Goal: Task Accomplishment & Management: Complete application form

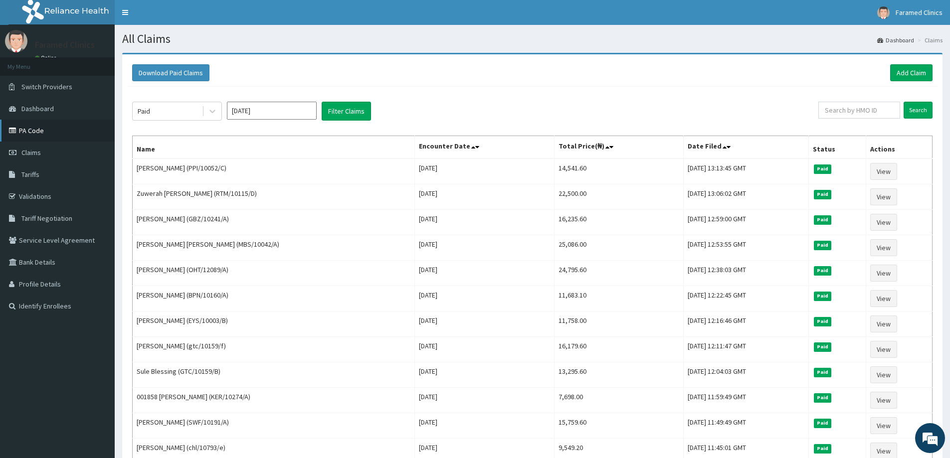
click at [59, 123] on link "PA Code" at bounding box center [57, 131] width 115 height 22
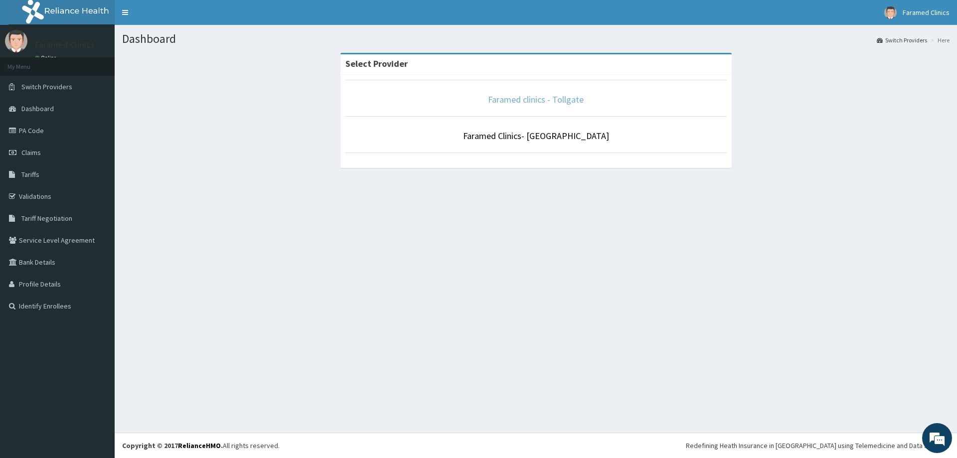
click at [562, 97] on link "Faramed clinics - Tollgate" at bounding box center [536, 99] width 96 height 11
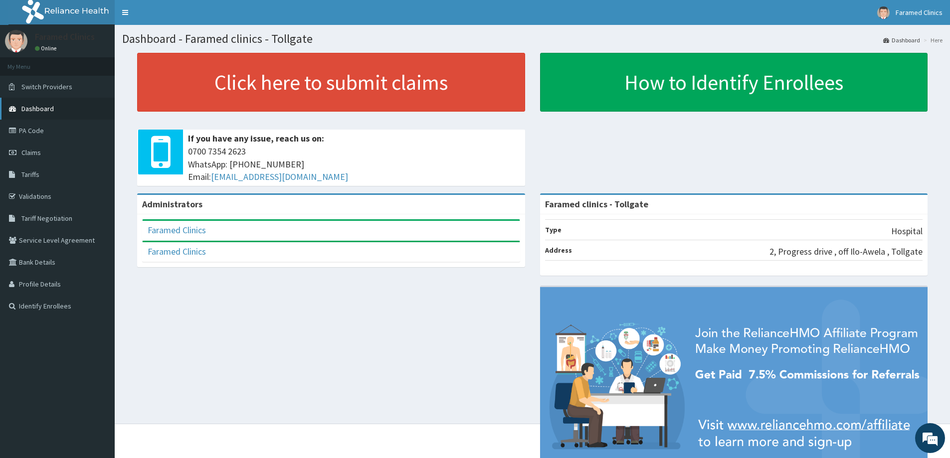
click at [19, 119] on link "Dashboard" at bounding box center [57, 109] width 115 height 22
click at [20, 125] on link "PA Code" at bounding box center [57, 131] width 115 height 22
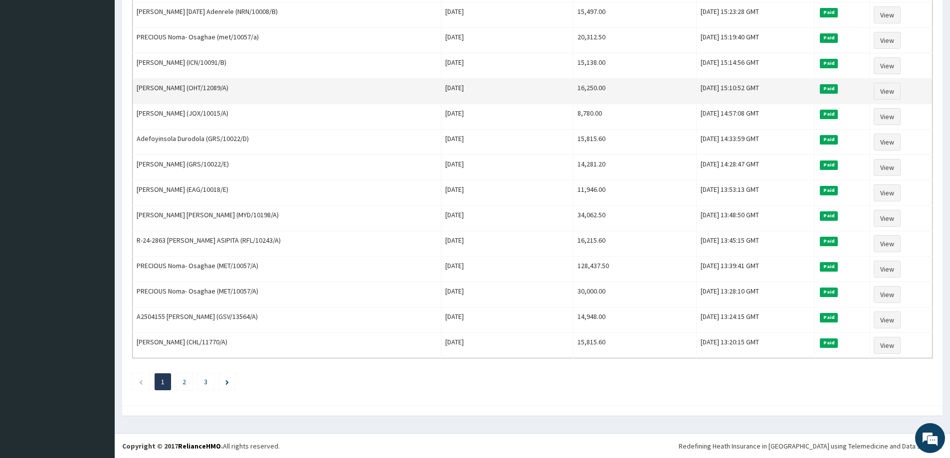
scroll to position [1072, 0]
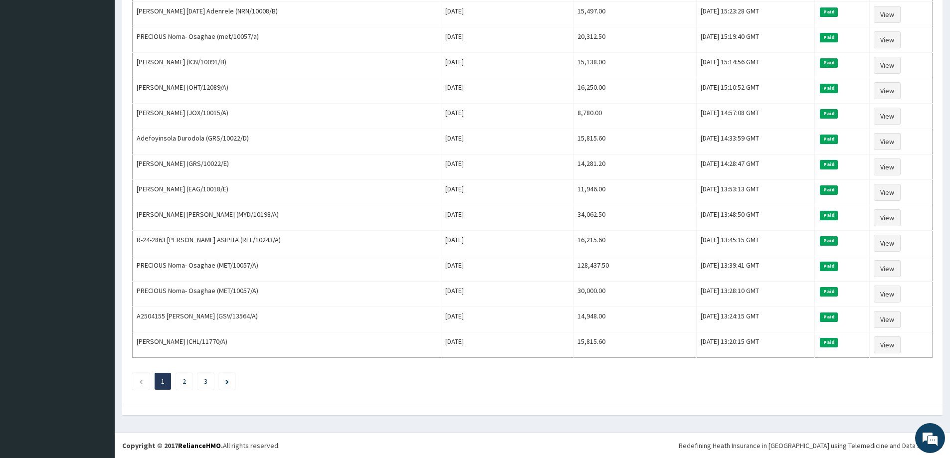
click at [184, 381] on link "2" at bounding box center [183, 381] width 3 height 9
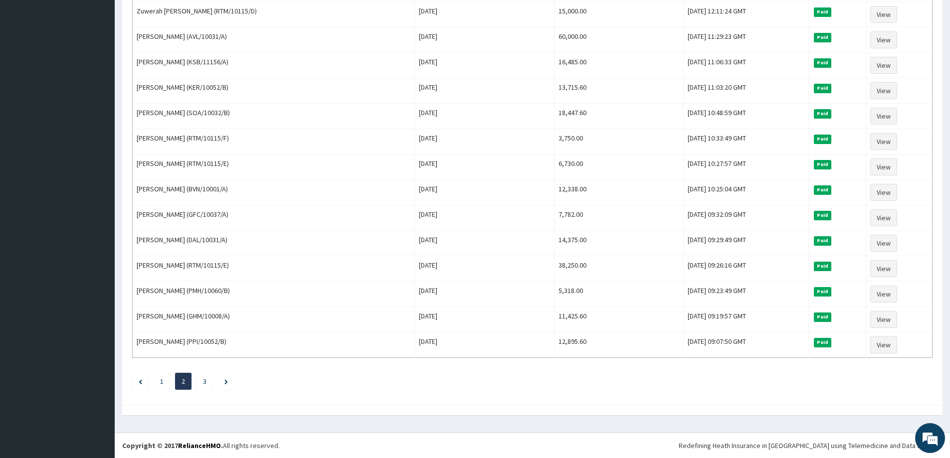
click at [160, 374] on li "1" at bounding box center [162, 381] width 16 height 17
click at [155, 380] on li "1" at bounding box center [162, 381] width 16 height 17
click at [160, 384] on li "1" at bounding box center [162, 381] width 16 height 17
click at [159, 384] on li "1" at bounding box center [162, 381] width 16 height 17
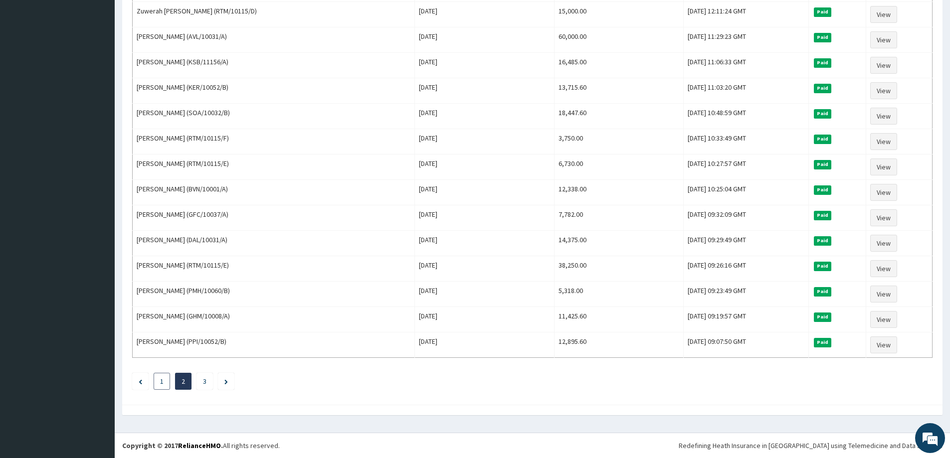
click at [162, 384] on link "1" at bounding box center [161, 381] width 3 height 9
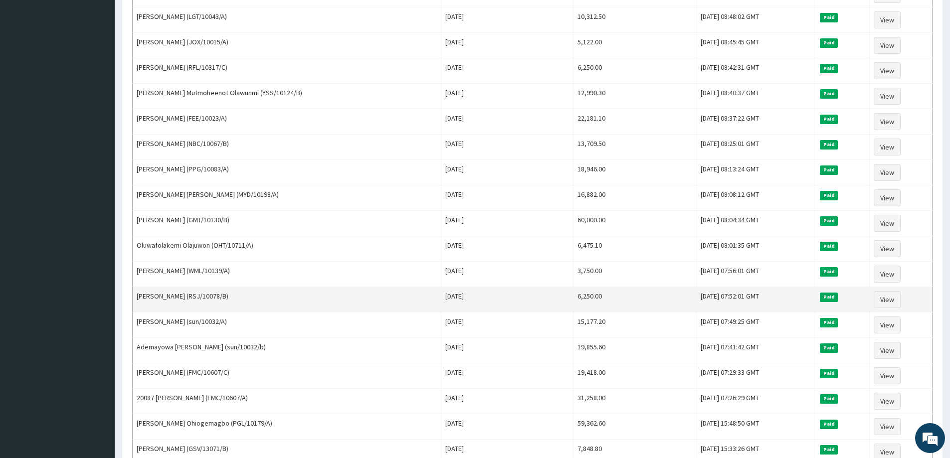
scroll to position [524, 0]
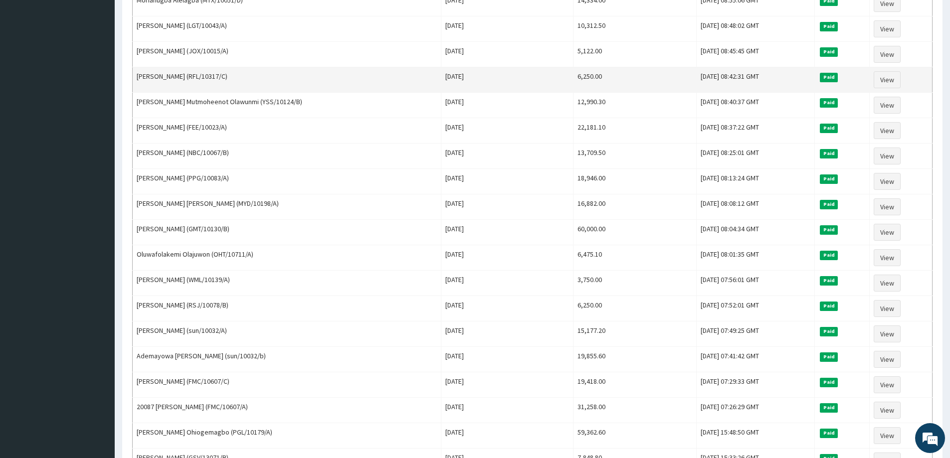
drag, startPoint x: 740, startPoint y: 125, endPoint x: 753, endPoint y: 71, distance: 55.5
click at [753, 71] on td "[DATE] 08:42:31 GMT" at bounding box center [755, 79] width 118 height 25
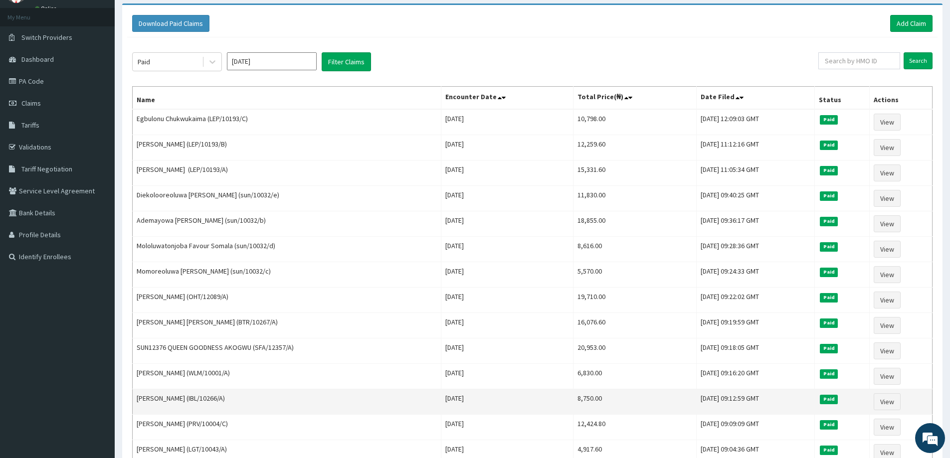
scroll to position [47, 0]
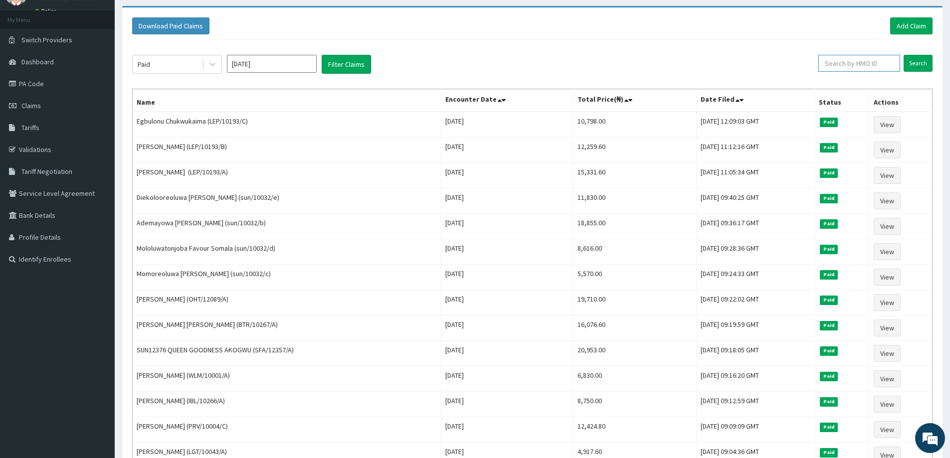
click at [872, 58] on input "text" at bounding box center [859, 63] width 82 height 17
paste input "GBZ/10402/A"
type input "GBZ/10402/A"
click at [921, 56] on input "Search" at bounding box center [917, 63] width 29 height 17
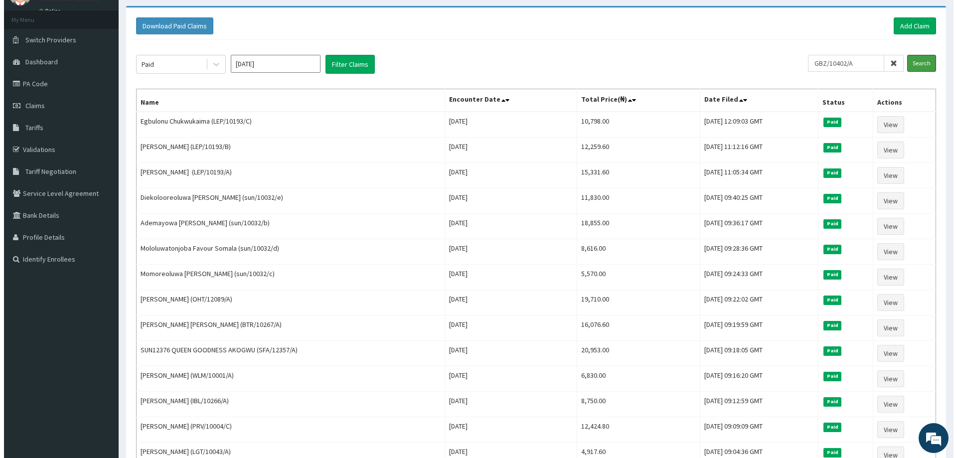
scroll to position [0, 0]
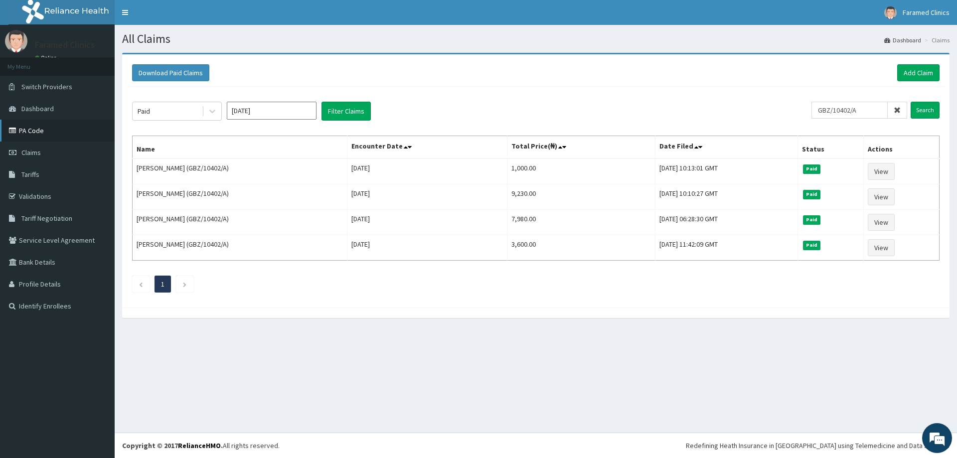
click at [44, 130] on link "PA Code" at bounding box center [57, 131] width 115 height 22
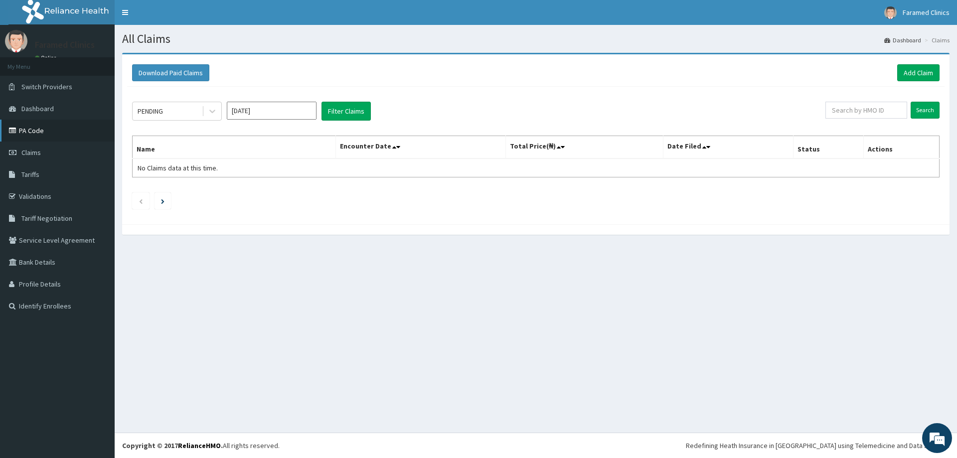
click at [32, 131] on link "PA Code" at bounding box center [57, 131] width 115 height 22
click at [916, 75] on link "Add Claim" at bounding box center [918, 72] width 42 height 17
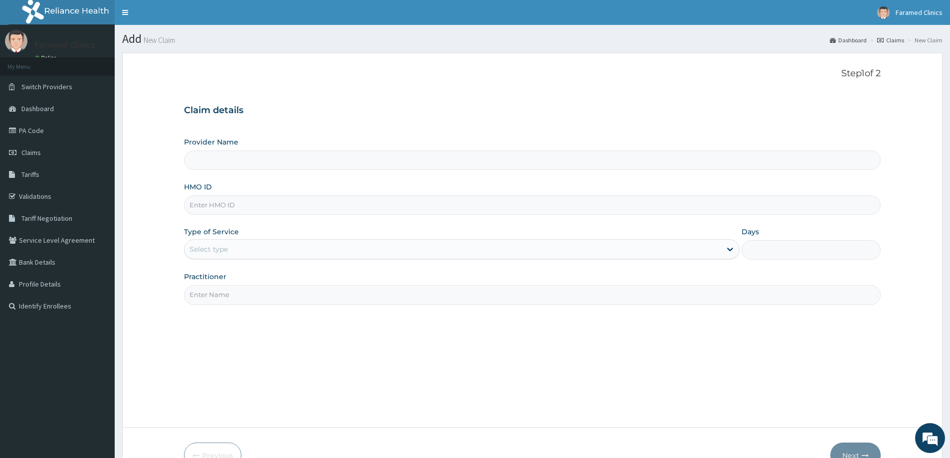
click at [221, 210] on input "HMO ID" at bounding box center [532, 204] width 696 height 19
paste input "GBZ/10402/A"
type input "GBZ/10402/A"
type input "Faramed clinics - Tollgate"
type input "GBZ/10402/A"
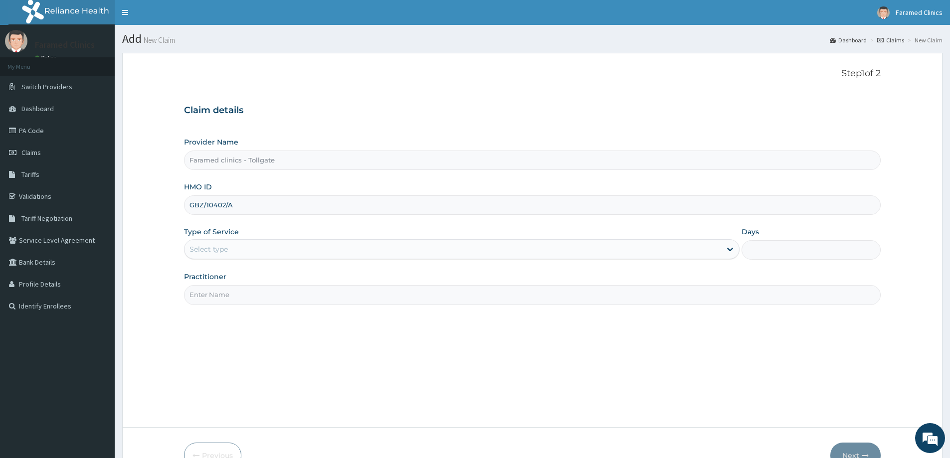
click at [267, 249] on div "Select type" at bounding box center [452, 249] width 536 height 16
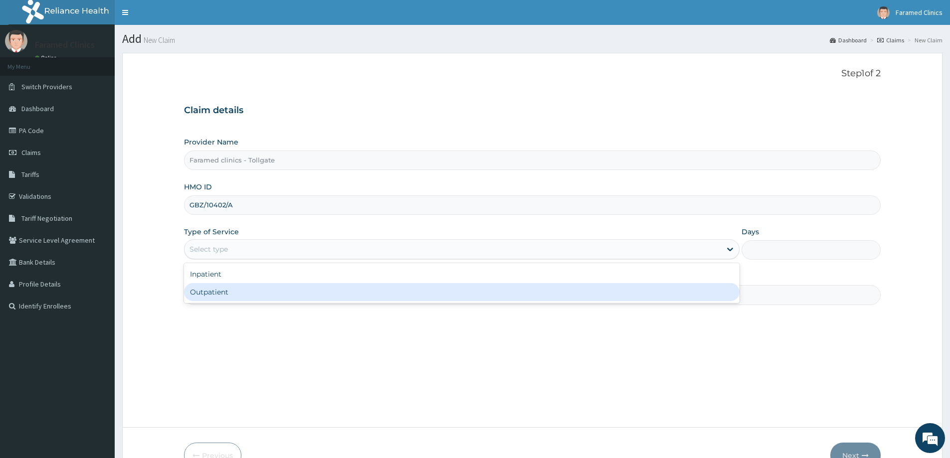
click at [224, 288] on div "Outpatient" at bounding box center [461, 292] width 555 height 18
type input "1"
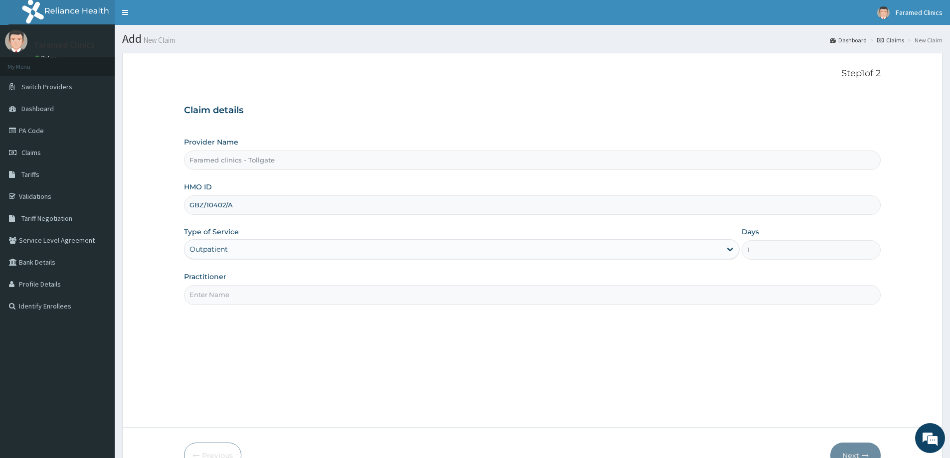
click at [446, 285] on input "Practitioner" at bounding box center [532, 294] width 696 height 19
click at [189, 297] on input "KESINRO" at bounding box center [532, 294] width 696 height 19
type input "DR KESINRO"
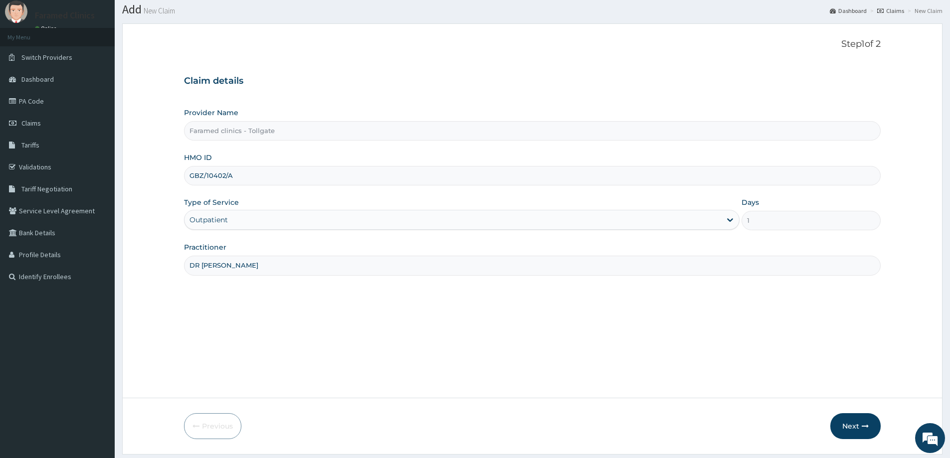
scroll to position [59, 0]
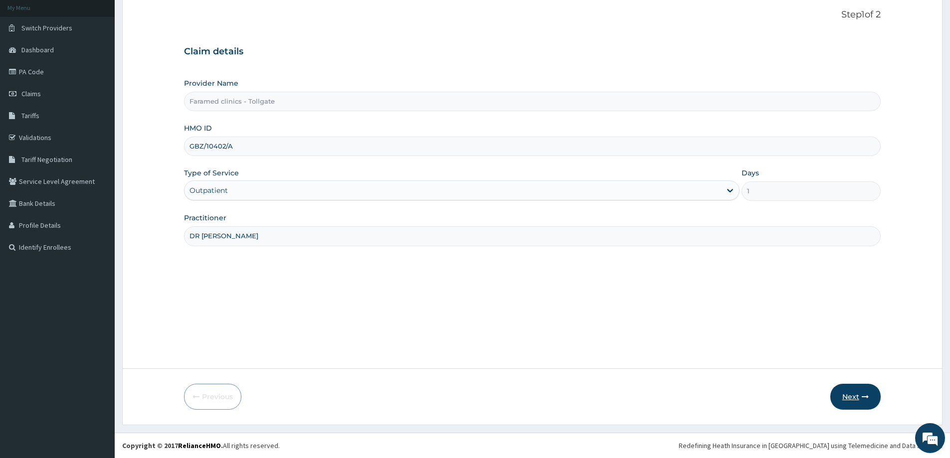
click at [868, 400] on button "Next" at bounding box center [855, 397] width 50 height 26
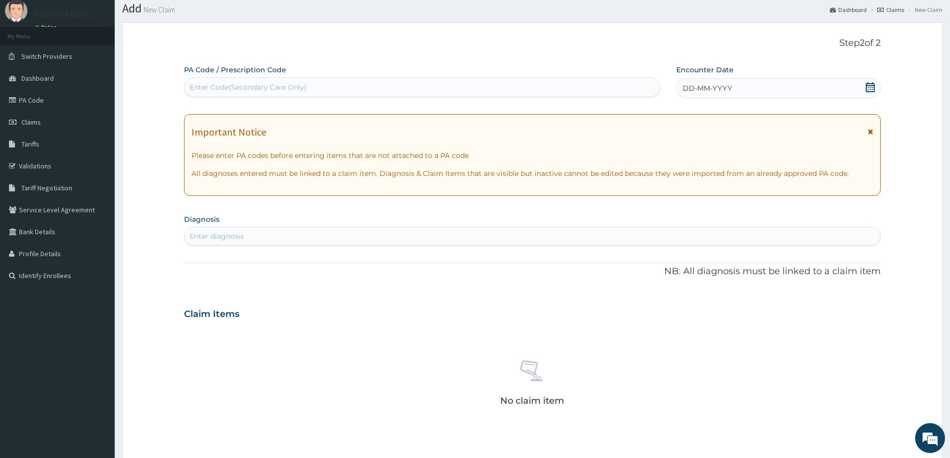
scroll to position [0, 0]
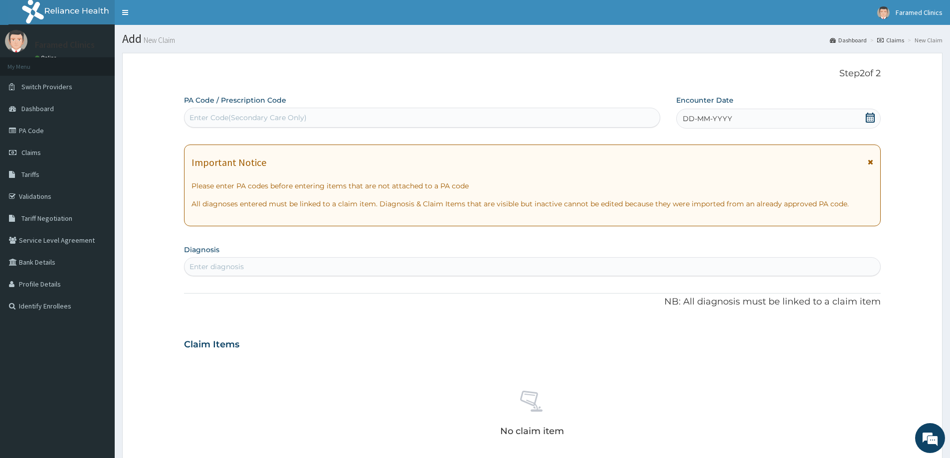
click at [412, 120] on div "Enter Code(Secondary Care Only)" at bounding box center [421, 118] width 475 height 16
paste input "PA/7521C0"
type input "PA/7521C0"
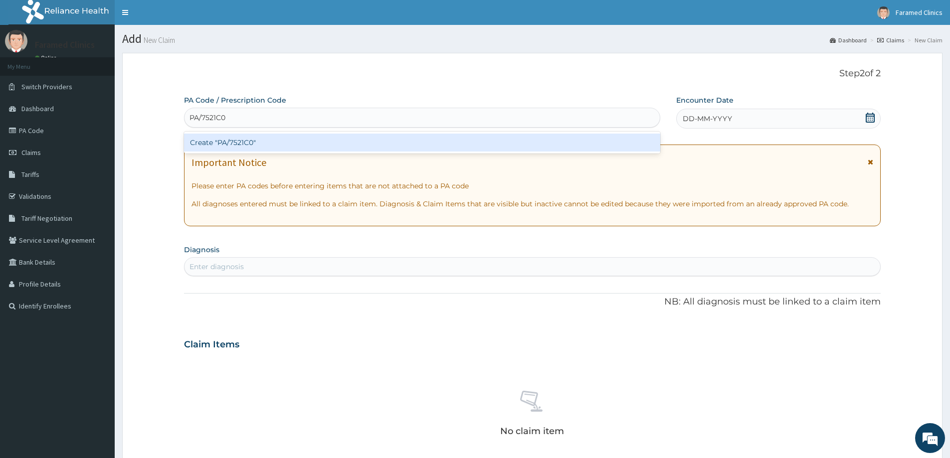
click at [278, 136] on div "Create "PA/7521C0"" at bounding box center [422, 143] width 476 height 18
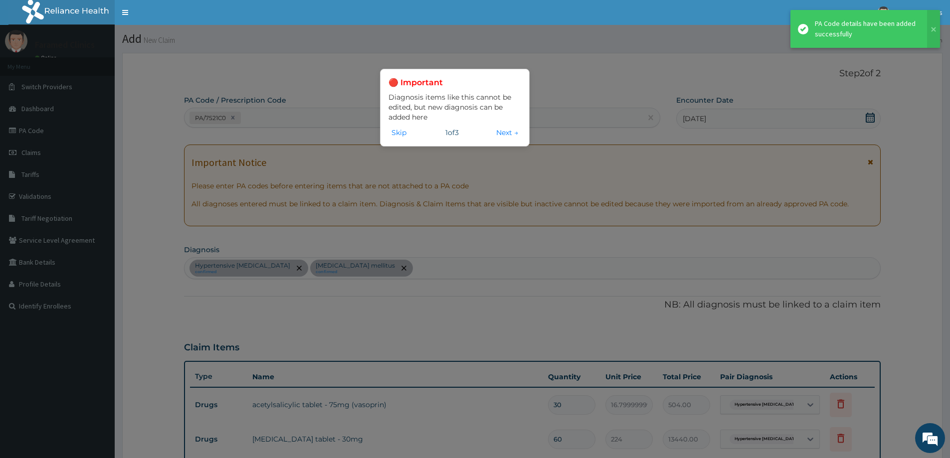
scroll to position [279, 0]
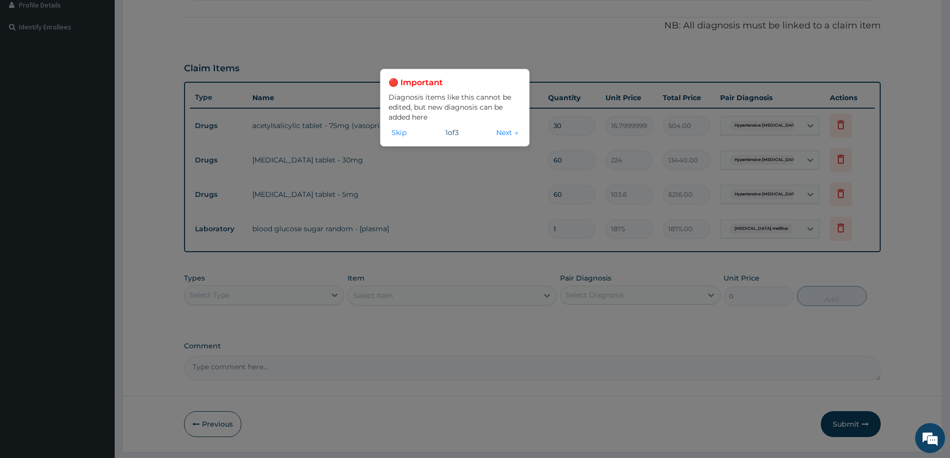
click at [504, 126] on div "🔴 Important Diagnosis items like this cannot be edited, but new diagnosis can b…" at bounding box center [454, 107] width 133 height 61
click at [504, 130] on button "Next →" at bounding box center [507, 132] width 28 height 11
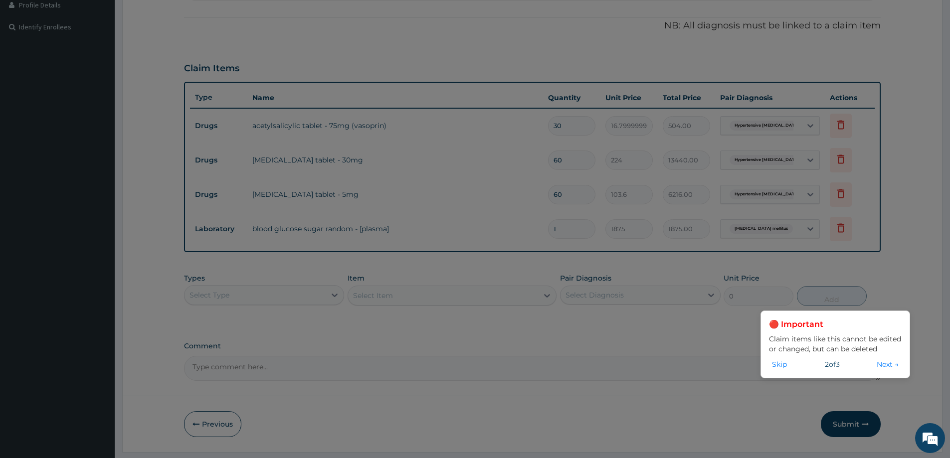
click at [881, 368] on button "Next →" at bounding box center [887, 364] width 28 height 11
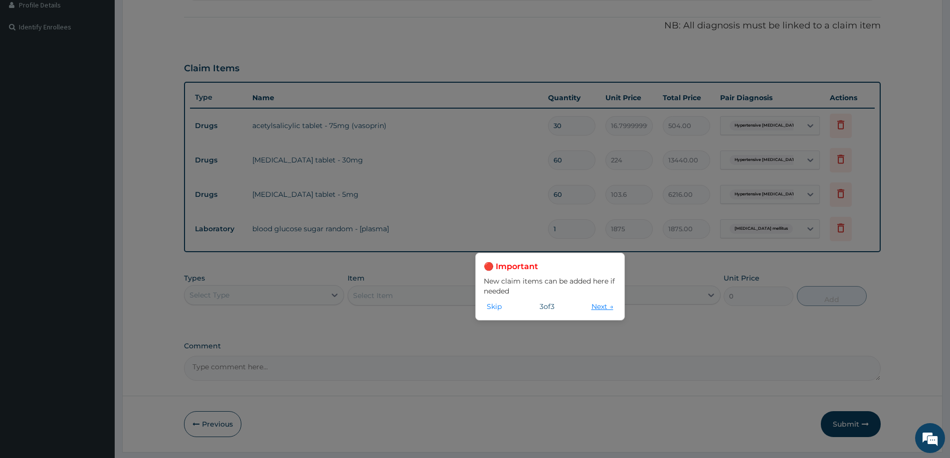
click at [594, 308] on button "Next →" at bounding box center [602, 306] width 28 height 11
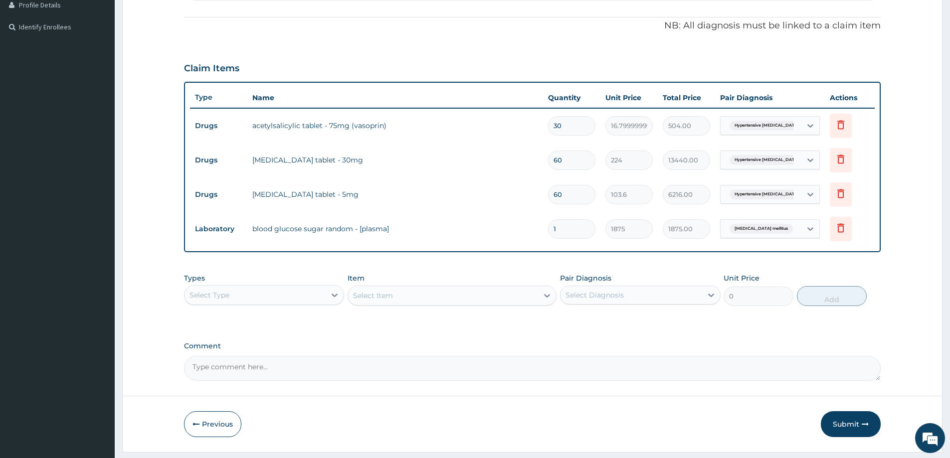
scroll to position [0, 0]
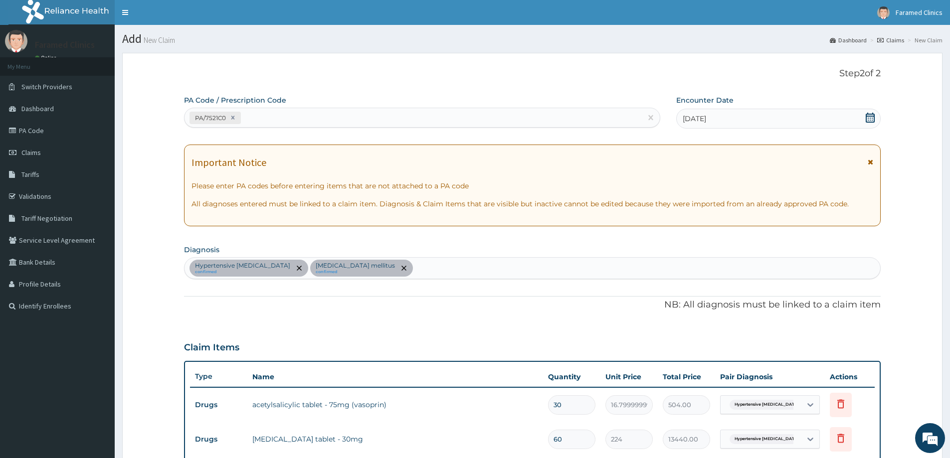
click at [509, 261] on div "Hypertensive heart failure confirmed Diabetes mellitus confirmed" at bounding box center [531, 268] width 695 height 21
type input "MALARIA"
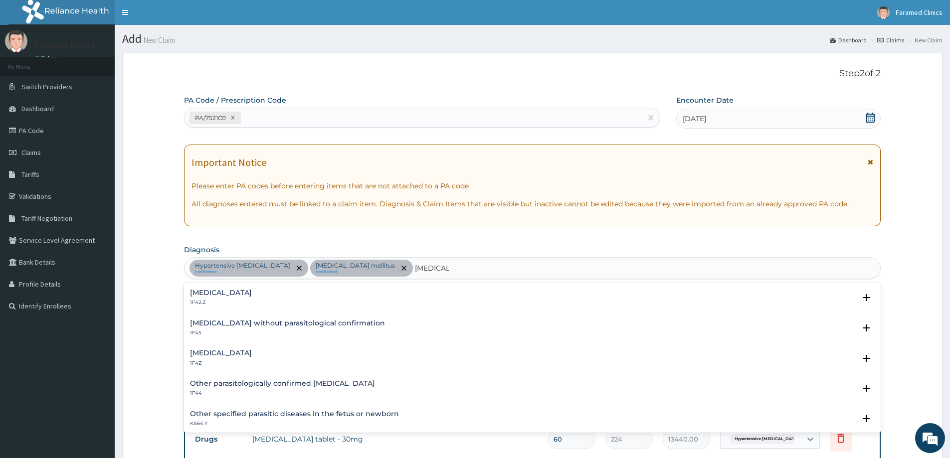
click at [252, 294] on h4 "Plasmodium malariae malaria without complication" at bounding box center [221, 292] width 62 height 7
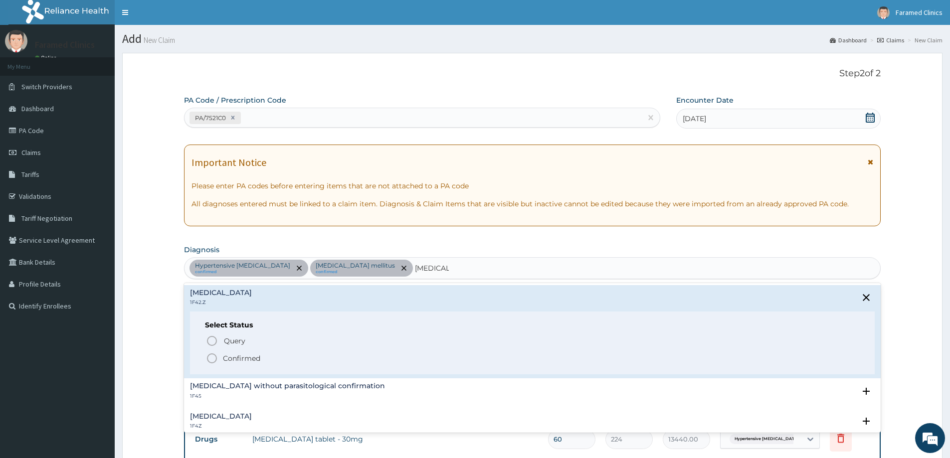
click at [242, 353] on p "Confirmed" at bounding box center [241, 358] width 37 height 10
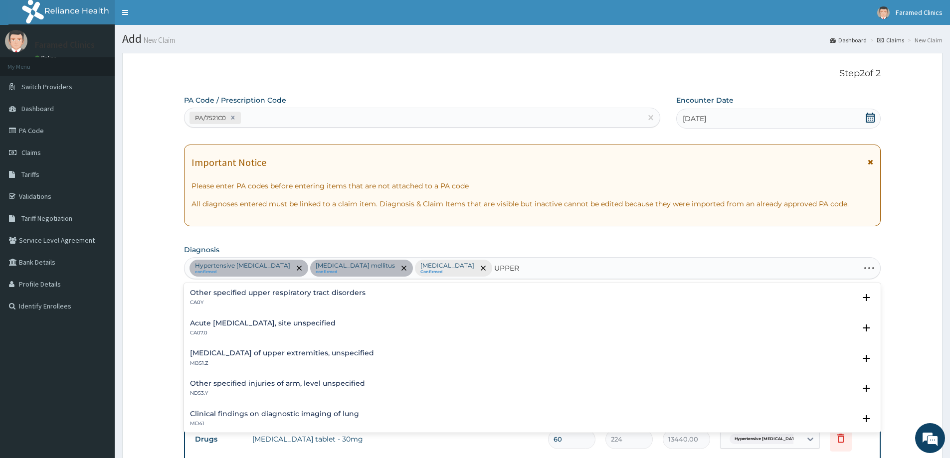
type input "UPPER"
click at [335, 331] on p "CA07.0" at bounding box center [263, 333] width 146 height 7
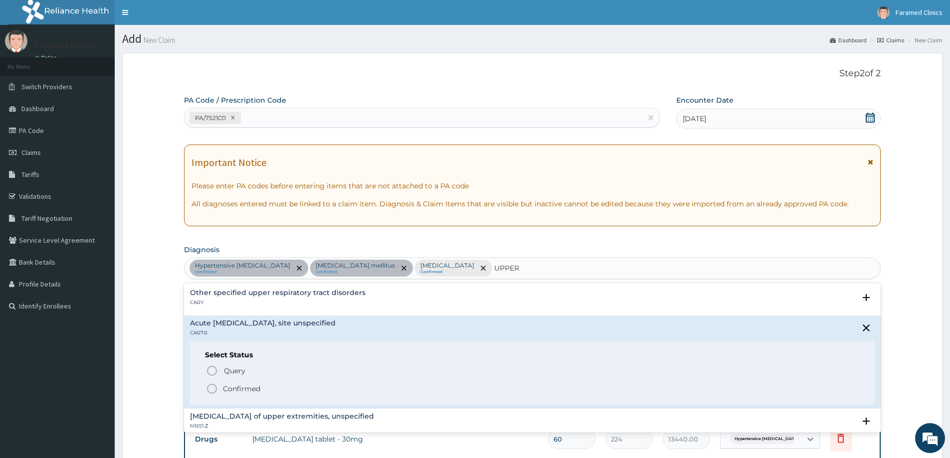
click at [246, 389] on p "Confirmed" at bounding box center [241, 389] width 37 height 10
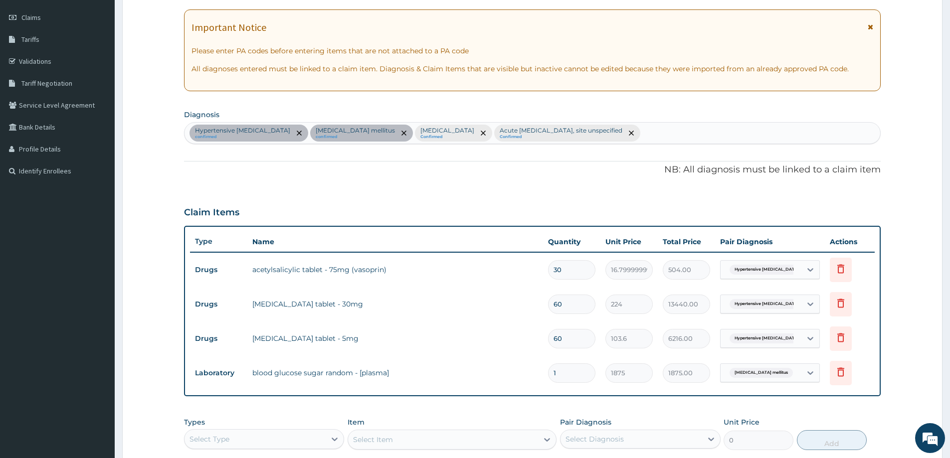
scroll to position [307, 0]
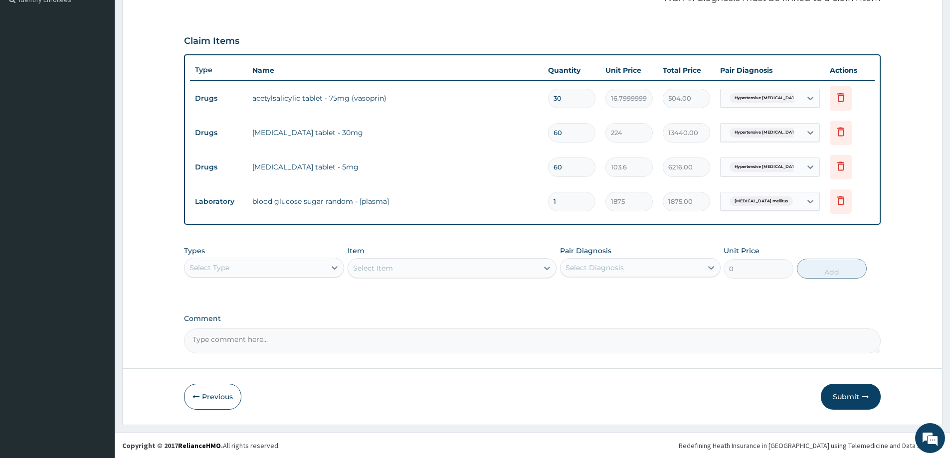
click at [278, 266] on div "Select Type" at bounding box center [254, 268] width 141 height 16
click at [262, 320] on div "Procedures" at bounding box center [264, 329] width 160 height 18
click at [515, 271] on div "Select Item" at bounding box center [451, 268] width 209 height 20
click at [492, 273] on div "Select Item" at bounding box center [443, 268] width 190 height 16
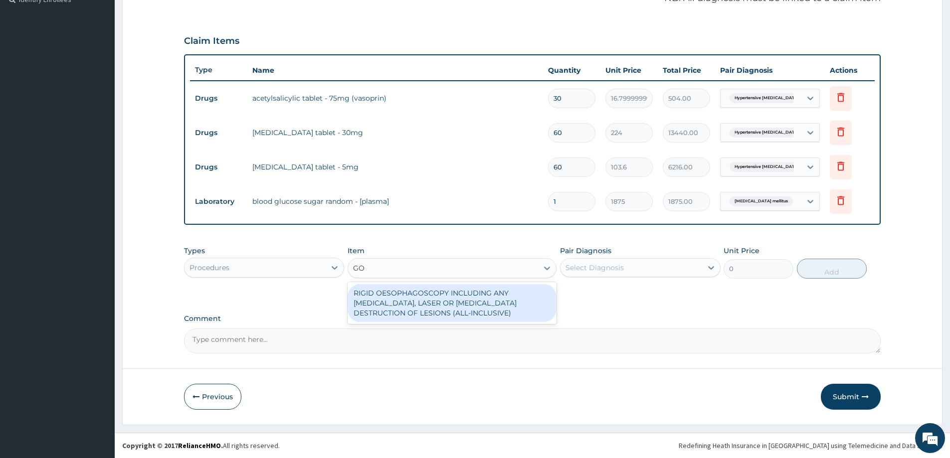
type input "G"
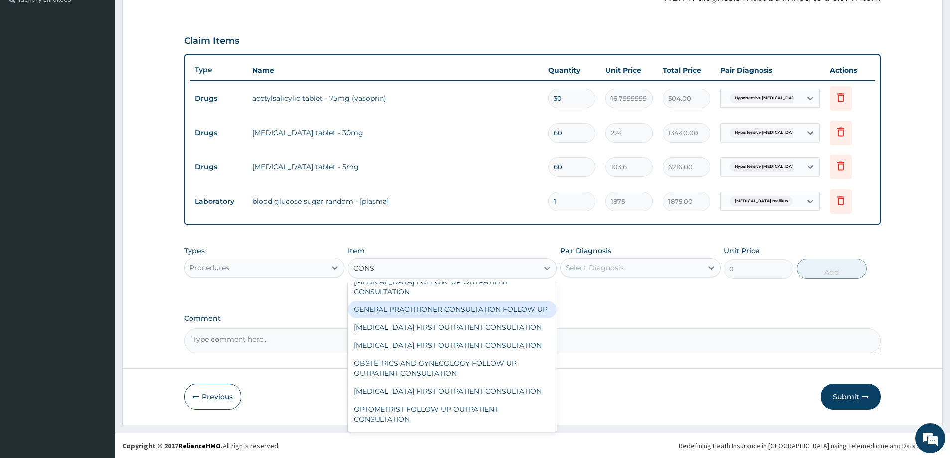
scroll to position [100, 0]
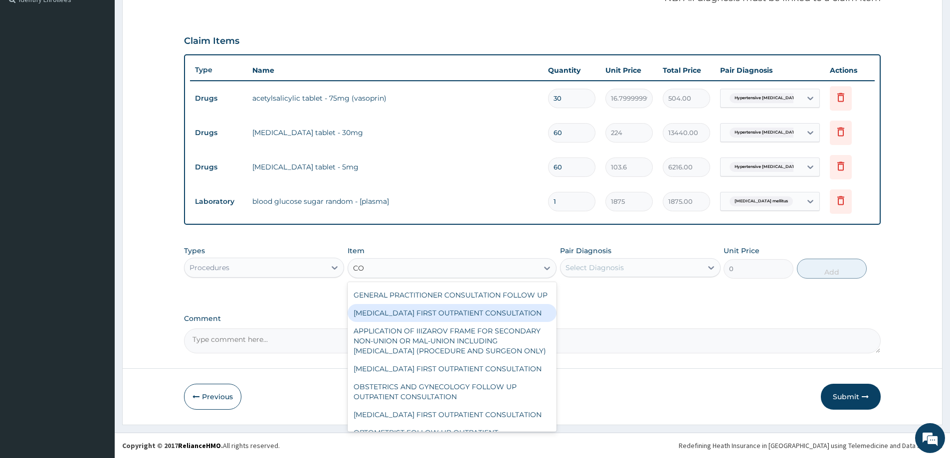
type input "C"
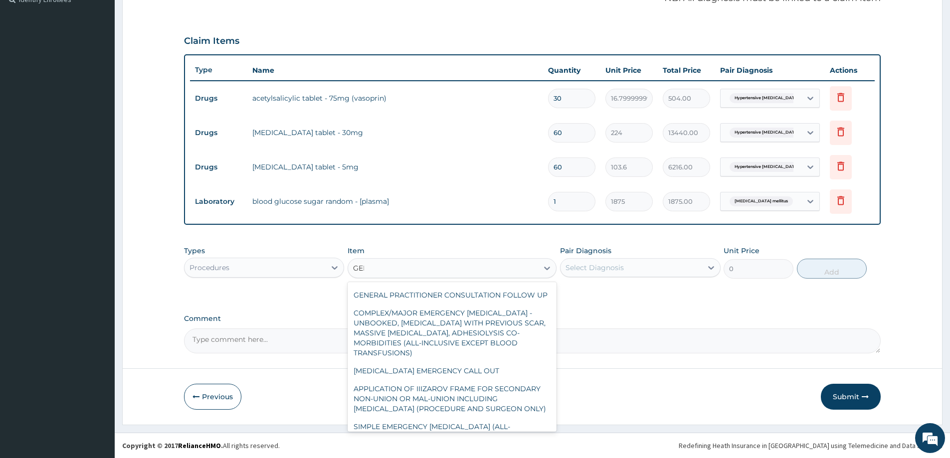
scroll to position [16, 0]
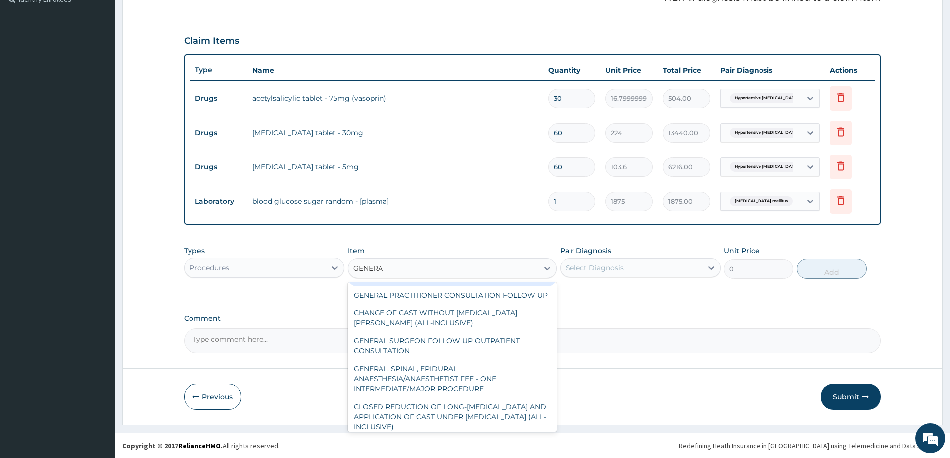
type input "GENERAL"
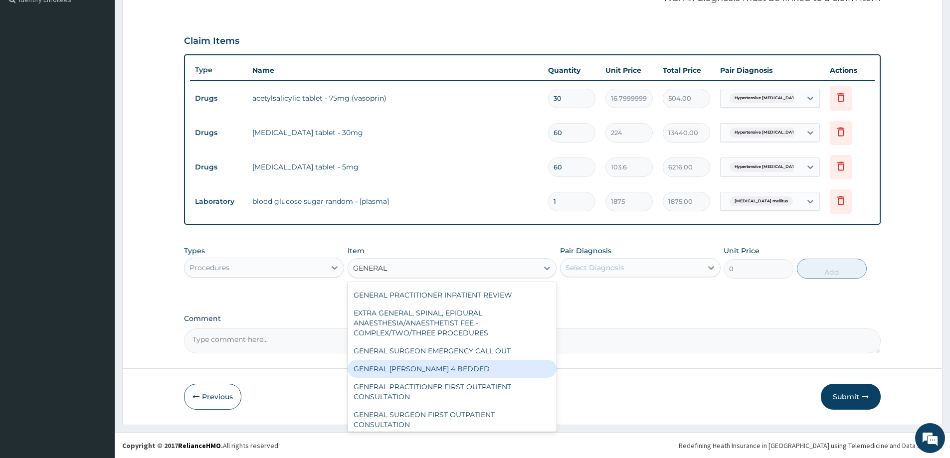
scroll to position [179, 0]
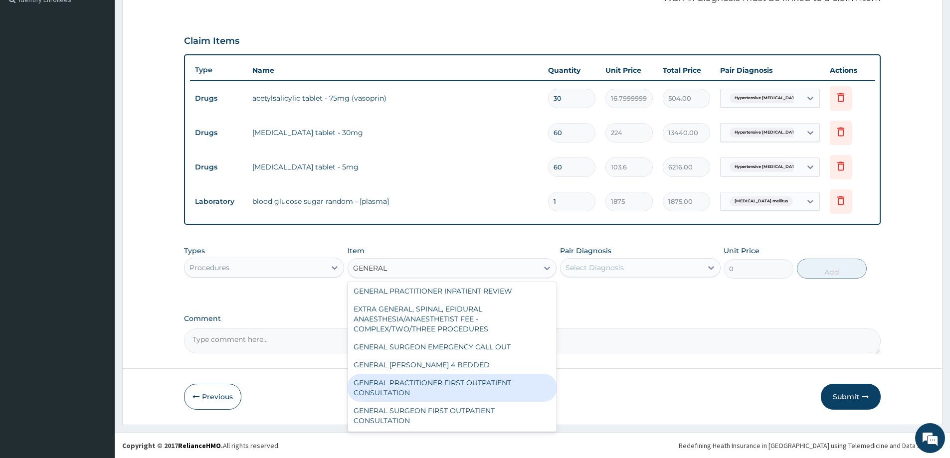
click at [462, 389] on div "GENERAL PRACTITIONER FIRST OUTPATIENT CONSULTATION" at bounding box center [451, 388] width 209 height 28
type input "3750"
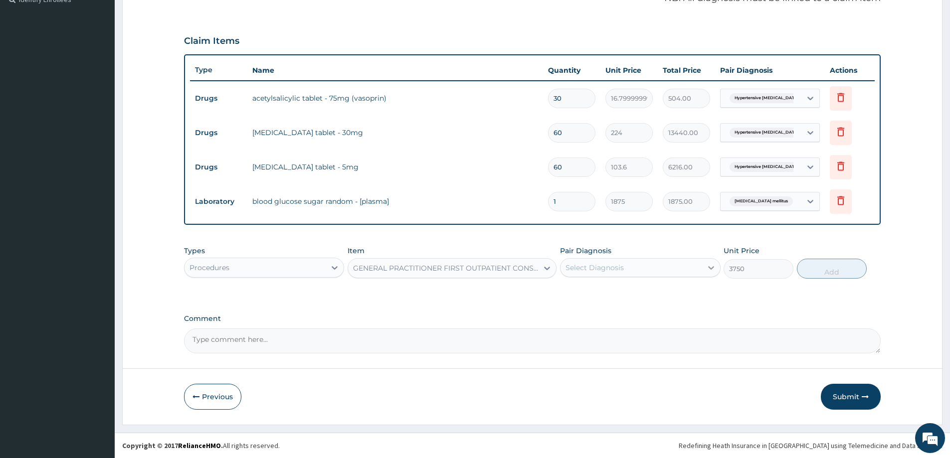
click at [704, 272] on div at bounding box center [711, 268] width 18 height 18
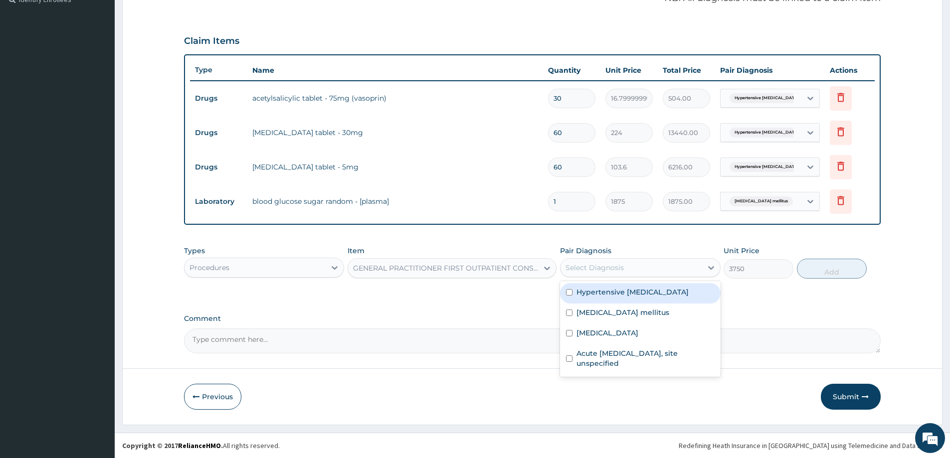
click at [653, 293] on label "Hypertensive heart failure" at bounding box center [632, 292] width 112 height 10
checkbox input "true"
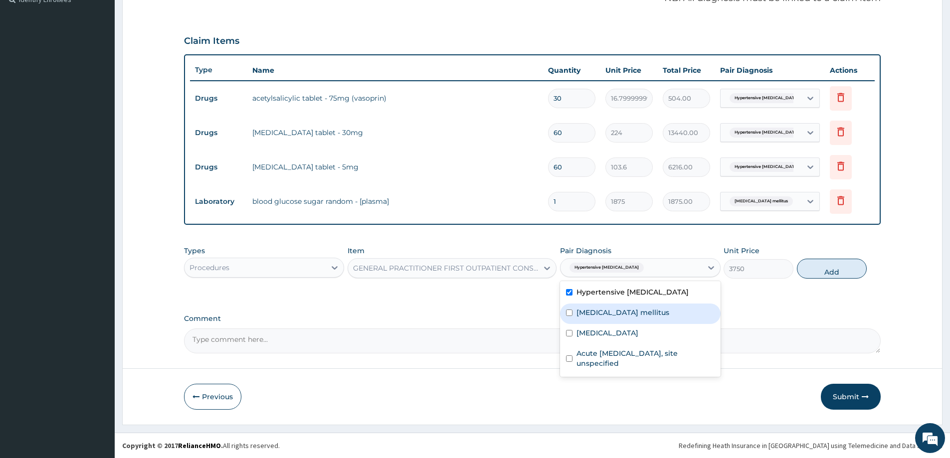
click at [637, 308] on label "Diabetes mellitus" at bounding box center [622, 313] width 93 height 10
checkbox input "true"
click at [637, 327] on div "Plasmodium malariae malaria without complication" at bounding box center [640, 334] width 160 height 20
click at [630, 338] on label "Plasmodium malariae malaria without complication" at bounding box center [607, 333] width 62 height 10
checkbox input "false"
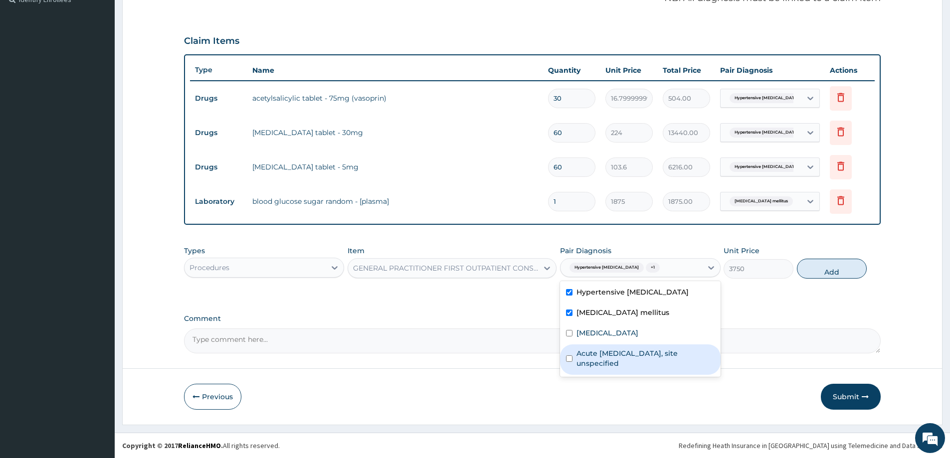
click at [620, 361] on label "Acute upper respiratory infection, site unspecified" at bounding box center [645, 358] width 138 height 20
checkbox input "true"
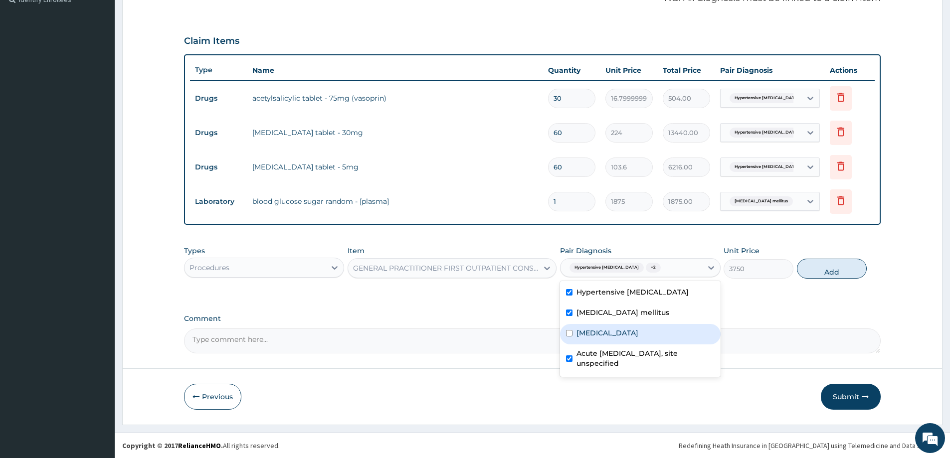
click at [616, 338] on label "Plasmodium malariae malaria without complication" at bounding box center [607, 333] width 62 height 10
checkbox input "true"
click at [825, 261] on button "Add" at bounding box center [832, 269] width 70 height 20
type input "0"
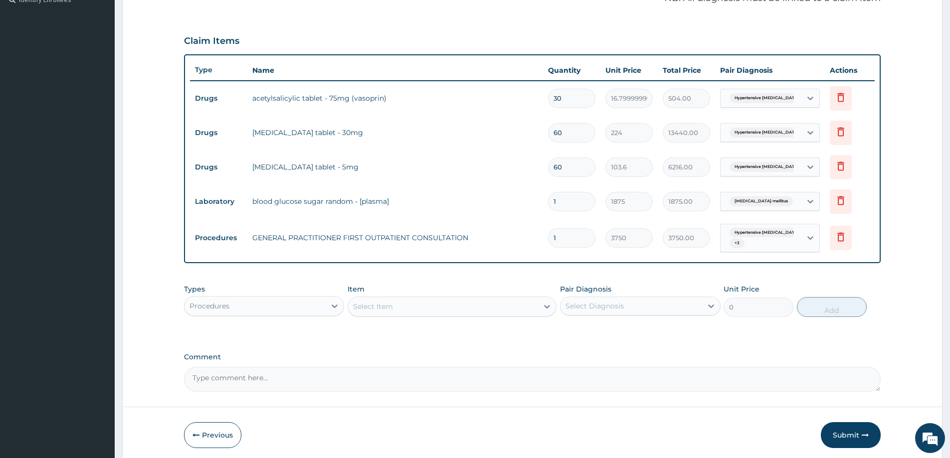
scroll to position [345, 0]
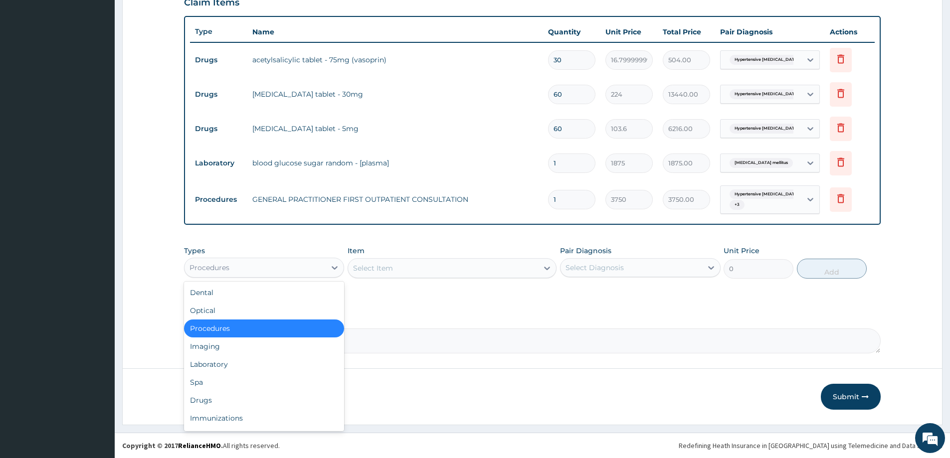
click at [292, 263] on div "Procedures" at bounding box center [254, 268] width 141 height 16
click at [245, 372] on div "Laboratory" at bounding box center [264, 364] width 160 height 18
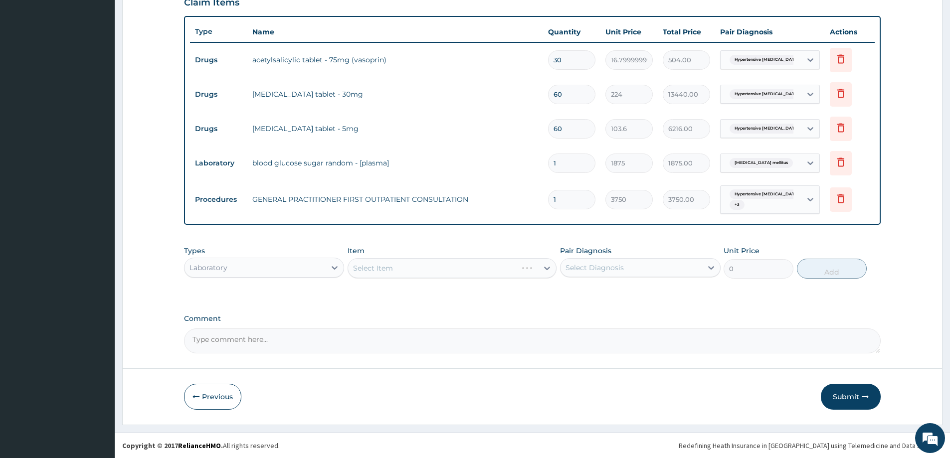
click at [467, 256] on div "Item Select Item" at bounding box center [451, 262] width 209 height 33
click at [459, 264] on div "Select Item" at bounding box center [432, 268] width 169 height 16
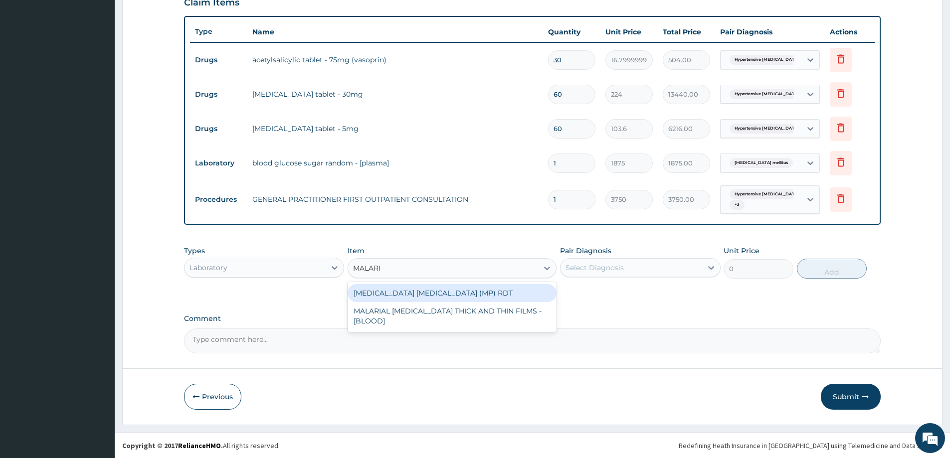
type input "MALARIA"
click at [462, 288] on div "MALARIA PARASITE (MP) RDT" at bounding box center [451, 293] width 209 height 18
type input "2000"
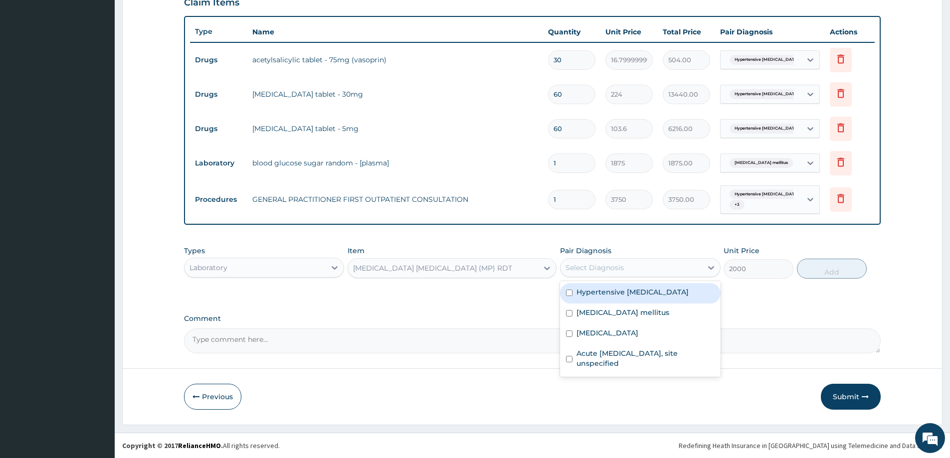
click at [591, 264] on div "Select Diagnosis" at bounding box center [594, 268] width 58 height 10
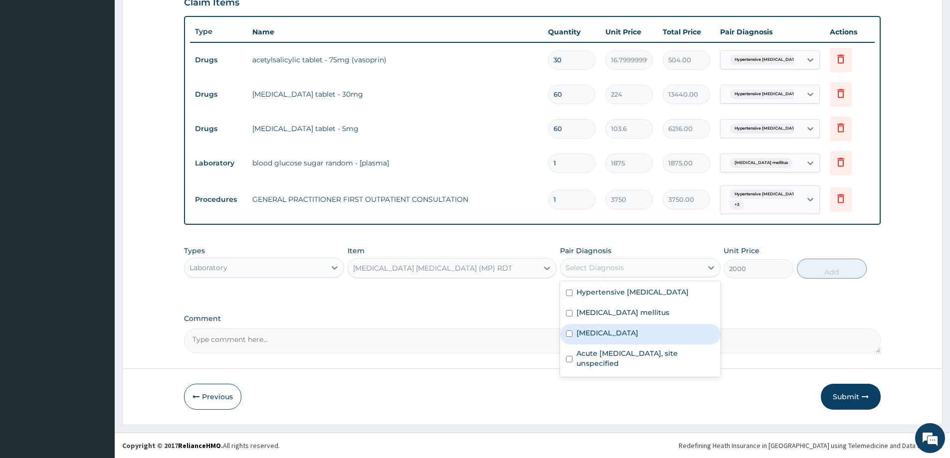
click at [603, 328] on label "Plasmodium malariae malaria without complication" at bounding box center [607, 333] width 62 height 10
checkbox input "true"
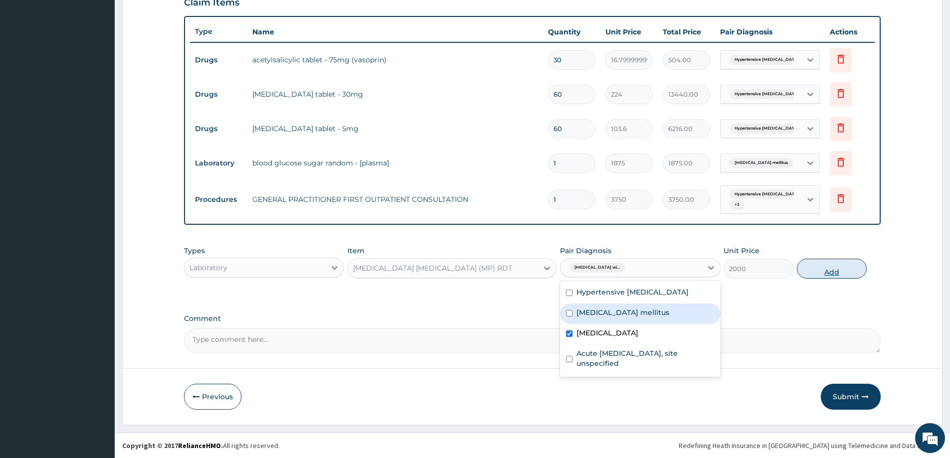
click at [842, 273] on button "Add" at bounding box center [832, 269] width 70 height 20
type input "0"
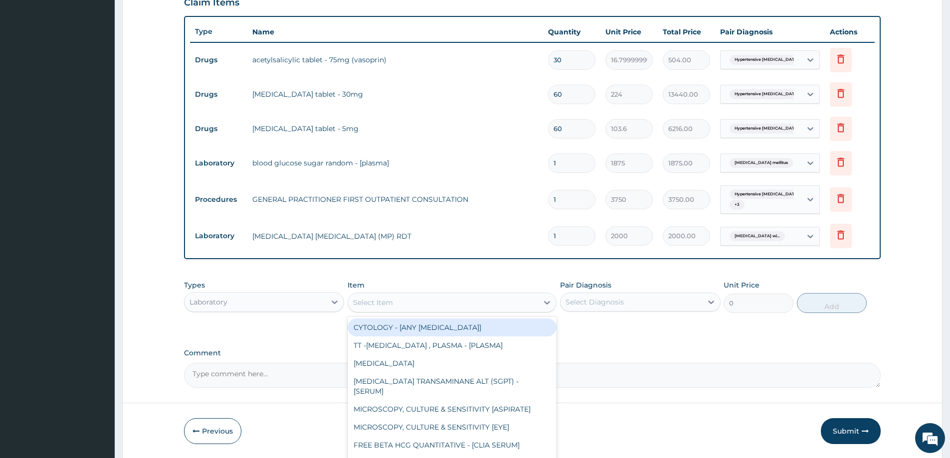
click at [471, 301] on div "Select Item" at bounding box center [443, 303] width 190 height 16
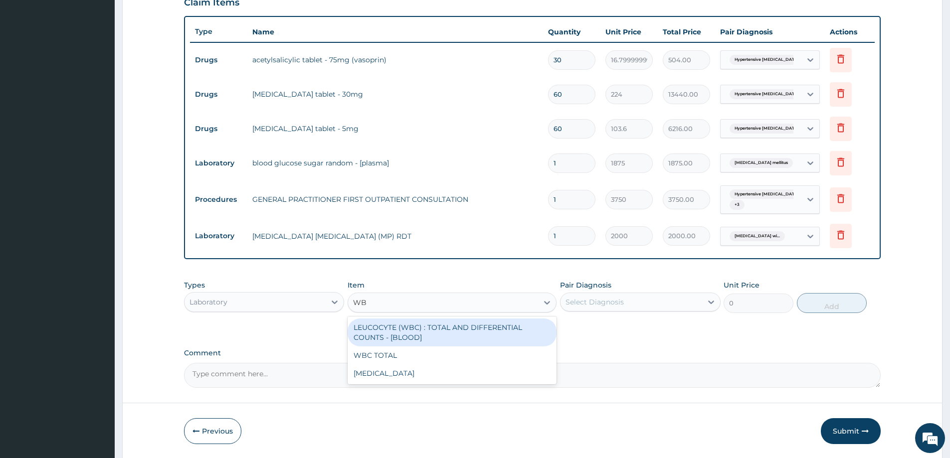
type input "WBC"
click at [417, 340] on div "LEUCOCYTE (WBC) : TOTAL AND DIFFERENTIAL COUNTS - [BLOOD]" at bounding box center [451, 333] width 209 height 28
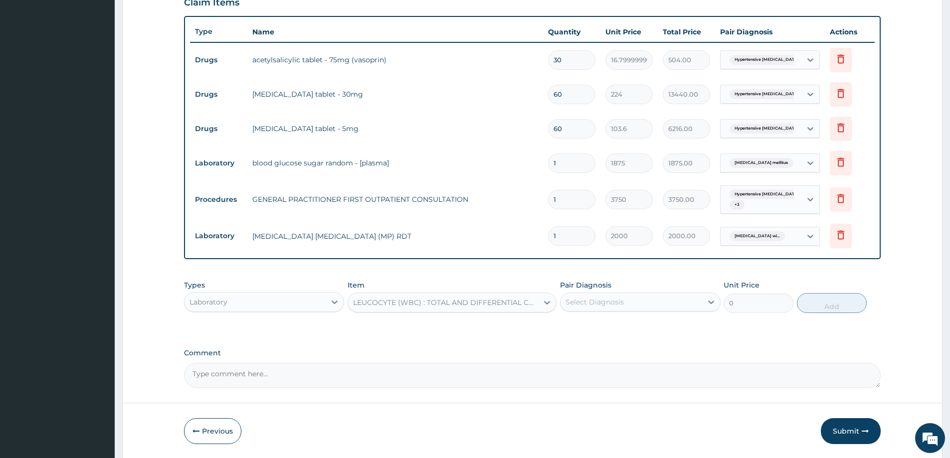
type input "2500"
click at [604, 309] on div "Select Diagnosis" at bounding box center [630, 302] width 141 height 16
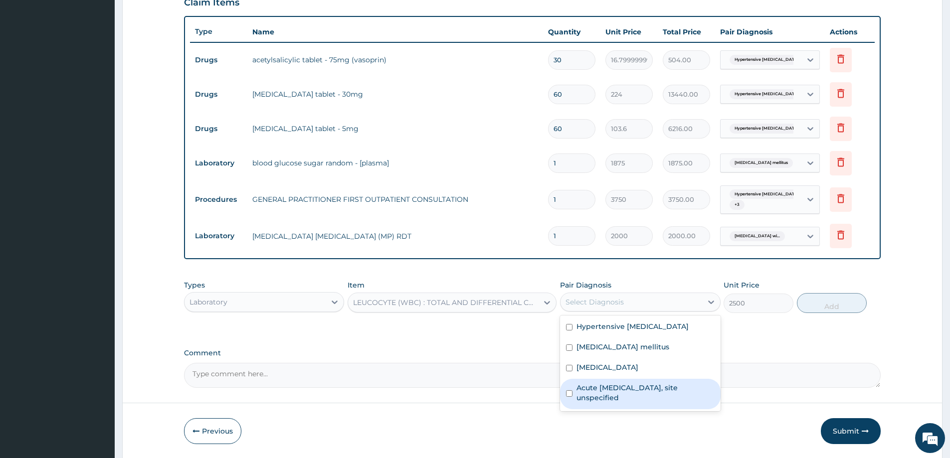
click at [590, 396] on label "Acute upper respiratory infection, site unspecified" at bounding box center [645, 393] width 138 height 20
checkbox input "true"
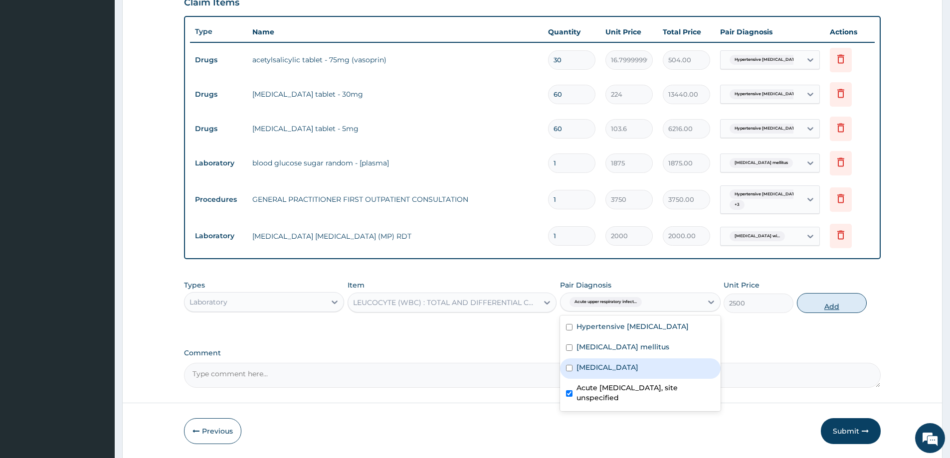
click at [838, 302] on button "Add" at bounding box center [832, 303] width 70 height 20
type input "0"
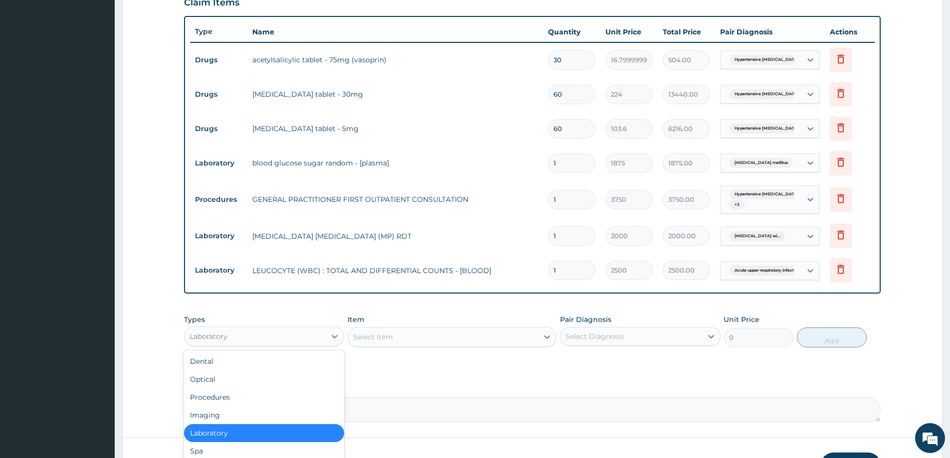
click at [236, 337] on div "Laboratory" at bounding box center [254, 337] width 141 height 16
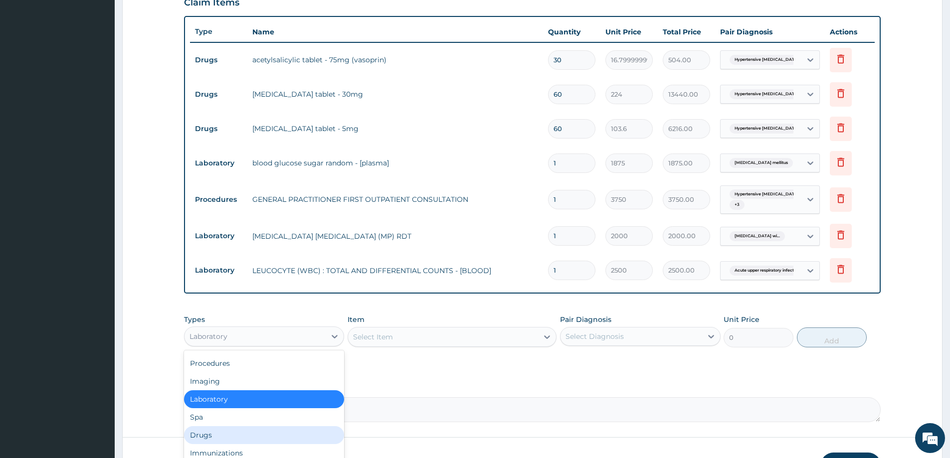
click at [215, 431] on div "Drugs" at bounding box center [264, 435] width 160 height 18
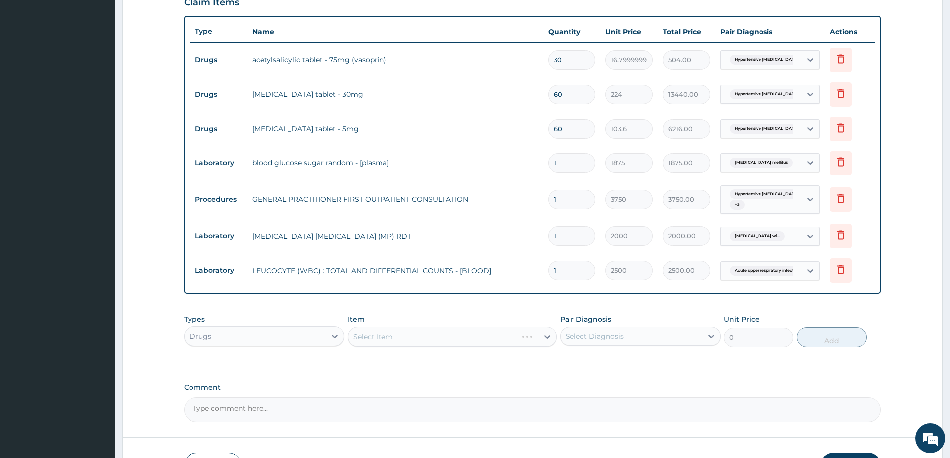
click at [449, 336] on div "Select Item" at bounding box center [451, 337] width 209 height 20
click at [449, 334] on div "Select Item" at bounding box center [451, 337] width 209 height 20
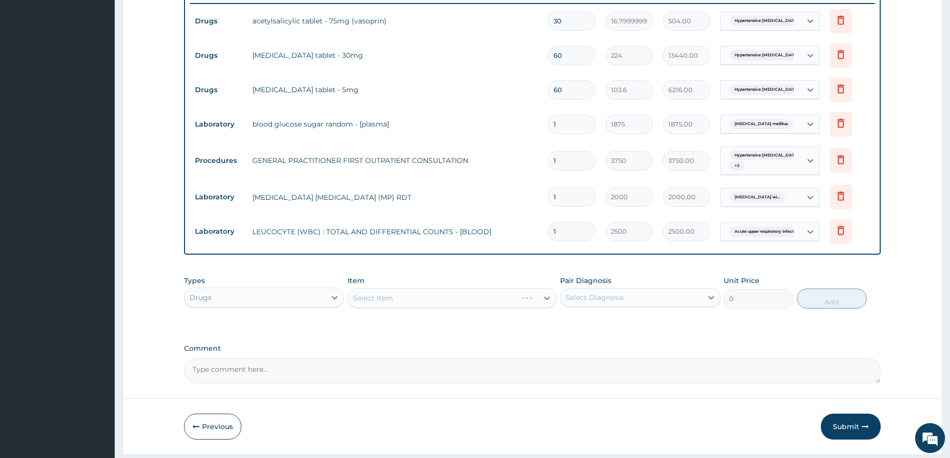
scroll to position [414, 0]
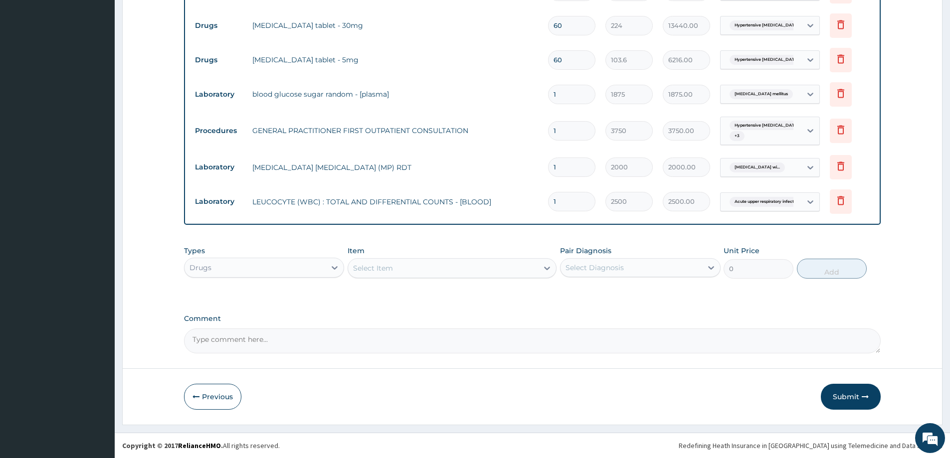
click at [392, 270] on div "Select Item" at bounding box center [373, 268] width 40 height 10
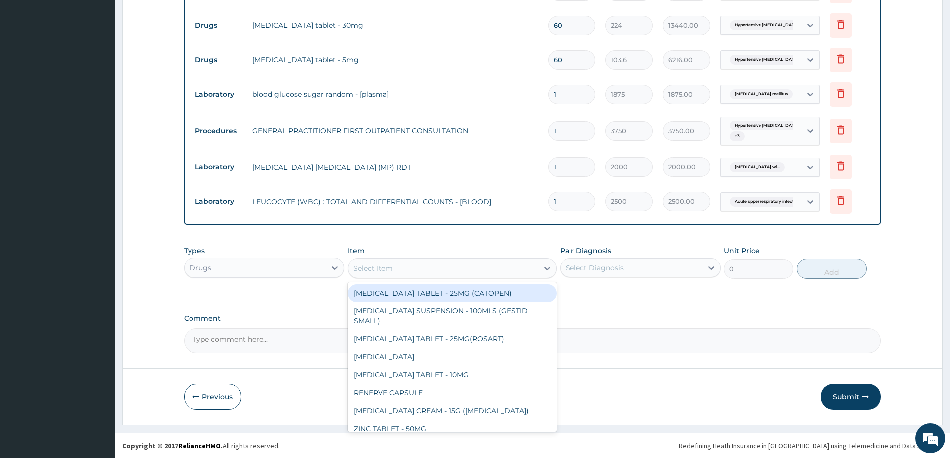
paste input "AMOXY"
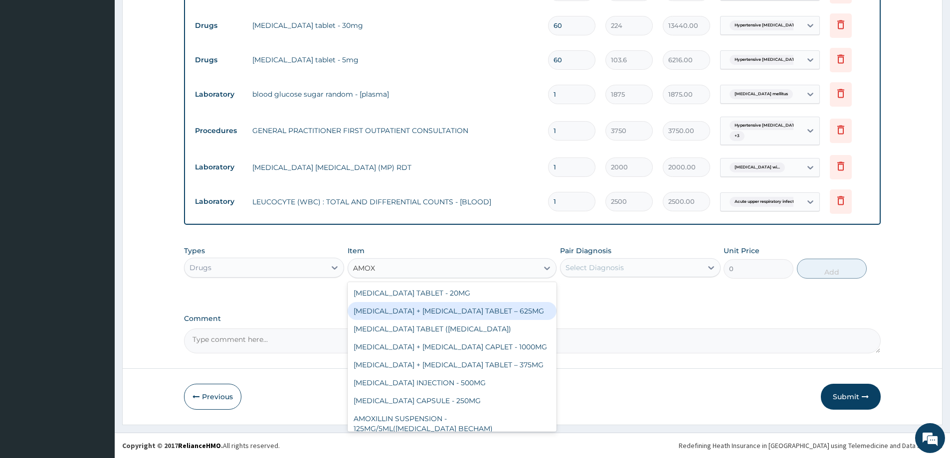
type input "AMOX"
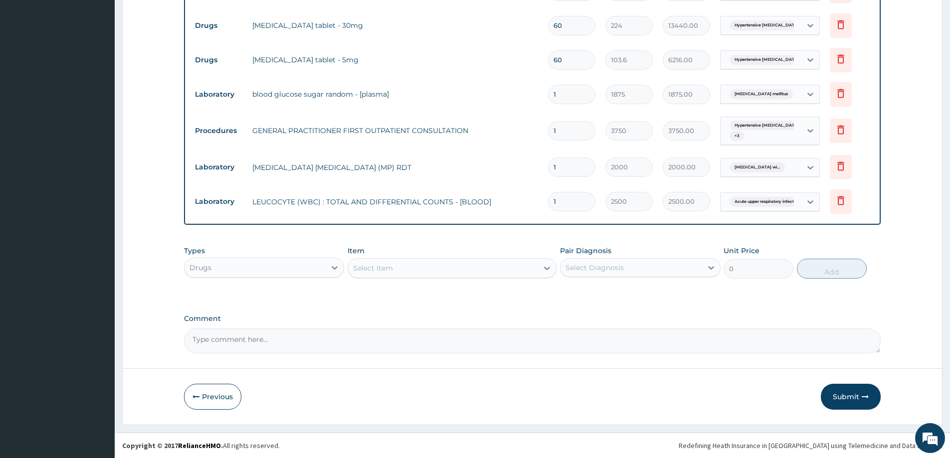
click at [409, 276] on div "Select Item" at bounding box center [443, 268] width 190 height 16
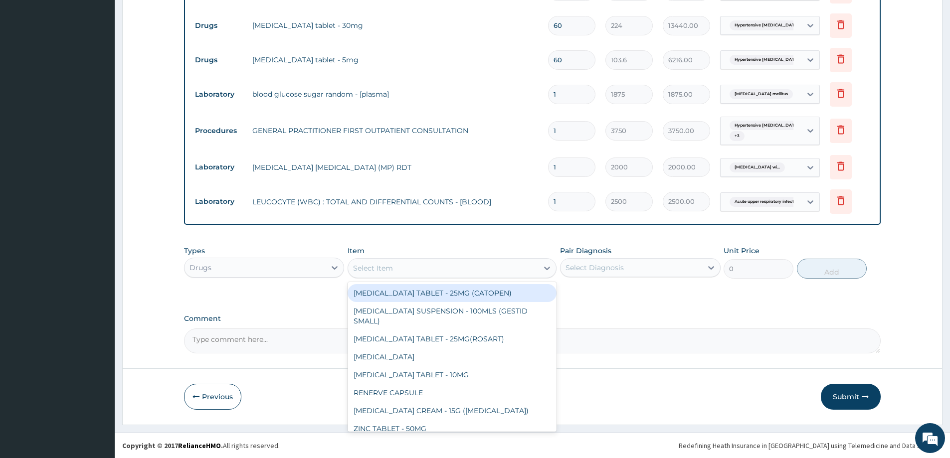
paste input "AMOXY"
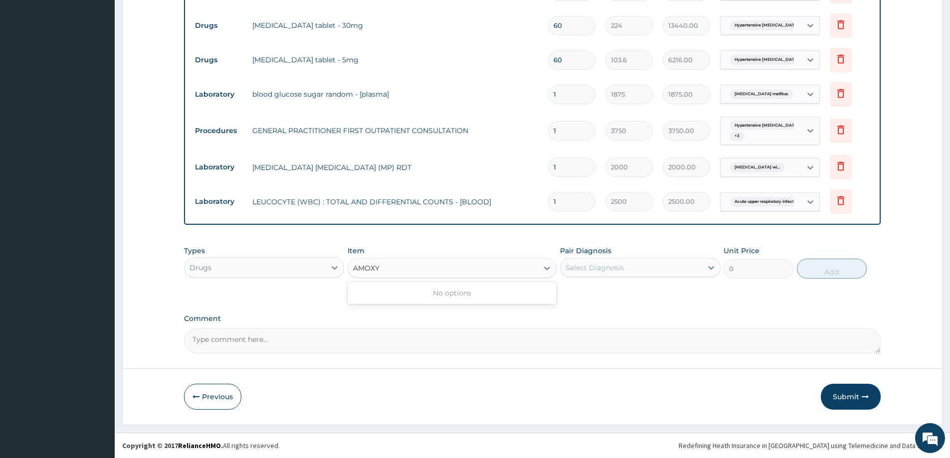
type input "AMOX"
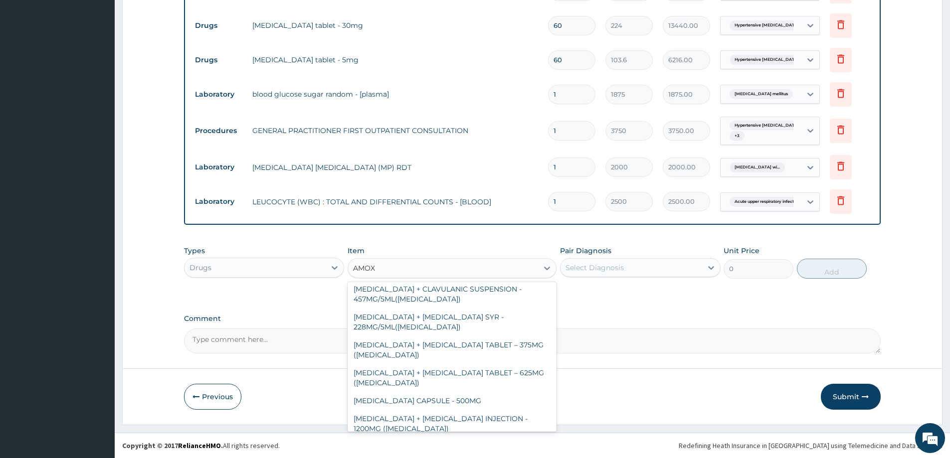
scroll to position [249, 0]
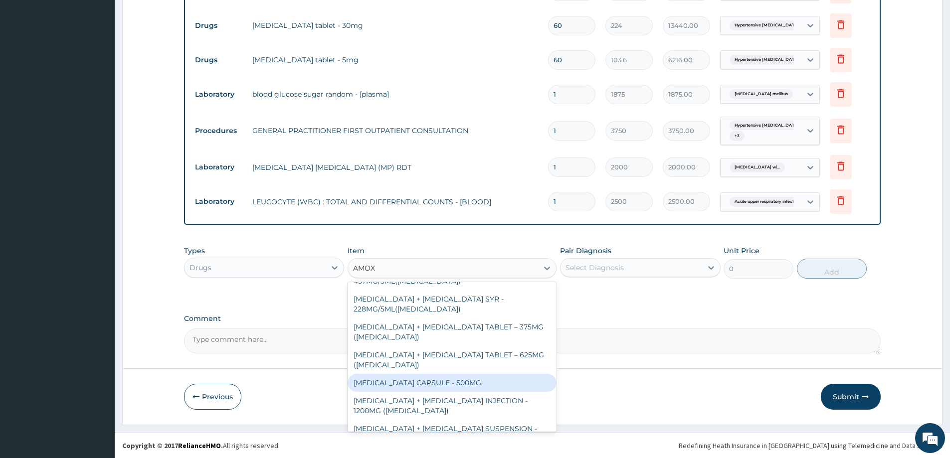
click at [417, 378] on div "[MEDICAL_DATA] CAPSULE - 500MG" at bounding box center [451, 383] width 209 height 18
type input "112"
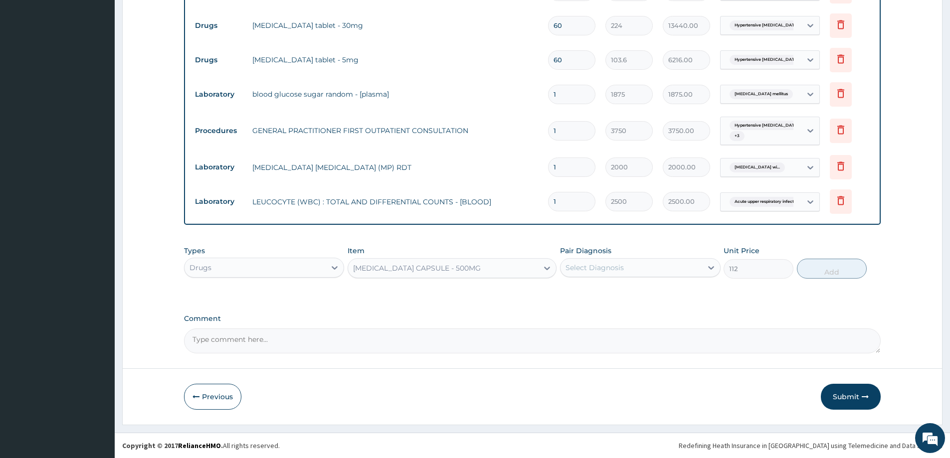
click at [603, 265] on div "Select Diagnosis" at bounding box center [594, 268] width 58 height 10
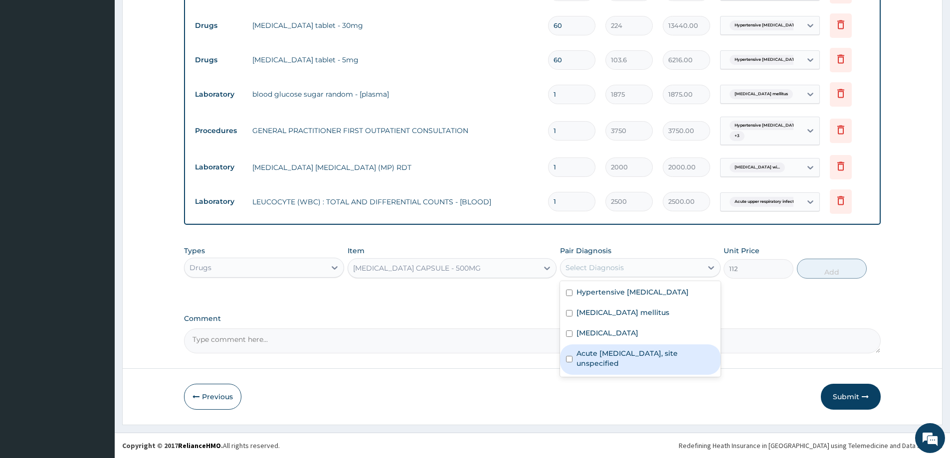
click at [598, 365] on label "Acute upper respiratory infection, site unspecified" at bounding box center [645, 358] width 138 height 20
checkbox input "true"
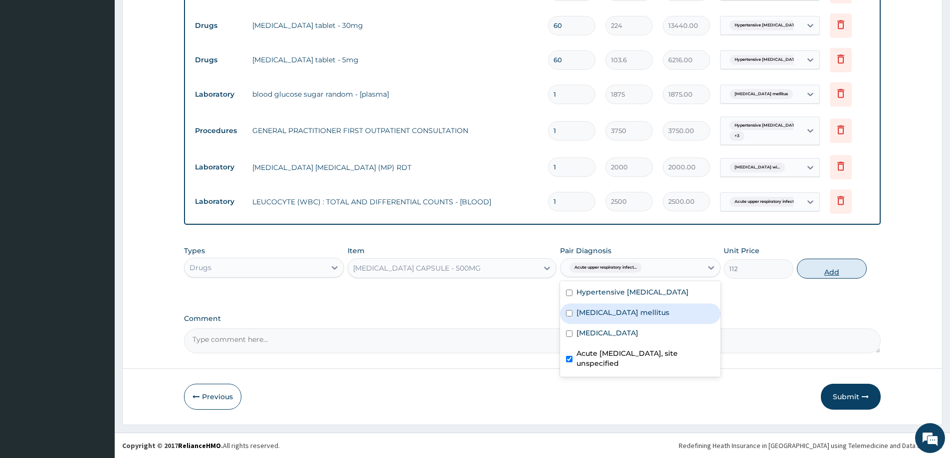
click at [839, 272] on button "Add" at bounding box center [832, 269] width 70 height 20
type input "0"
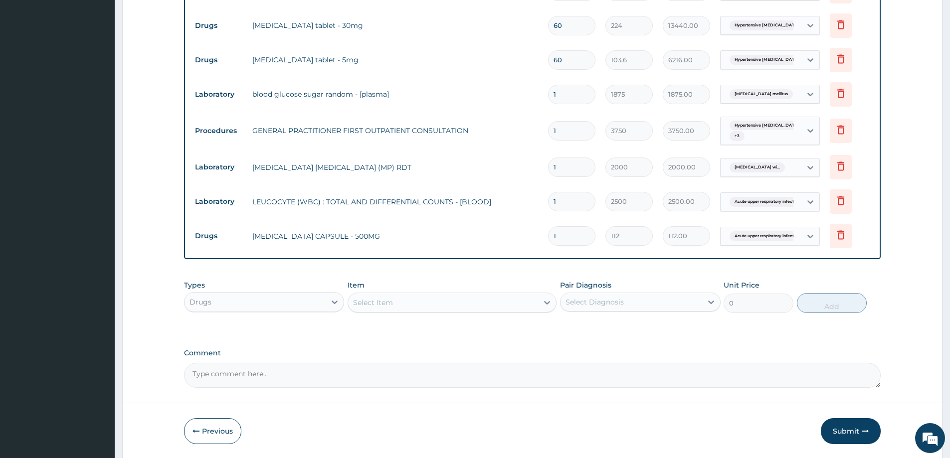
type input "15"
type input "1680.00"
type input "15"
click at [423, 312] on div "Select Item" at bounding box center [451, 303] width 209 height 20
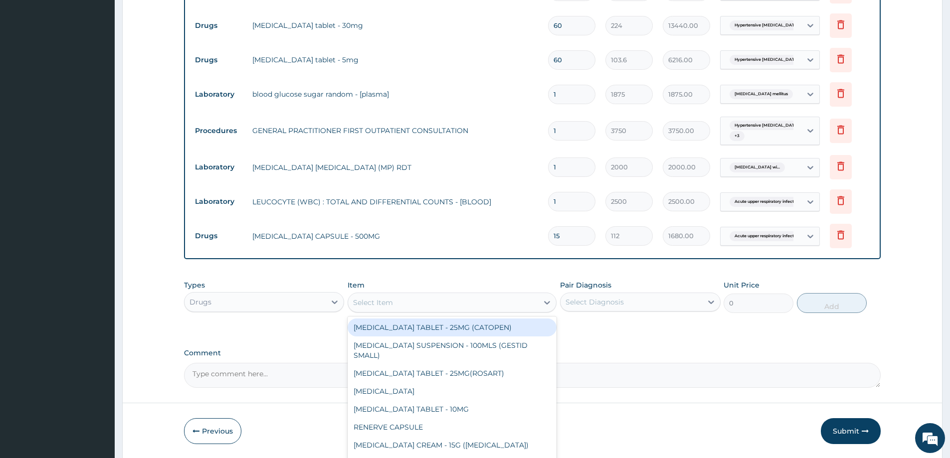
paste input "LORATIDI"
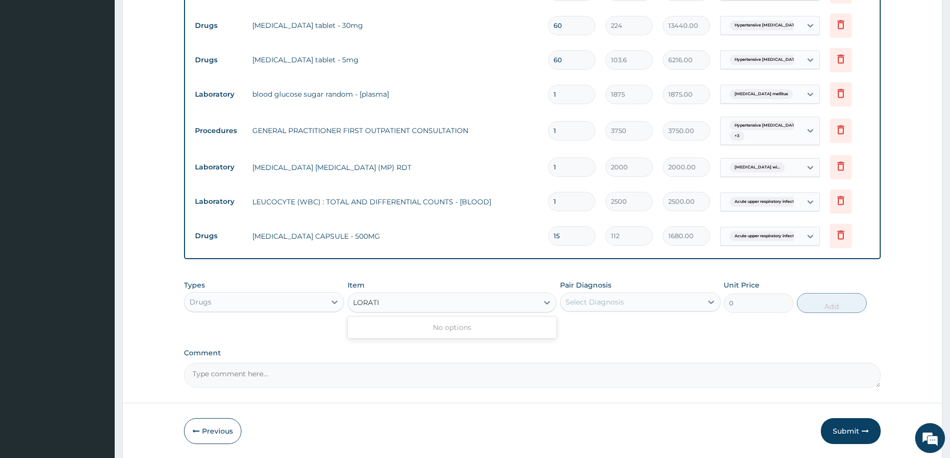
type input "LORAT"
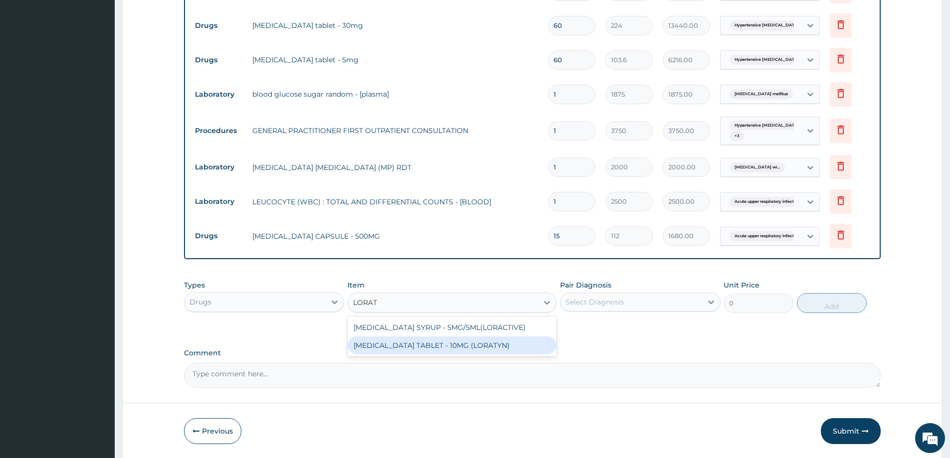
drag, startPoint x: 427, startPoint y: 345, endPoint x: 442, endPoint y: 337, distance: 17.6
click at [427, 345] on div "[MEDICAL_DATA] TABLET - 10MG (LORATYN)" at bounding box center [451, 346] width 209 height 18
type input "98"
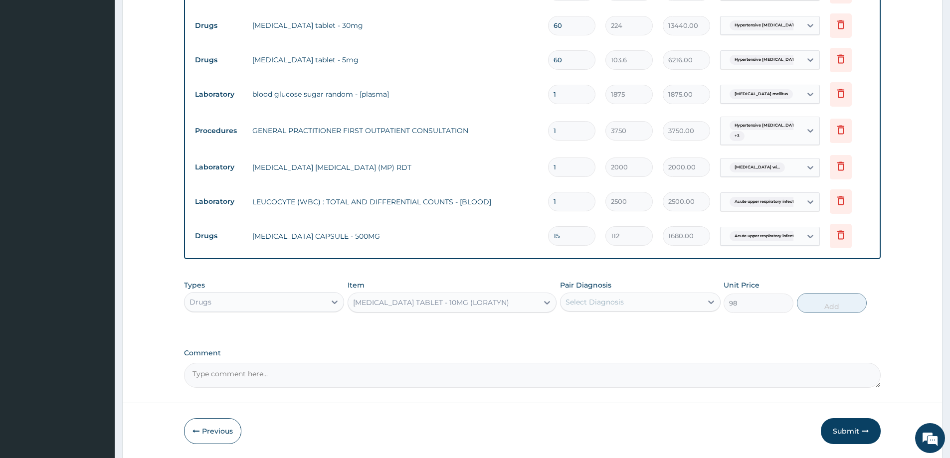
click at [650, 302] on div "Select Diagnosis" at bounding box center [630, 302] width 141 height 16
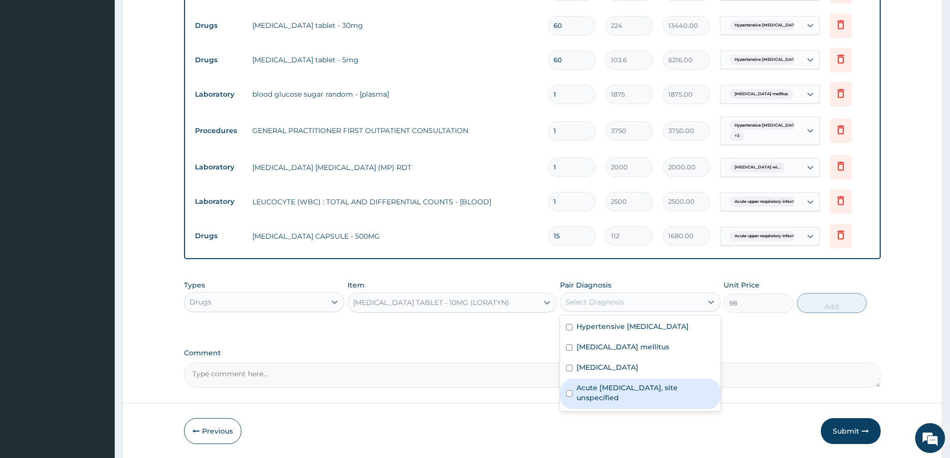
click at [625, 398] on label "Acute upper respiratory infection, site unspecified" at bounding box center [645, 393] width 138 height 20
checkbox input "true"
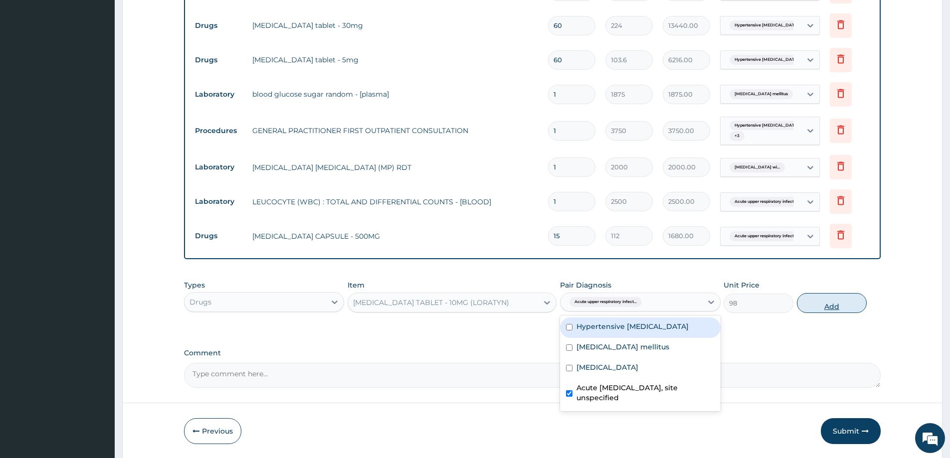
click at [824, 293] on button "Add" at bounding box center [832, 303] width 70 height 20
type input "0"
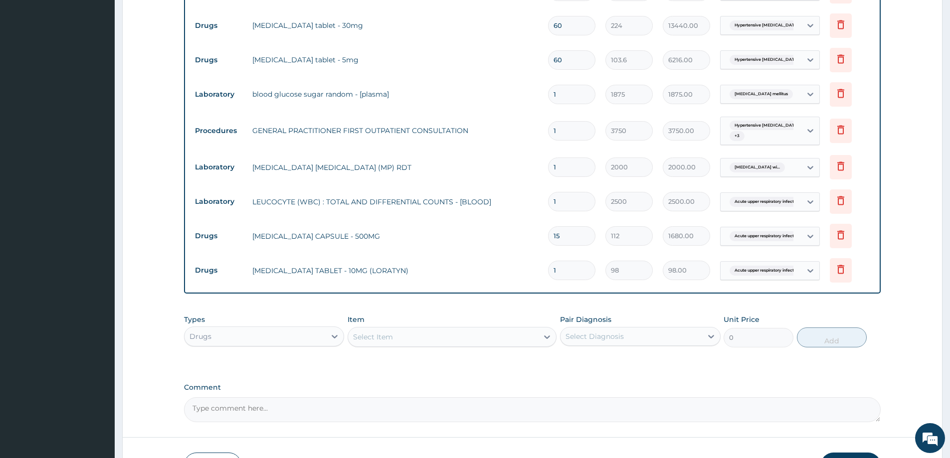
type input "10"
type input "980.00"
type input "10"
click at [373, 330] on div "Select Item" at bounding box center [443, 337] width 190 height 16
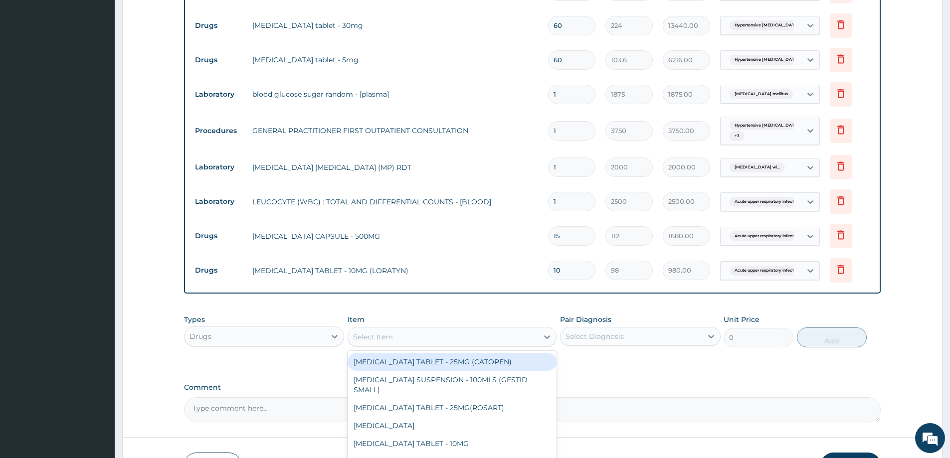
paste input "GVITHER"
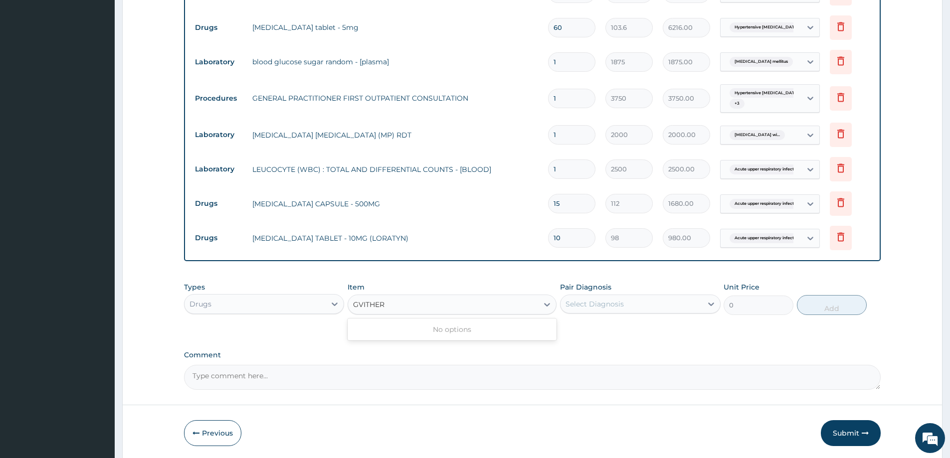
scroll to position [433, 0]
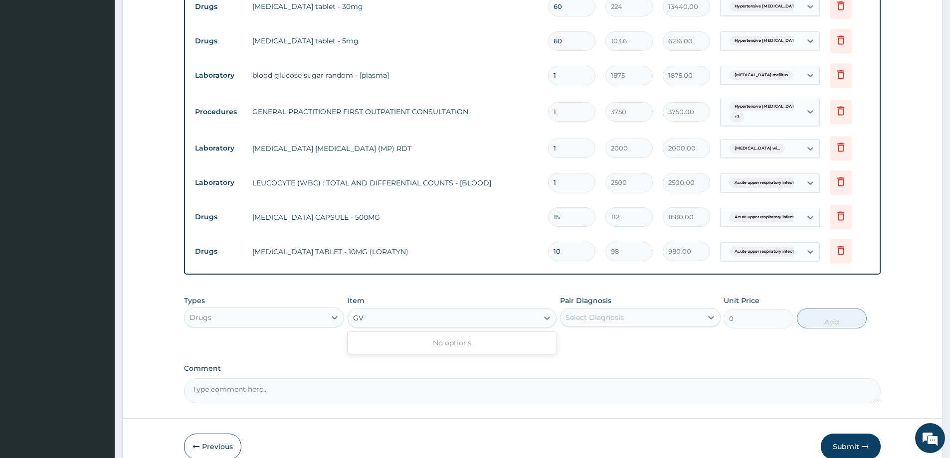
type input "G"
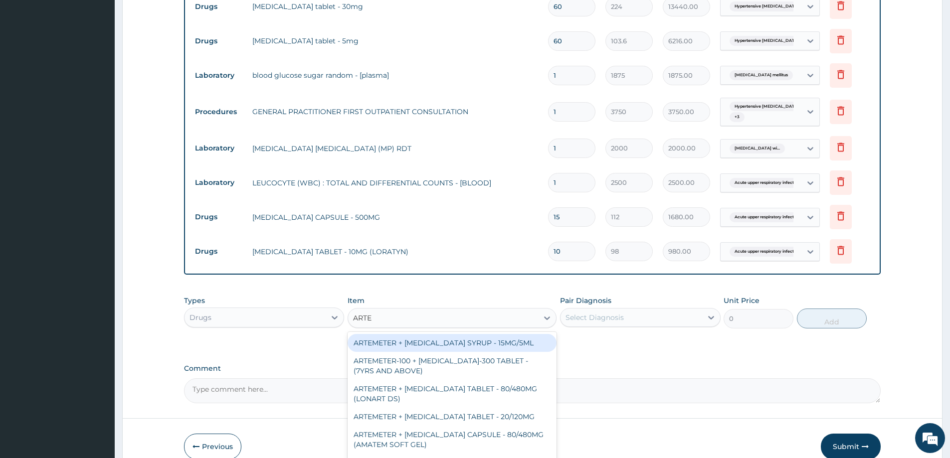
type input "ARTEM"
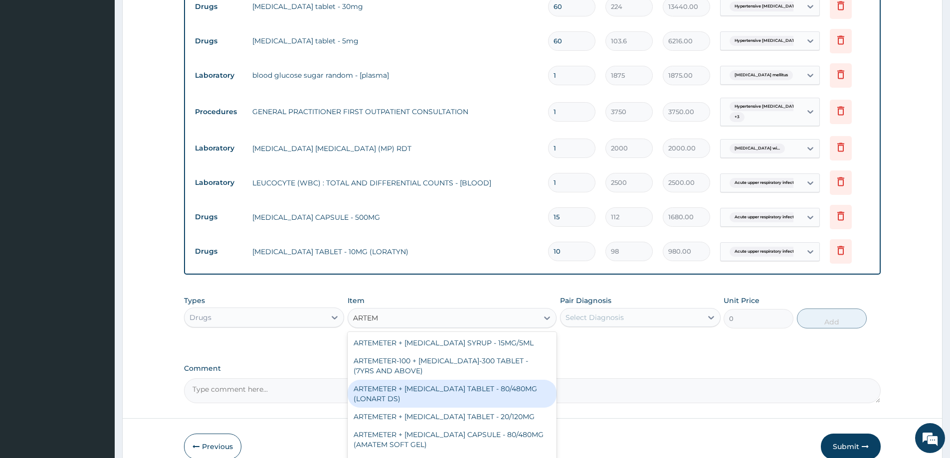
click at [456, 397] on div "ARTEMETER + LUMEFANTRINE TABLET - 80/480MG (LONART DS)" at bounding box center [451, 394] width 209 height 28
type input "588"
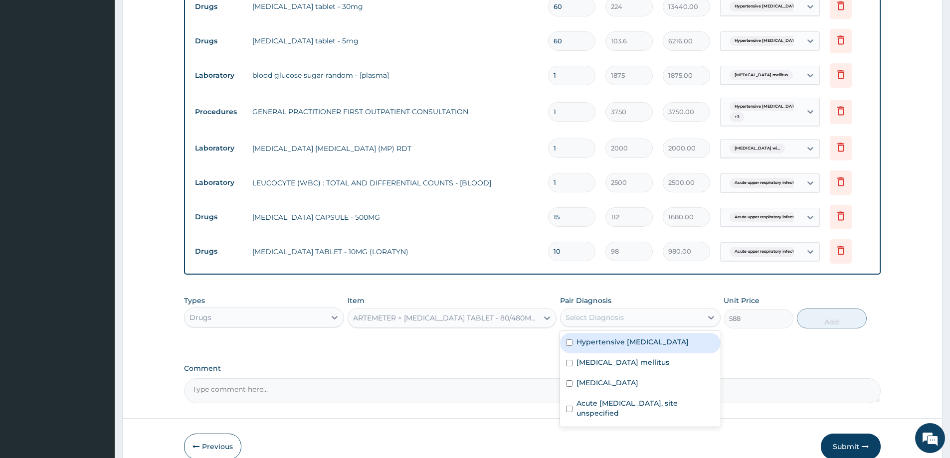
click at [592, 319] on div "Select Diagnosis" at bounding box center [594, 318] width 58 height 10
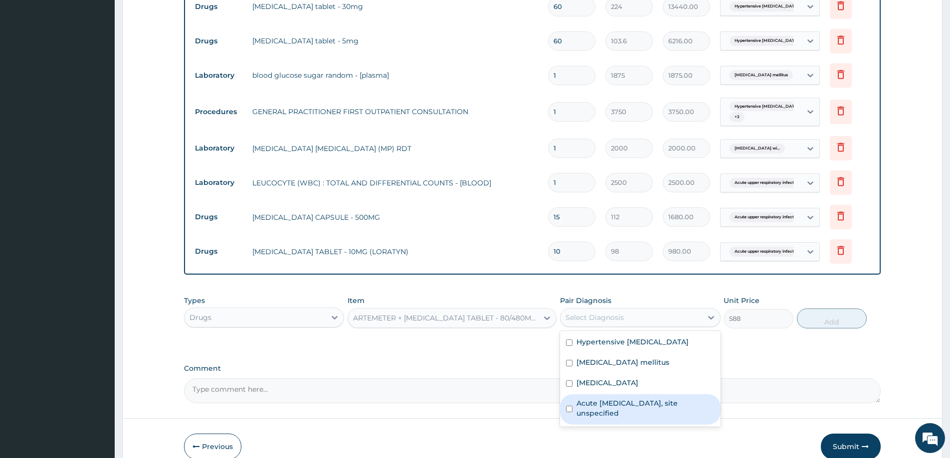
click at [585, 414] on label "Acute upper respiratory infection, site unspecified" at bounding box center [645, 408] width 138 height 20
checkbox input "true"
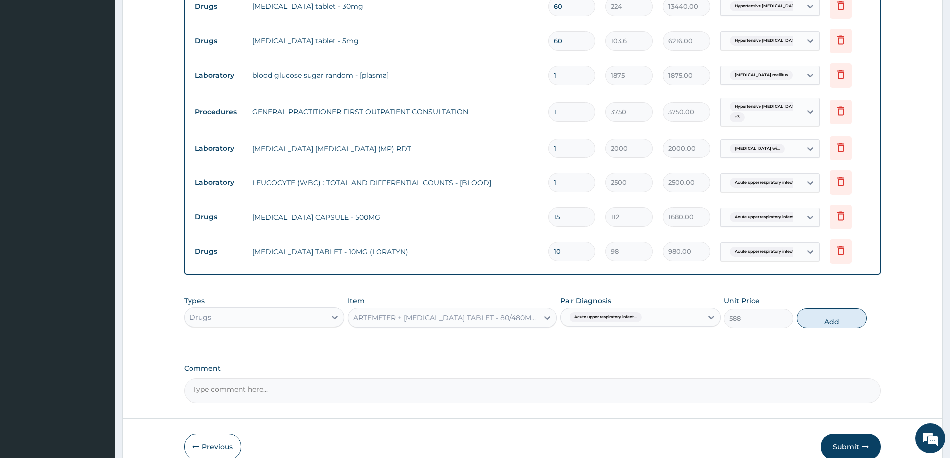
click at [836, 321] on button "Add" at bounding box center [832, 319] width 70 height 20
type input "0"
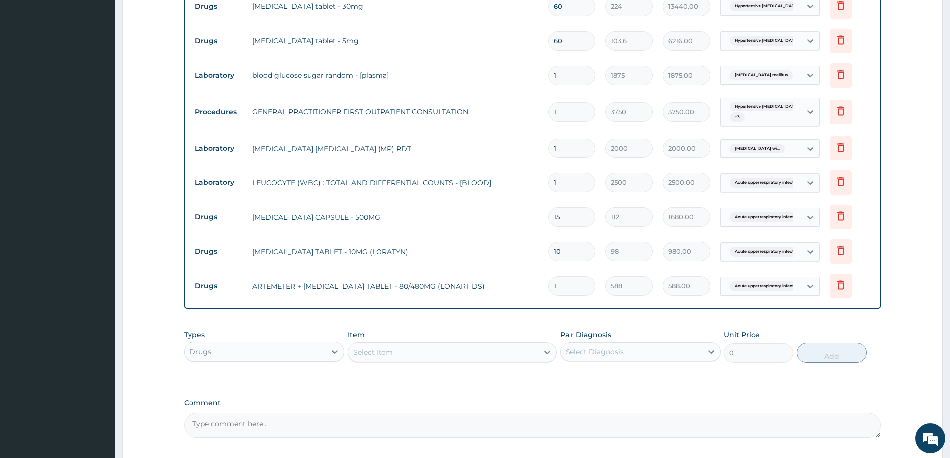
click at [386, 339] on div "Item Select Item" at bounding box center [451, 346] width 209 height 33
click at [383, 349] on div "Select Item" at bounding box center [373, 352] width 40 height 10
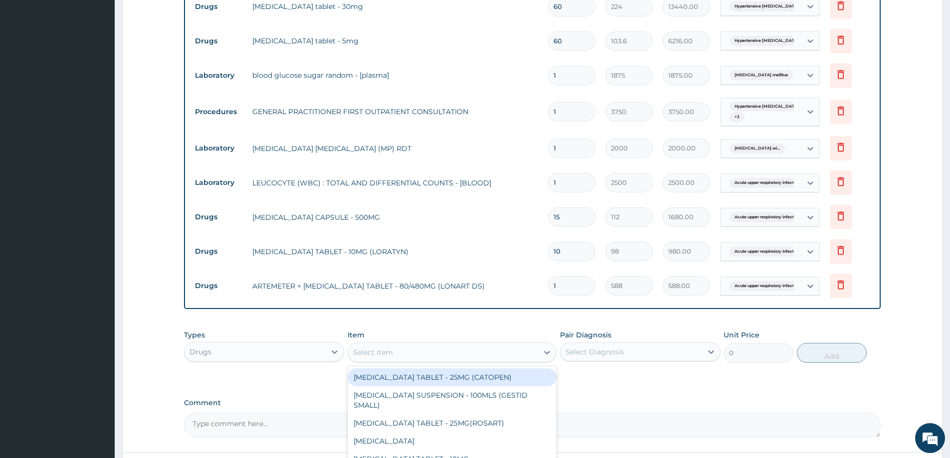
paste input "ARTEMETHER"
type input "ARTEME"
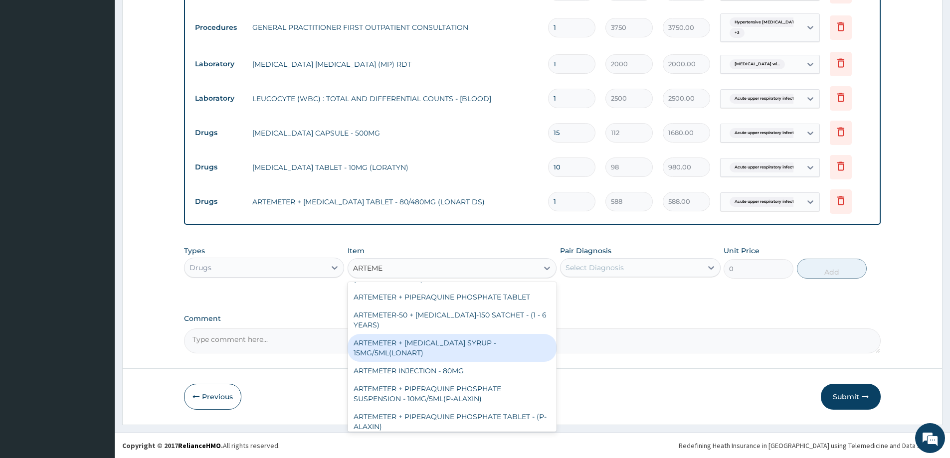
scroll to position [305, 0]
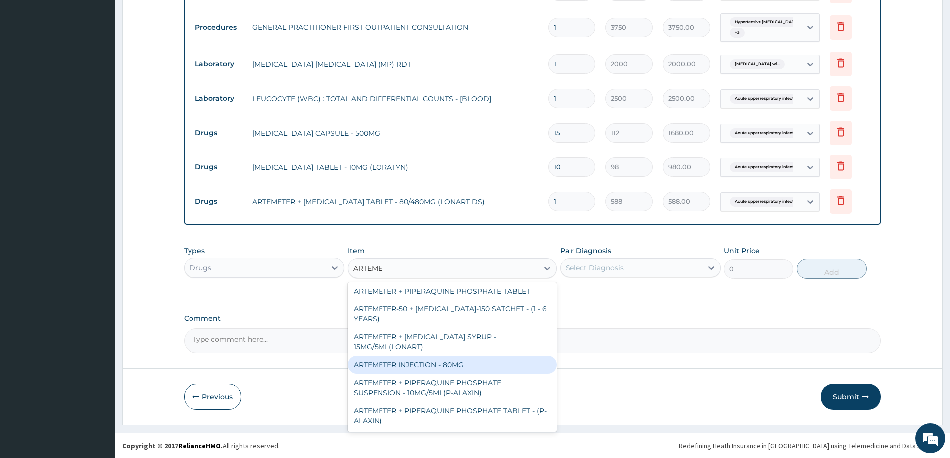
click at [410, 368] on div "ARTEMETER INJECTION - 80MG" at bounding box center [451, 365] width 209 height 18
type input "475.99999999999994"
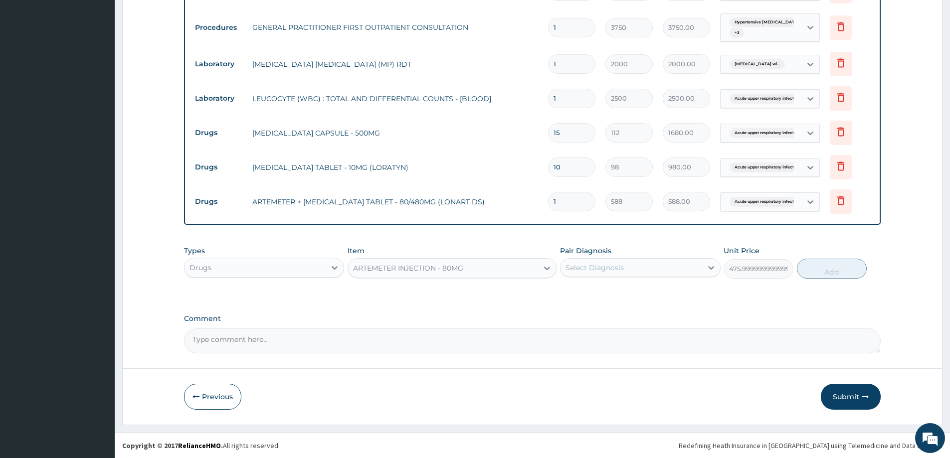
click at [594, 273] on div "Select Diagnosis" at bounding box center [630, 268] width 141 height 16
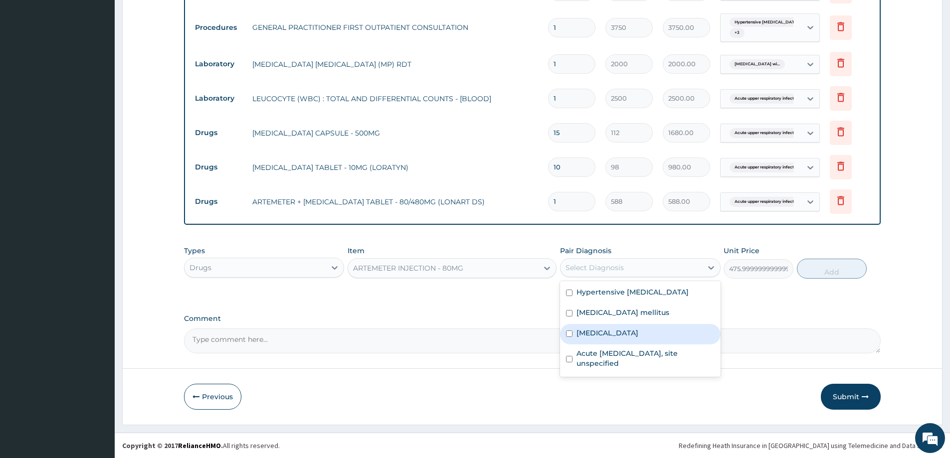
click at [595, 337] on label "Plasmodium malariae malaria without complication" at bounding box center [607, 333] width 62 height 10
checkbox input "true"
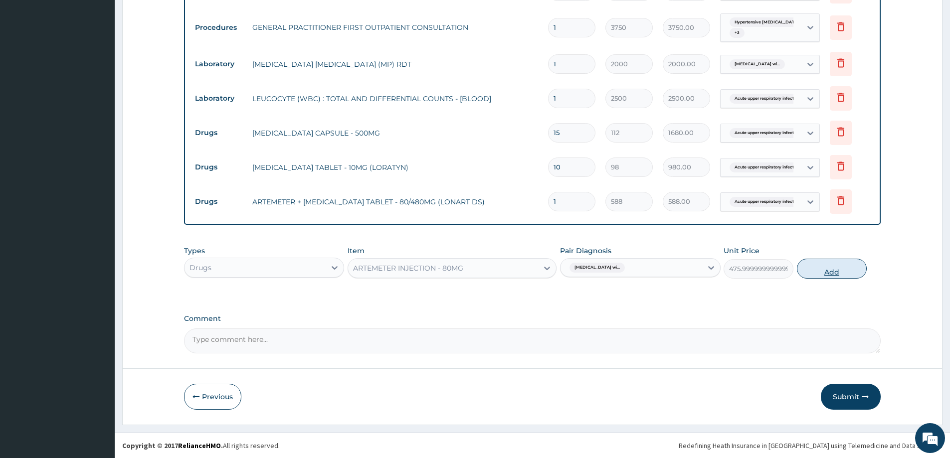
click at [838, 273] on button "Add" at bounding box center [832, 269] width 70 height 20
type input "0"
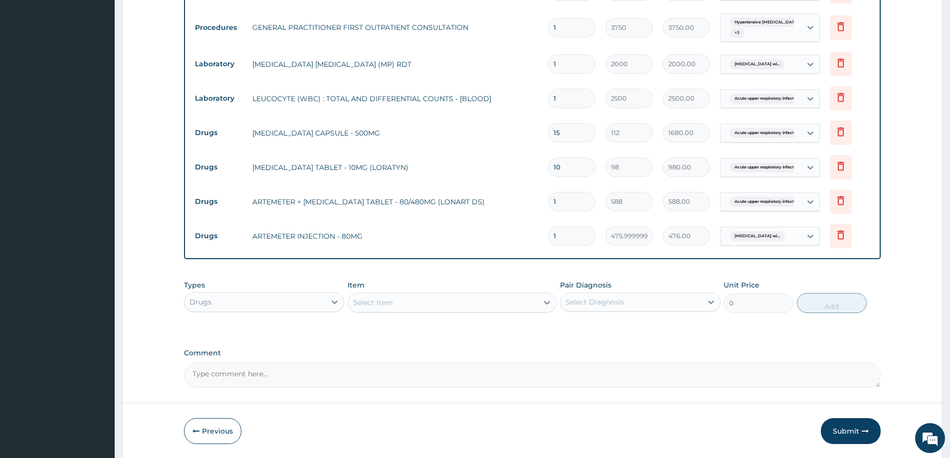
click at [575, 238] on input "1" at bounding box center [571, 235] width 47 height 19
type input "0.00"
type input "2"
type input "952.00"
type input "2"
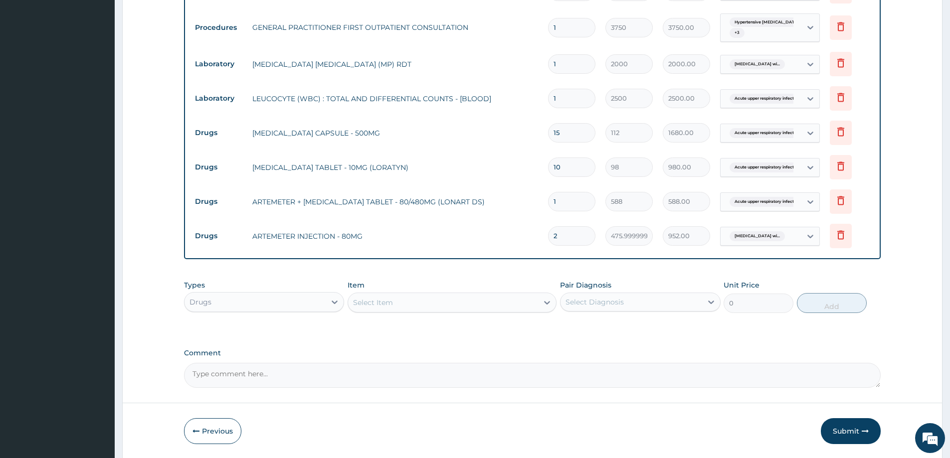
click at [387, 304] on div "Select Item" at bounding box center [373, 303] width 40 height 10
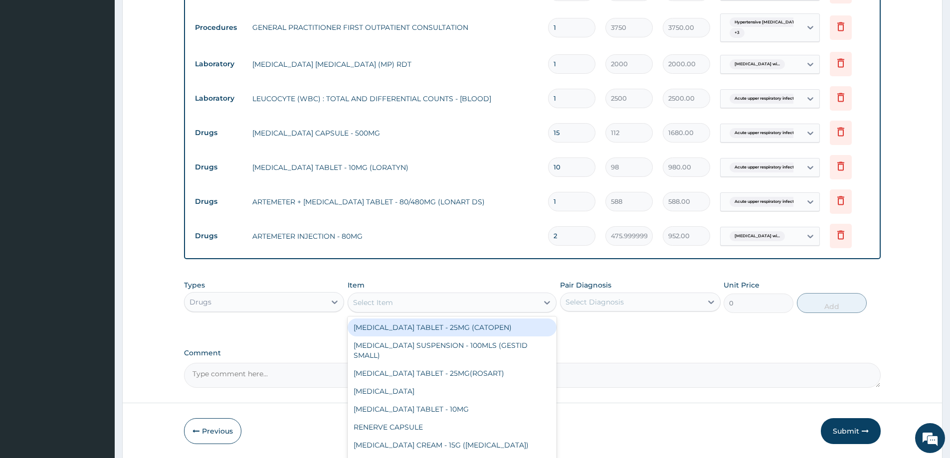
paste input "PARACET"
type input "PARACET"
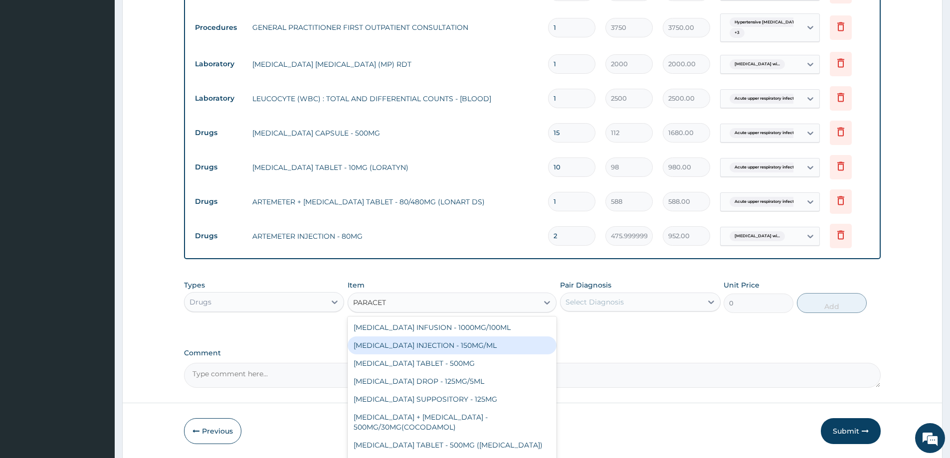
click at [394, 348] on div "PARACETAMOL INJECTION - 150MG/ML" at bounding box center [451, 346] width 209 height 18
type input "560"
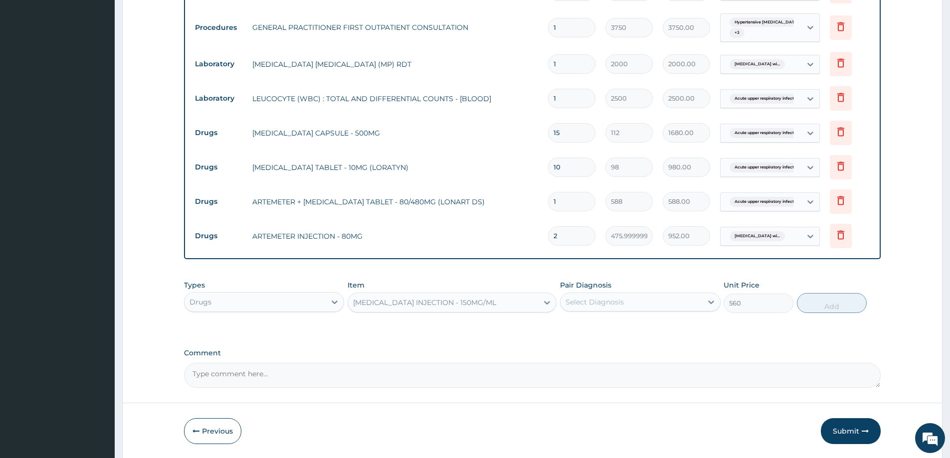
click at [592, 300] on div "Select Diagnosis" at bounding box center [594, 302] width 58 height 10
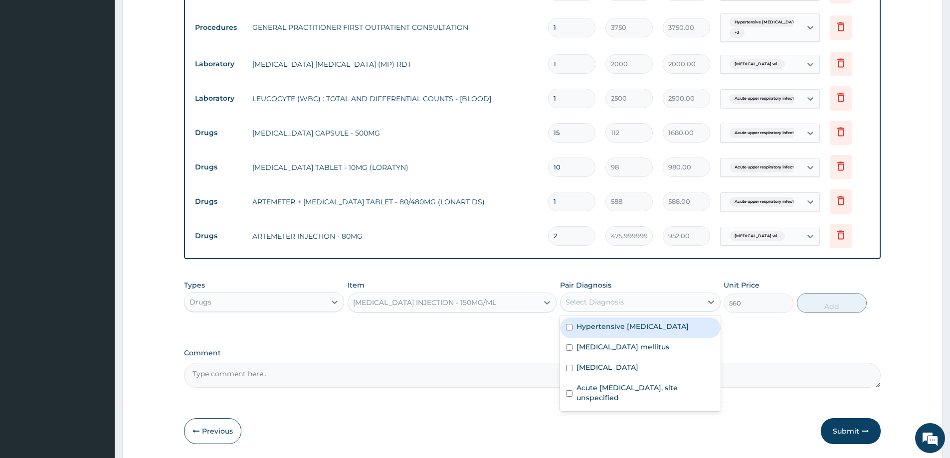
click at [590, 329] on label "Hypertensive heart failure" at bounding box center [632, 327] width 112 height 10
checkbox input "true"
click at [602, 306] on span "Hypertensive heart failure" at bounding box center [606, 302] width 74 height 10
click at [603, 304] on span "Hypertensive heart failure" at bounding box center [606, 302] width 74 height 10
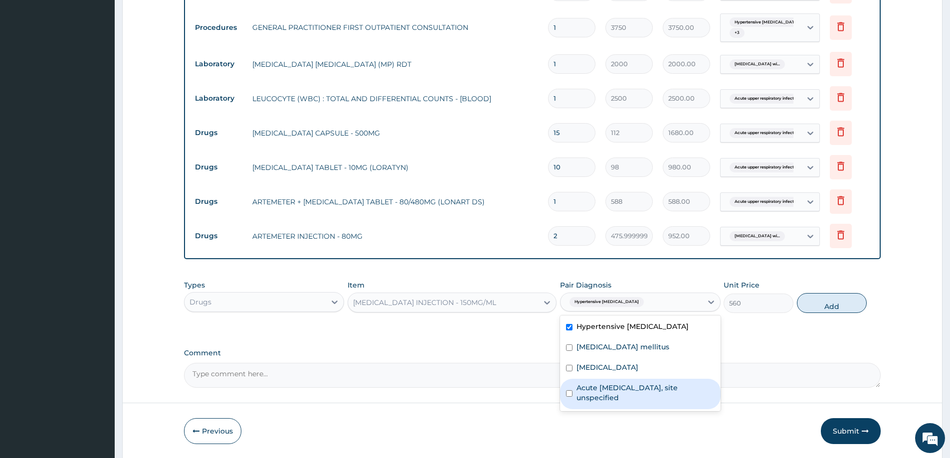
click at [602, 394] on label "Acute upper respiratory infection, site unspecified" at bounding box center [645, 393] width 138 height 20
checkbox input "true"
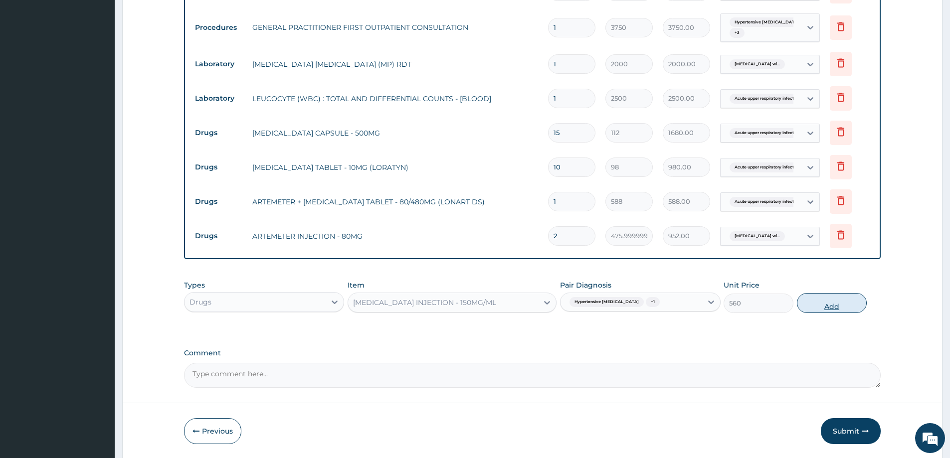
click at [827, 300] on button "Add" at bounding box center [832, 303] width 70 height 20
type input "0"
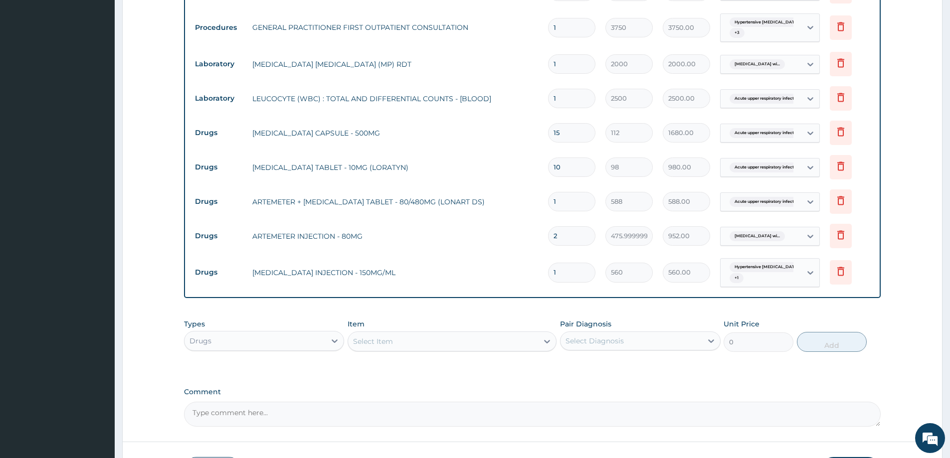
type input "0.00"
type input "4"
type input "2240.00"
type input "4"
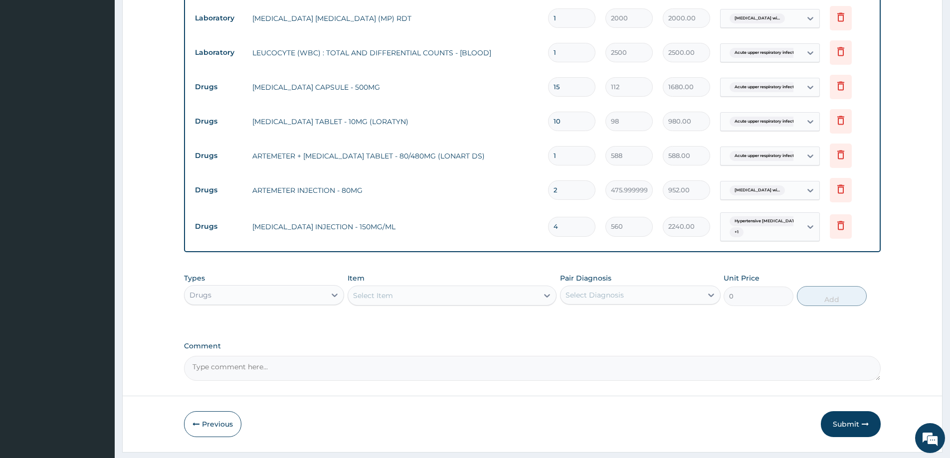
scroll to position [590, 0]
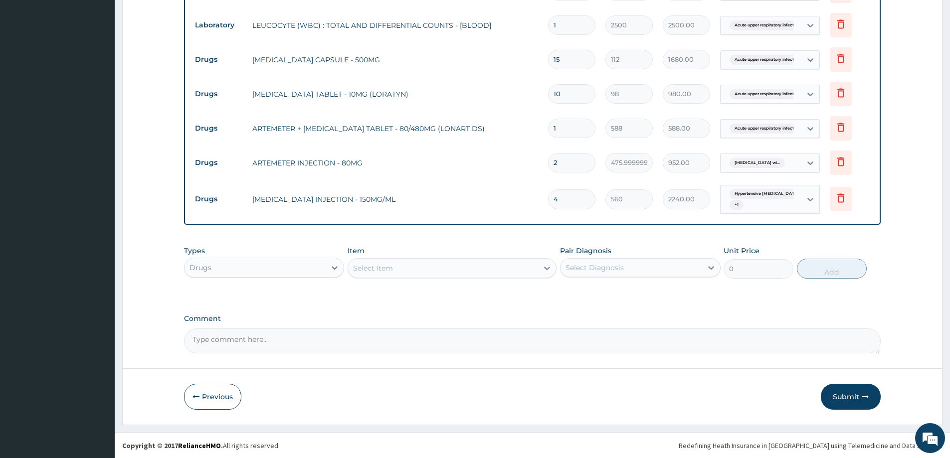
click at [370, 272] on div "Select Item" at bounding box center [373, 268] width 40 height 10
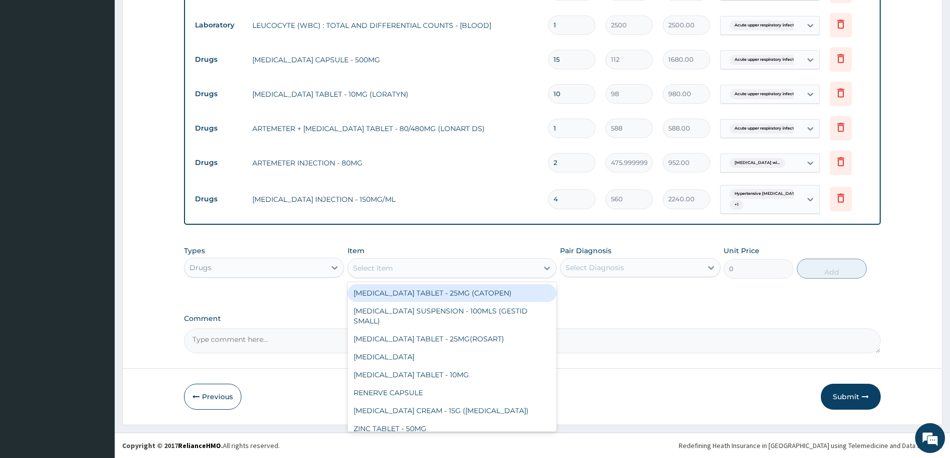
paste input "PARACETA"
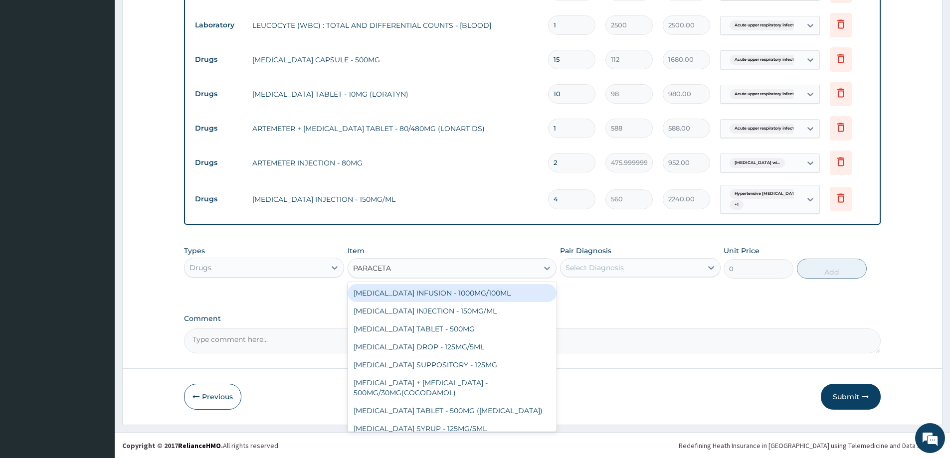
type input "PARACETA"
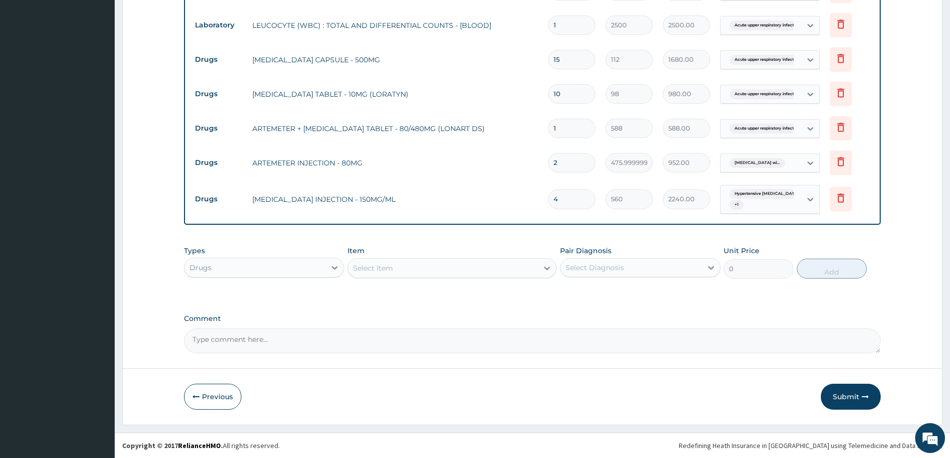
click at [388, 273] on div "Select Item" at bounding box center [443, 268] width 190 height 16
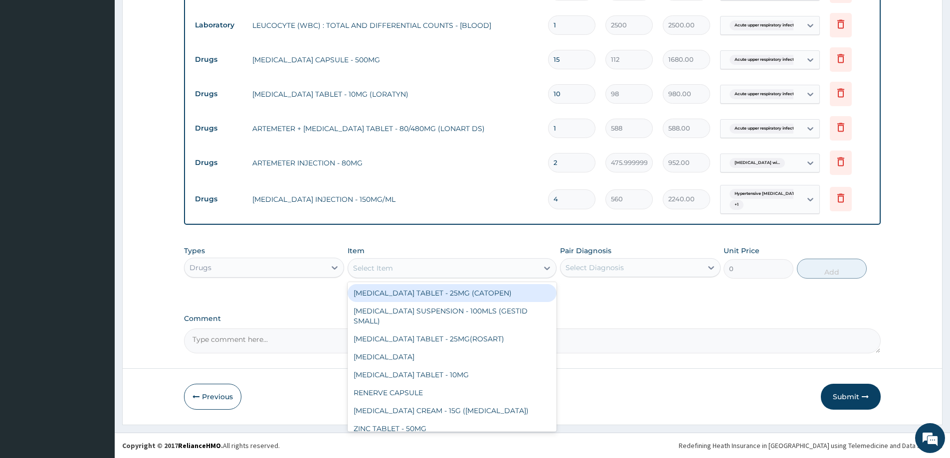
paste input "PARACETA"
type input "PARACETA"
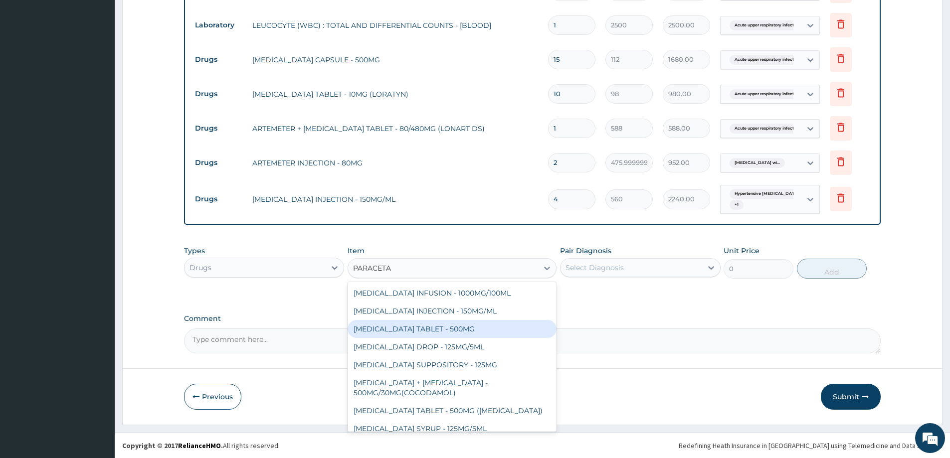
click at [399, 329] on div "PARACETAMOL TABLET - 500MG" at bounding box center [451, 329] width 209 height 18
type input "33.599999999999994"
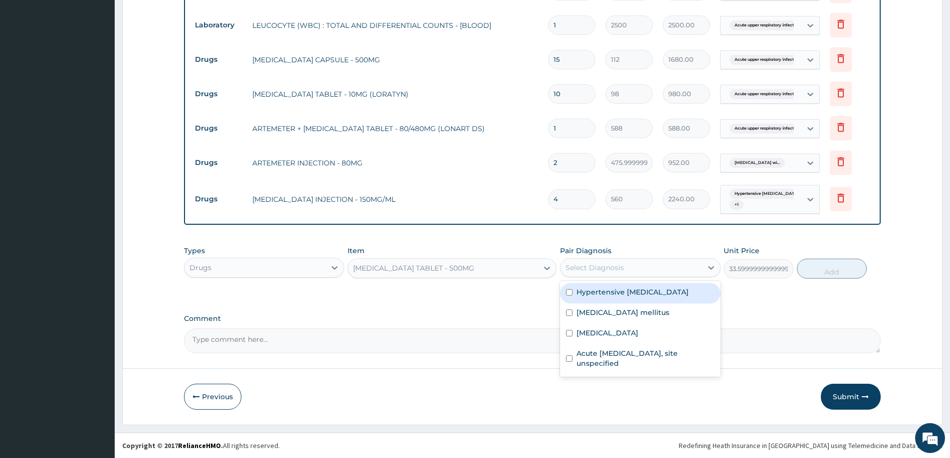
click at [592, 258] on div "Select Diagnosis" at bounding box center [640, 267] width 160 height 19
click at [597, 293] on label "Hypertensive heart failure" at bounding box center [632, 292] width 112 height 10
checkbox input "true"
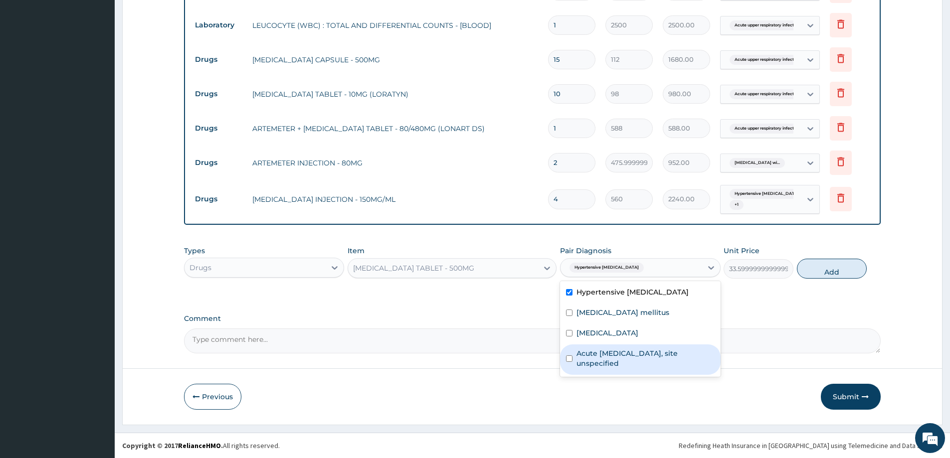
click at [598, 368] on label "Acute upper respiratory infection, site unspecified" at bounding box center [645, 358] width 138 height 20
checkbox input "true"
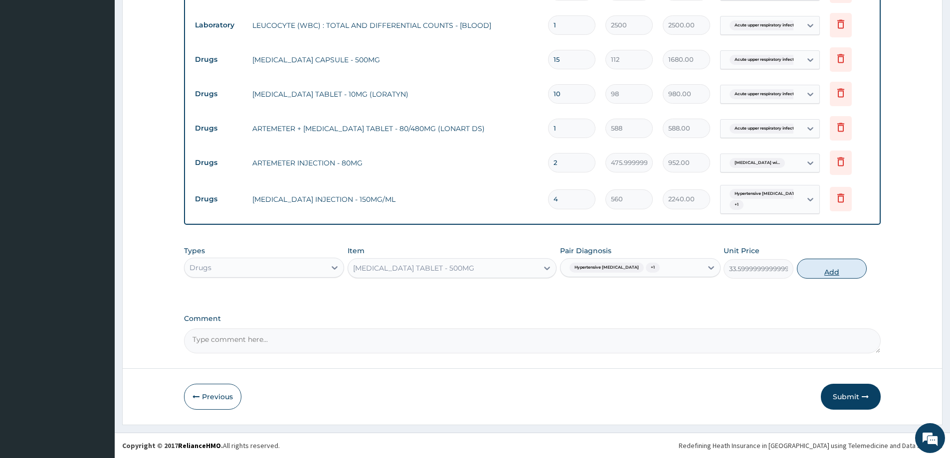
click at [840, 262] on button "Add" at bounding box center [832, 269] width 70 height 20
type input "0"
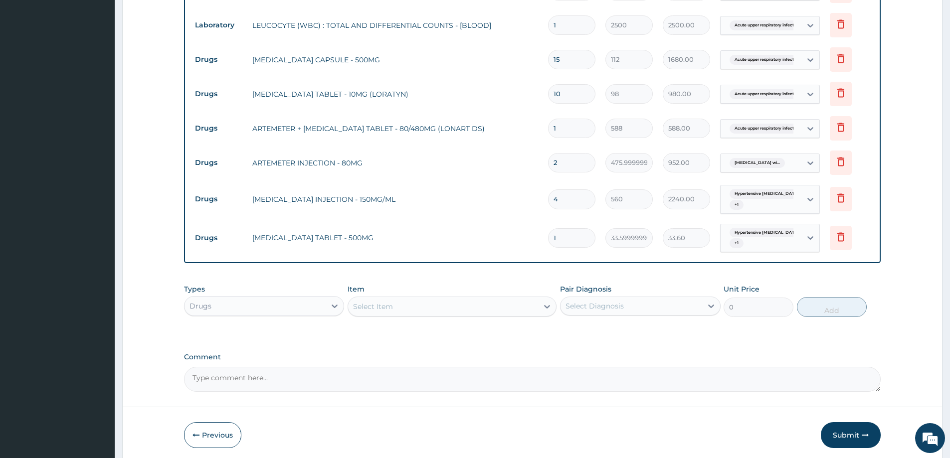
type input "16"
type input "537.60"
type input "16"
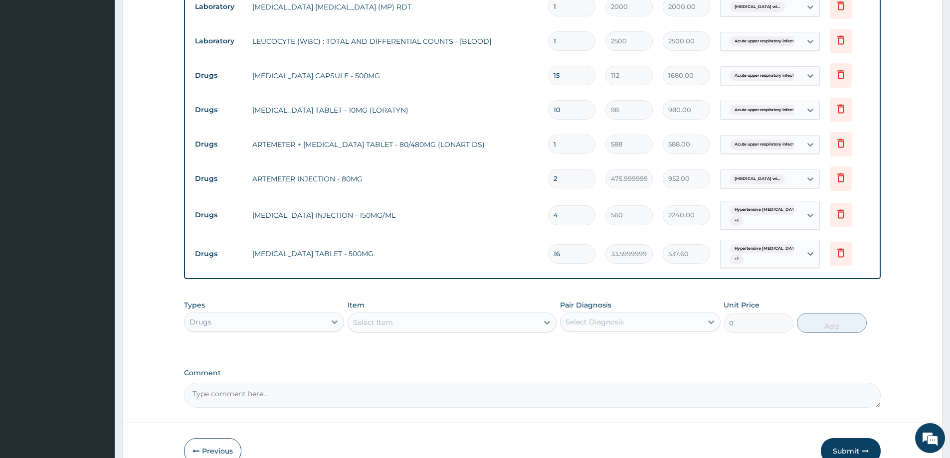
scroll to position [629, 0]
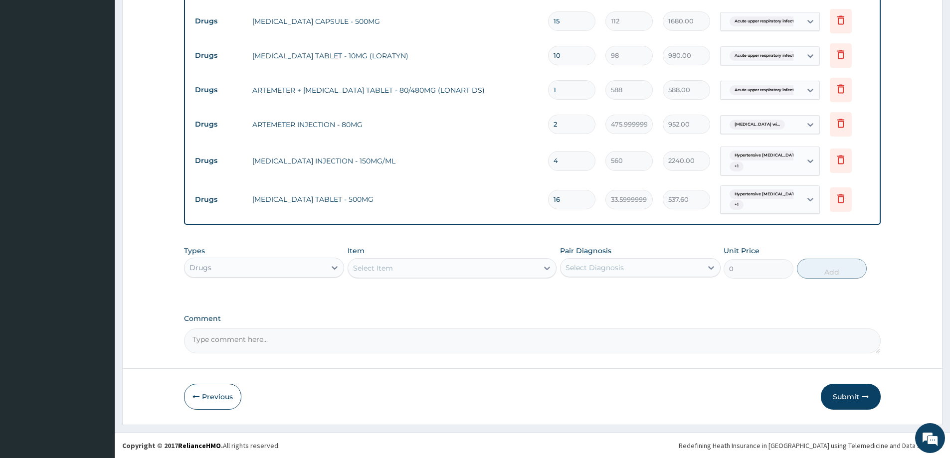
click at [861, 394] on icon "button" at bounding box center [864, 396] width 7 height 7
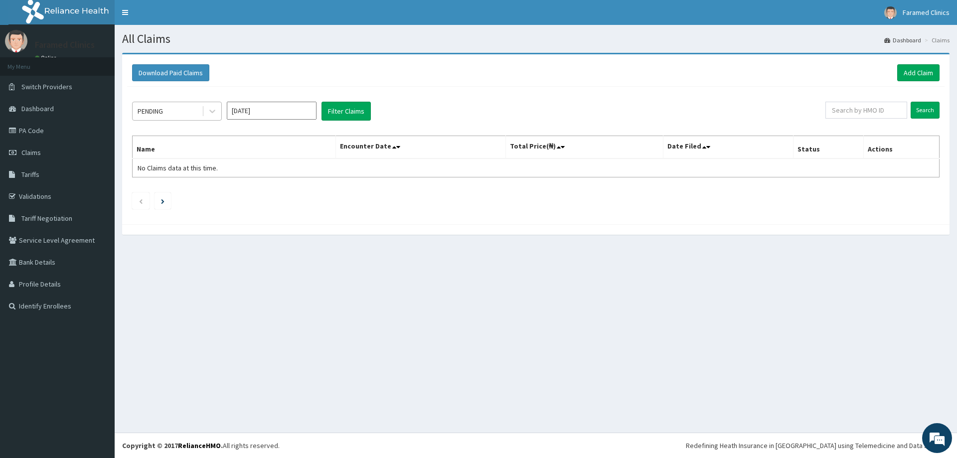
click at [158, 116] on div "PENDING" at bounding box center [150, 111] width 25 height 10
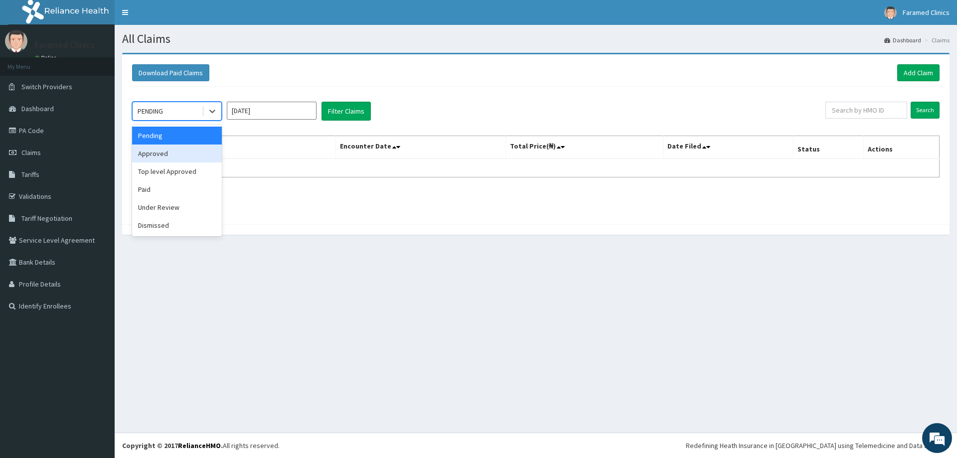
drag, startPoint x: 161, startPoint y: 154, endPoint x: 193, endPoint y: 141, distance: 34.6
click at [164, 154] on div "Approved" at bounding box center [177, 154] width 90 height 18
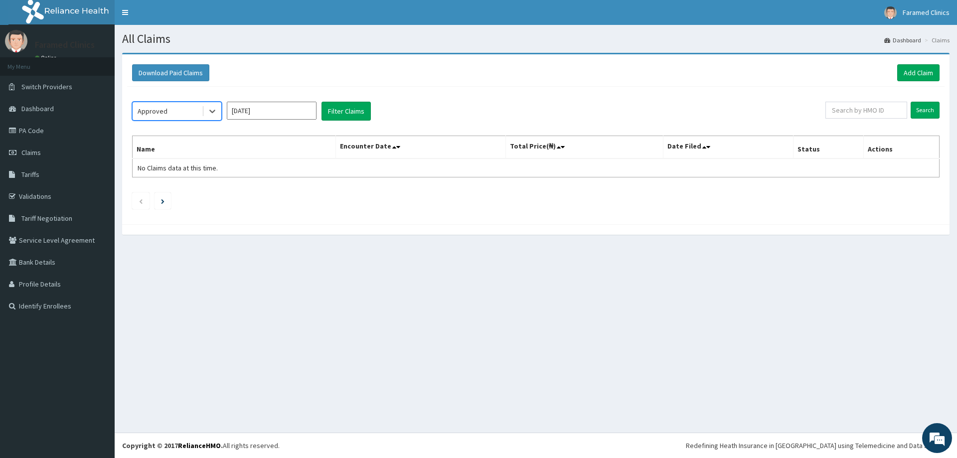
click at [274, 117] on input "Oct 2025" at bounding box center [272, 111] width 90 height 18
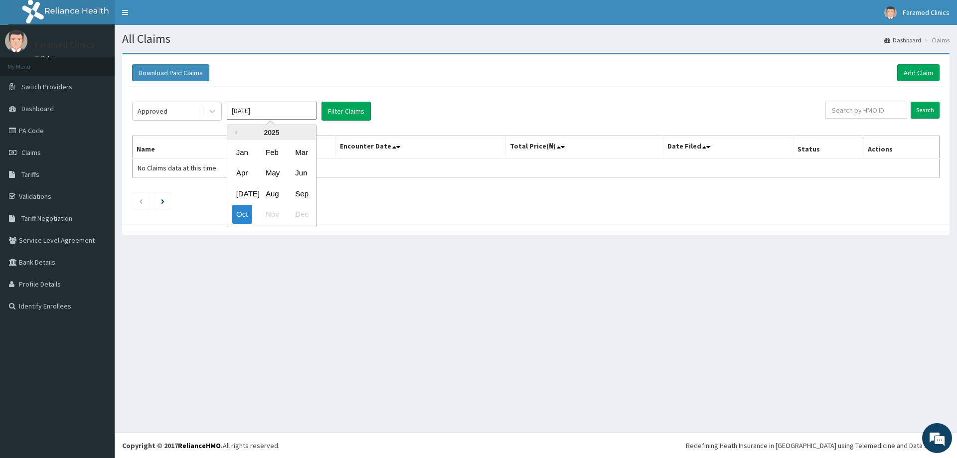
click at [304, 195] on div "Sep" at bounding box center [301, 193] width 20 height 18
type input "Sep 2025"
click at [333, 109] on button "Filter Claims" at bounding box center [346, 111] width 49 height 19
click at [344, 110] on button "Filter Claims" at bounding box center [346, 111] width 49 height 19
click at [189, 106] on div "Approved" at bounding box center [167, 111] width 69 height 16
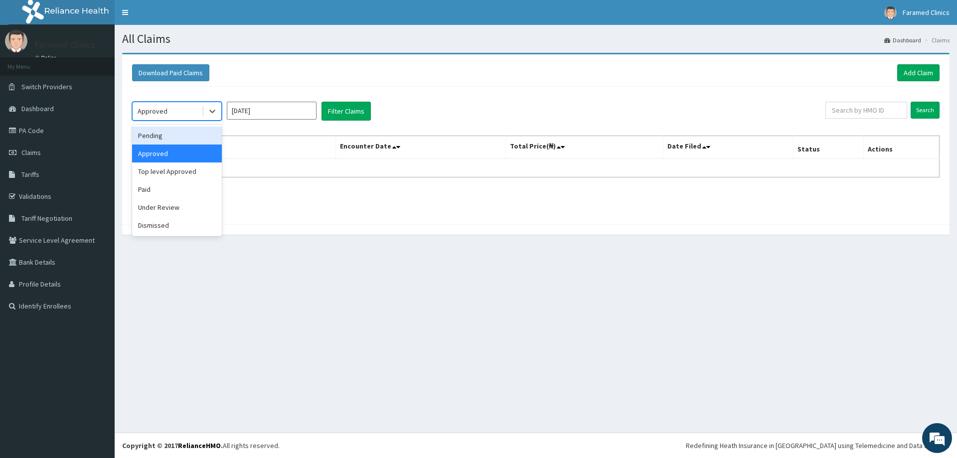
click at [184, 139] on div "Pending" at bounding box center [177, 136] width 90 height 18
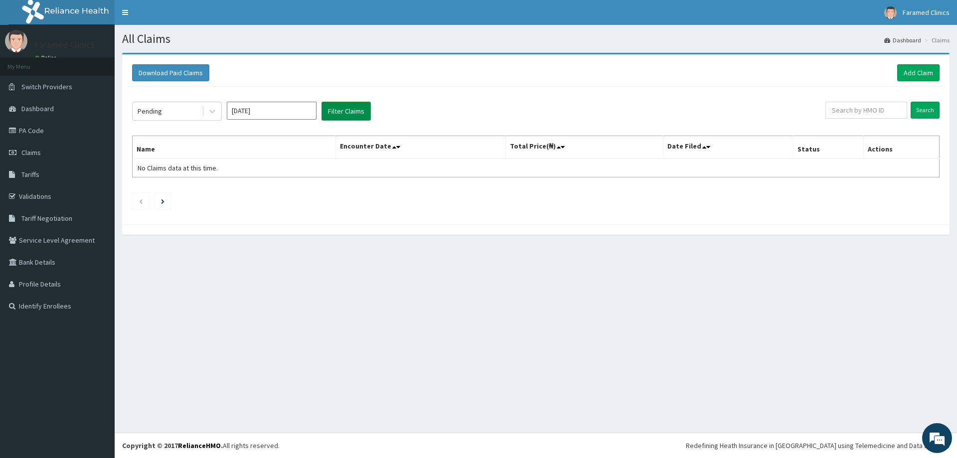
click at [353, 106] on button "Filter Claims" at bounding box center [346, 111] width 49 height 19
click at [321, 278] on div "All Claims Dashboard Claims Download Paid Claims Add Claim × Note you can only …" at bounding box center [536, 229] width 842 height 408
click at [334, 116] on button "Filter Claims" at bounding box center [346, 111] width 49 height 19
click at [183, 110] on div "Pending" at bounding box center [167, 111] width 69 height 16
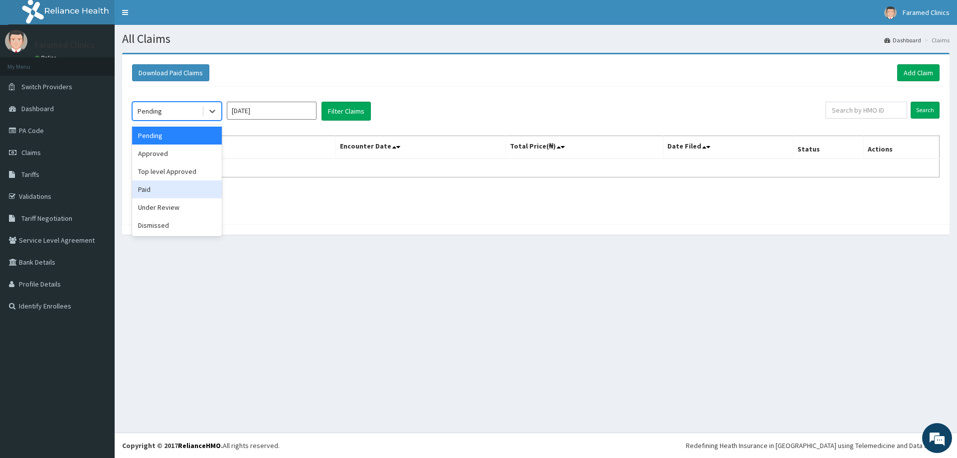
click at [167, 196] on div "Paid" at bounding box center [177, 189] width 90 height 18
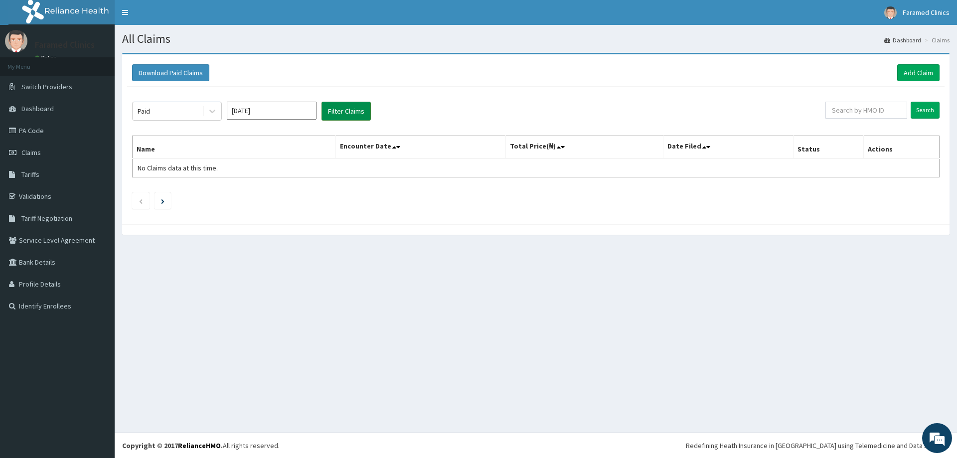
click at [330, 110] on button "Filter Claims" at bounding box center [346, 111] width 49 height 19
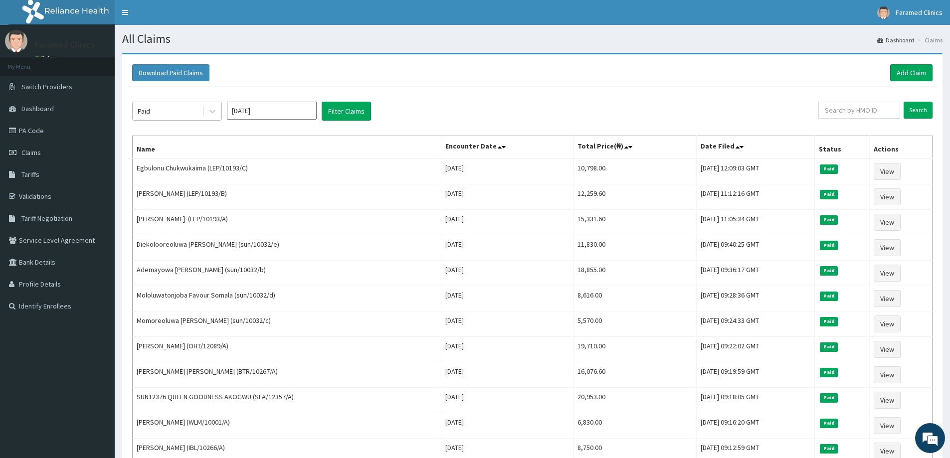
click at [190, 117] on div "Paid" at bounding box center [167, 111] width 69 height 16
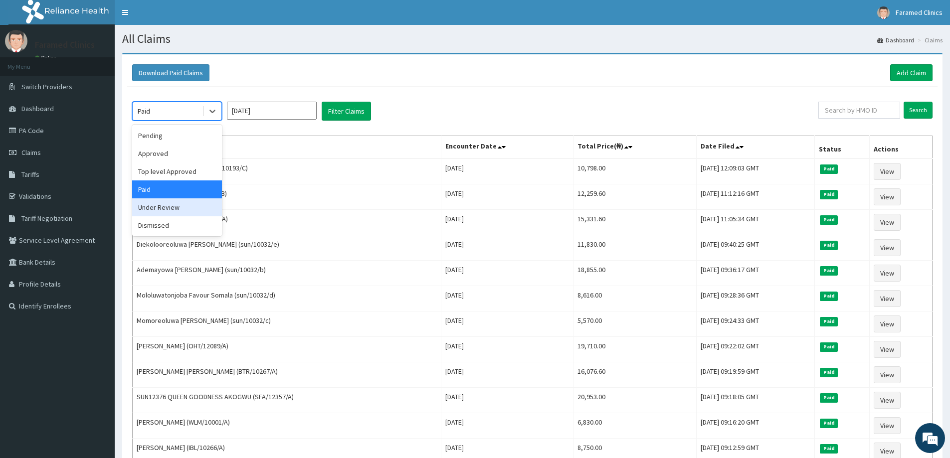
click at [165, 205] on div "Under Review" at bounding box center [177, 207] width 90 height 18
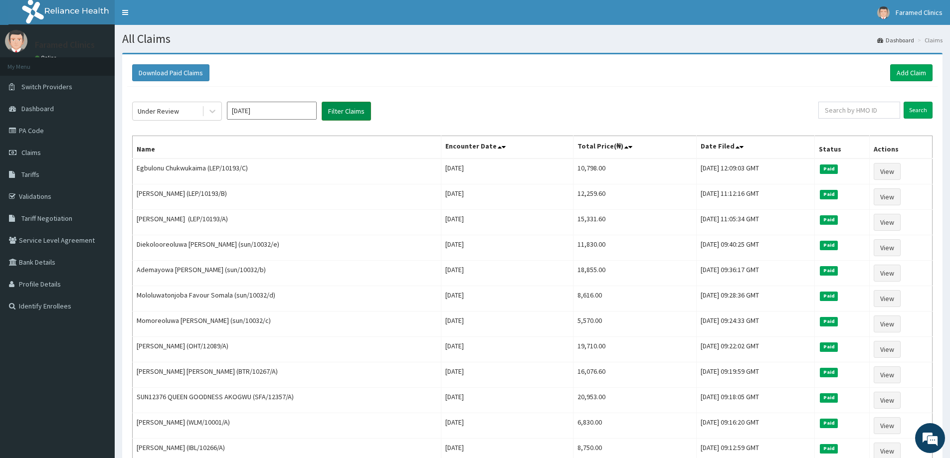
click at [349, 109] on button "Filter Claims" at bounding box center [346, 111] width 49 height 19
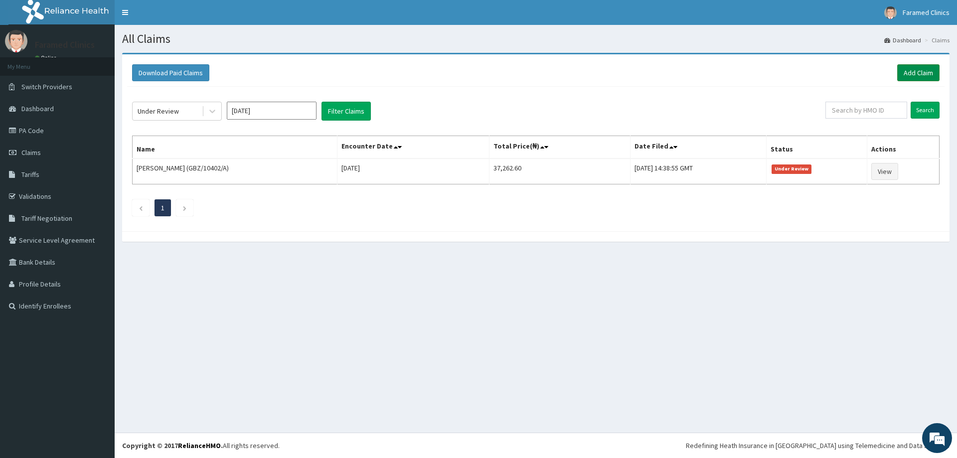
click at [922, 74] on link "Add Claim" at bounding box center [918, 72] width 42 height 17
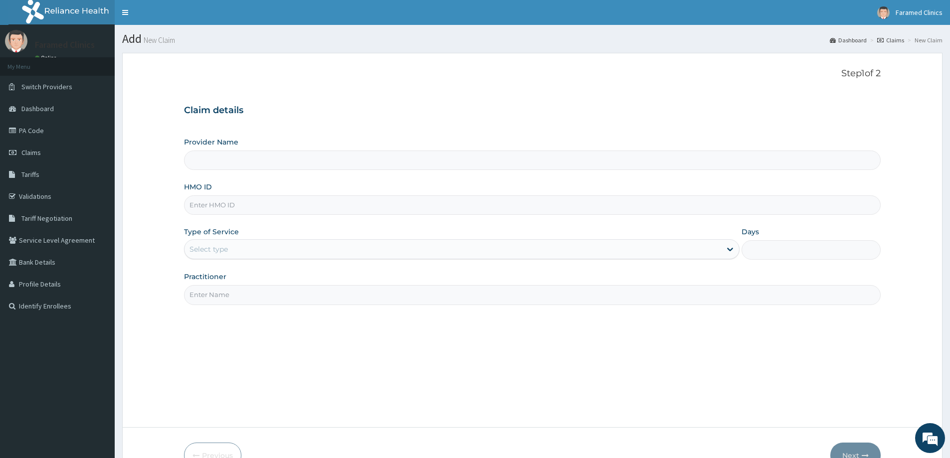
click at [310, 161] on input "Provider Name" at bounding box center [532, 160] width 696 height 19
click at [268, 207] on input "HMO ID" at bounding box center [532, 204] width 696 height 19
type input "Faramed clinics - Tollgate"
paste input "JSS/10010/A"
type input "JSS/10010/A"
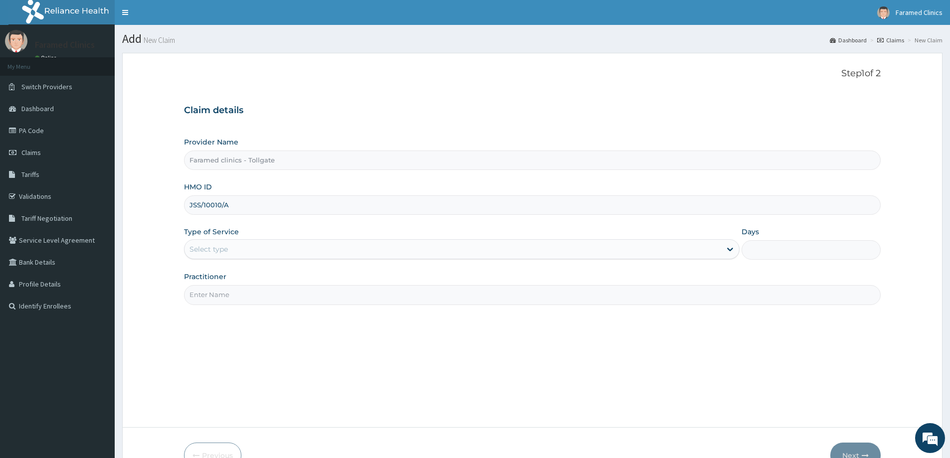
drag, startPoint x: 300, startPoint y: 260, endPoint x: 297, endPoint y: 253, distance: 7.6
click at [300, 260] on div "Provider Name Faramed clinics - Tollgate HMO ID JSS/10010/A Type of Service Sel…" at bounding box center [532, 221] width 696 height 168
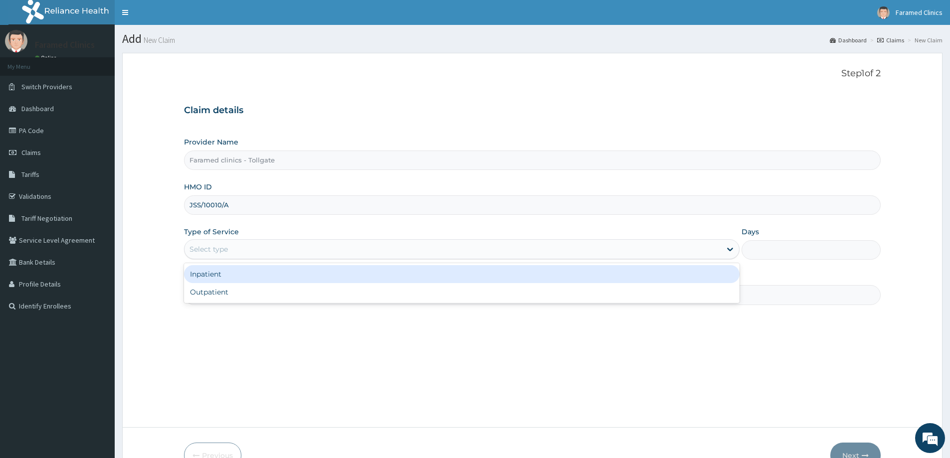
click at [297, 253] on div "Select type" at bounding box center [452, 249] width 536 height 16
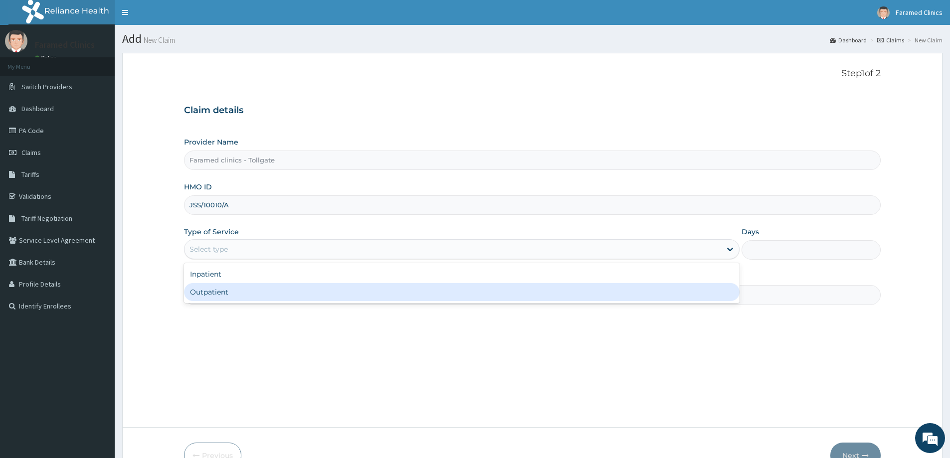
click at [271, 287] on div "Outpatient" at bounding box center [461, 292] width 555 height 18
type input "1"
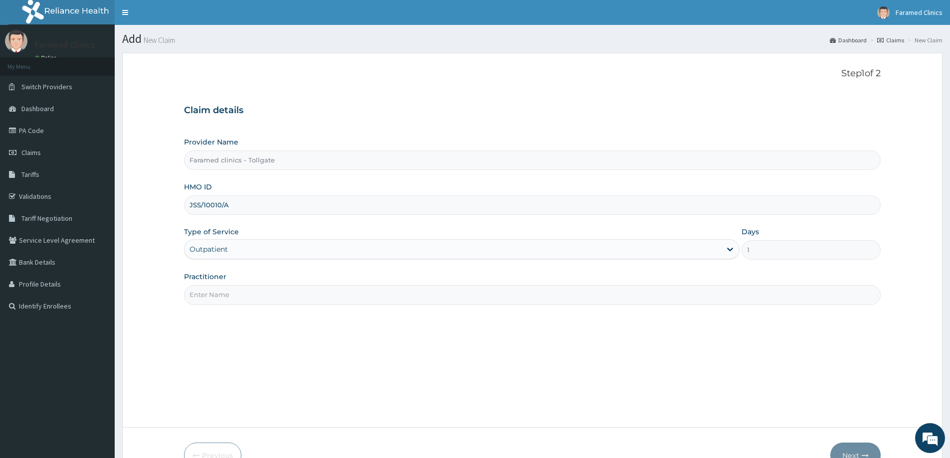
click at [272, 287] on input "Practitioner" at bounding box center [532, 294] width 696 height 19
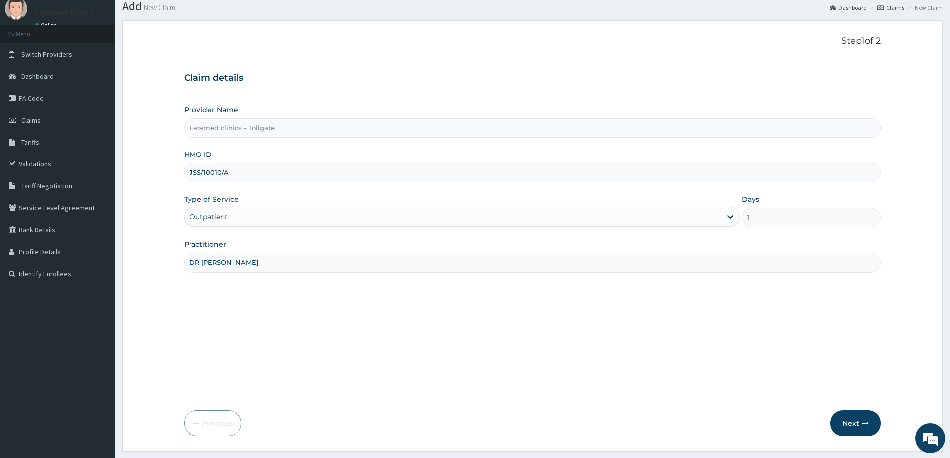
scroll to position [59, 0]
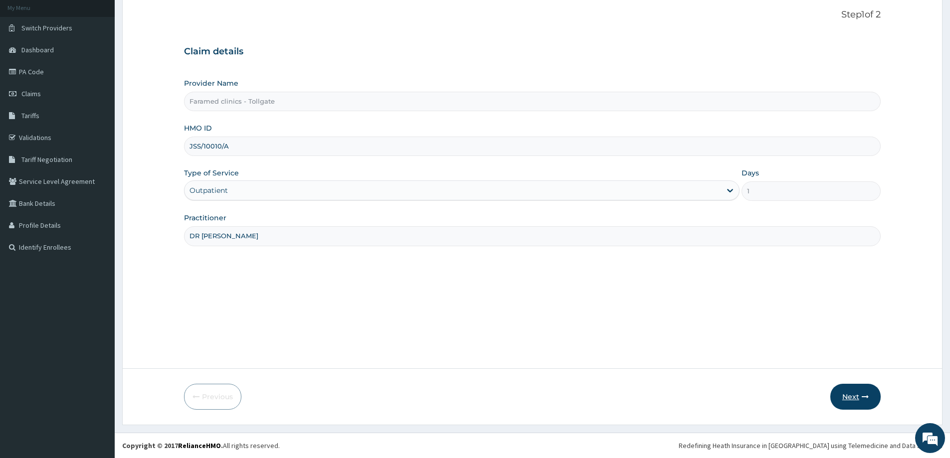
type input "DR [PERSON_NAME]"
click at [870, 393] on button "Next" at bounding box center [855, 397] width 50 height 26
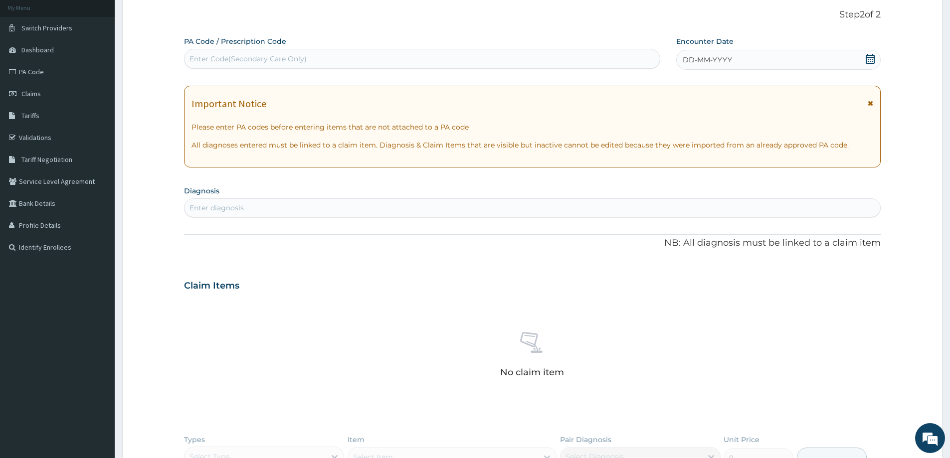
click at [743, 64] on div "DD-MM-YYYY" at bounding box center [778, 60] width 204 height 20
click at [562, 67] on div "Enter Code(Secondary Care Only)" at bounding box center [421, 59] width 475 height 16
paste input "PA/BDDB41"
type input "PA/BDDB41"
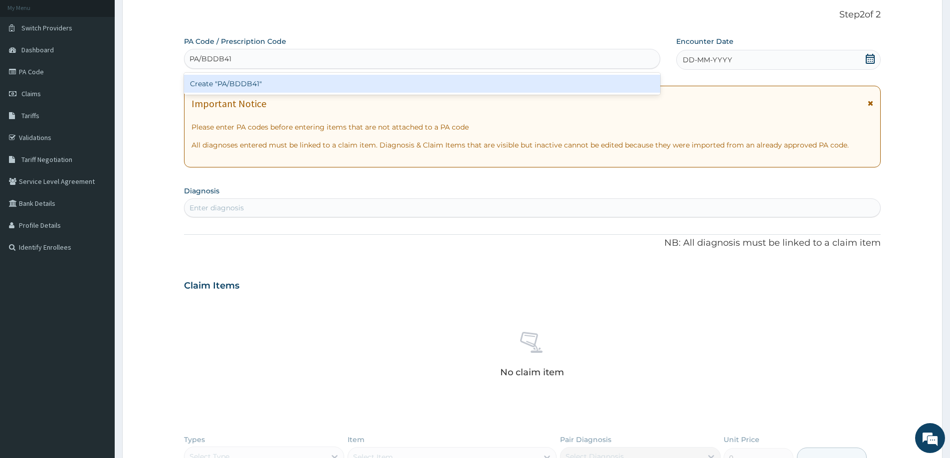
click at [458, 85] on div "Create "PA/BDDB41"" at bounding box center [422, 84] width 476 height 18
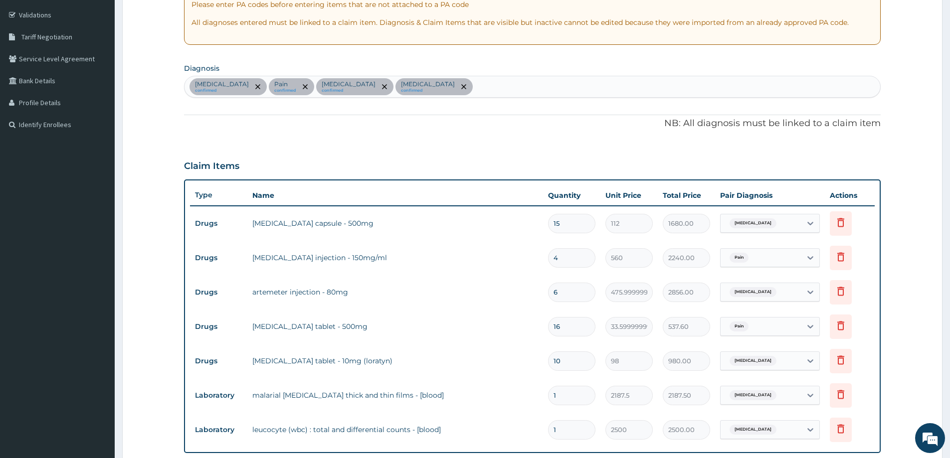
scroll to position [333, 0]
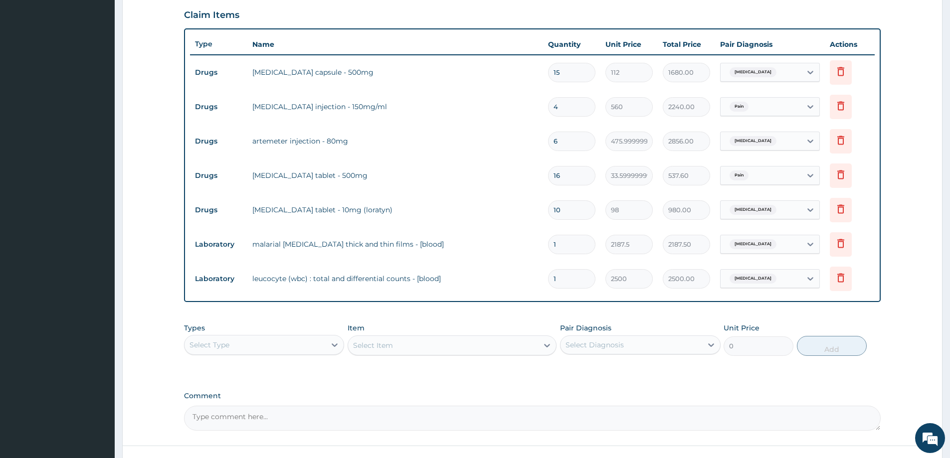
click at [747, 101] on div "Pain" at bounding box center [737, 106] width 24 height 13
click at [745, 110] on span "Pain" at bounding box center [738, 107] width 19 height 10
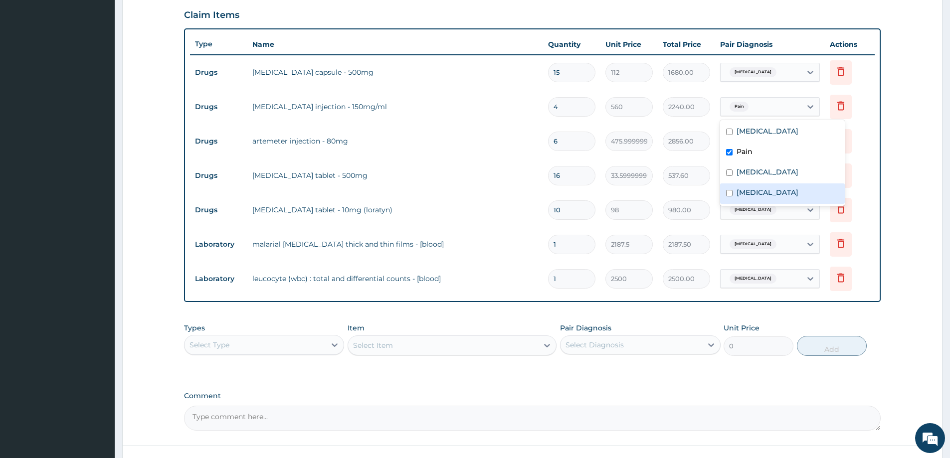
click at [742, 187] on label "Sepsis" at bounding box center [767, 192] width 62 height 10
checkbox input "true"
click at [748, 162] on div "Pain" at bounding box center [782, 153] width 125 height 20
click at [744, 170] on label "Malaria" at bounding box center [767, 172] width 62 height 10
checkbox input "true"
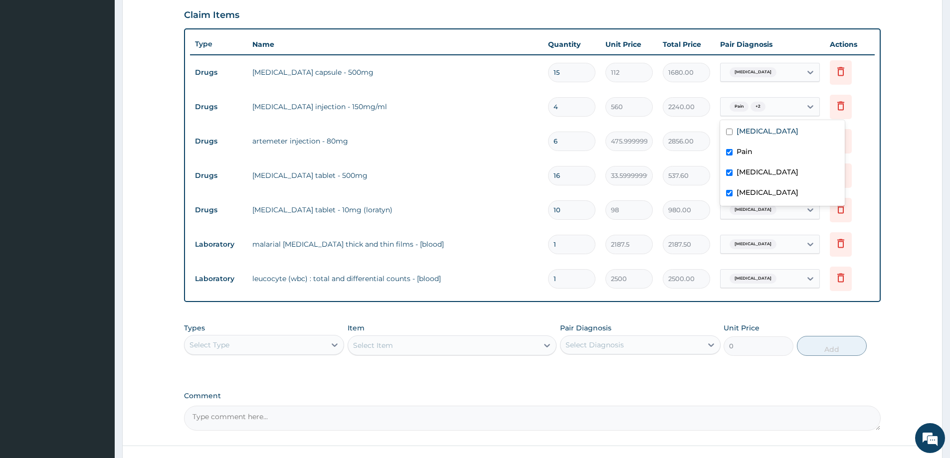
click at [776, 70] on span "Upper respiratory infection" at bounding box center [752, 72] width 47 height 10
click at [762, 211] on span "Upper respiratory infection" at bounding box center [752, 210] width 47 height 10
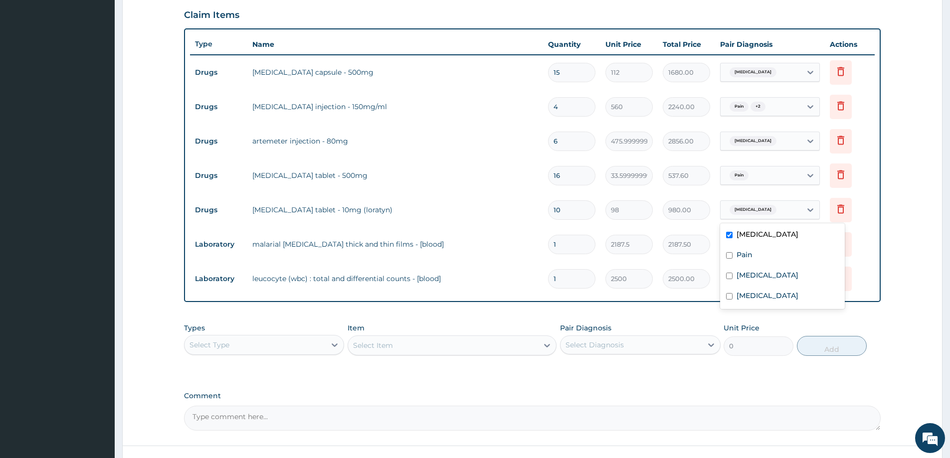
click at [914, 86] on form "Step 2 of 2 PA Code / Prescription Code PA/BDDB41 Encounter Date 20-09-2025 Imp…" at bounding box center [532, 111] width 820 height 782
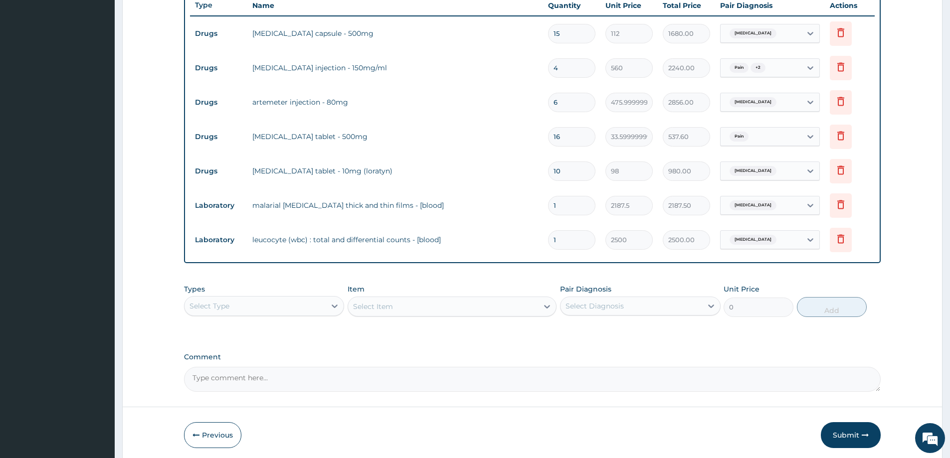
scroll to position [410, 0]
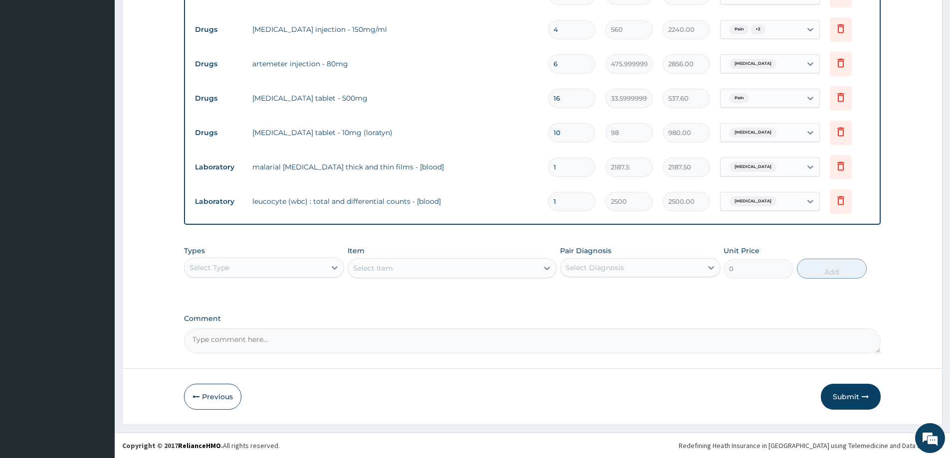
click at [314, 269] on div "Select Type" at bounding box center [254, 268] width 141 height 16
click at [284, 331] on div "Procedures" at bounding box center [264, 329] width 160 height 18
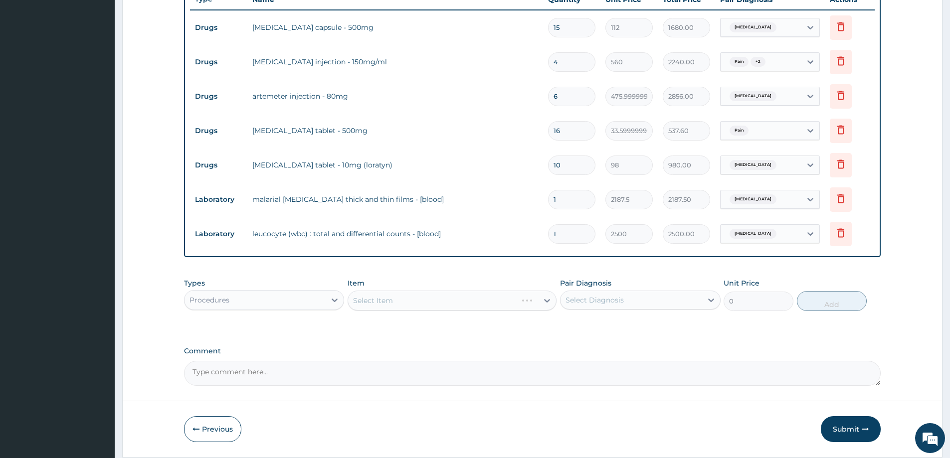
scroll to position [360, 0]
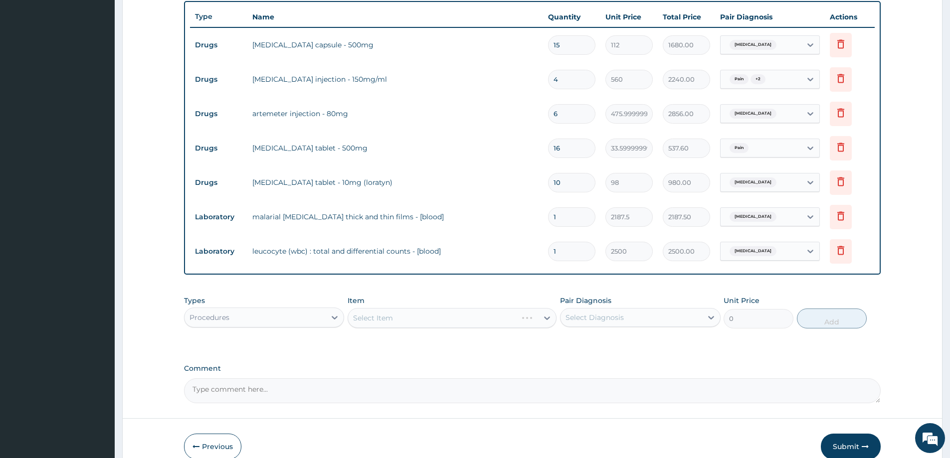
click at [393, 314] on div "Select Item" at bounding box center [451, 318] width 209 height 20
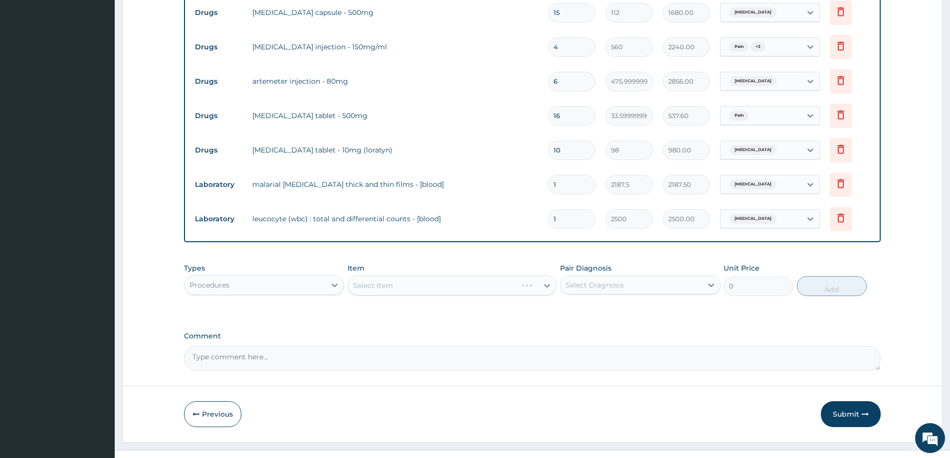
scroll to position [410, 0]
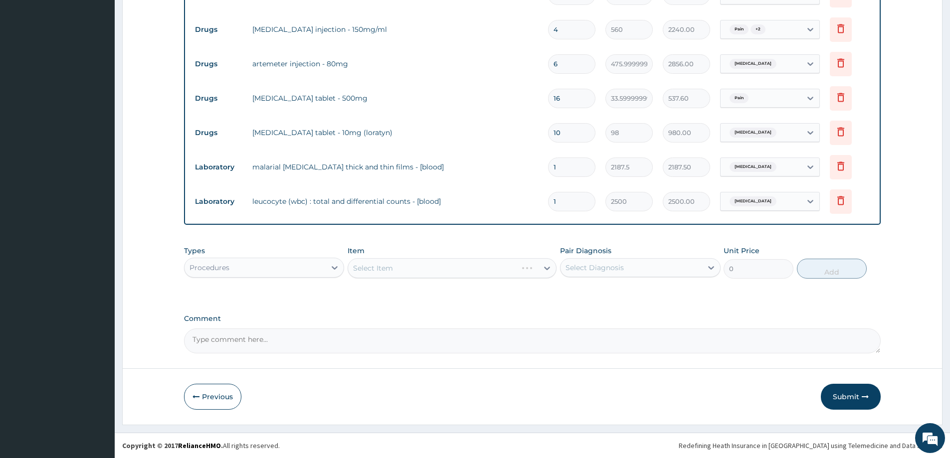
click at [410, 267] on div "Select Item" at bounding box center [451, 268] width 209 height 20
click at [406, 265] on div "Select Item" at bounding box center [451, 268] width 209 height 20
click at [410, 270] on div "Select Item" at bounding box center [443, 268] width 190 height 16
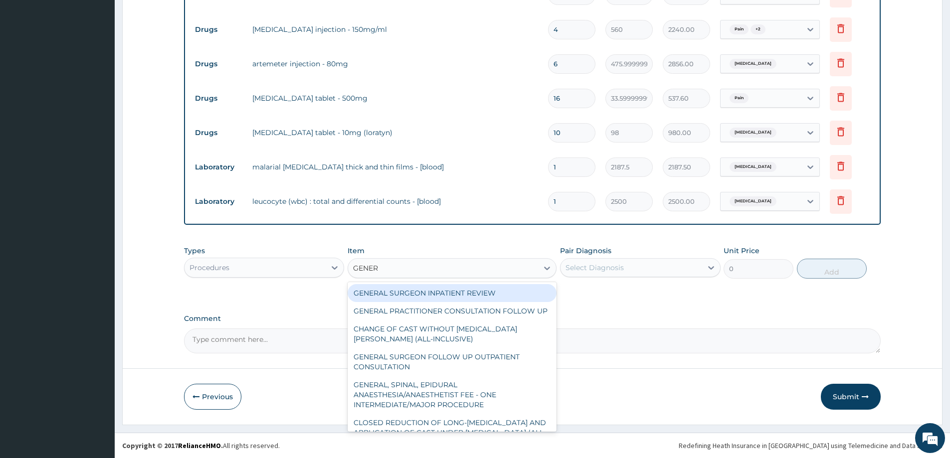
type input "GENER"
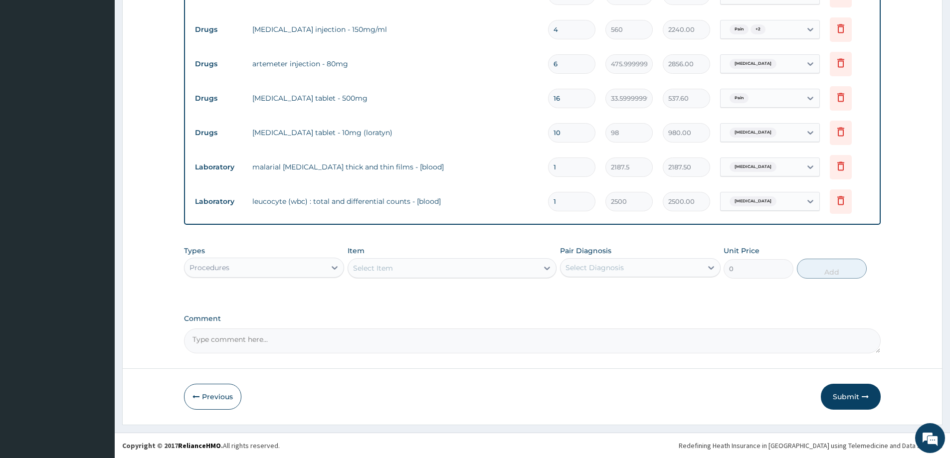
click at [369, 267] on div "Select Item" at bounding box center [373, 268] width 40 height 10
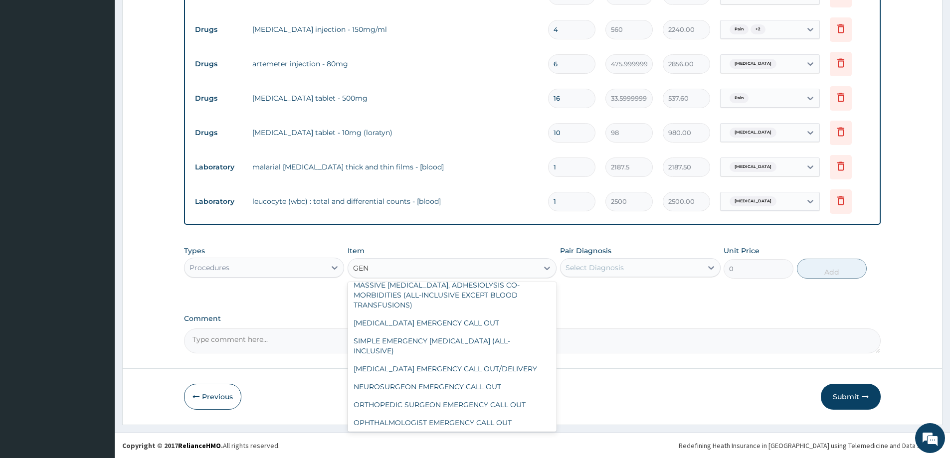
scroll to position [0, 0]
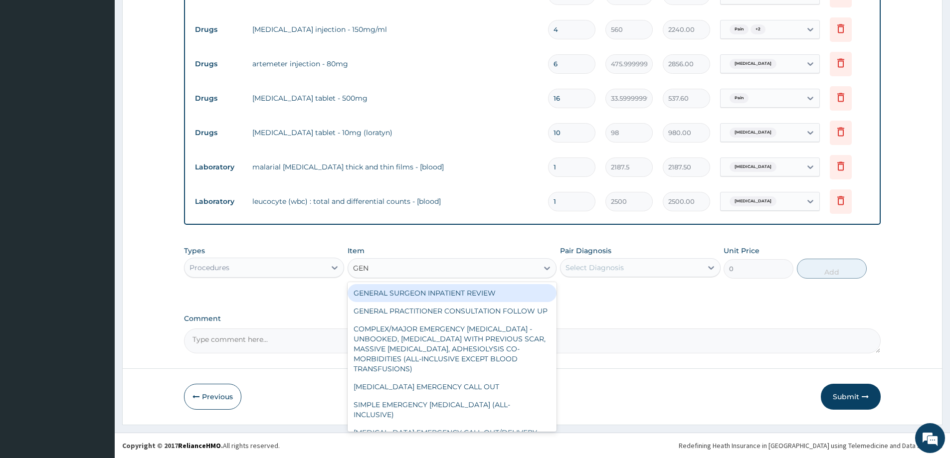
type input "GENE"
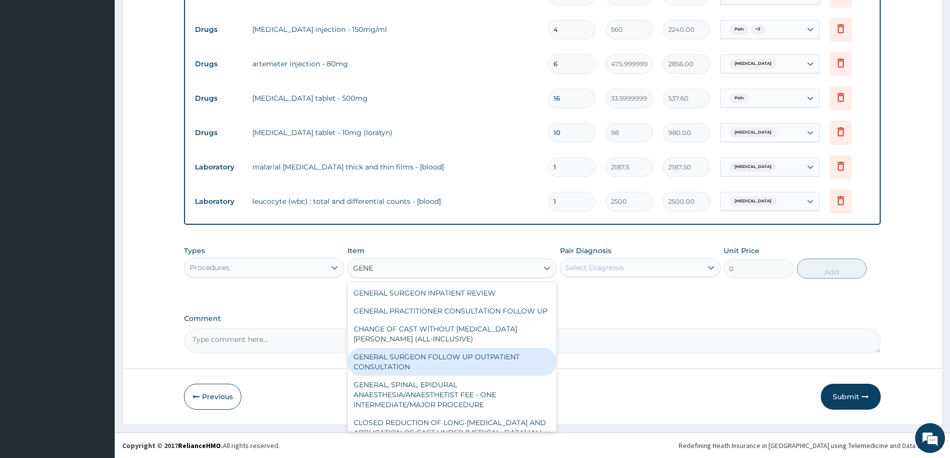
scroll to position [179, 0]
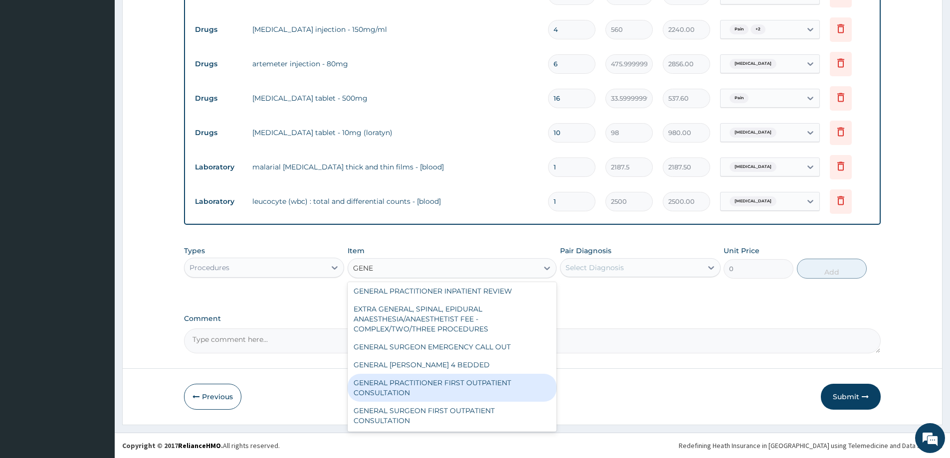
click at [439, 385] on div "GENERAL PRACTITIONER FIRST OUTPATIENT CONSULTATION" at bounding box center [451, 388] width 209 height 28
type input "3750"
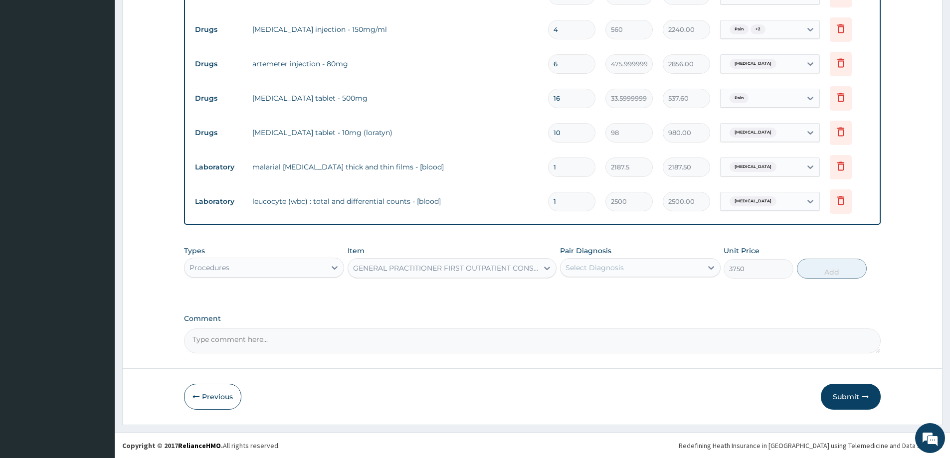
click at [610, 273] on div "Select Diagnosis" at bounding box center [630, 268] width 141 height 16
click at [605, 297] on label "Upper respiratory infection" at bounding box center [607, 292] width 62 height 10
checkbox input "true"
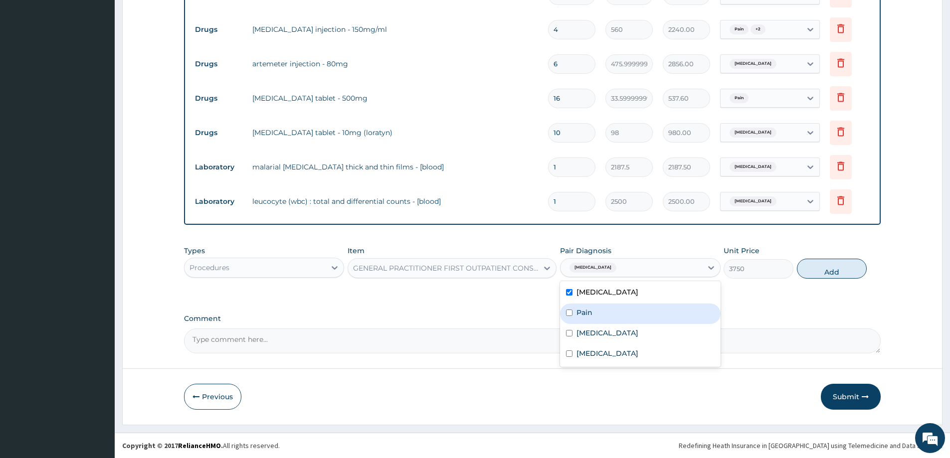
click at [598, 313] on div "Pain" at bounding box center [640, 314] width 160 height 20
click at [599, 321] on div "Pain" at bounding box center [640, 314] width 160 height 20
click at [592, 319] on div "Pain" at bounding box center [640, 314] width 160 height 20
checkbox input "true"
drag, startPoint x: 595, startPoint y: 331, endPoint x: 595, endPoint y: 341, distance: 10.5
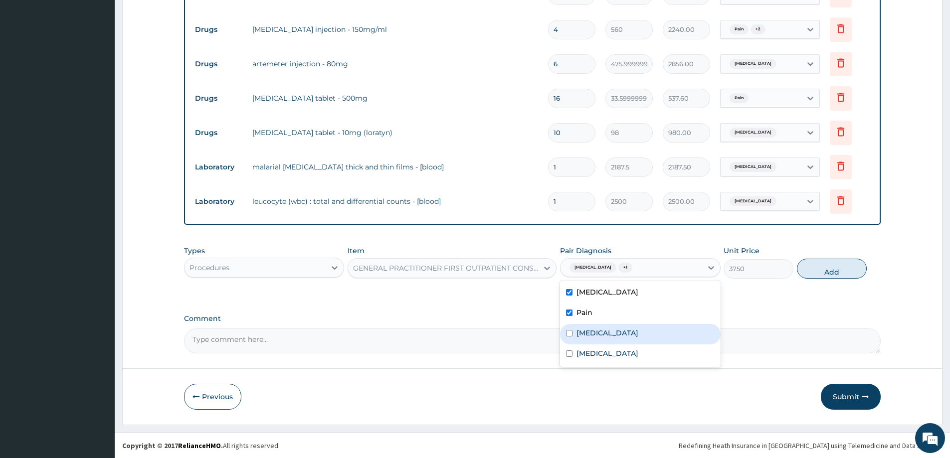
click at [595, 331] on label "Malaria" at bounding box center [607, 333] width 62 height 10
checkbox input "true"
click at [595, 349] on label "Sepsis" at bounding box center [607, 353] width 62 height 10
checkbox input "true"
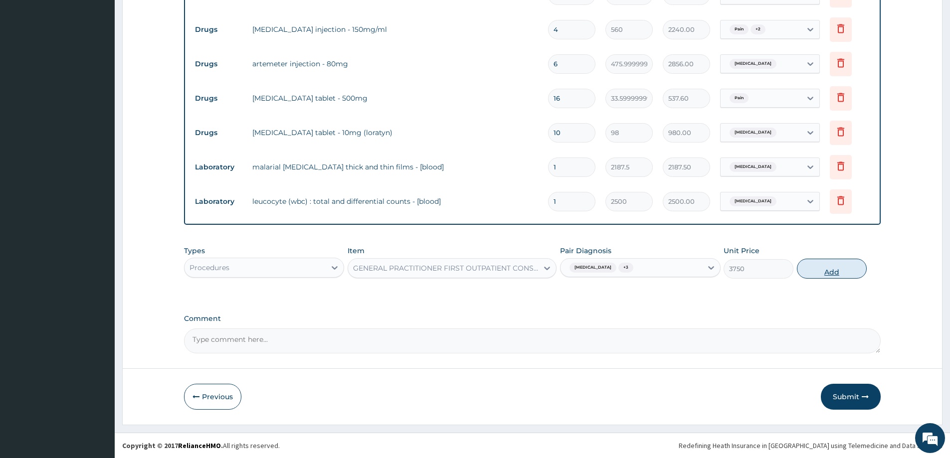
click at [829, 268] on button "Add" at bounding box center [832, 269] width 70 height 20
type input "0"
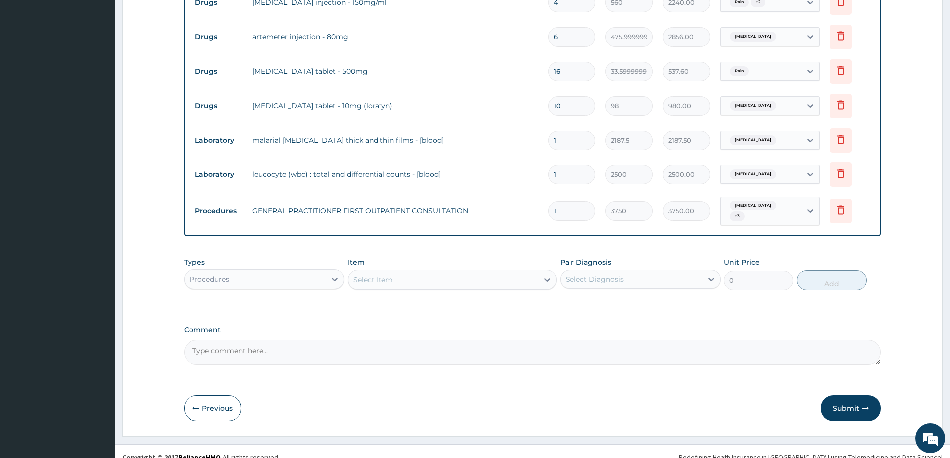
scroll to position [448, 0]
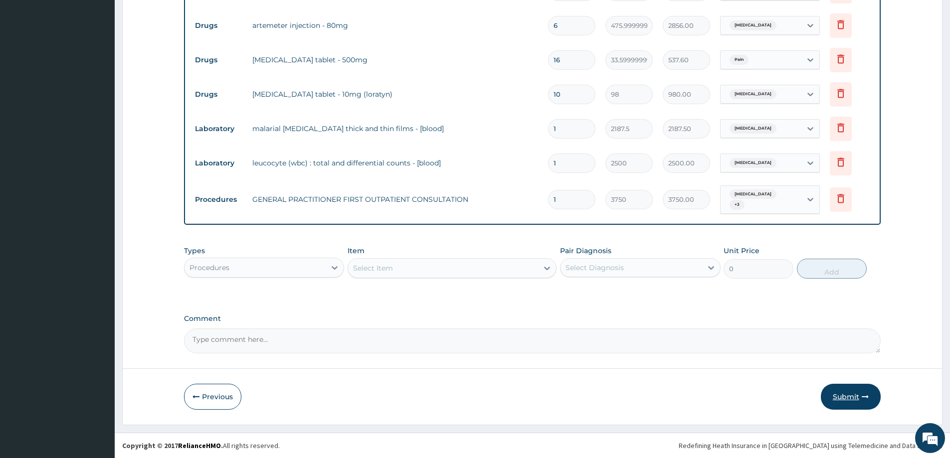
click at [859, 388] on button "Submit" at bounding box center [851, 397] width 60 height 26
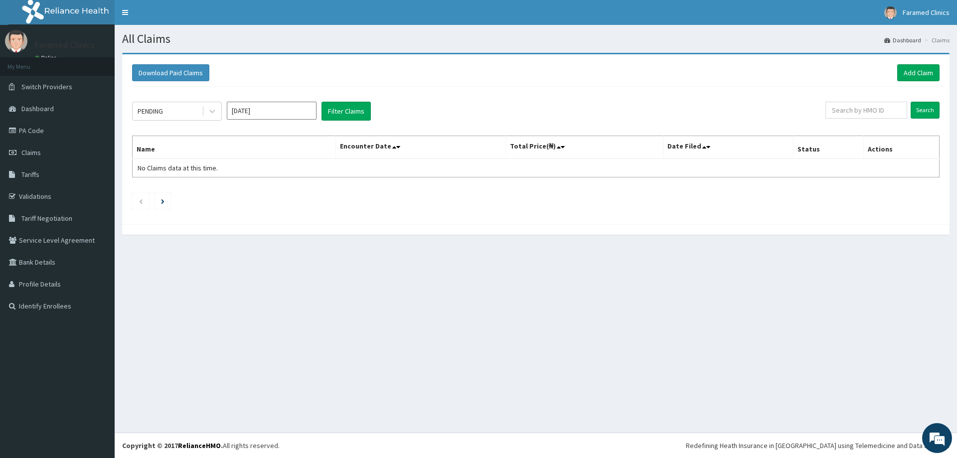
click at [256, 113] on input "[DATE]" at bounding box center [272, 111] width 90 height 18
click at [293, 198] on div "Sep" at bounding box center [301, 193] width 20 height 18
type input "[DATE]"
click at [360, 106] on button "Filter Claims" at bounding box center [346, 111] width 49 height 19
click at [358, 113] on button "Filter Claims" at bounding box center [346, 111] width 49 height 19
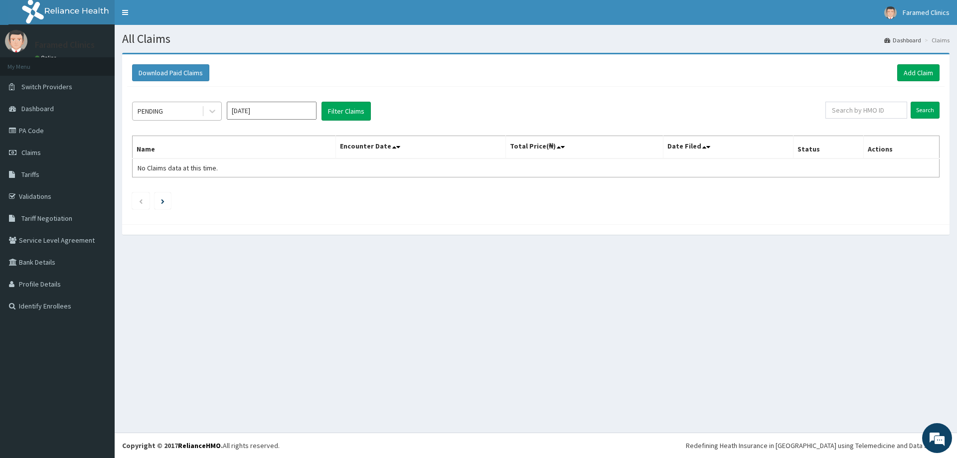
click at [158, 107] on div "PENDING" at bounding box center [150, 111] width 25 height 10
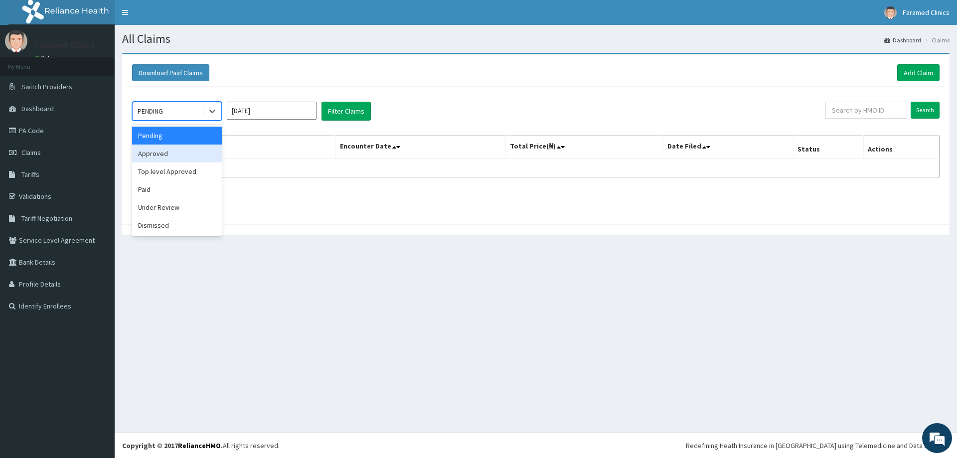
click at [158, 156] on div "Approved" at bounding box center [177, 154] width 90 height 18
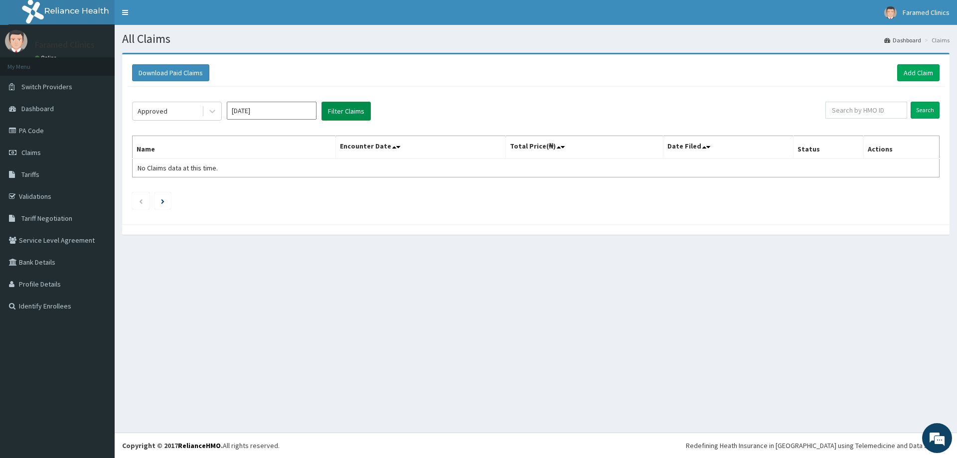
click at [351, 105] on button "Filter Claims" at bounding box center [346, 111] width 49 height 19
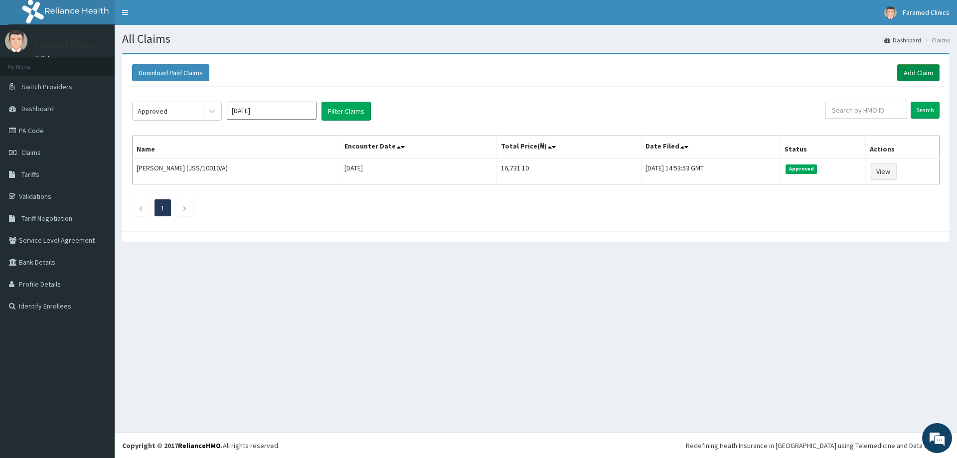
click at [923, 69] on link "Add Claim" at bounding box center [918, 72] width 42 height 17
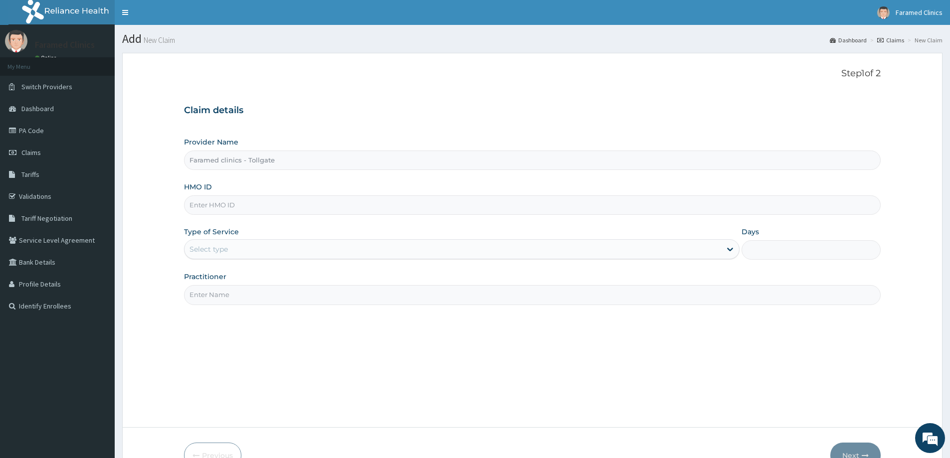
click at [203, 211] on input "HMO ID" at bounding box center [532, 204] width 696 height 19
paste input "txx/10003/b"
type input "txx/10003/b"
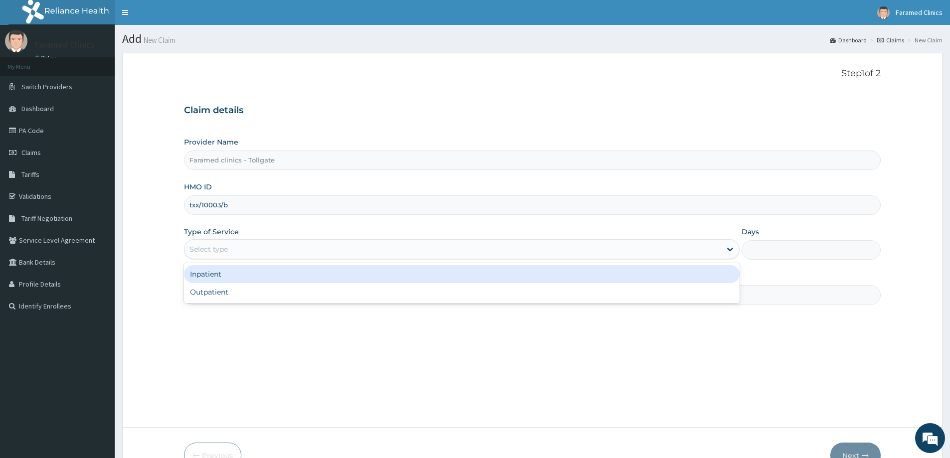
click at [255, 253] on div "Select type" at bounding box center [452, 249] width 536 height 16
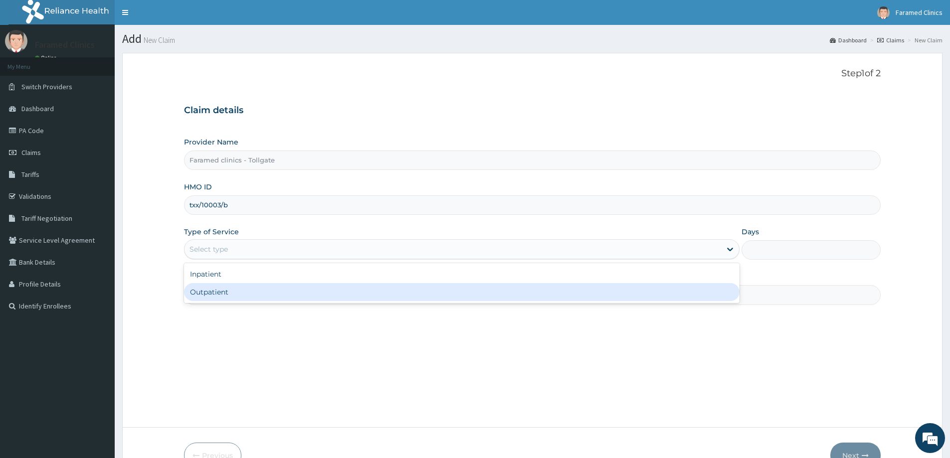
click at [250, 298] on div "Outpatient" at bounding box center [461, 292] width 555 height 18
type input "1"
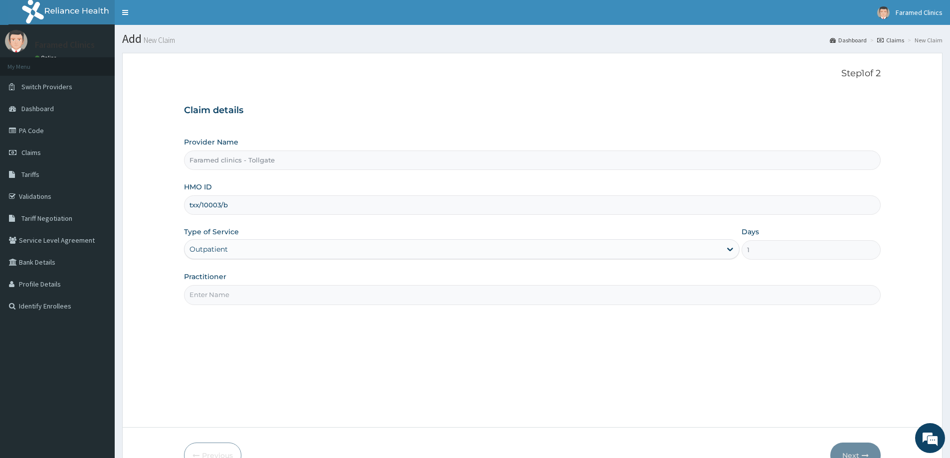
click at [240, 298] on input "Practitioner" at bounding box center [532, 294] width 696 height 19
click at [190, 290] on input "KESINRO" at bounding box center [532, 294] width 696 height 19
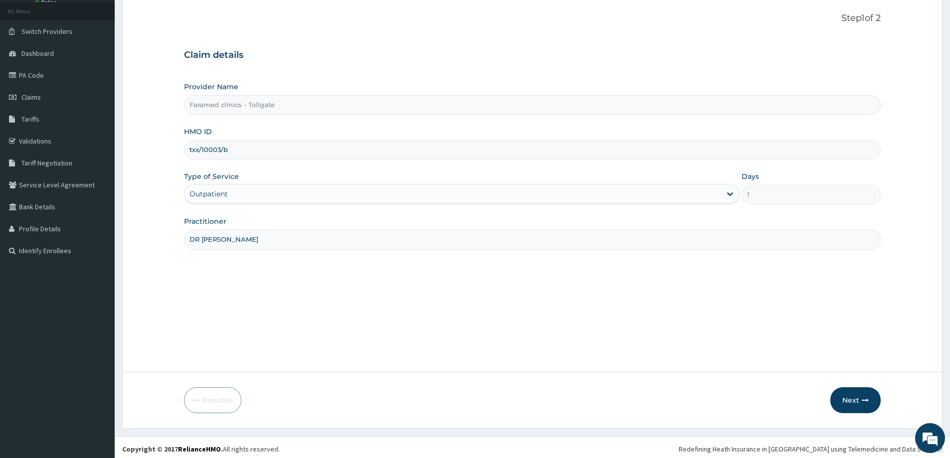
scroll to position [59, 0]
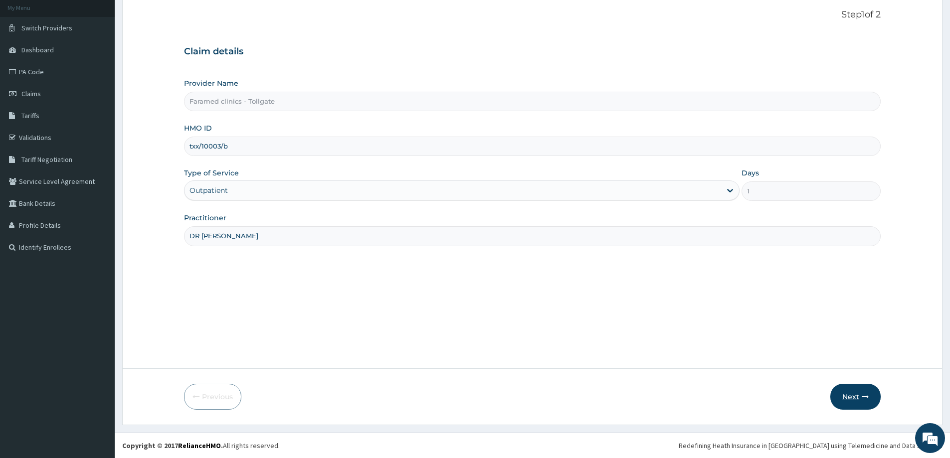
type input "DR [PERSON_NAME]"
click at [864, 398] on icon "button" at bounding box center [864, 396] width 7 height 7
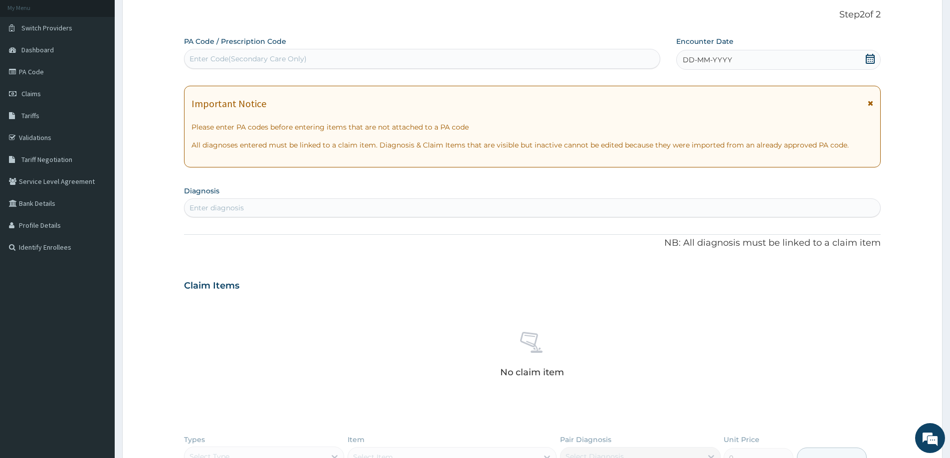
click at [217, 70] on div "PA Code / Prescription Code Enter Code(Secondary Care Only) Encounter Date DD-M…" at bounding box center [532, 289] width 696 height 506
click at [219, 62] on div "Enter Code(Secondary Care Only)" at bounding box center [247, 59] width 117 height 10
click at [216, 66] on div "Enter Code(Secondary Care Only)" at bounding box center [421, 59] width 475 height 16
paste input "PA/5AE4F8"
type input "PA/5AE4F8"
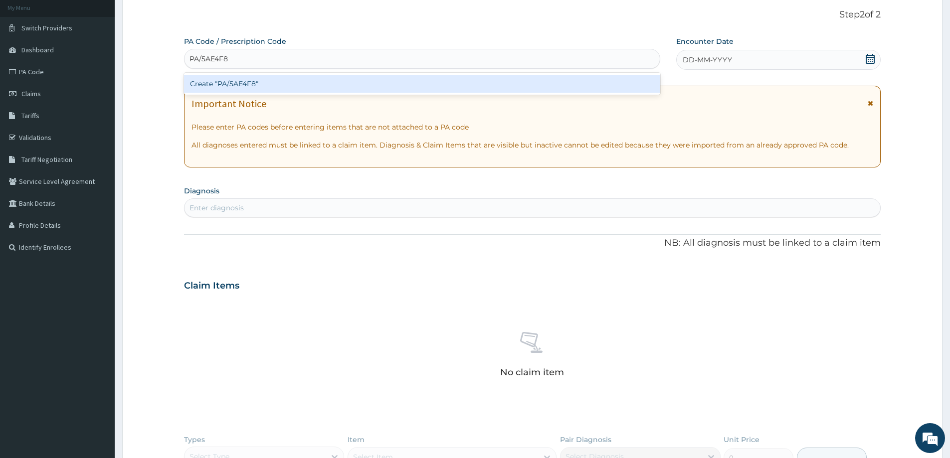
click at [256, 83] on div "Create "PA/5AE4F8"" at bounding box center [422, 84] width 476 height 18
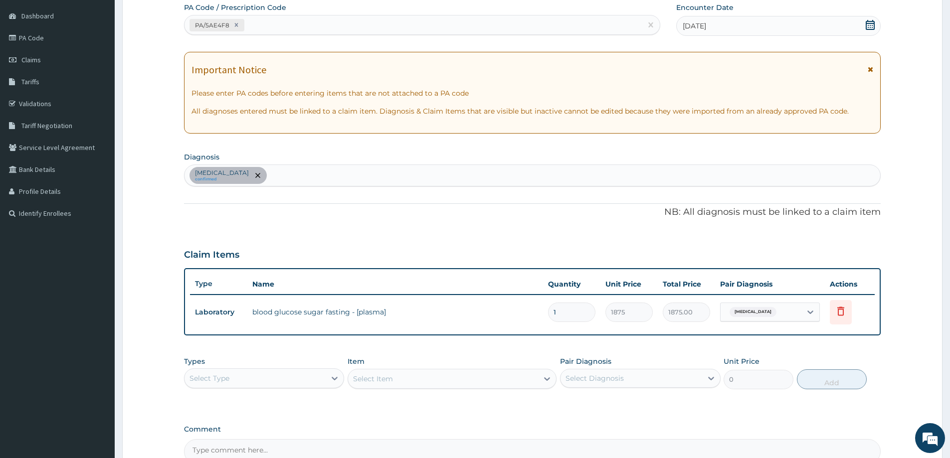
scroll to position [203, 0]
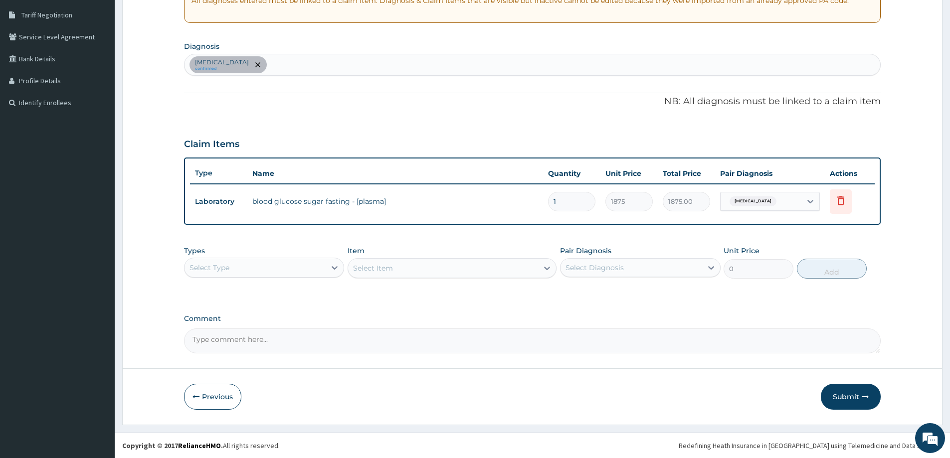
click at [845, 399] on button "Submit" at bounding box center [851, 397] width 60 height 26
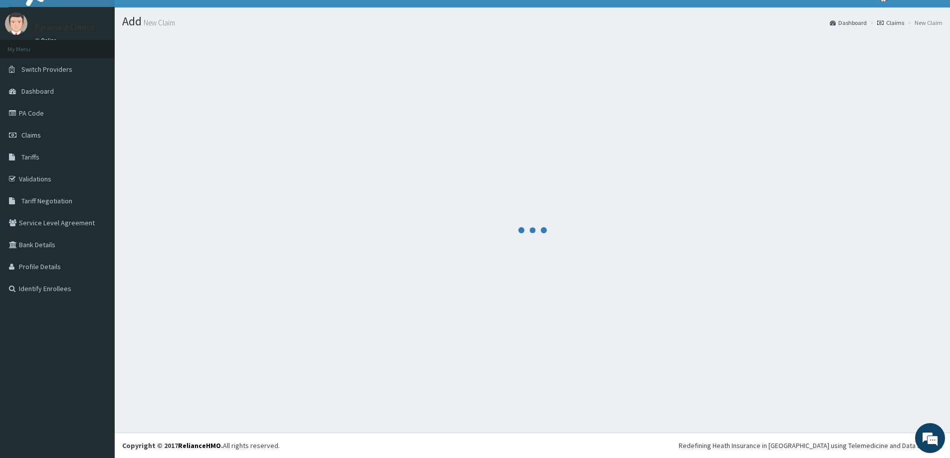
scroll to position [17, 0]
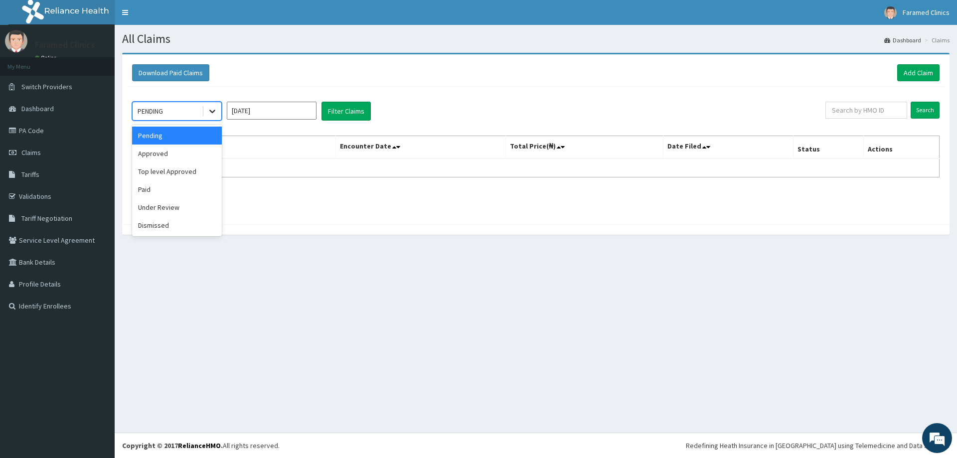
click at [206, 116] on div at bounding box center [212, 111] width 18 height 18
click at [203, 148] on div "Approved" at bounding box center [177, 154] width 90 height 18
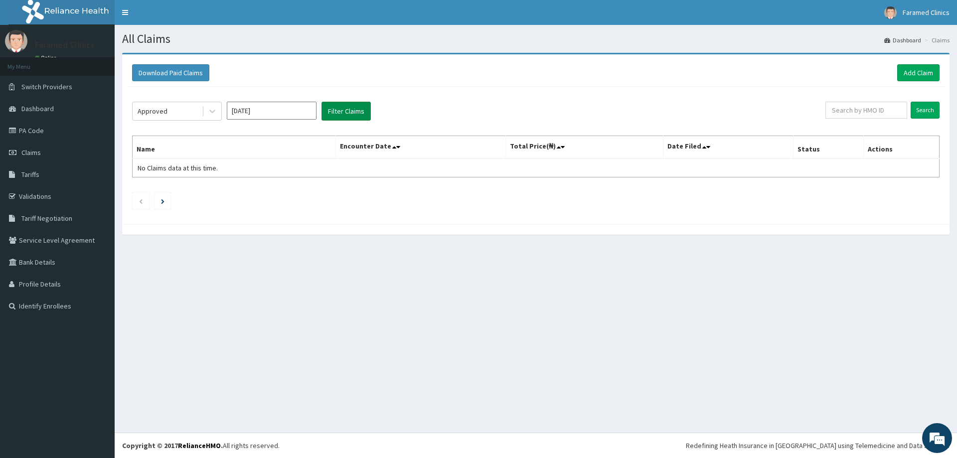
click at [336, 113] on button "Filter Claims" at bounding box center [346, 111] width 49 height 19
click at [244, 109] on input "[DATE]" at bounding box center [272, 111] width 90 height 18
click at [298, 189] on div "Sep" at bounding box center [301, 193] width 20 height 18
type input "Sep 2025"
click at [343, 111] on button "Filter Claims" at bounding box center [346, 111] width 49 height 19
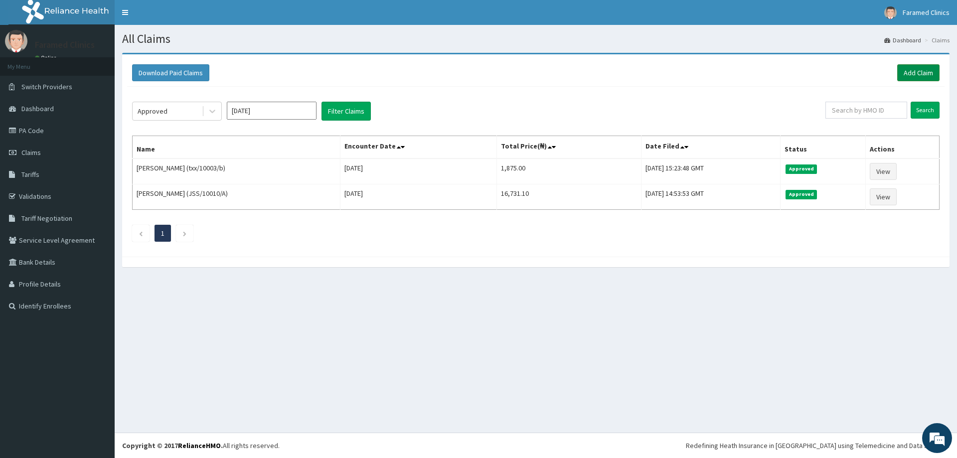
click at [917, 81] on link "Add Claim" at bounding box center [918, 72] width 42 height 17
click at [917, 73] on link "Add Claim" at bounding box center [918, 72] width 42 height 17
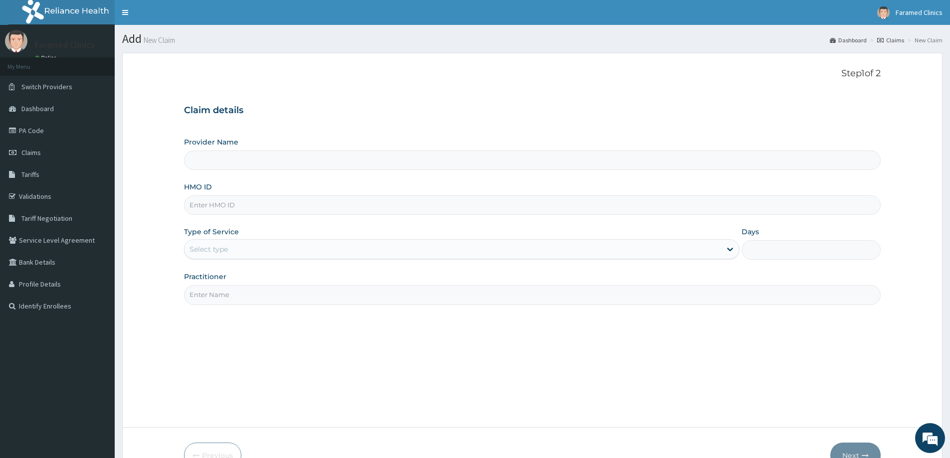
click at [243, 197] on input "HMO ID" at bounding box center [532, 204] width 696 height 19
paste input "TXX/10003/C"
type input "TXX/10003/C"
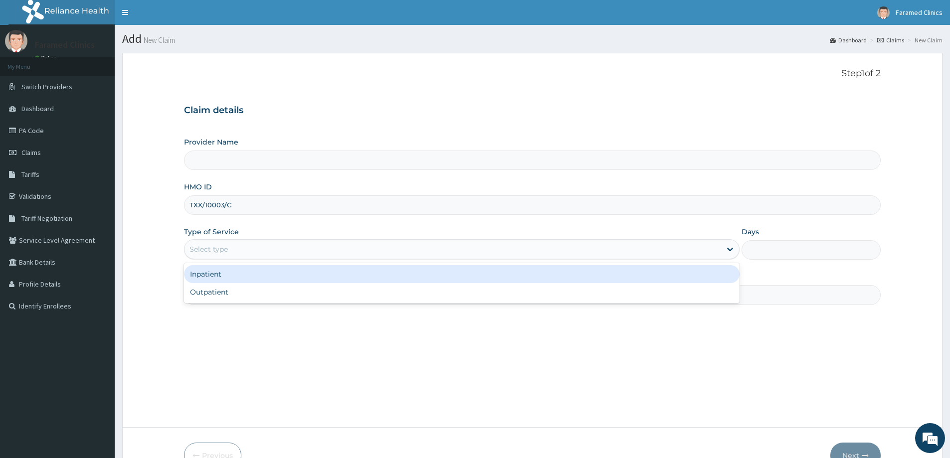
click at [267, 254] on div "Select type" at bounding box center [452, 249] width 536 height 16
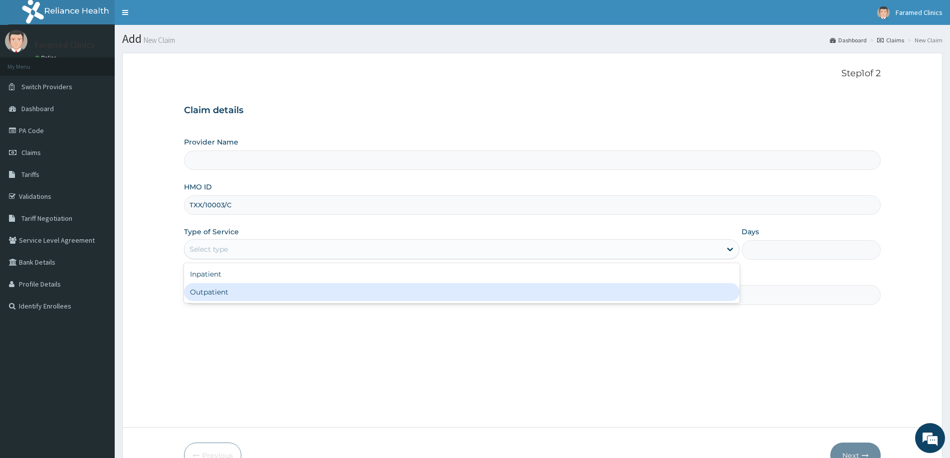
click at [258, 283] on div "Outpatient" at bounding box center [461, 292] width 555 height 18
type input "1"
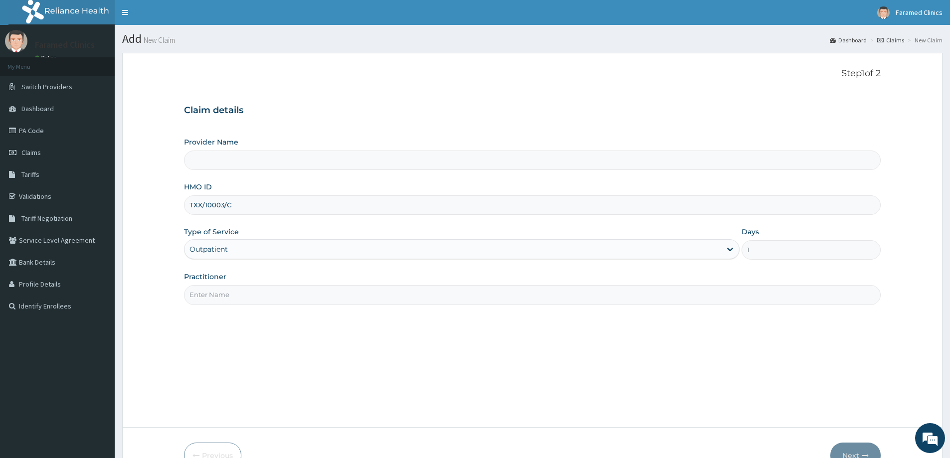
click at [296, 288] on input "Practitioner" at bounding box center [532, 294] width 696 height 19
type input "DR [PERSON_NAME]"
type input "Faramed clinics - Tollgate"
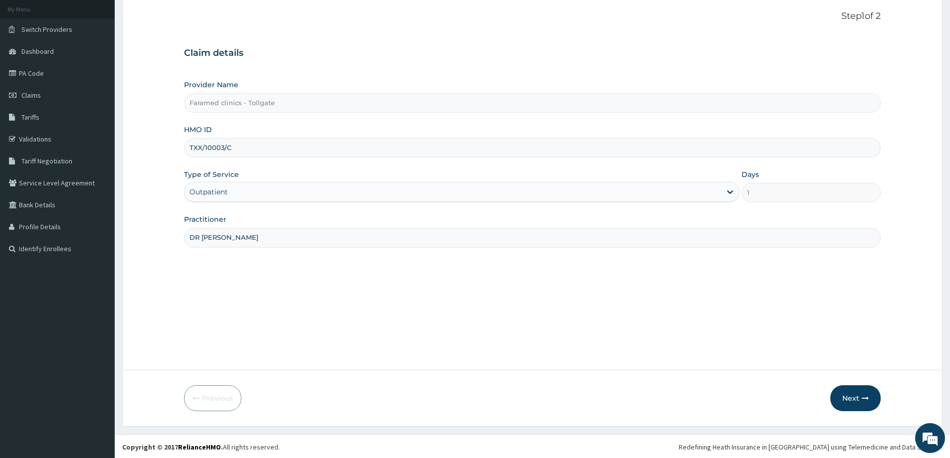
scroll to position [59, 0]
type input "DR [PERSON_NAME]"
click at [858, 408] on button "Next" at bounding box center [855, 397] width 50 height 26
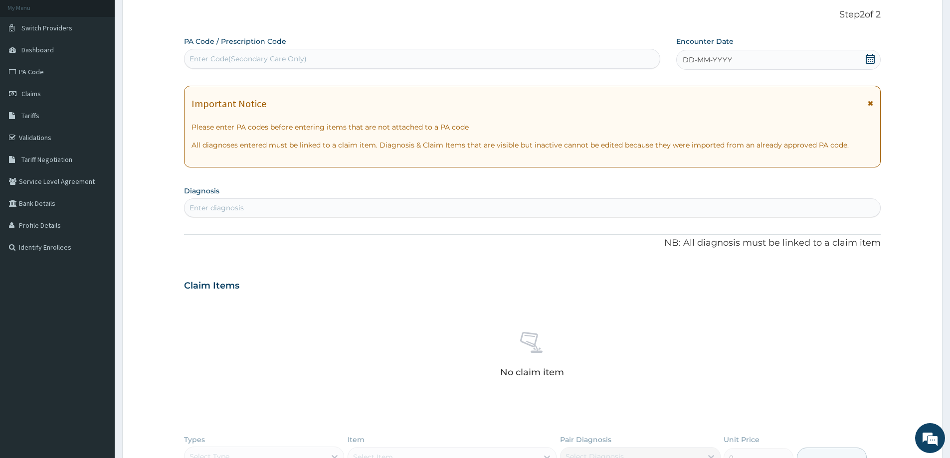
click at [305, 61] on div "Enter Code(Secondary Care Only)" at bounding box center [247, 59] width 117 height 10
paste input "TXX/10003/C"
type input "TXX/10003/C"
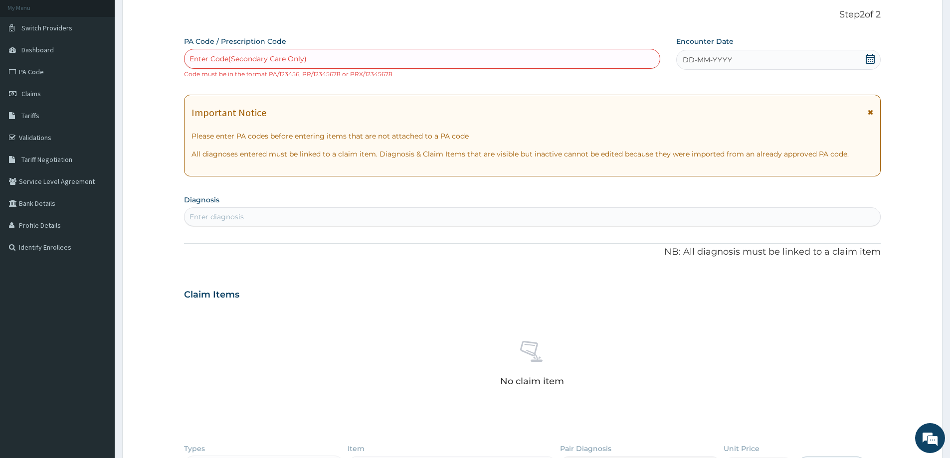
click at [236, 56] on div "Enter Code(Secondary Care Only)" at bounding box center [247, 59] width 117 height 10
paste input "PA/F4B1BA"
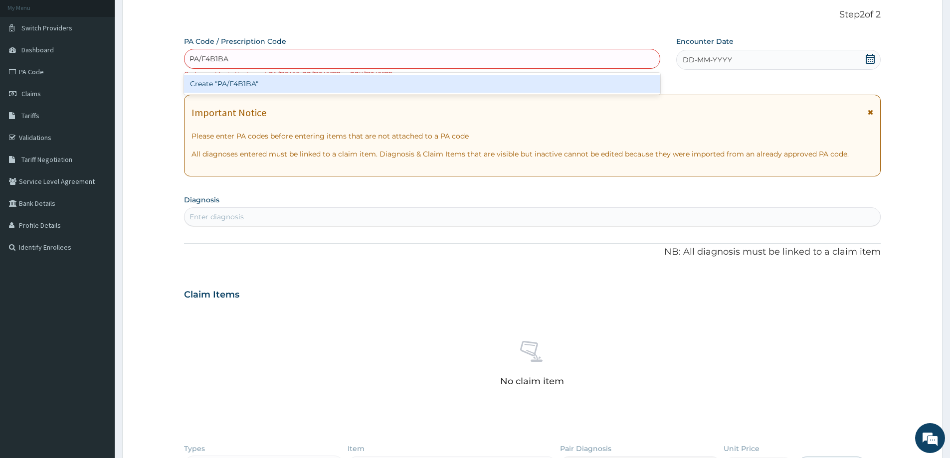
paste input "PA/F4B1BA"
type input "PA/F4B1BAPA/F4B1BA"
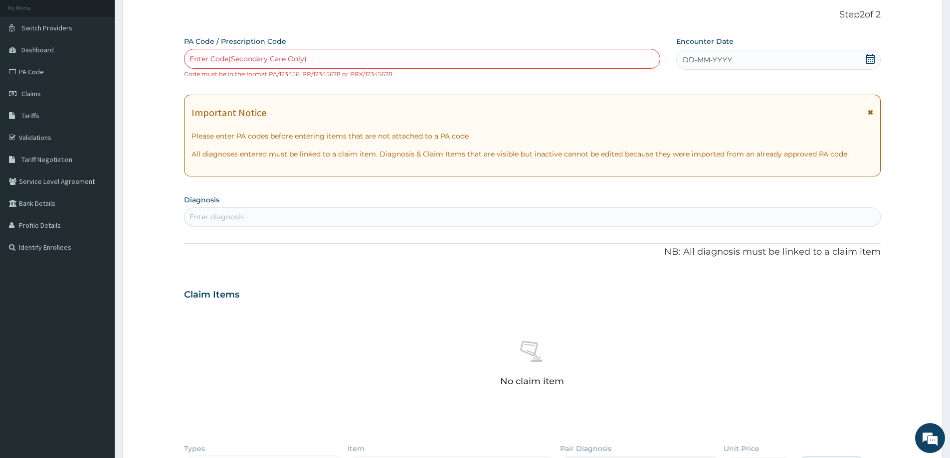
drag, startPoint x: 281, startPoint y: 57, endPoint x: 185, endPoint y: 53, distance: 95.3
click at [185, 53] on div "Enter Code(Secondary Care Only)" at bounding box center [421, 59] width 475 height 16
paste input "PA/F4B1BA"
type input "PA/F4B1BA"
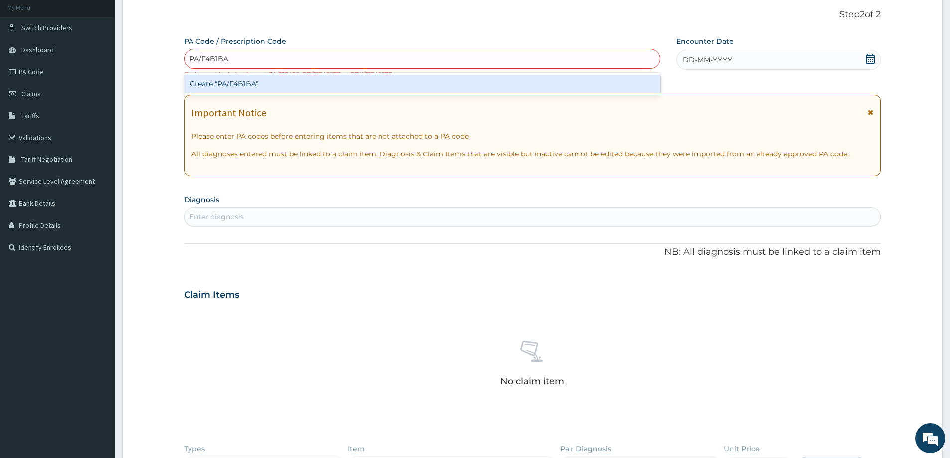
click at [239, 76] on div "Create "PA/F4B1BA"" at bounding box center [422, 84] width 476 height 18
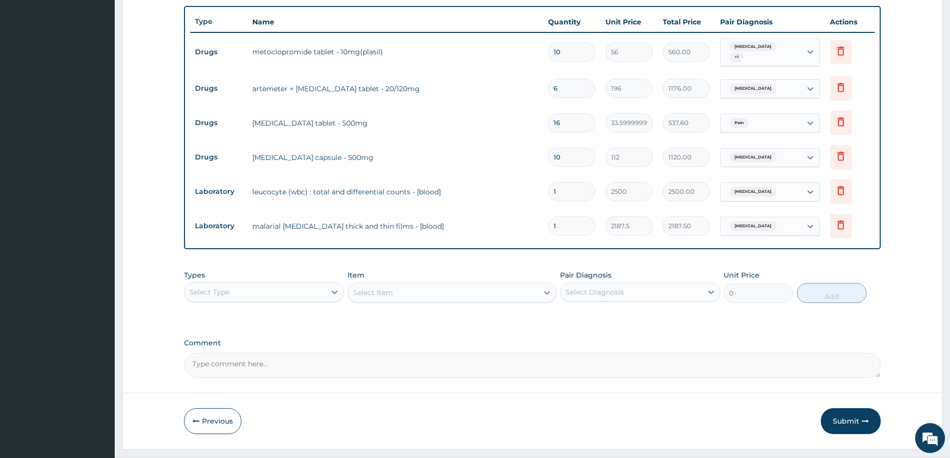
scroll to position [375, 0]
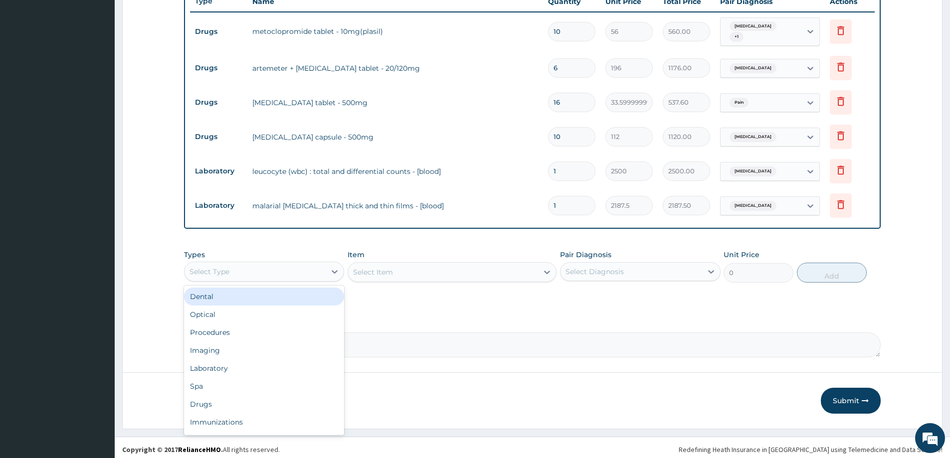
click at [259, 264] on div "Select Type" at bounding box center [254, 272] width 141 height 16
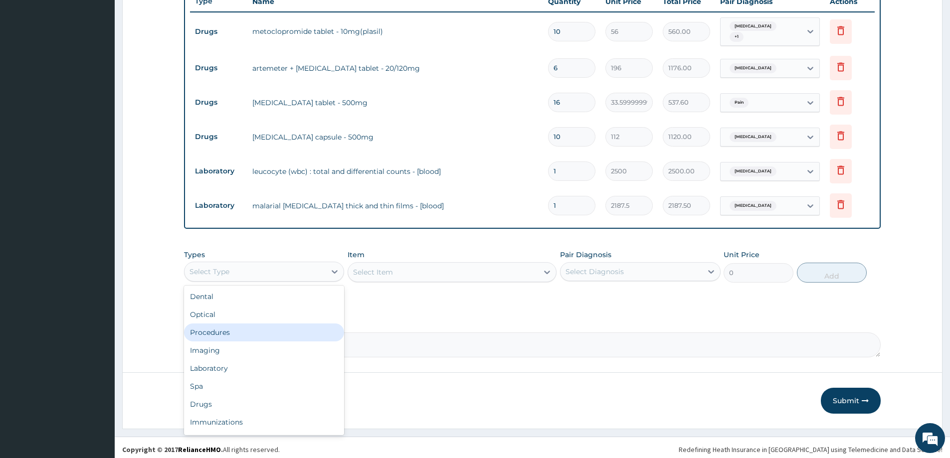
click at [255, 335] on div "Procedures" at bounding box center [264, 333] width 160 height 18
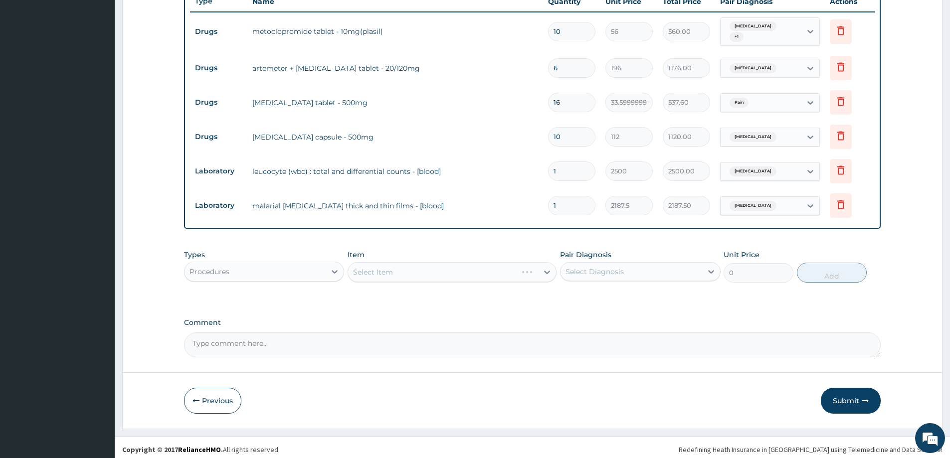
click at [411, 281] on div "Types Procedures Item Select Item Pair Diagnosis Select Diagnosis Unit Price 0 …" at bounding box center [532, 266] width 696 height 43
click at [411, 268] on div "Select Item" at bounding box center [451, 272] width 209 height 20
click at [392, 271] on div "Select Item" at bounding box center [451, 272] width 209 height 20
click at [389, 271] on div "Select Item" at bounding box center [451, 272] width 209 height 20
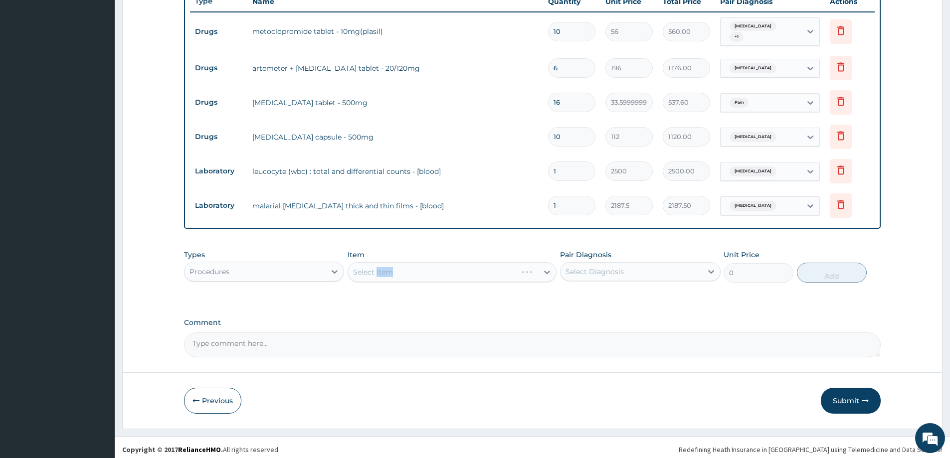
click at [398, 271] on div "Select Item" at bounding box center [451, 272] width 209 height 20
click at [397, 271] on div "Select Item" at bounding box center [443, 272] width 190 height 16
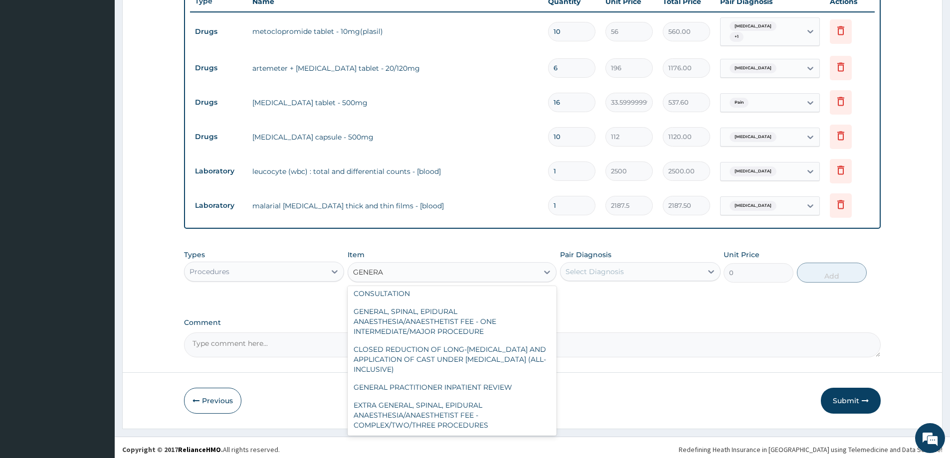
scroll to position [84, 0]
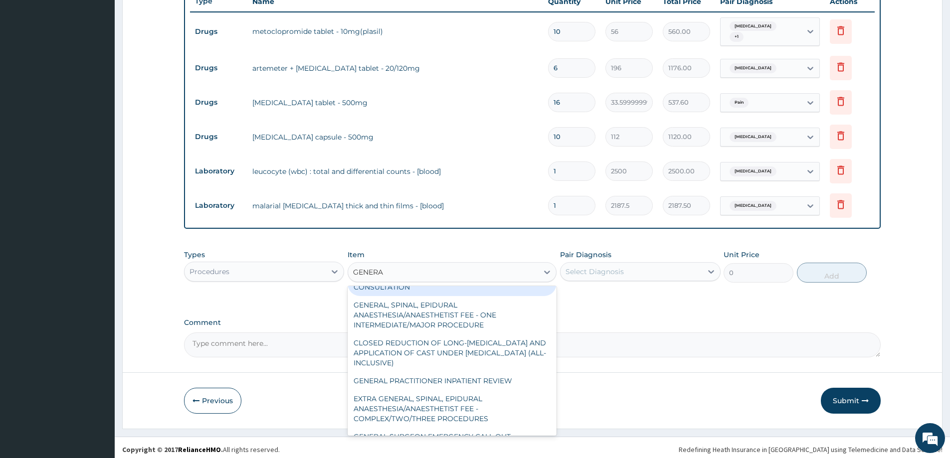
type input "GENERA"
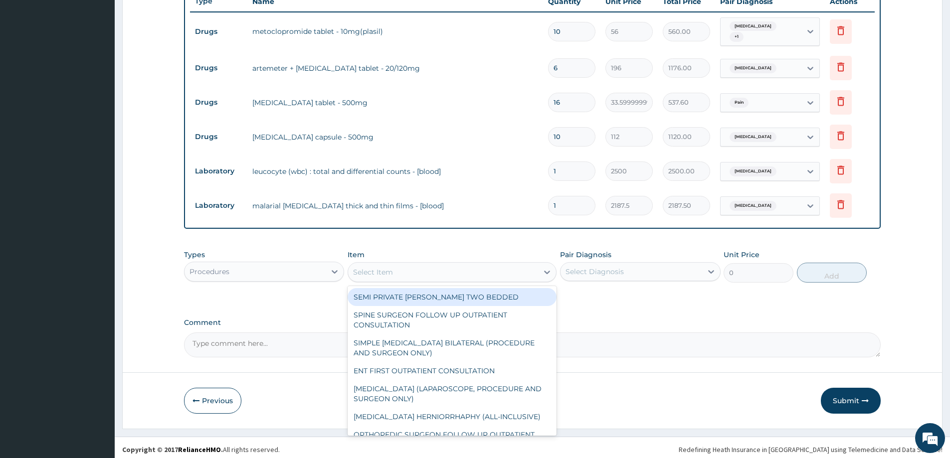
click at [369, 267] on div "Select Item" at bounding box center [373, 272] width 40 height 10
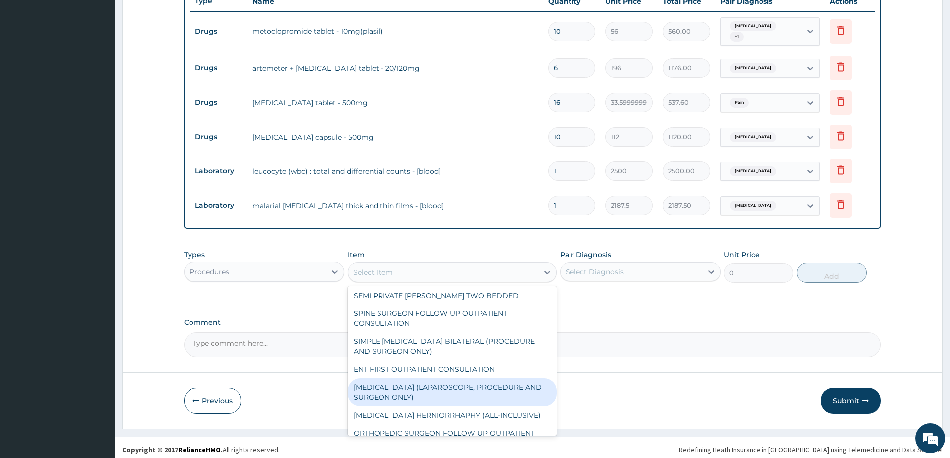
scroll to position [0, 0]
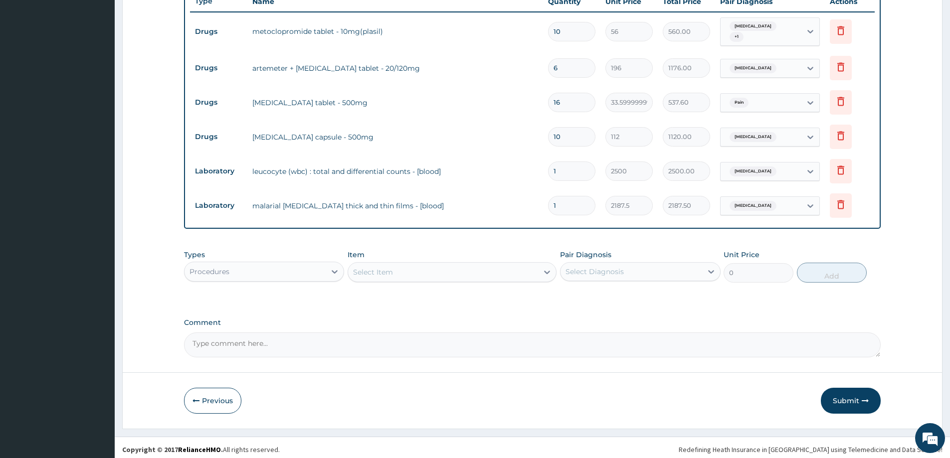
click at [395, 276] on div "Select Item" at bounding box center [443, 272] width 190 height 16
click at [396, 272] on div "Select Item" at bounding box center [443, 272] width 190 height 16
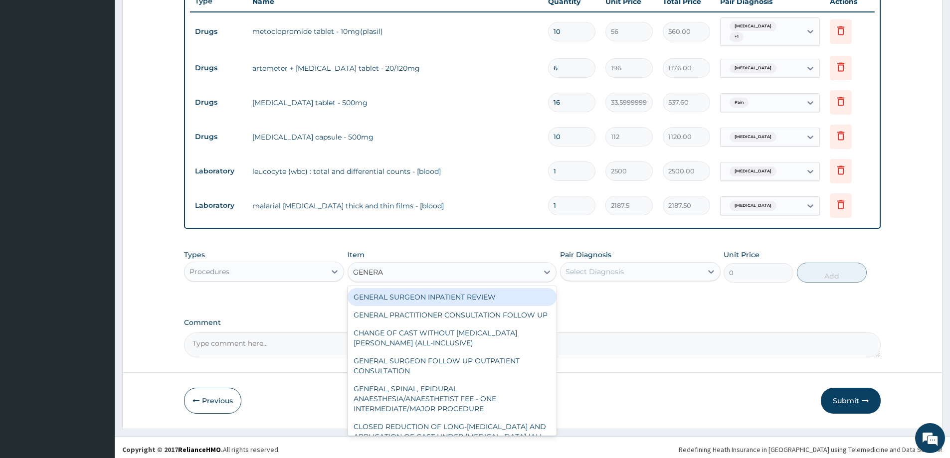
type input "GENERAL"
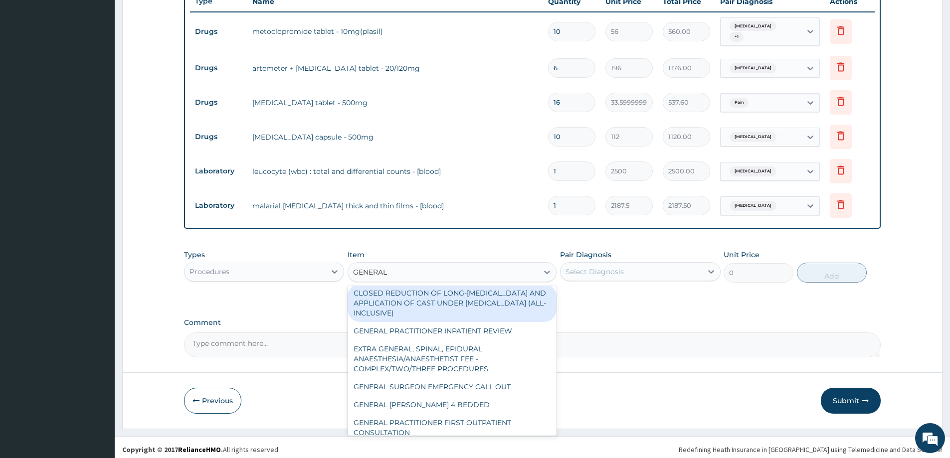
scroll to position [179, 0]
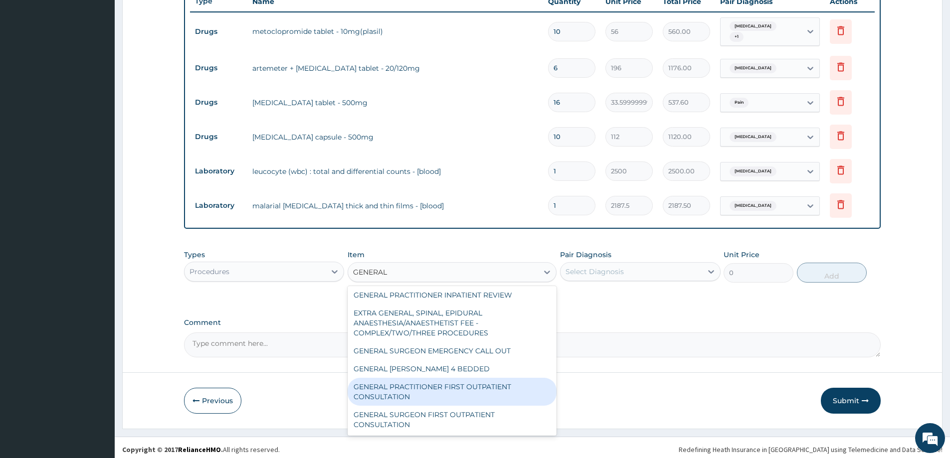
click at [398, 386] on div "GENERAL PRACTITIONER FIRST OUTPATIENT CONSULTATION" at bounding box center [451, 392] width 209 height 28
type input "3750"
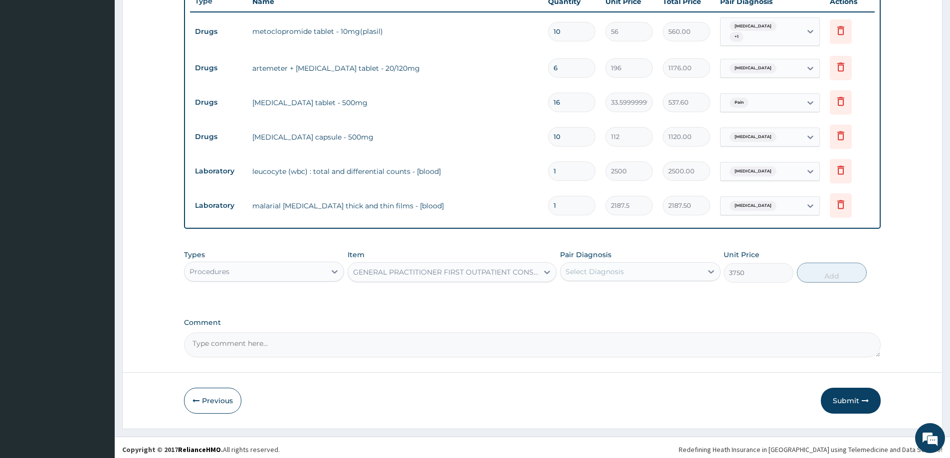
click at [605, 271] on div "Select Diagnosis" at bounding box center [594, 272] width 58 height 10
click at [593, 291] on label "Sepsis" at bounding box center [607, 296] width 62 height 10
checkbox input "true"
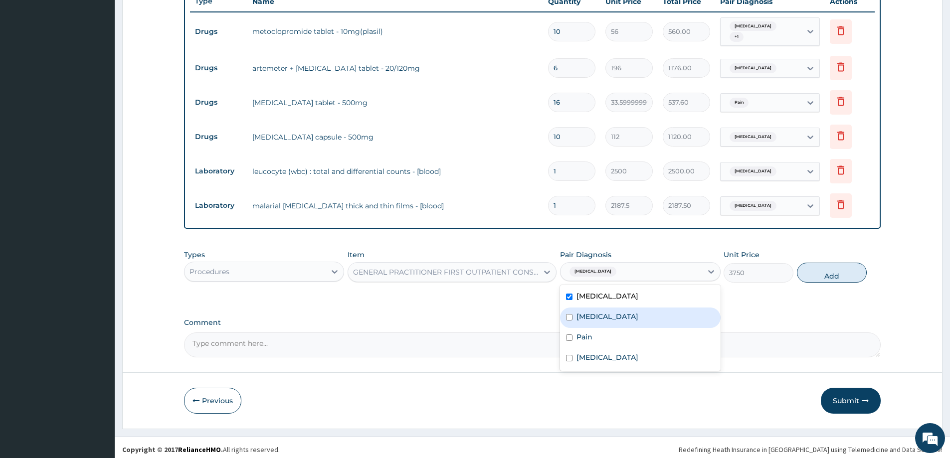
click at [589, 308] on div "Malaria" at bounding box center [640, 318] width 160 height 20
checkbox input "true"
click at [587, 328] on div "Pain" at bounding box center [640, 338] width 160 height 20
checkbox input "true"
click at [594, 353] on label "Upper respiratory infection" at bounding box center [607, 357] width 62 height 10
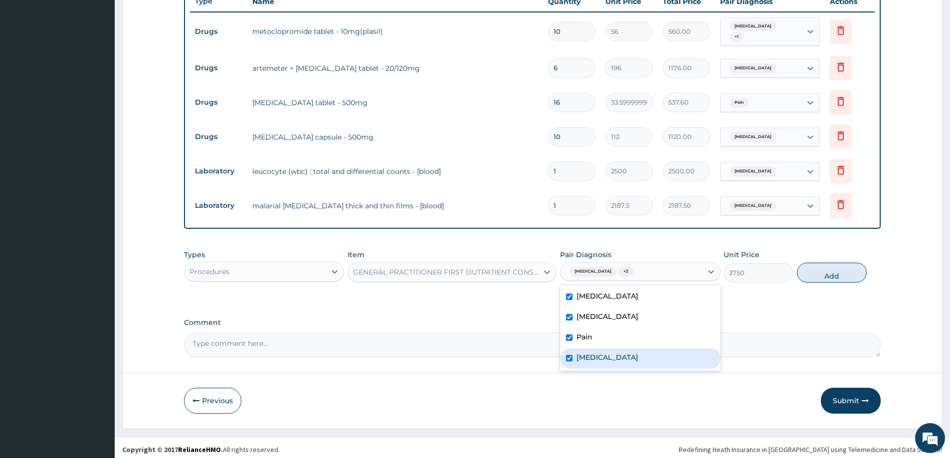
checkbox input "true"
click at [821, 267] on button "Add" at bounding box center [832, 273] width 70 height 20
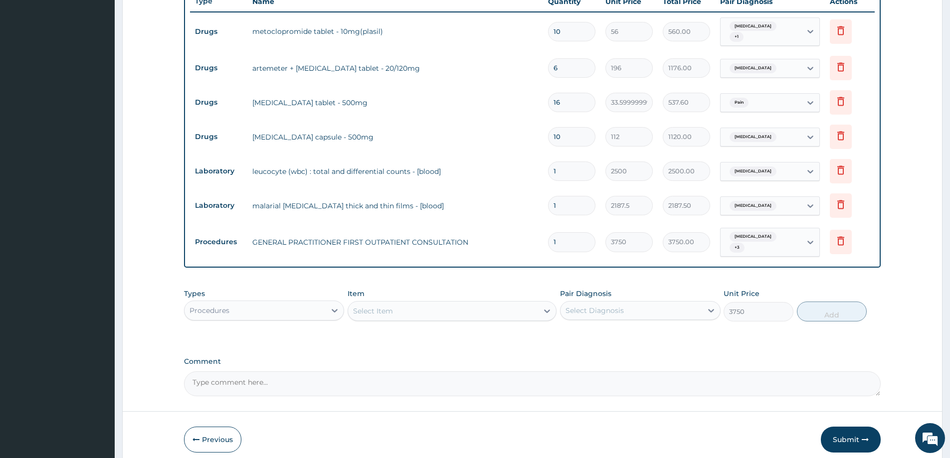
type input "0"
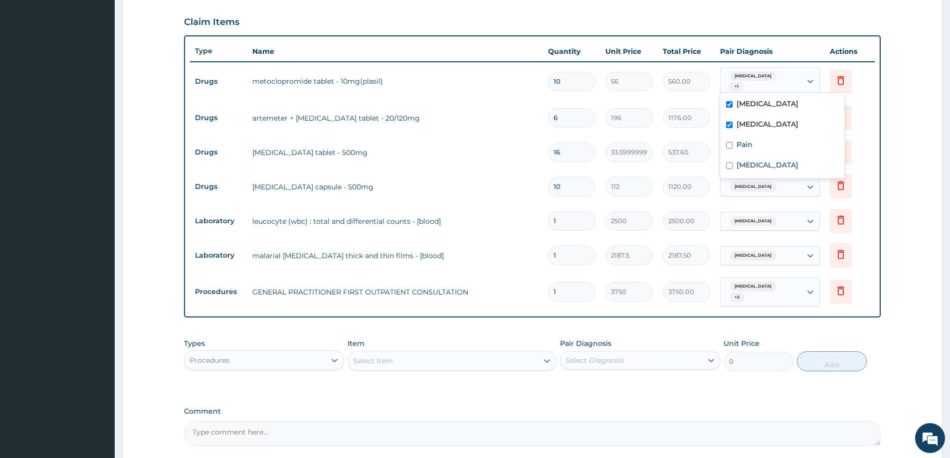
click at [767, 87] on div "Sepsis + 1" at bounding box center [760, 82] width 81 height 28
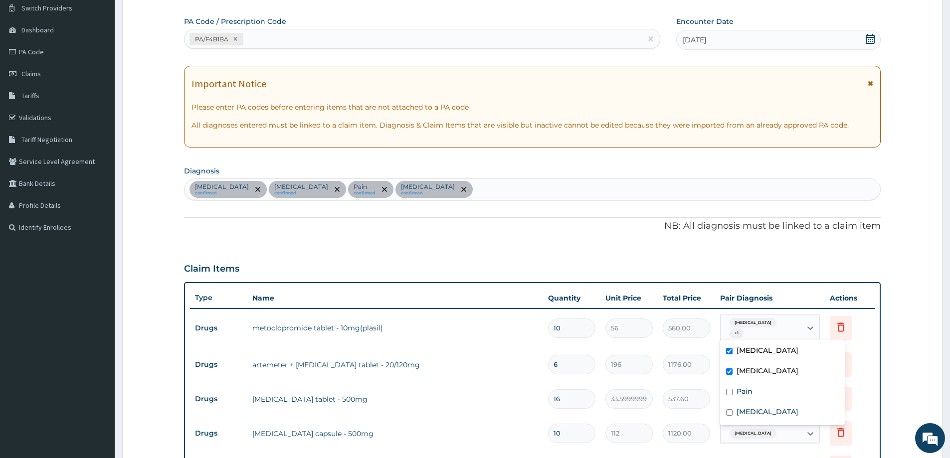
scroll to position [76, 0]
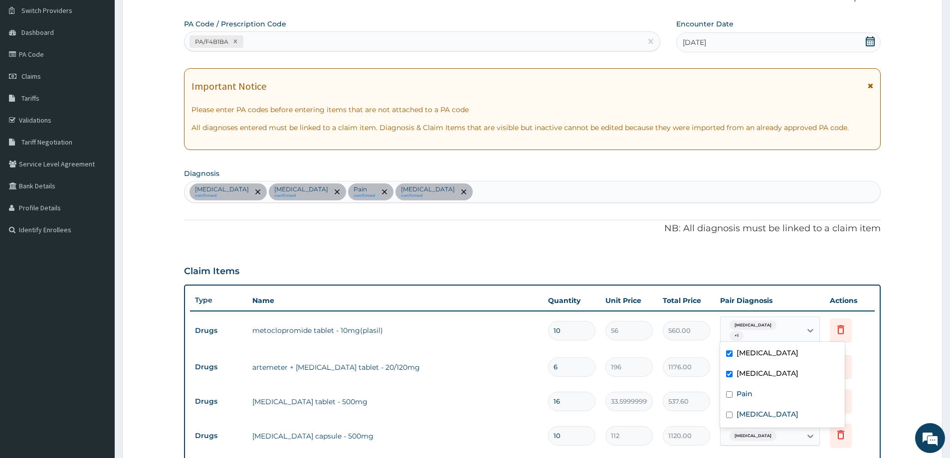
click at [473, 193] on div "Sepsis confirmed Malaria confirmed Pain confirmed Upper respiratory infection c…" at bounding box center [531, 191] width 695 height 21
type input "VOMIT"
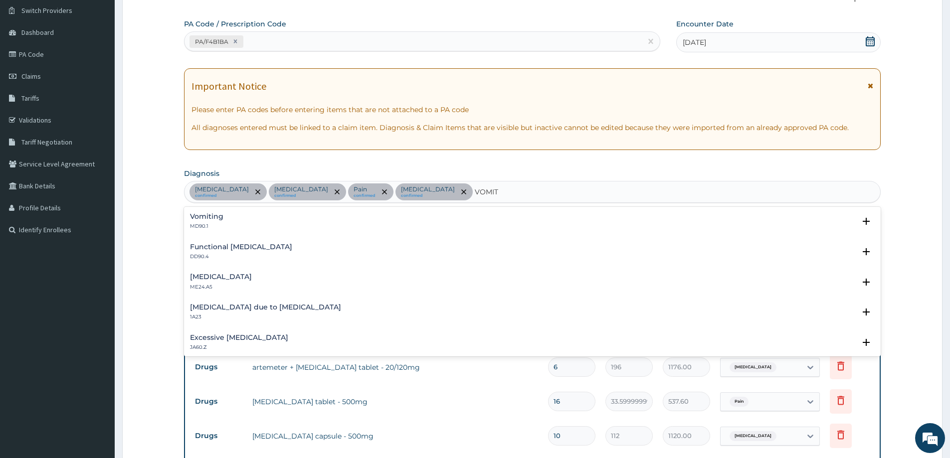
click at [220, 213] on h4 "Vomiting" at bounding box center [206, 216] width 33 height 7
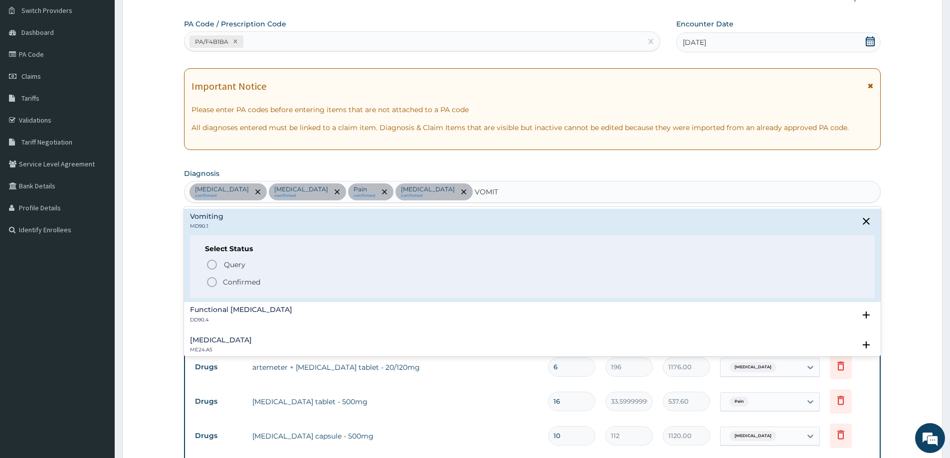
click at [233, 279] on p "Confirmed" at bounding box center [241, 282] width 37 height 10
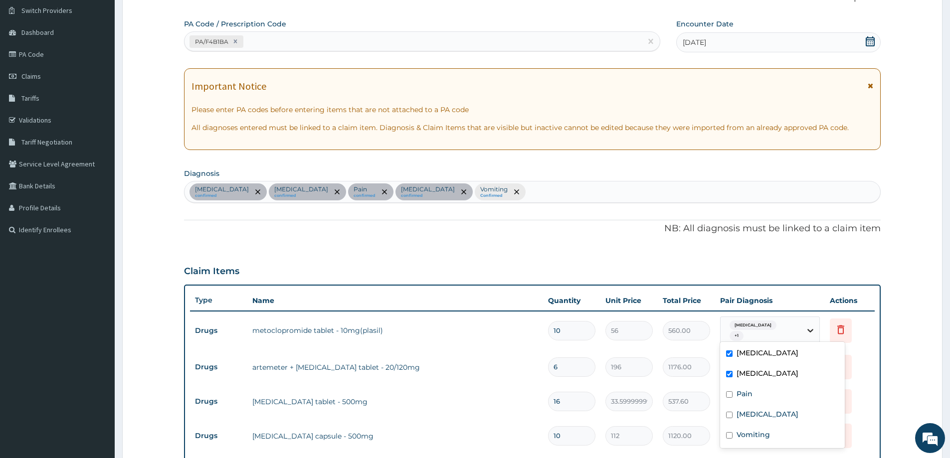
click at [808, 333] on icon at bounding box center [810, 331] width 10 height 10
click at [754, 370] on label "Malaria" at bounding box center [767, 373] width 62 height 10
click at [741, 431] on label "Vomiting" at bounding box center [752, 435] width 33 height 10
checkbox input "true"
click at [938, 304] on form "Step 2 of 2 PA Code / Prescription Code PA/F4B1BA Encounter Date 20-09-2025 Imp…" at bounding box center [532, 372] width 820 height 790
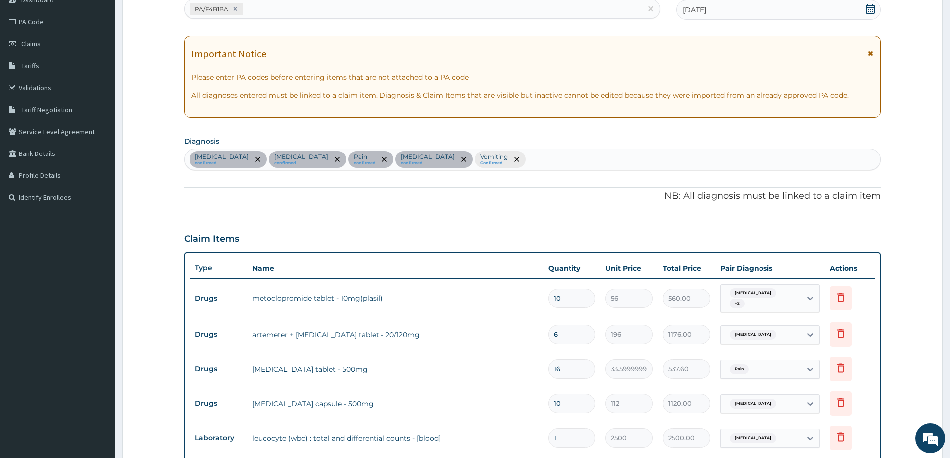
scroll to position [126, 0]
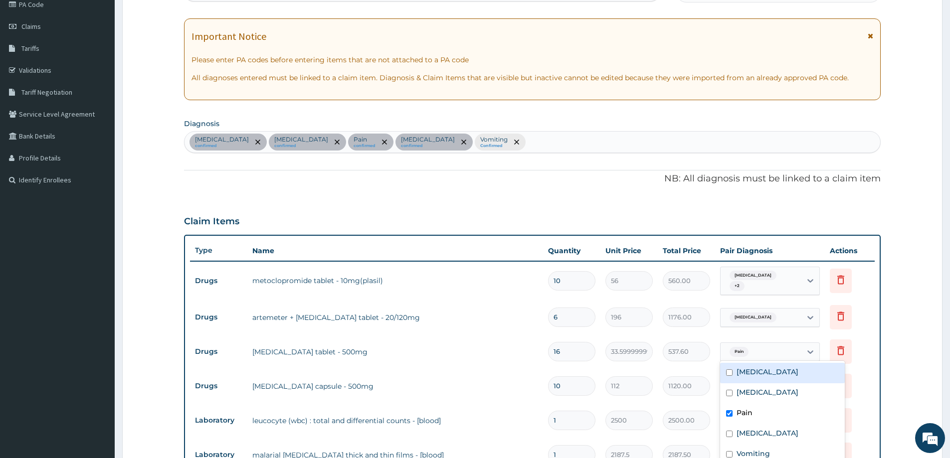
click at [737, 347] on span "Pain" at bounding box center [738, 352] width 19 height 10
click at [750, 371] on label "Sepsis" at bounding box center [767, 372] width 62 height 10
checkbox input "true"
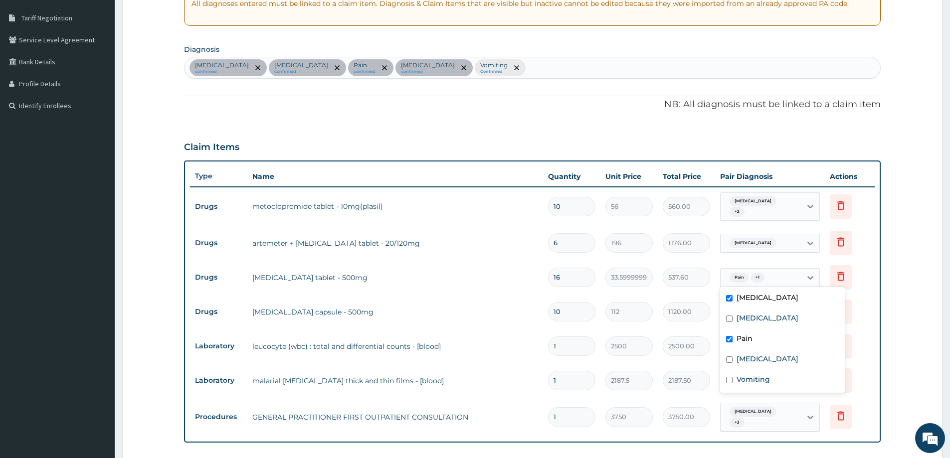
scroll to position [226, 0]
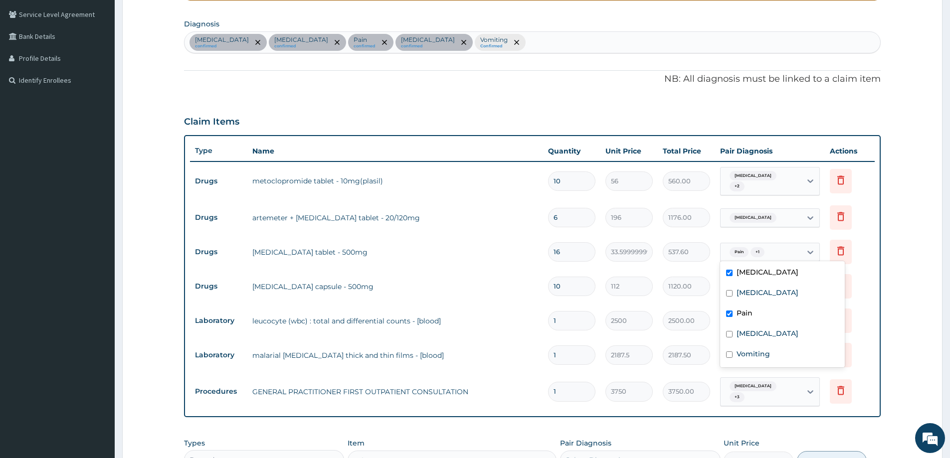
click at [915, 303] on form "Step 2 of 2 PA Code / Prescription Code PA/F4B1BA Encounter Date 20-09-2025 Imp…" at bounding box center [532, 222] width 820 height 790
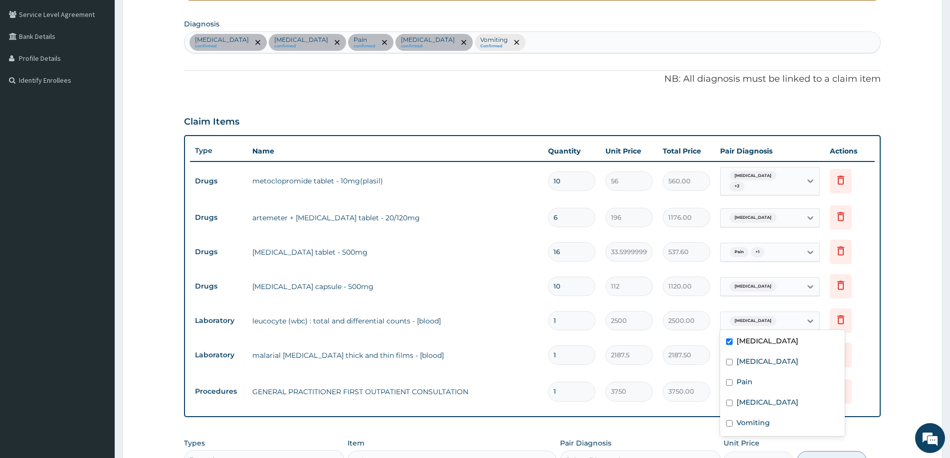
click at [785, 314] on div "[MEDICAL_DATA]" at bounding box center [760, 321] width 81 height 17
click at [749, 401] on label "[MEDICAL_DATA]" at bounding box center [767, 402] width 62 height 10
checkbox input "true"
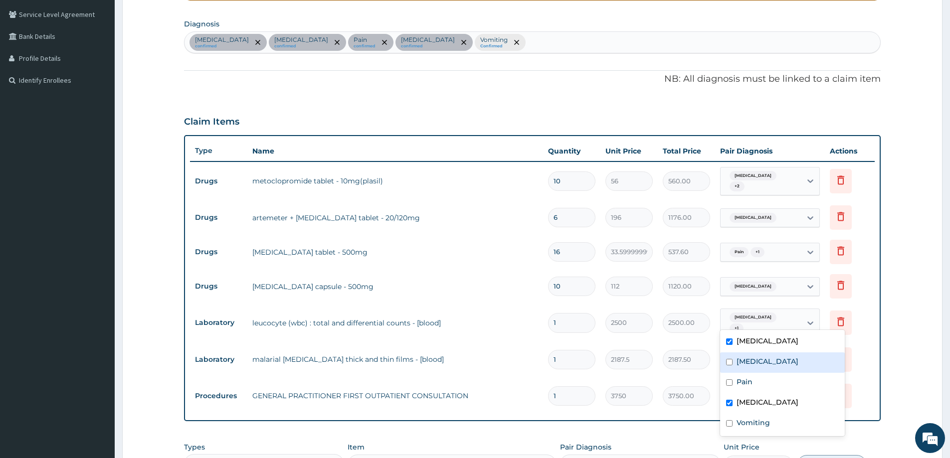
click at [934, 359] on form "Step 2 of 2 PA Code / Prescription Code PA/F4B1BA Encounter Date 20-09-2025 Imp…" at bounding box center [532, 224] width 820 height 795
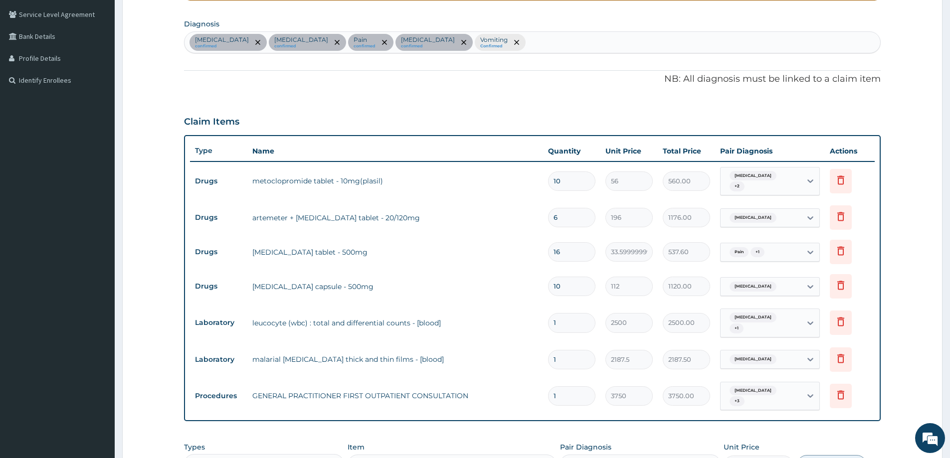
click at [784, 351] on div "[MEDICAL_DATA]" at bounding box center [760, 359] width 81 height 17
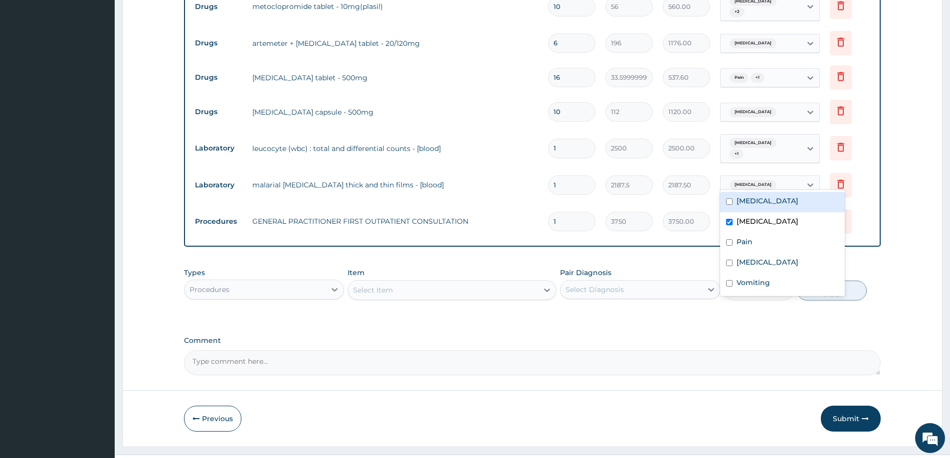
scroll to position [410, 0]
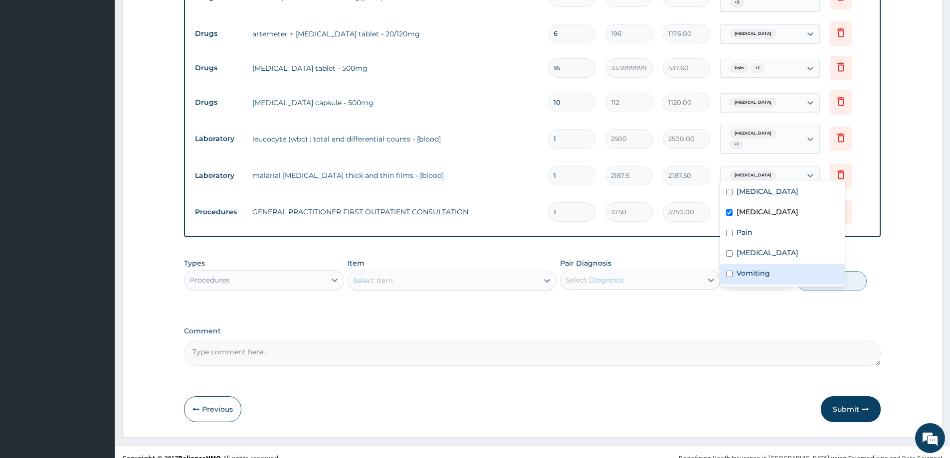
click at [904, 260] on form "Step 2 of 2 PA Code / Prescription Code PA/F4B1BA Encounter Date 20-09-2025 Imp…" at bounding box center [532, 40] width 820 height 795
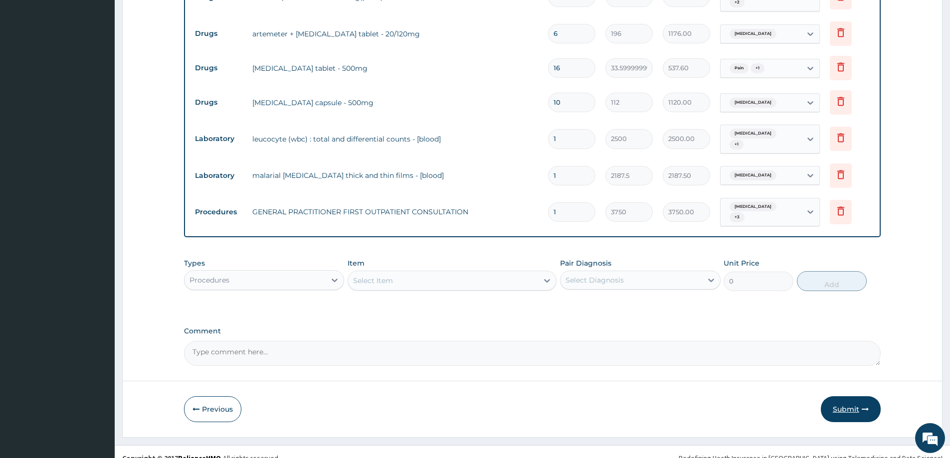
click at [856, 396] on button "Submit" at bounding box center [851, 409] width 60 height 26
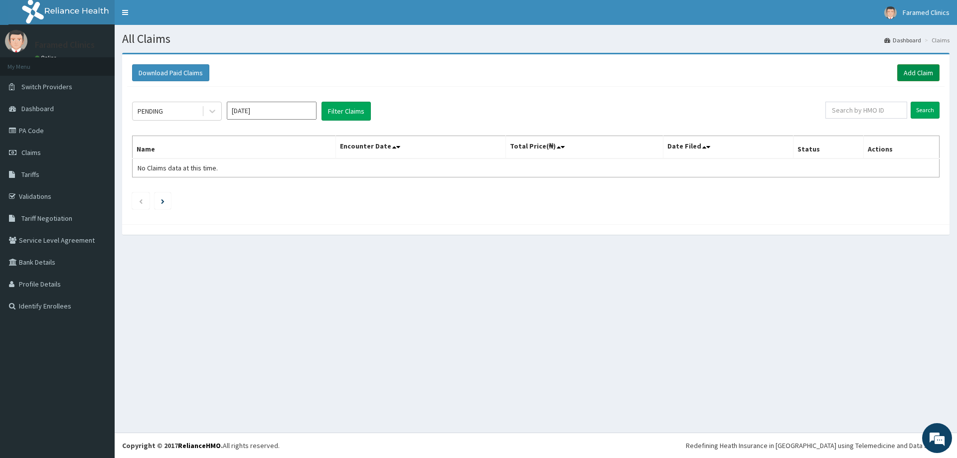
click at [910, 73] on link "Add Claim" at bounding box center [918, 72] width 42 height 17
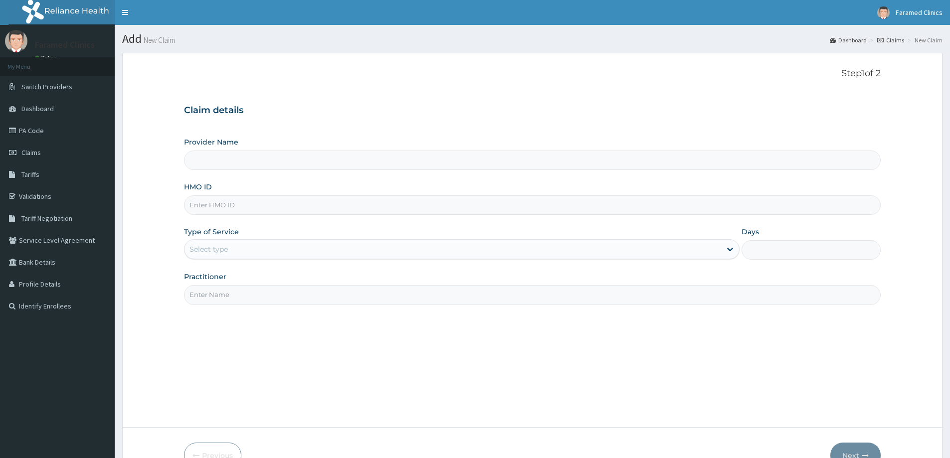
click at [222, 204] on input "HMO ID" at bounding box center [532, 204] width 696 height 19
paste input "TXX/10003/C"
type input "TXX/10003/C"
click at [261, 261] on div "Provider Name HMO ID TXX/10003/C Type of Service Select type Days Practitioner" at bounding box center [532, 221] width 696 height 168
click at [262, 256] on div "Select type" at bounding box center [452, 249] width 536 height 16
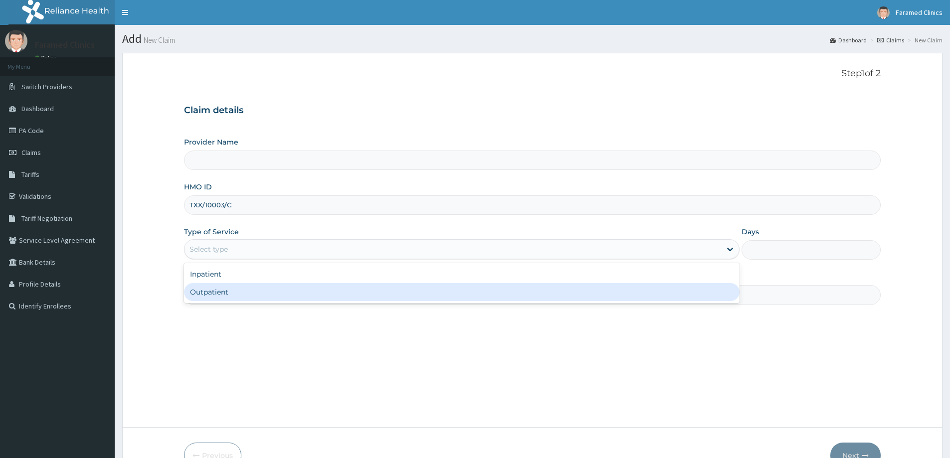
click at [237, 290] on div "Outpatient" at bounding box center [461, 292] width 555 height 18
type input "1"
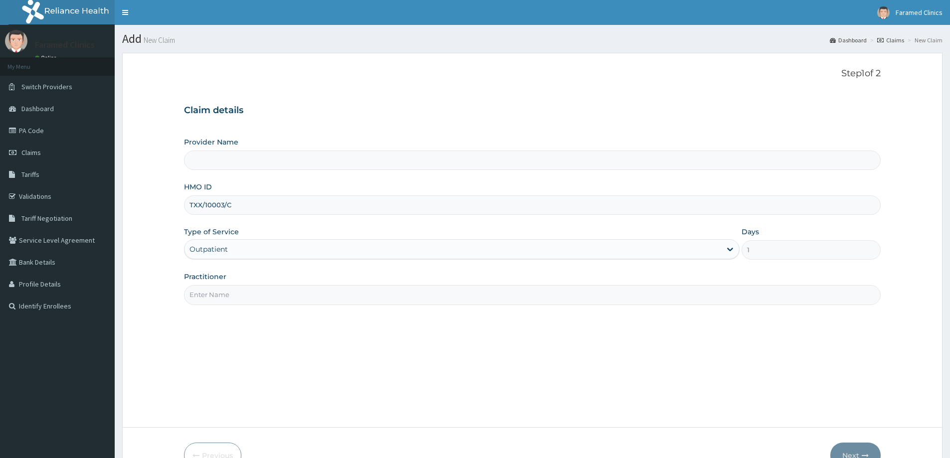
click at [238, 290] on input "Practitioner" at bounding box center [532, 294] width 696 height 19
type input "Faramed clinics - Tollgate"
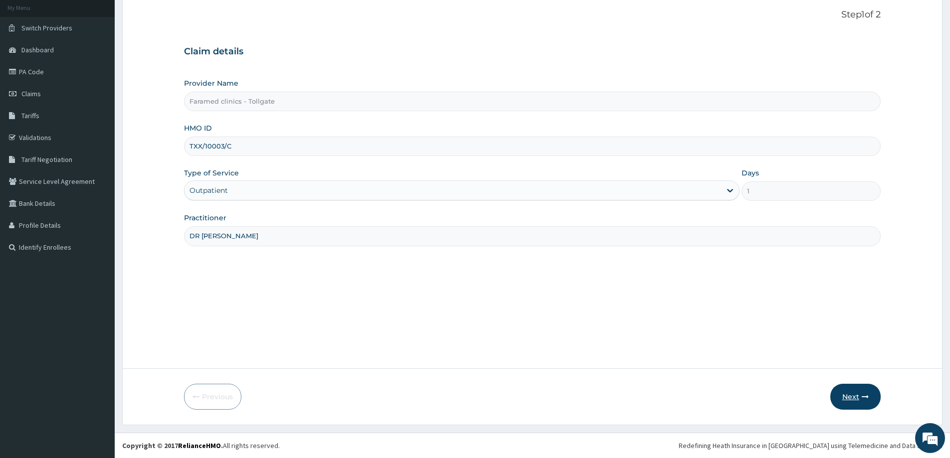
type input "DR [PERSON_NAME]"
click at [866, 395] on icon "button" at bounding box center [864, 396] width 7 height 7
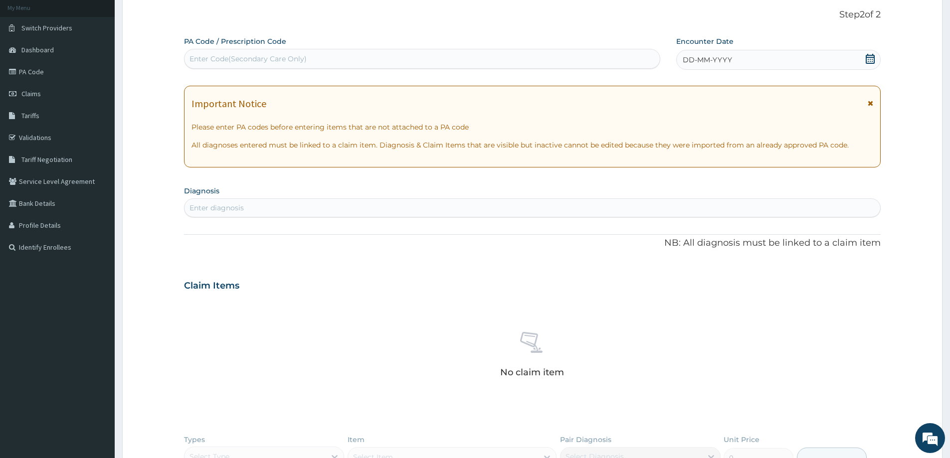
click at [254, 63] on div "Enter Code(Secondary Care Only)" at bounding box center [247, 59] width 117 height 10
paste input "PA/F4B1BA"
type input "PA/F4B1BA"
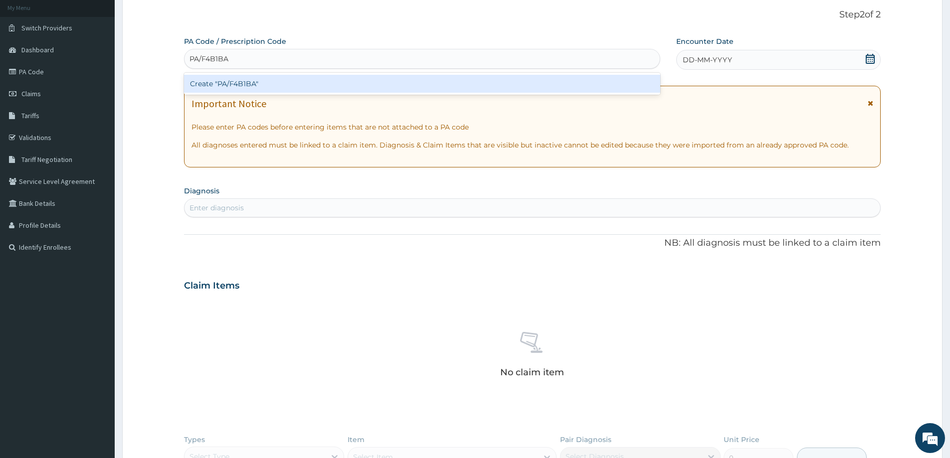
click at [255, 80] on div "Create "PA/F4B1BA"" at bounding box center [422, 84] width 476 height 18
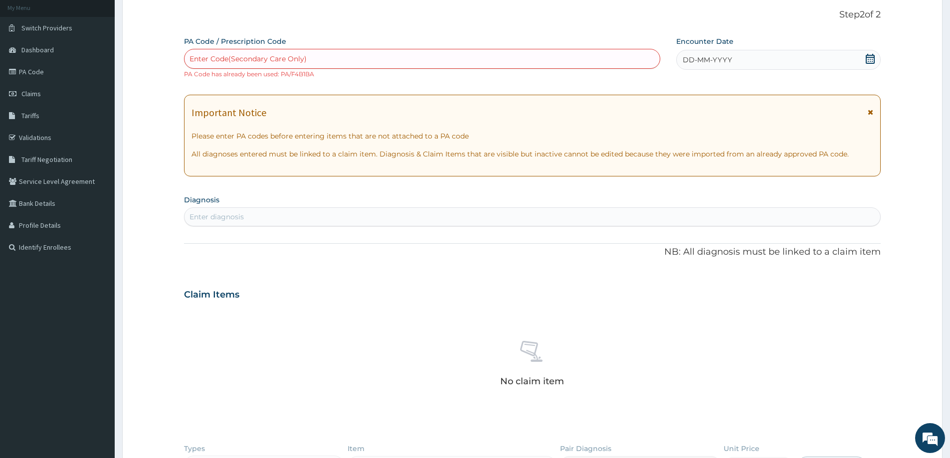
click at [254, 61] on div "Enter Code(Secondary Care Only)" at bounding box center [247, 59] width 117 height 10
paste input "PA/F4B1BA"
type input "PA/F4B1BA"
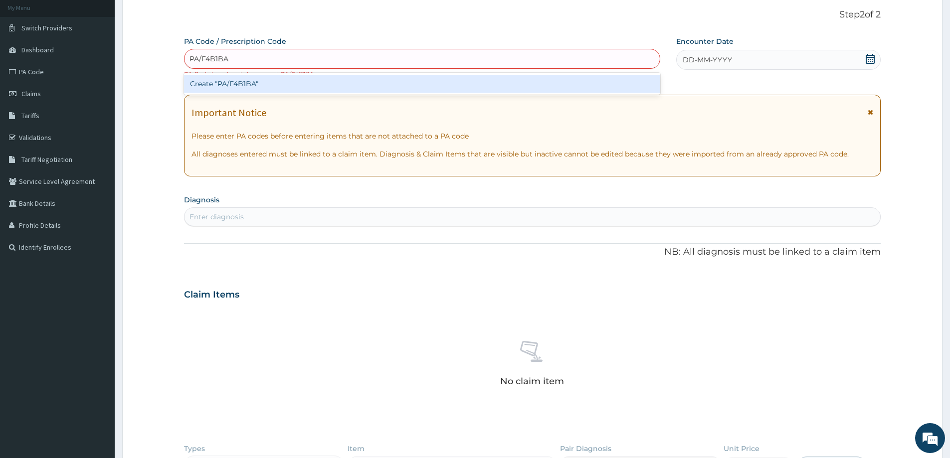
click at [248, 82] on div "Create "PA/F4B1BA"" at bounding box center [422, 84] width 476 height 18
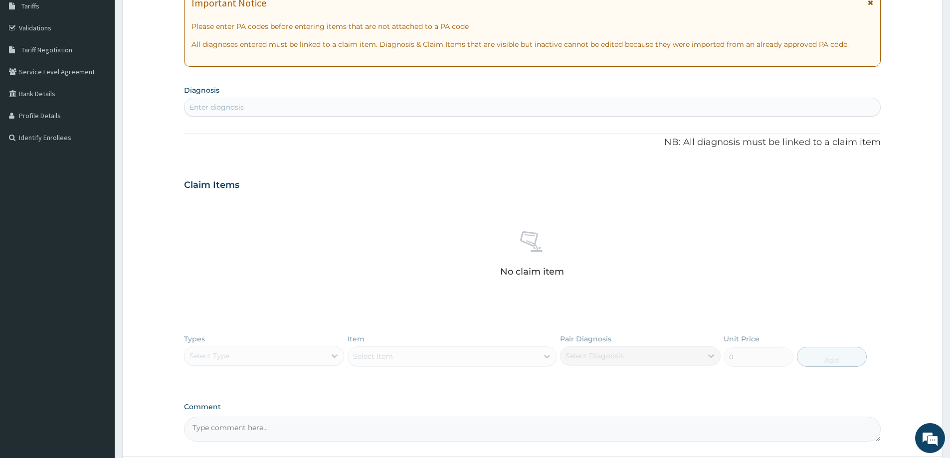
scroll to position [57, 0]
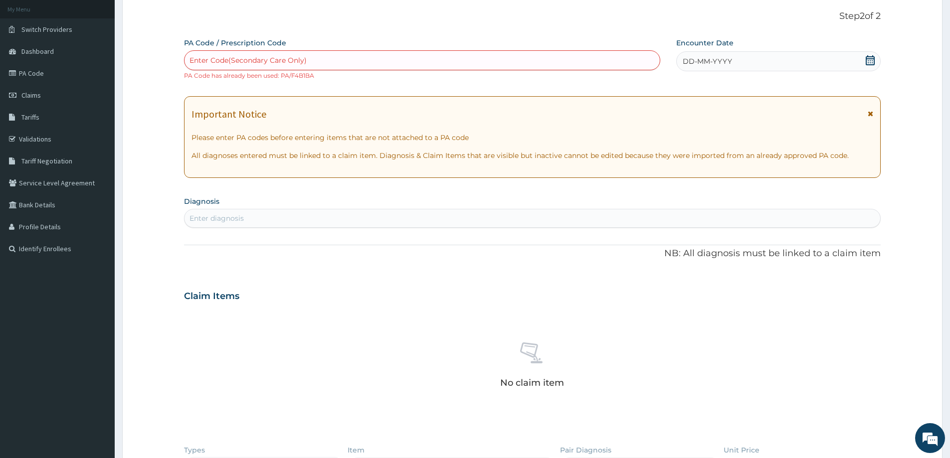
click at [285, 62] on div "Enter Code(Secondary Care Only)" at bounding box center [247, 60] width 117 height 10
click at [869, 64] on icon at bounding box center [869, 60] width 9 height 10
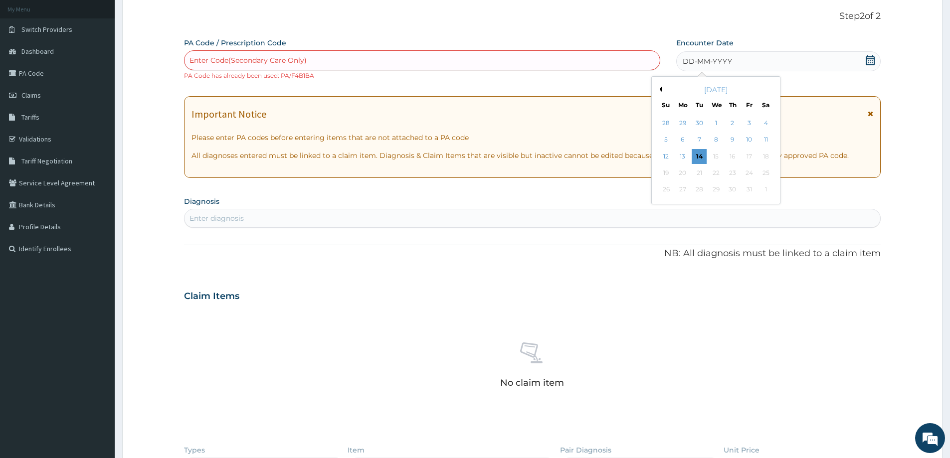
click at [659, 88] on button "Previous Month" at bounding box center [659, 89] width 5 height 5
click at [770, 157] on div "20" at bounding box center [765, 156] width 15 height 15
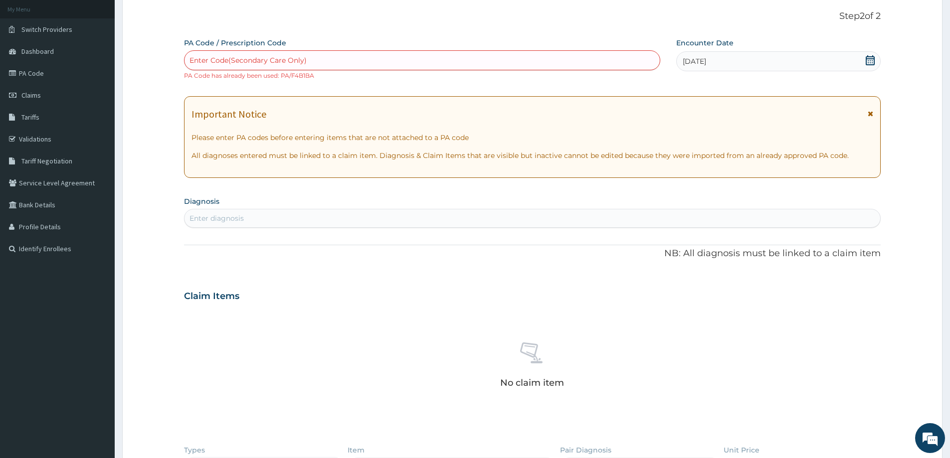
click at [530, 215] on div "Enter diagnosis" at bounding box center [531, 218] width 695 height 16
type input "[MEDICAL_DATA]"
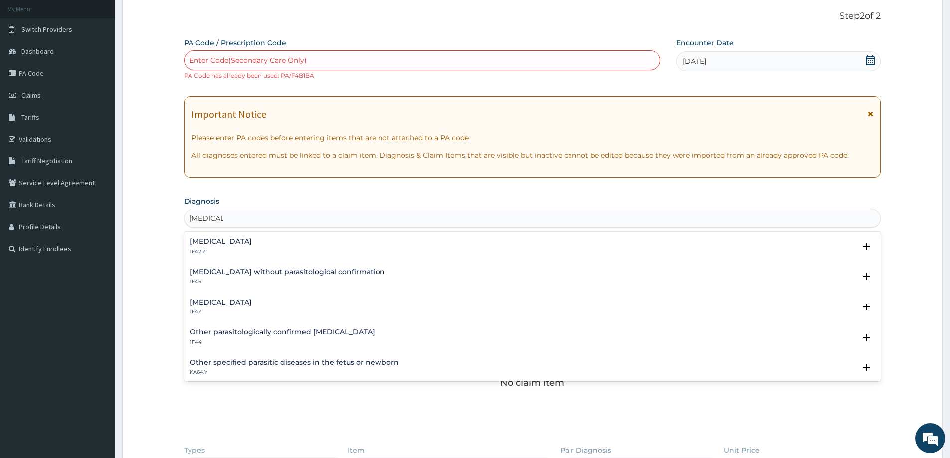
click at [252, 246] on div "[MEDICAL_DATA] 1F42.Z" at bounding box center [221, 246] width 62 height 17
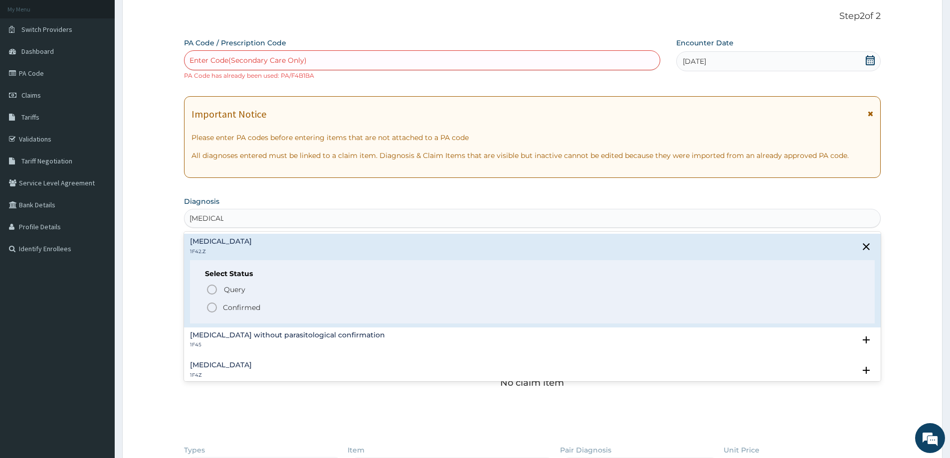
click at [247, 306] on p "Confirmed" at bounding box center [241, 308] width 37 height 10
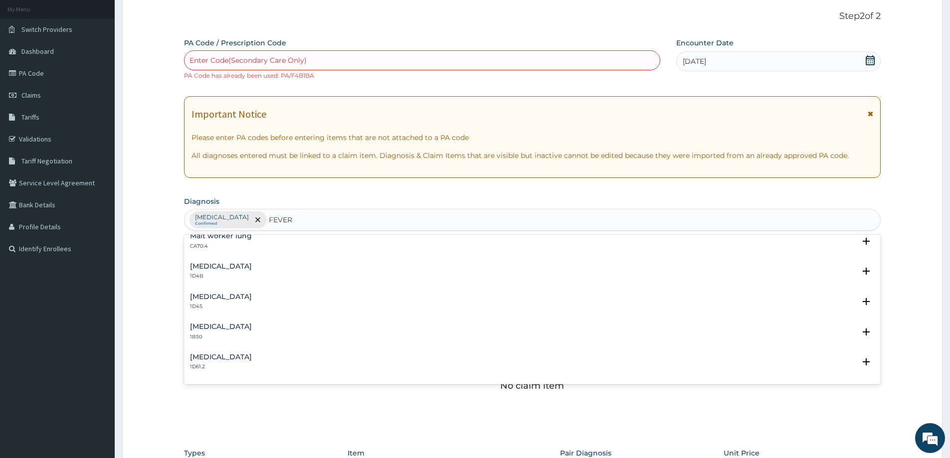
scroll to position [748, 0]
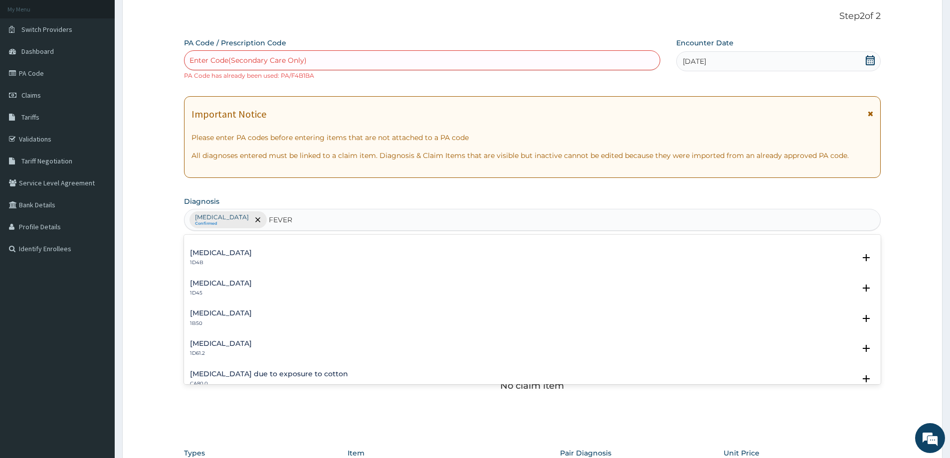
type input "FEVER"
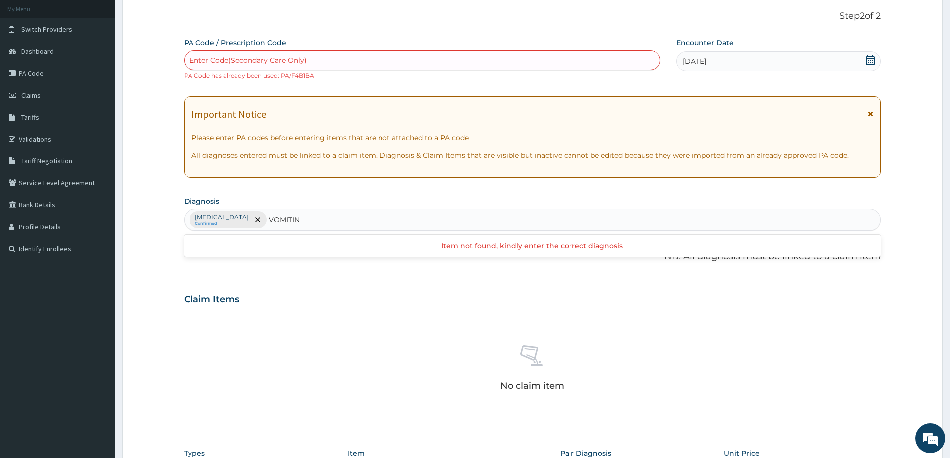
type input "VOMITING"
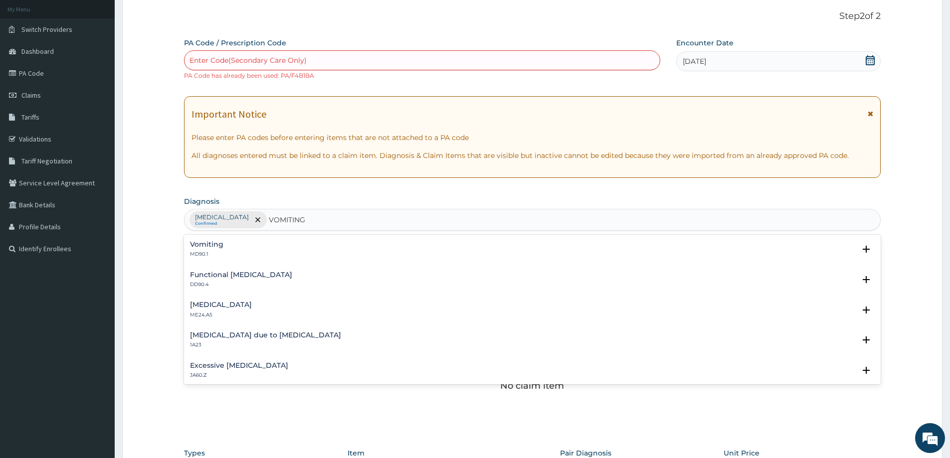
click at [288, 243] on div "Vomiting MD90.1" at bounding box center [532, 249] width 684 height 17
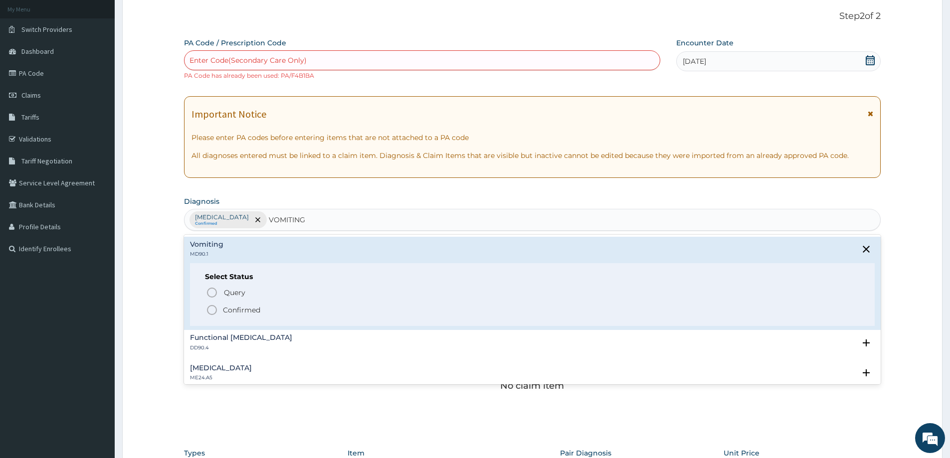
click at [257, 304] on span "Confirmed" at bounding box center [533, 310] width 654 height 12
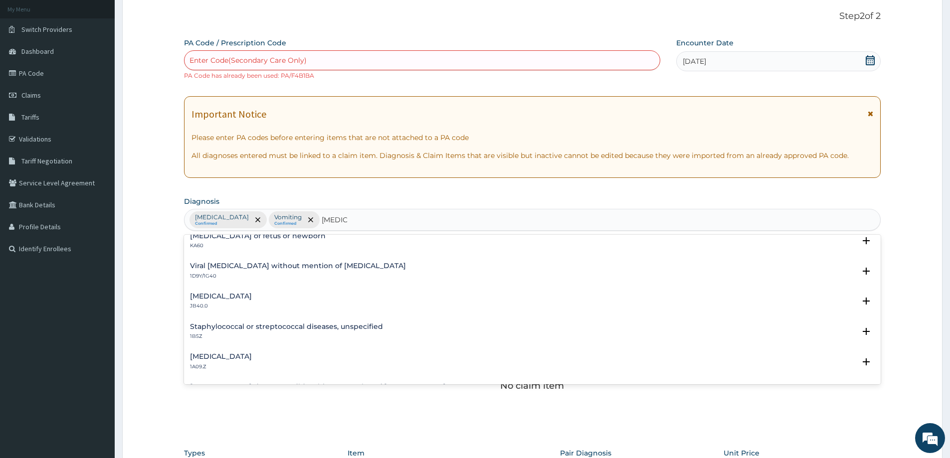
scroll to position [0, 0]
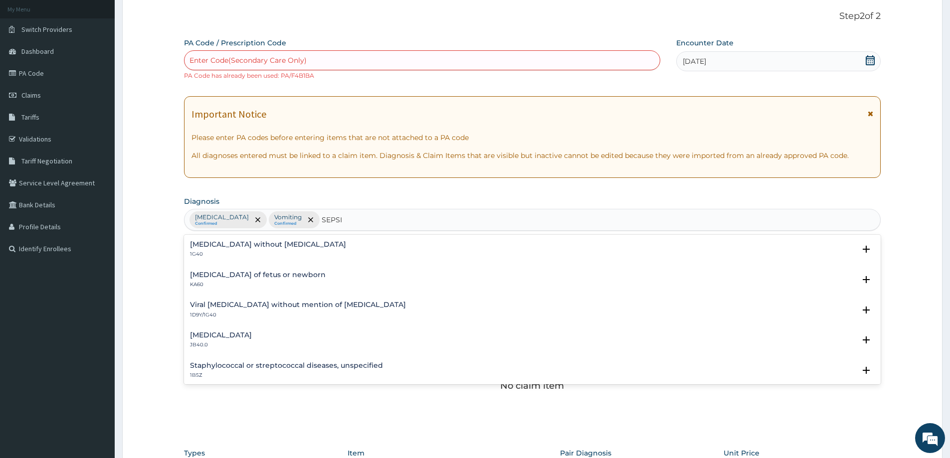
type input "[MEDICAL_DATA]"
click at [252, 339] on div "Puerperal sepsis JB40.0" at bounding box center [532, 340] width 684 height 17
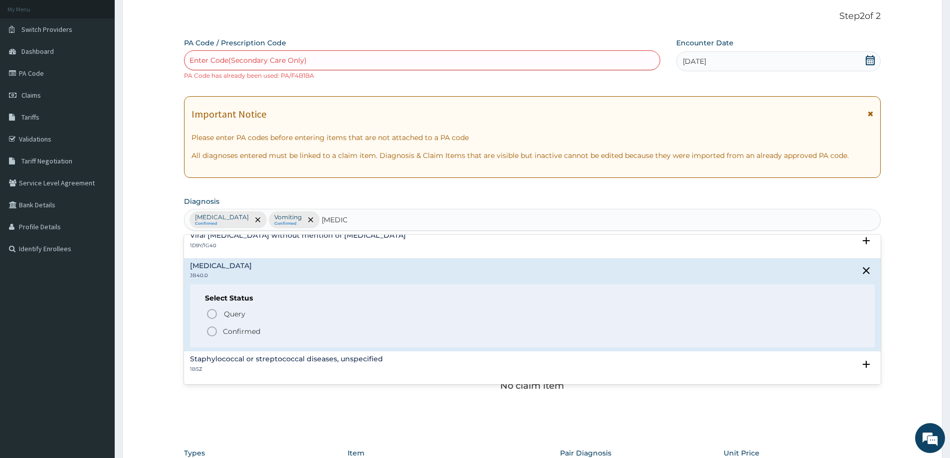
scroll to position [102, 0]
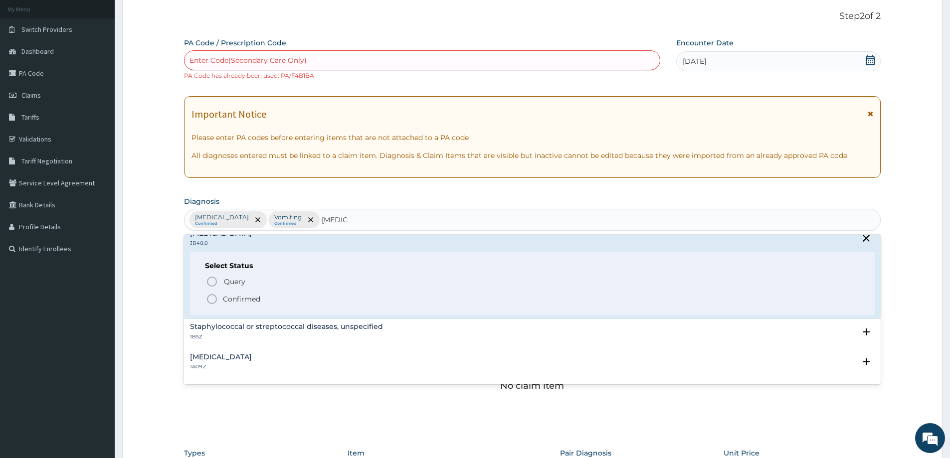
click at [268, 307] on div "Select Status Query Query covers suspected (?), Keep in view (kiv), Ruled out (…" at bounding box center [532, 283] width 684 height 63
click at [237, 295] on p "Confirmed" at bounding box center [241, 299] width 37 height 10
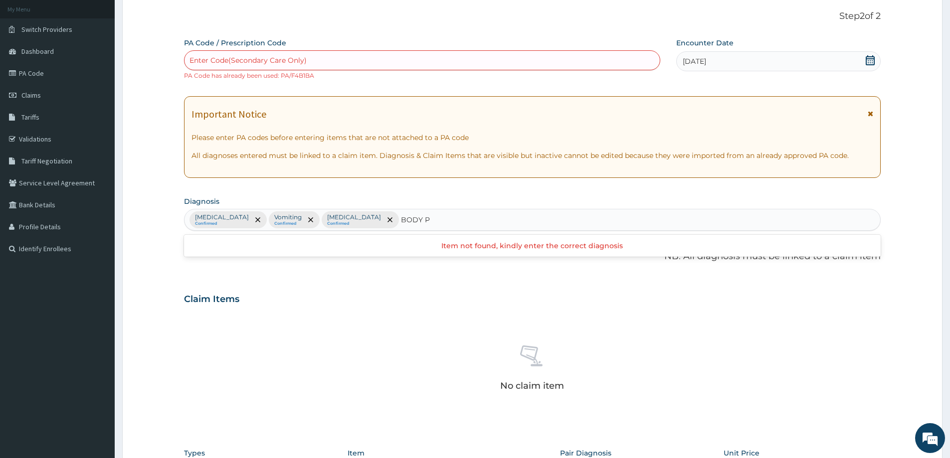
scroll to position [0, 0]
type input "B"
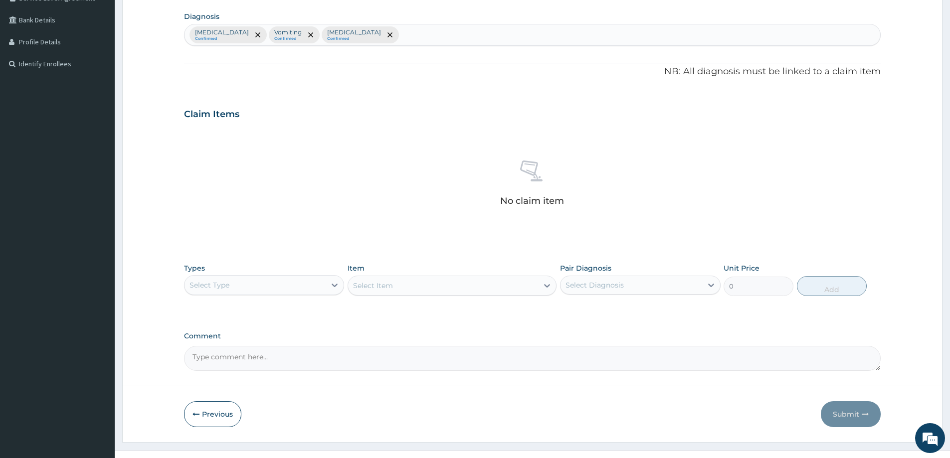
scroll to position [260, 0]
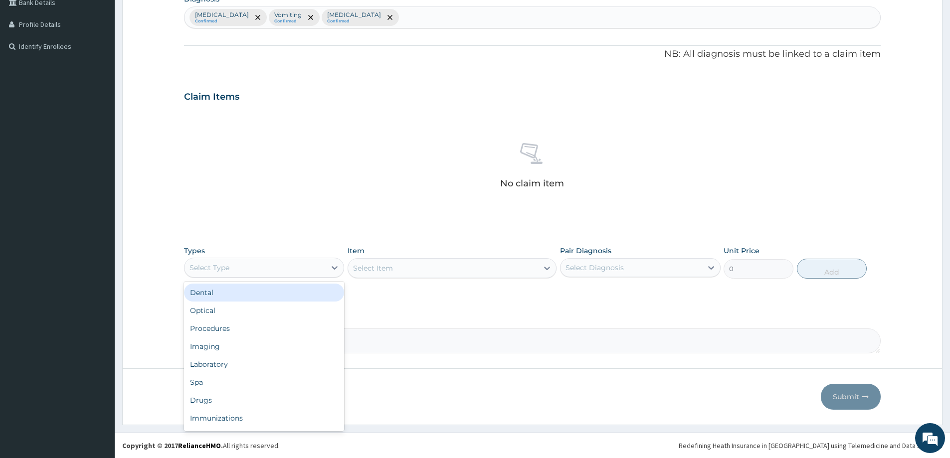
click at [258, 273] on div "Select Type" at bounding box center [254, 268] width 141 height 16
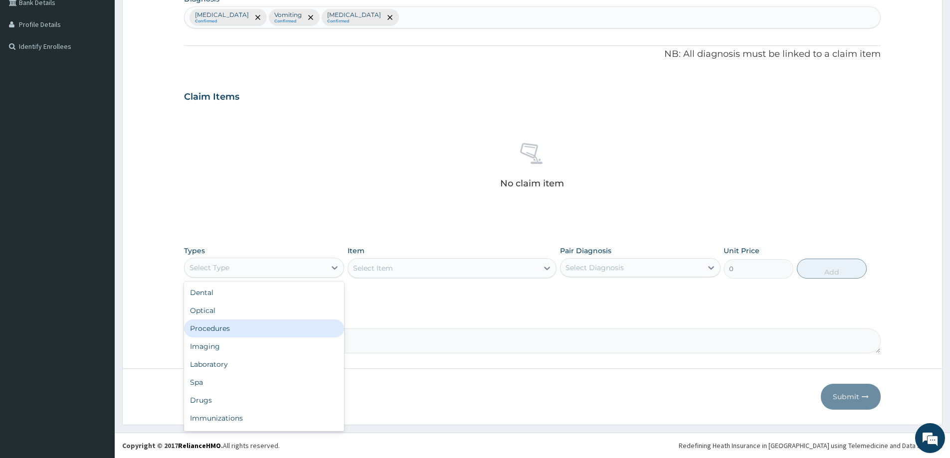
click at [230, 322] on div "Procedures" at bounding box center [264, 329] width 160 height 18
click at [384, 275] on div "Select Item" at bounding box center [451, 268] width 209 height 20
click at [383, 275] on div "Select Item" at bounding box center [451, 268] width 209 height 20
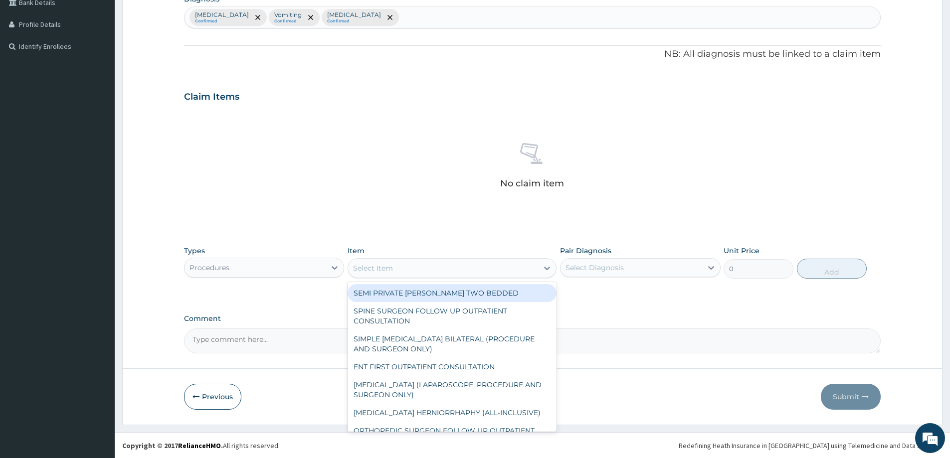
click at [372, 259] on div "Select Item" at bounding box center [451, 268] width 209 height 20
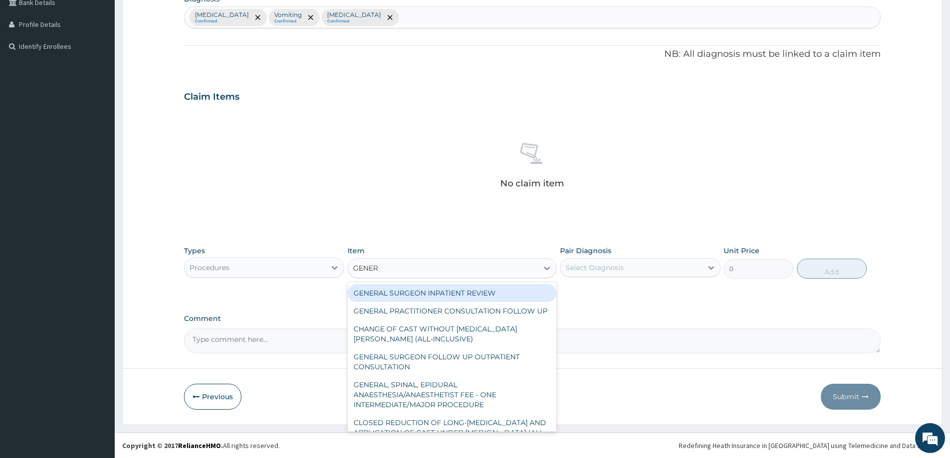
type input "GENERA"
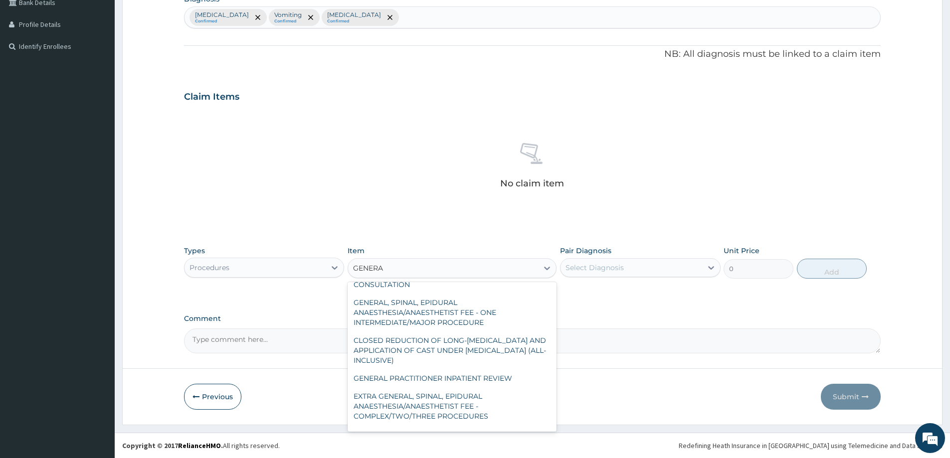
scroll to position [179, 0]
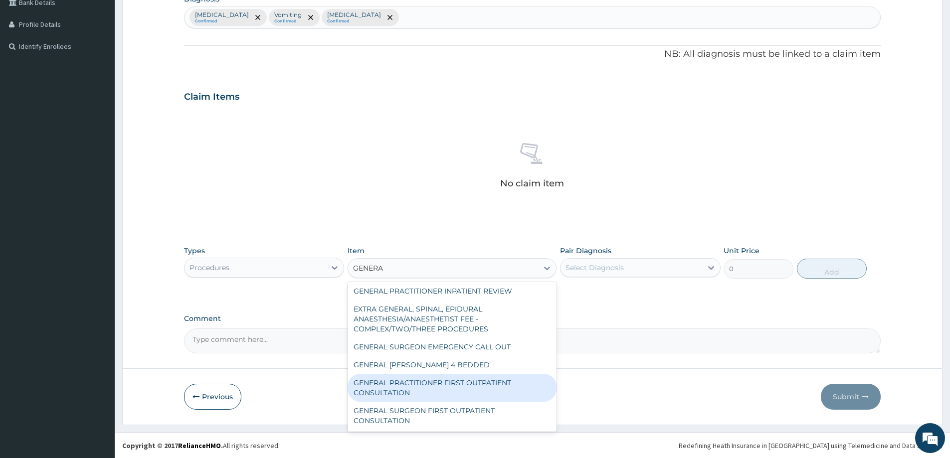
click at [421, 387] on div "GENERAL PRACTITIONER FIRST OUTPATIENT CONSULTATION" at bounding box center [451, 388] width 209 height 28
type input "3750"
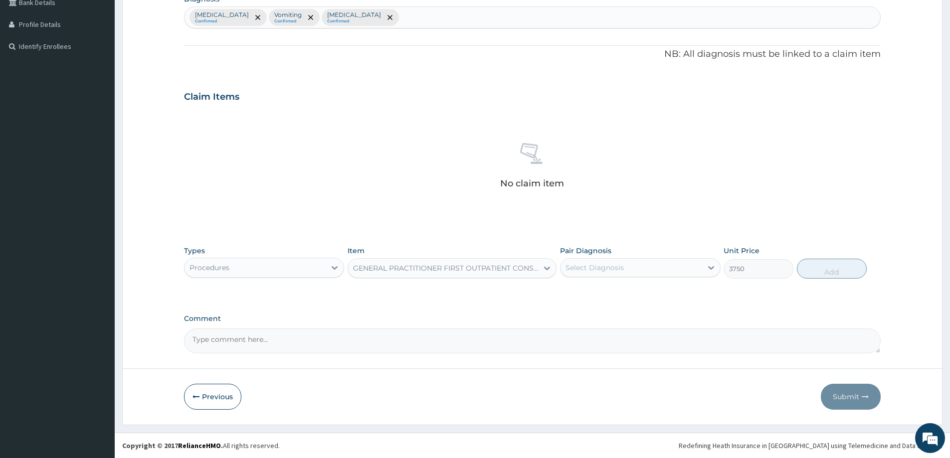
click at [670, 268] on div "Select Diagnosis" at bounding box center [630, 268] width 141 height 16
click at [632, 297] on label "Plasmodium malariae malaria without complication" at bounding box center [607, 292] width 62 height 10
checkbox input "true"
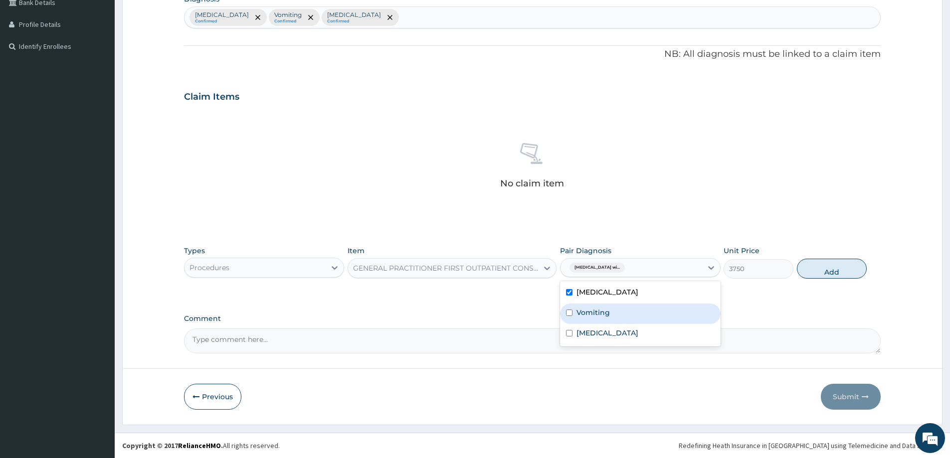
click at [617, 322] on div "Vomiting" at bounding box center [640, 314] width 160 height 20
checkbox input "true"
click at [617, 336] on div "Puerperal sepsis" at bounding box center [640, 334] width 160 height 20
checkbox input "true"
drag, startPoint x: 814, startPoint y: 269, endPoint x: 809, endPoint y: 276, distance: 8.3
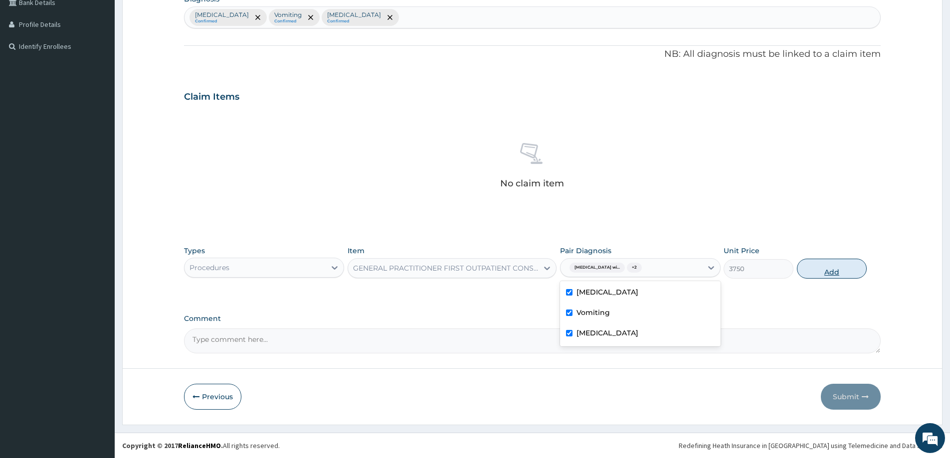
click at [815, 269] on button "Add" at bounding box center [832, 269] width 70 height 20
type input "0"
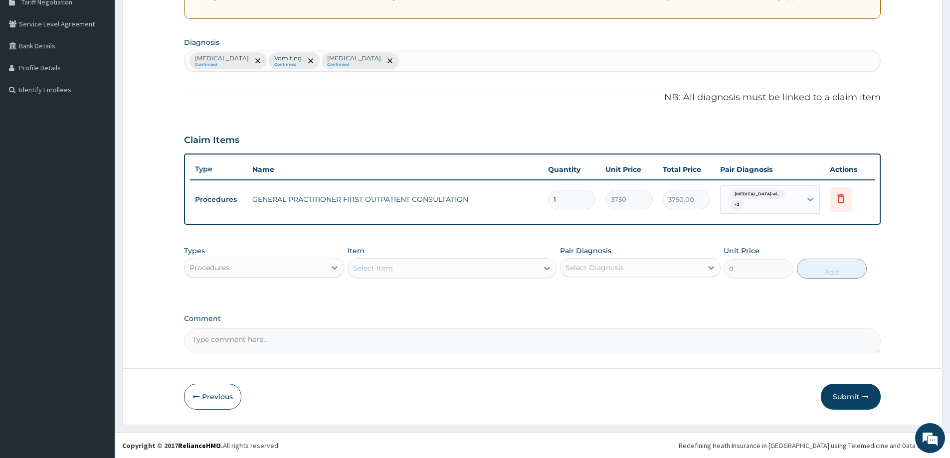
scroll to position [216, 0]
click at [275, 274] on div "Procedures" at bounding box center [254, 268] width 141 height 16
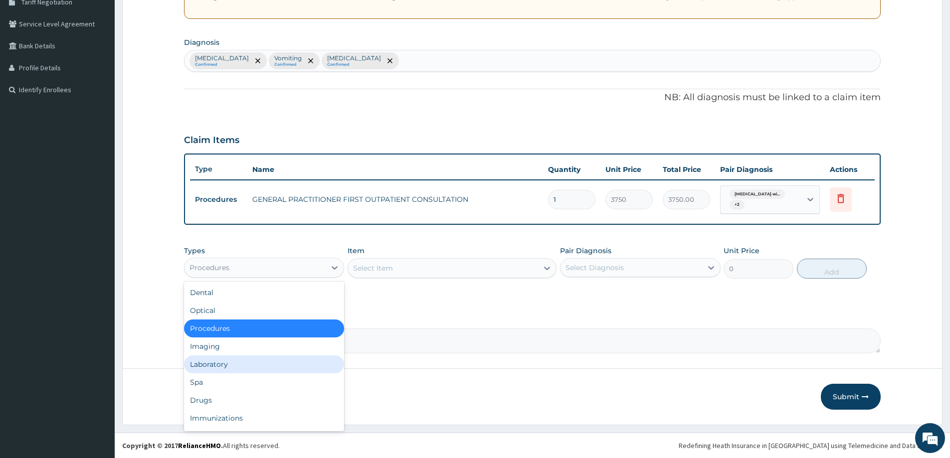
drag, startPoint x: 229, startPoint y: 368, endPoint x: 249, endPoint y: 347, distance: 28.6
click at [229, 368] on div "Laboratory" at bounding box center [264, 364] width 160 height 18
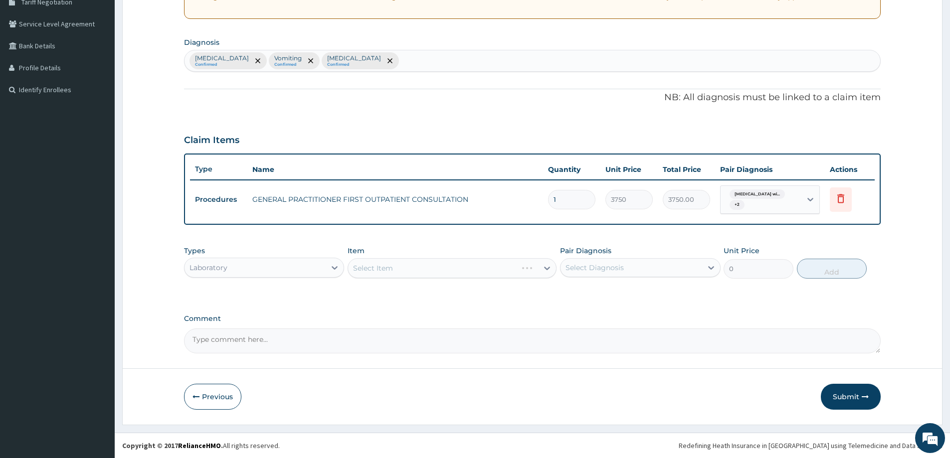
click at [414, 268] on div "Select Item" at bounding box center [451, 268] width 209 height 20
click at [411, 268] on div "Select Item" at bounding box center [443, 268] width 190 height 16
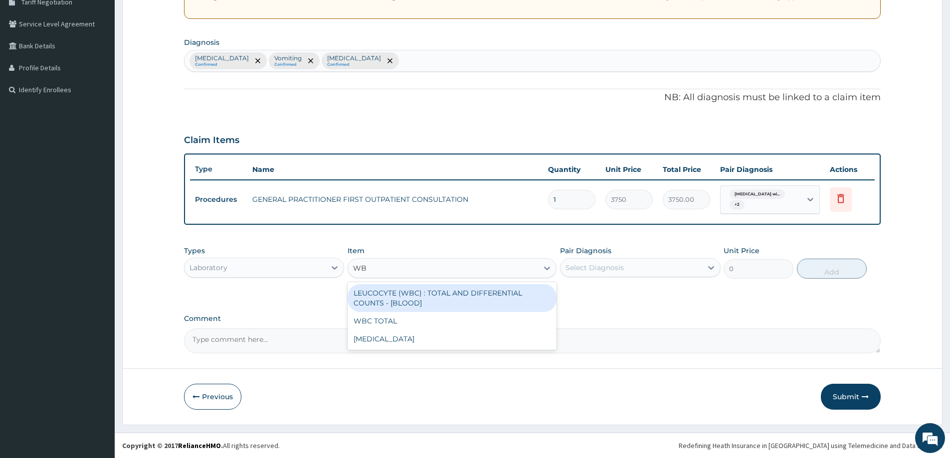
type input "WBC"
click at [407, 291] on div "LEUCOCYTE (WBC) : TOTAL AND DIFFERENTIAL COUNTS - [BLOOD]" at bounding box center [451, 298] width 209 height 28
type input "2500"
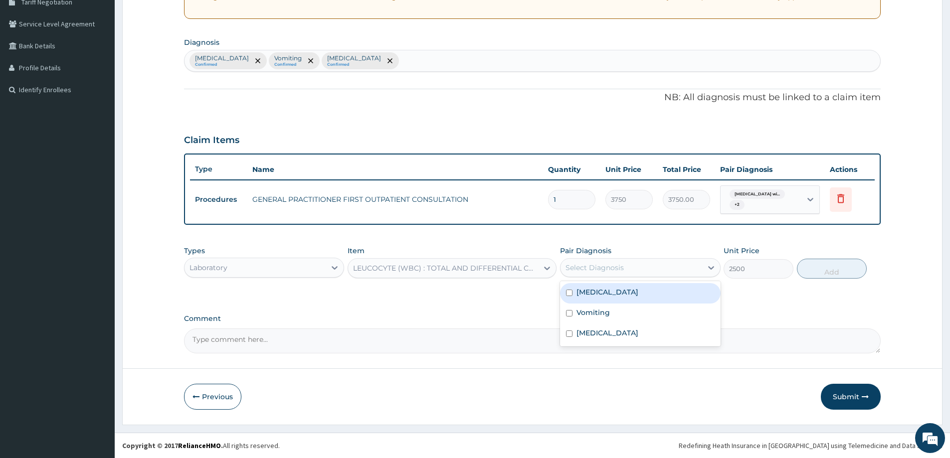
click at [687, 265] on div "Select Diagnosis" at bounding box center [630, 268] width 141 height 16
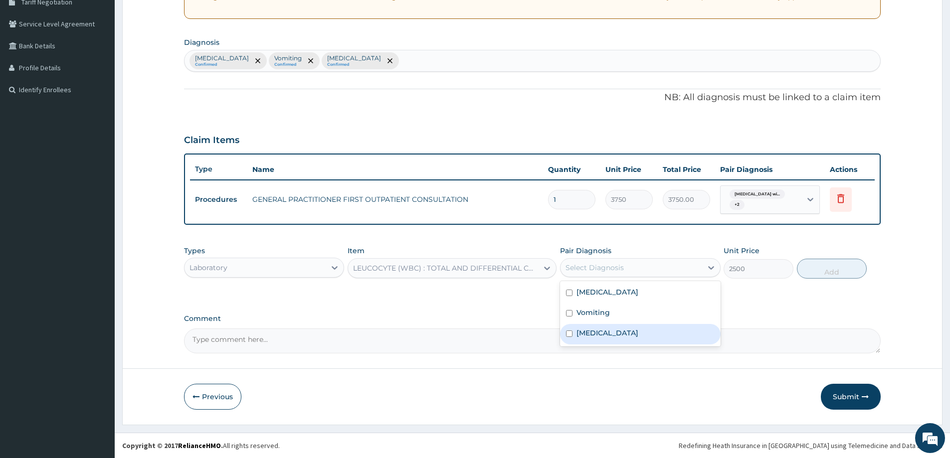
click at [616, 338] on label "Puerperal sepsis" at bounding box center [607, 333] width 62 height 10
checkbox input "true"
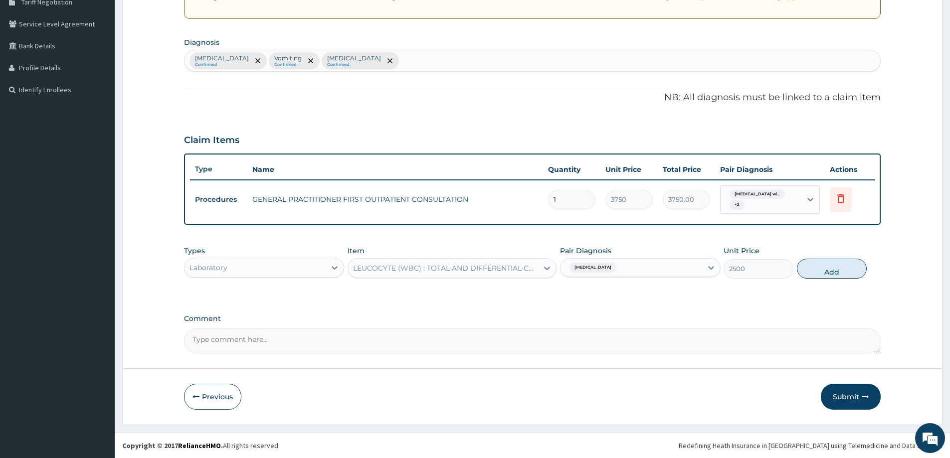
click at [848, 269] on button "Add" at bounding box center [832, 269] width 70 height 20
type input "0"
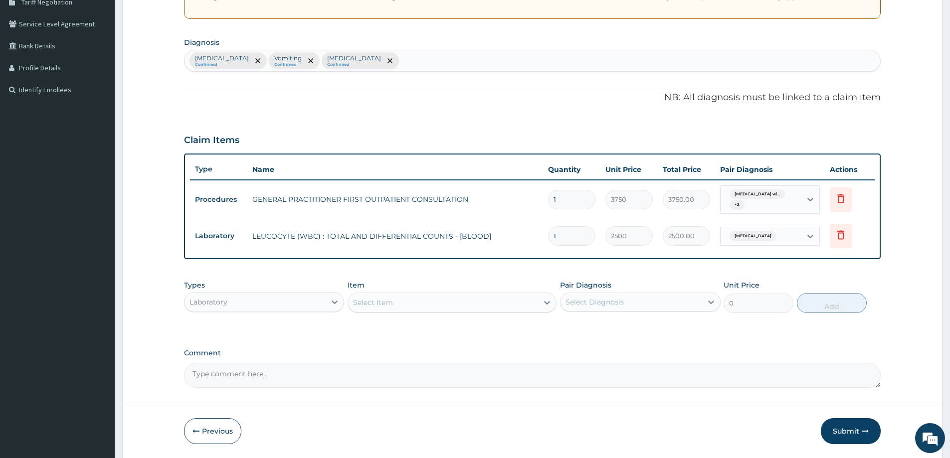
click at [472, 298] on div "Select Item" at bounding box center [443, 303] width 190 height 16
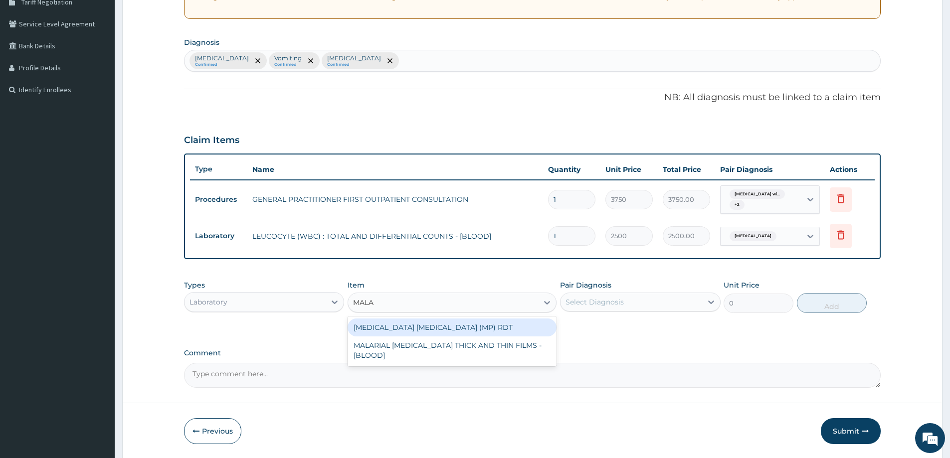
type input "MALAR"
click at [459, 322] on div "MALARIA PARASITE (MP) RDT" at bounding box center [451, 328] width 209 height 18
type input "2000"
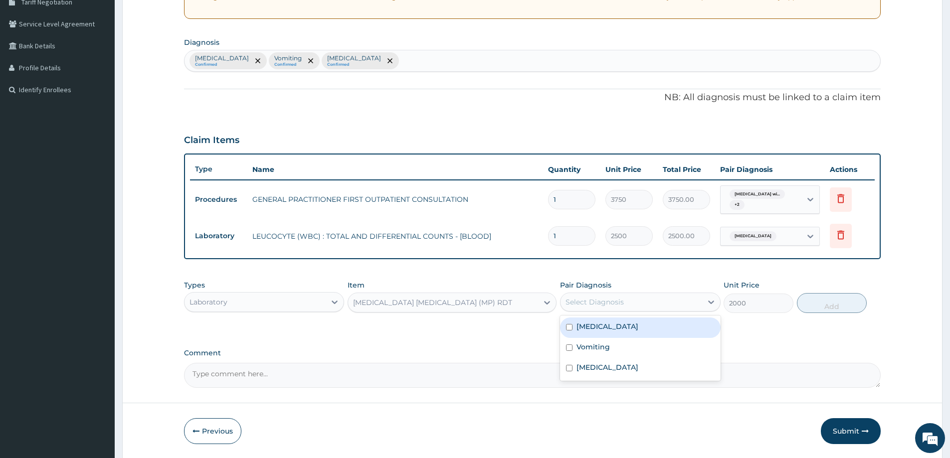
click at [647, 307] on div "Select Diagnosis" at bounding box center [630, 302] width 141 height 16
click at [619, 327] on label "Plasmodium malariae malaria without complication" at bounding box center [607, 327] width 62 height 10
checkbox input "true"
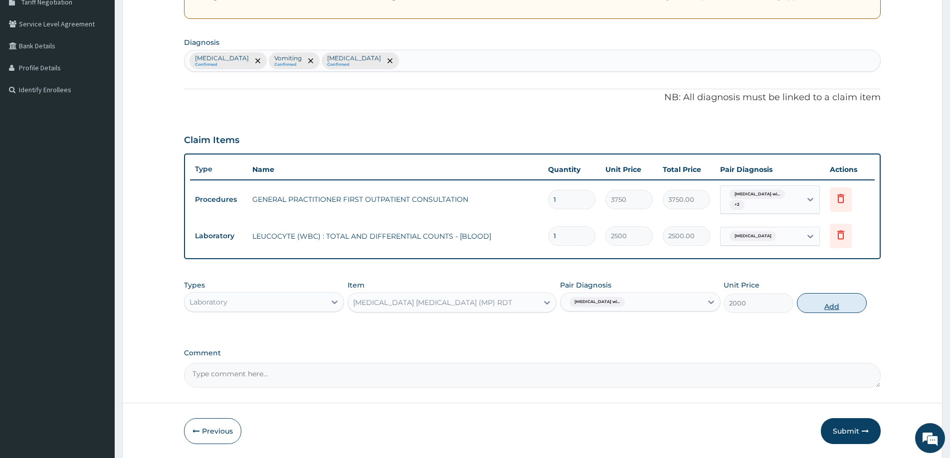
click at [821, 312] on button "Add" at bounding box center [832, 303] width 70 height 20
type input "0"
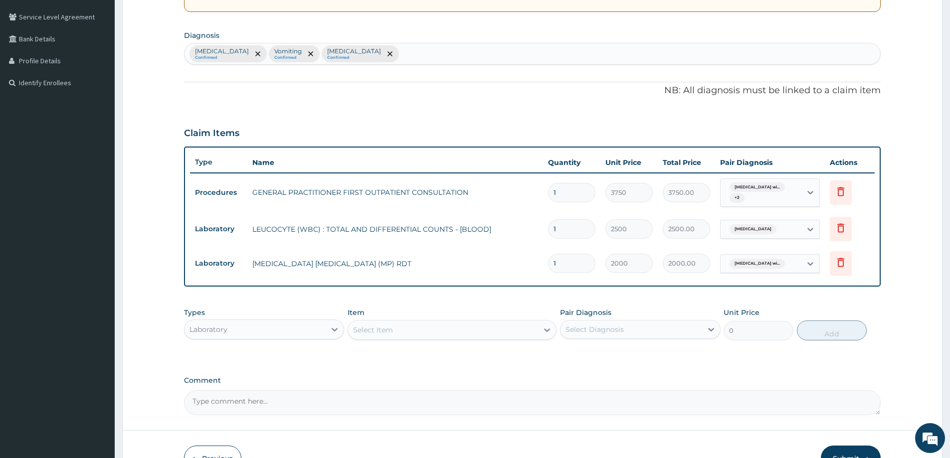
scroll to position [285, 0]
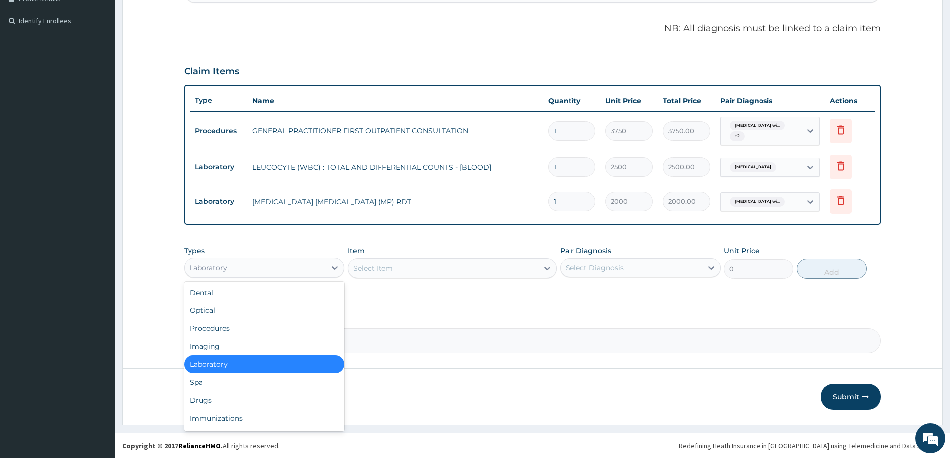
click at [281, 266] on div "Laboratory" at bounding box center [254, 268] width 141 height 16
click at [228, 394] on div "Drugs" at bounding box center [264, 400] width 160 height 18
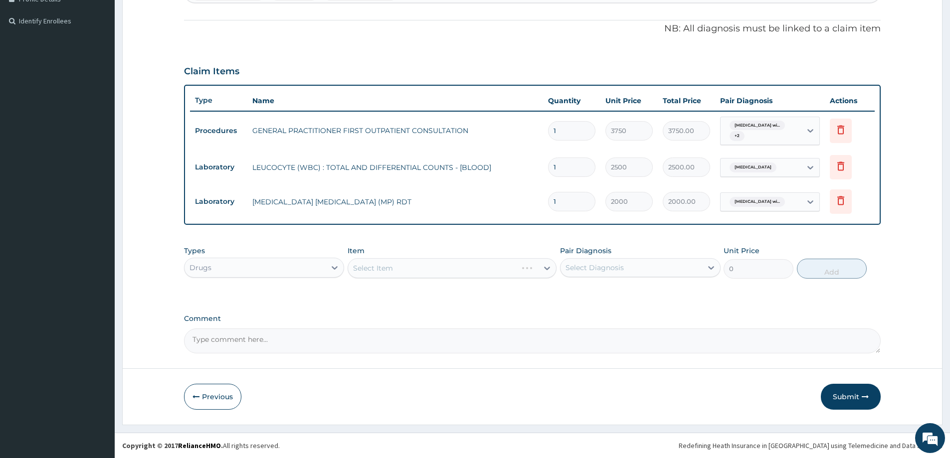
click at [412, 271] on div "Select Item" at bounding box center [451, 268] width 209 height 20
click at [411, 264] on div "Select Item" at bounding box center [451, 268] width 209 height 20
click at [387, 276] on div "Select Item" at bounding box center [443, 268] width 190 height 16
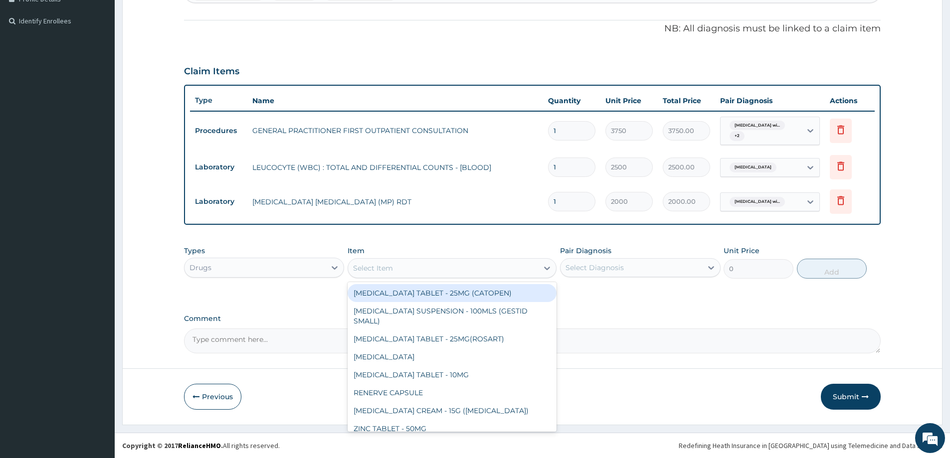
paste input "PARACETA"
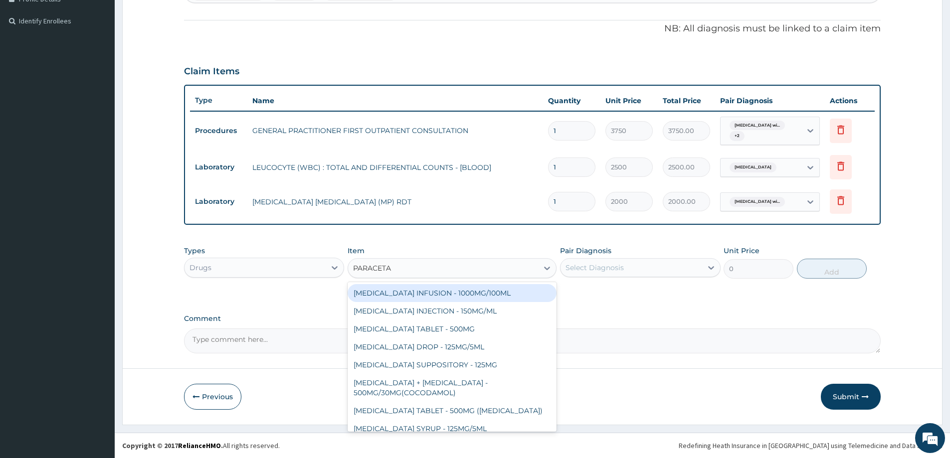
type input "PARACETA"
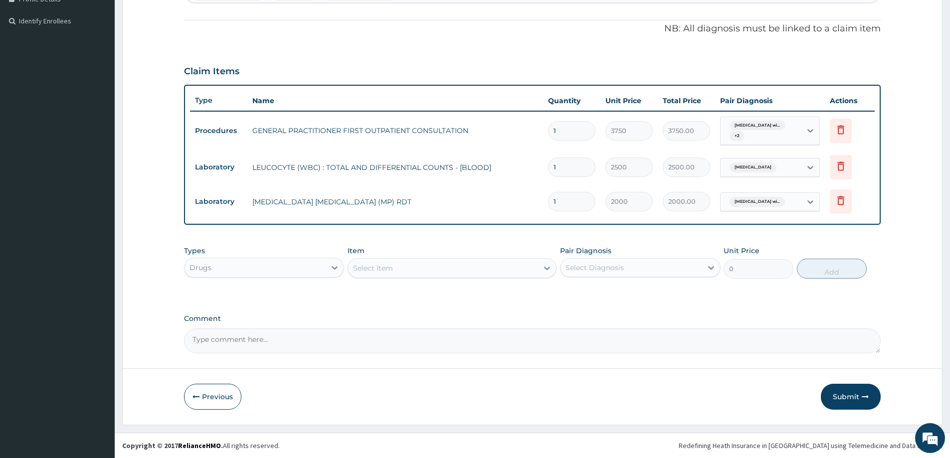
click at [381, 269] on div "Select Item" at bounding box center [373, 268] width 40 height 10
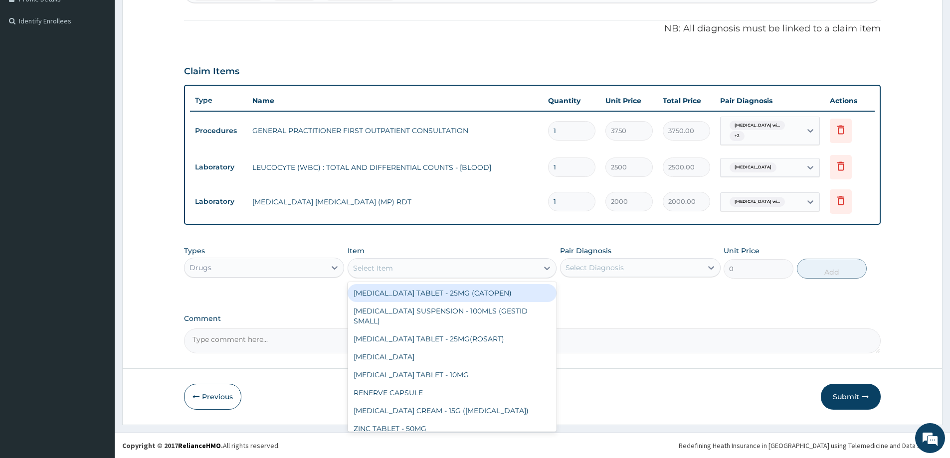
paste input "PARACETA"
type input "PARACETA"
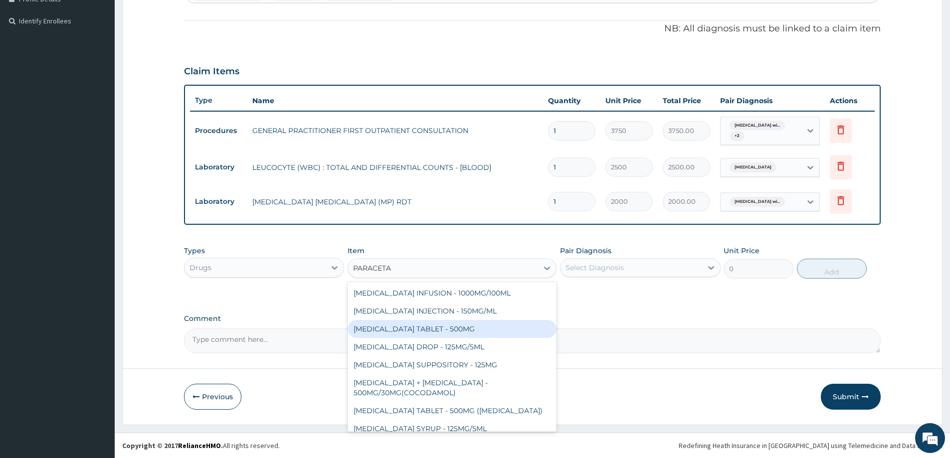
click at [411, 331] on div "PARACETAMOL TABLET - 500MG" at bounding box center [451, 329] width 209 height 18
type input "33.599999999999994"
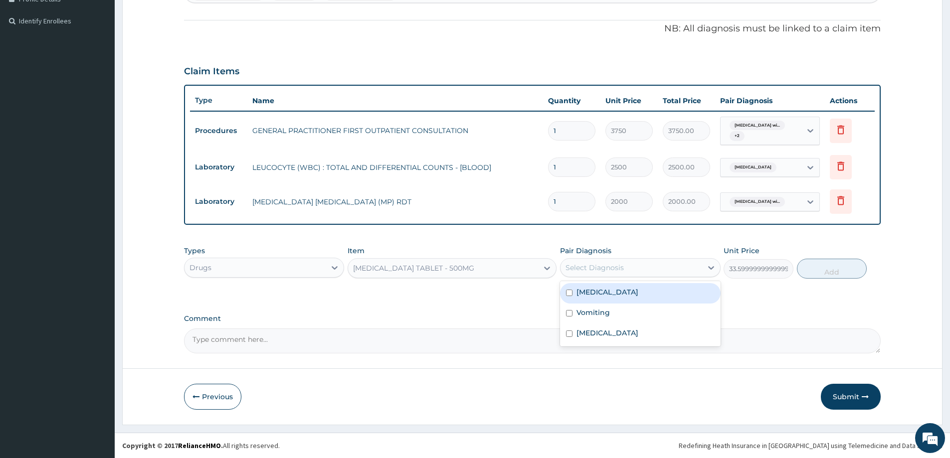
click at [679, 268] on div "Select Diagnosis" at bounding box center [630, 268] width 141 height 16
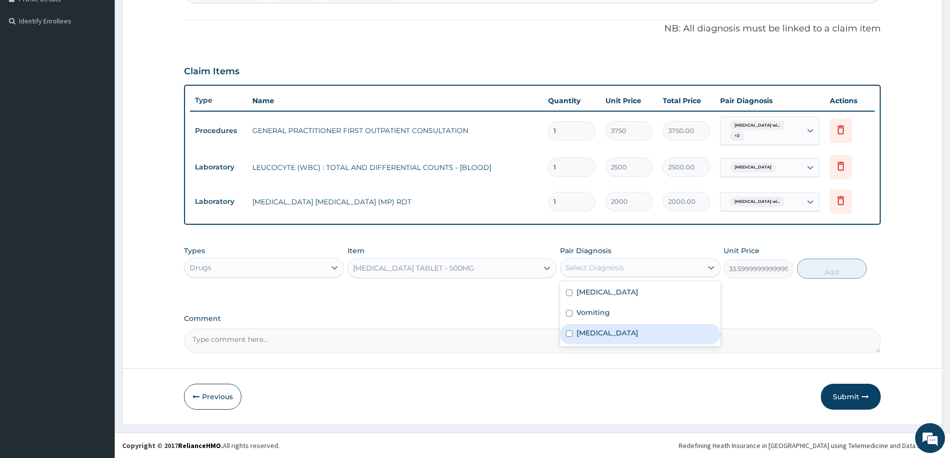
click at [601, 338] on label "Puerperal sepsis" at bounding box center [607, 333] width 62 height 10
checkbox input "true"
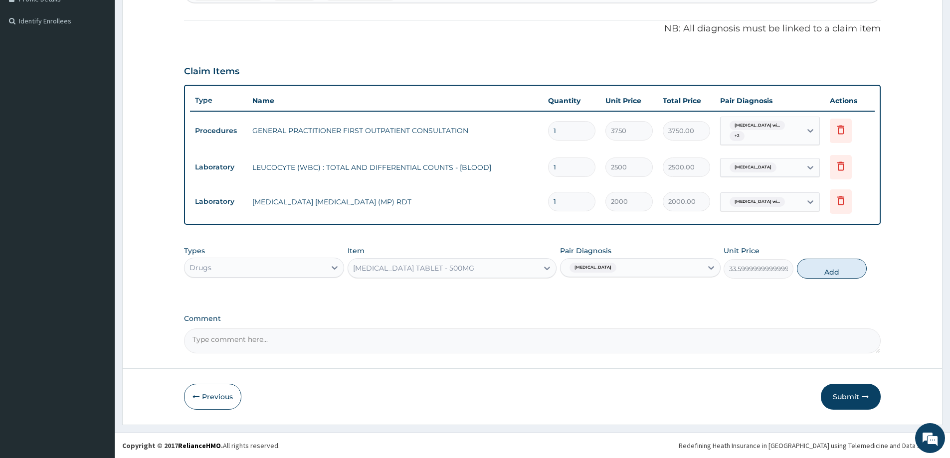
click at [840, 272] on button "Add" at bounding box center [832, 269] width 70 height 20
type input "0"
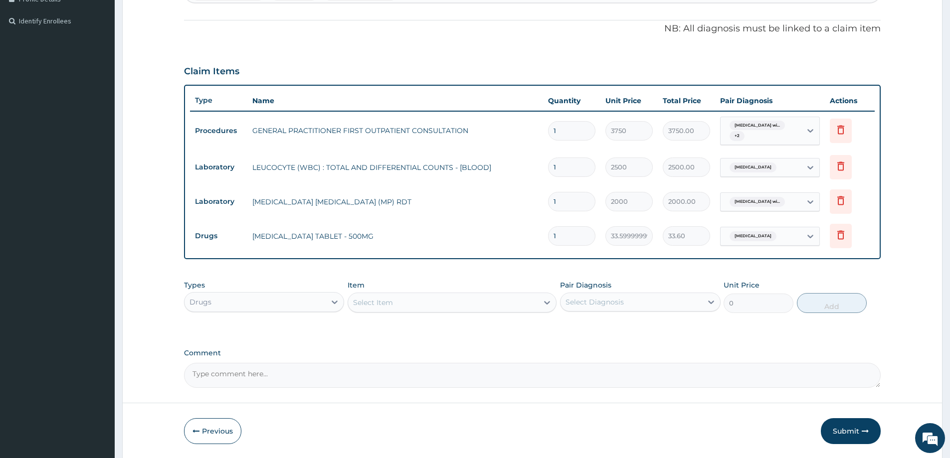
type input "16"
type input "537.60"
type input "16"
click at [393, 314] on div "Types Drugs Item Select Item Pair Diagnosis Select Diagnosis Unit Price 0 Add" at bounding box center [532, 296] width 696 height 43
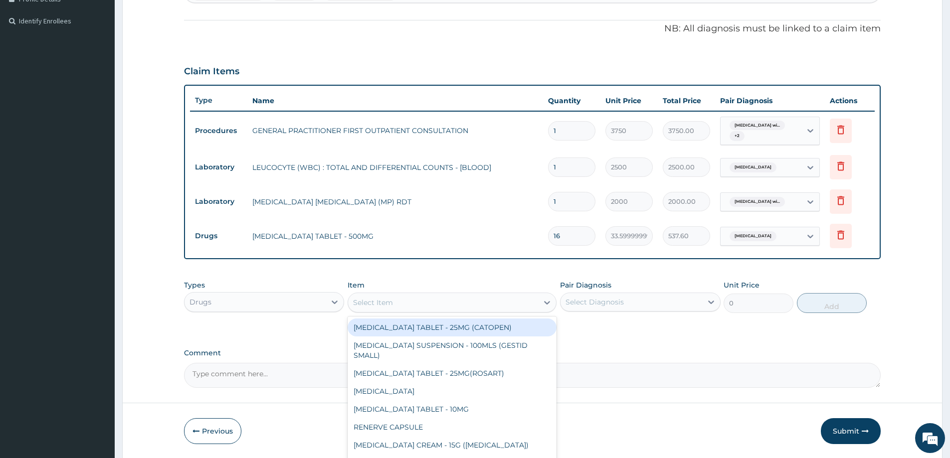
paste input "METOCLOPRO"
type input "METOCLOPRO"
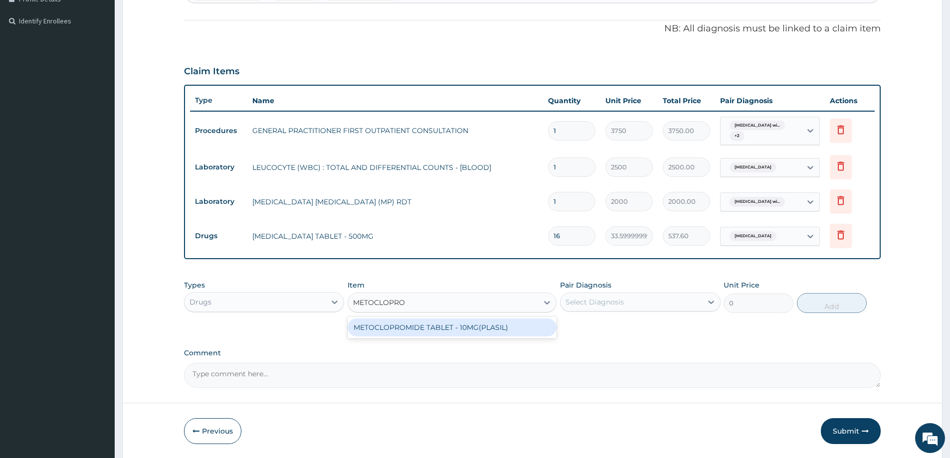
click at [394, 322] on div "METOCLOPROMIDE TABLET - 10MG(PLASIL)" at bounding box center [451, 328] width 209 height 18
type input "56"
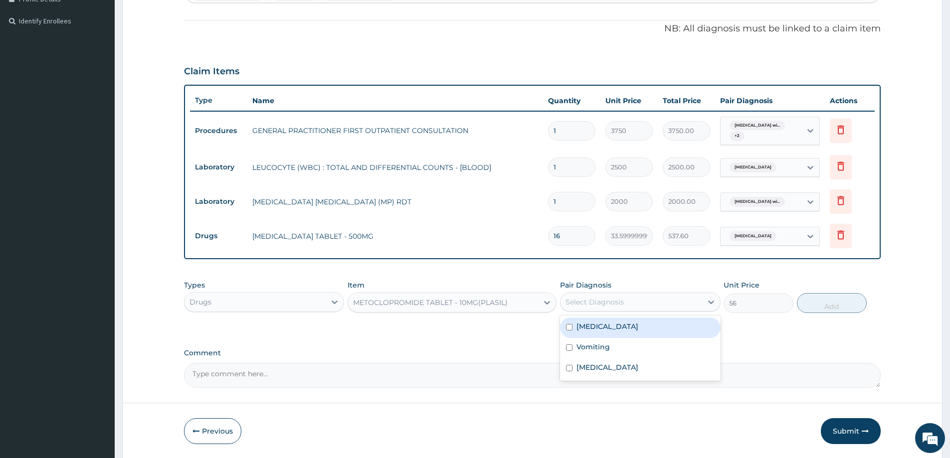
click at [613, 300] on div "Select Diagnosis" at bounding box center [594, 302] width 58 height 10
click at [600, 352] on label "Vomiting" at bounding box center [592, 347] width 33 height 10
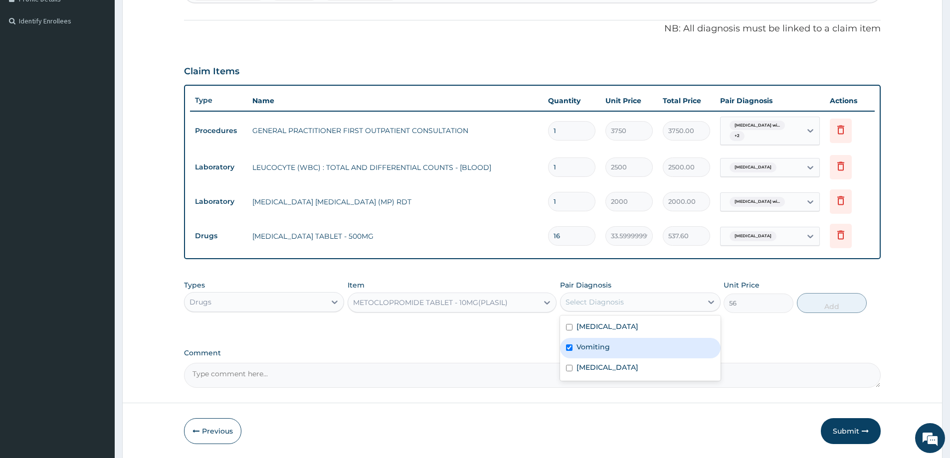
checkbox input "true"
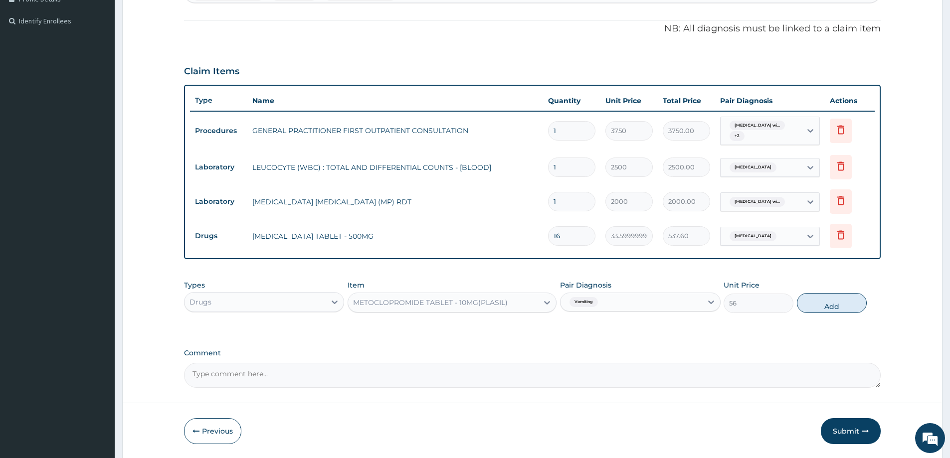
drag, startPoint x: 821, startPoint y: 307, endPoint x: 753, endPoint y: 307, distance: 67.3
click at [818, 306] on button "Add" at bounding box center [832, 303] width 70 height 20
type input "0"
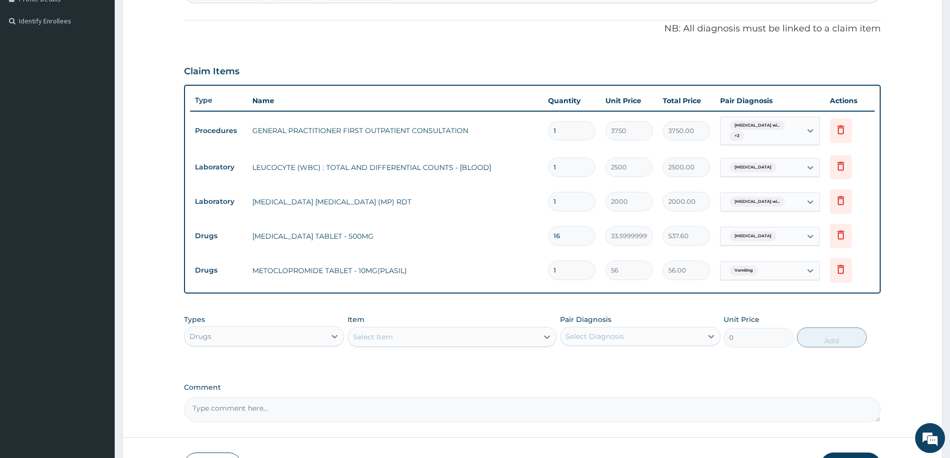
type input "0.00"
type input "6"
type input "336.00"
type input "6"
click at [396, 339] on div "Select Item" at bounding box center [443, 337] width 190 height 16
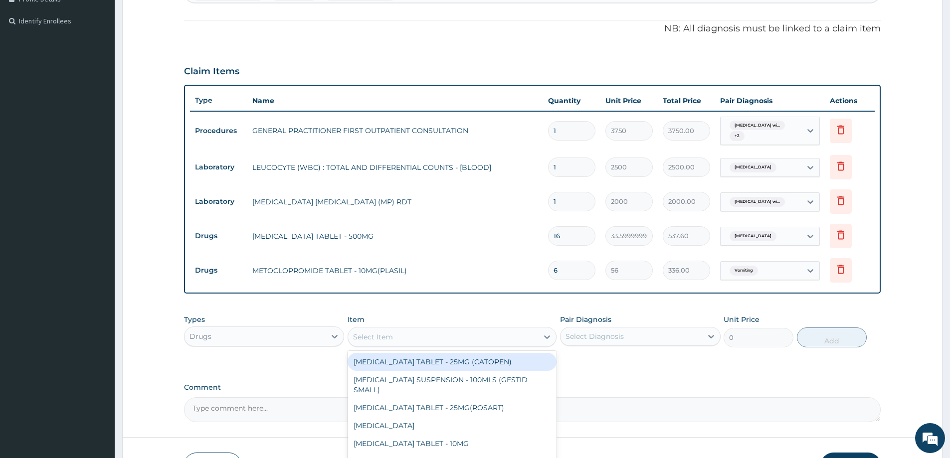
paste input "AMOXY"
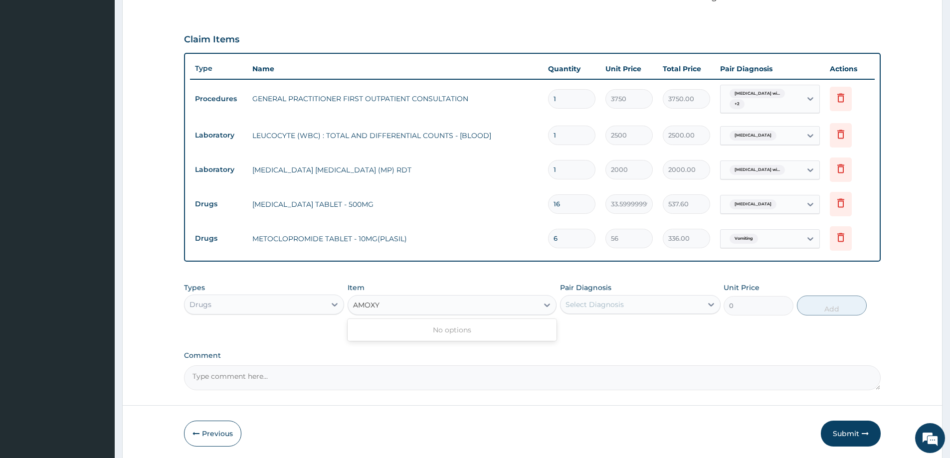
scroll to position [354, 0]
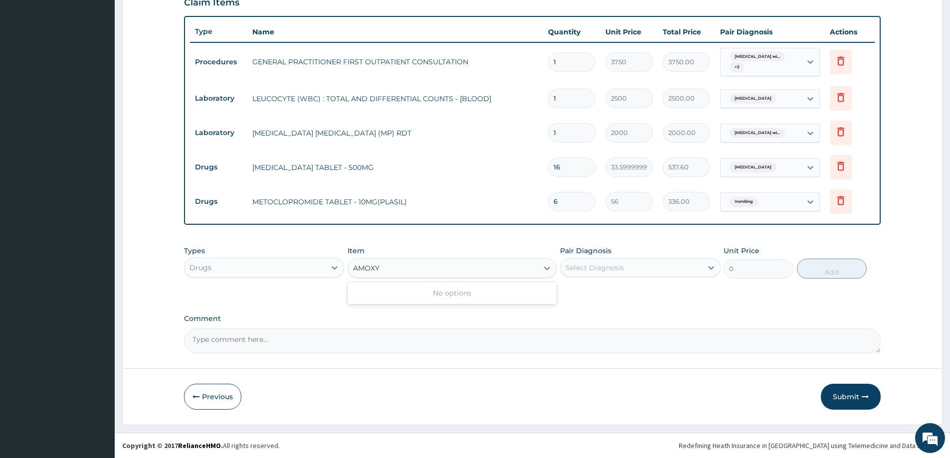
type input "AMOX"
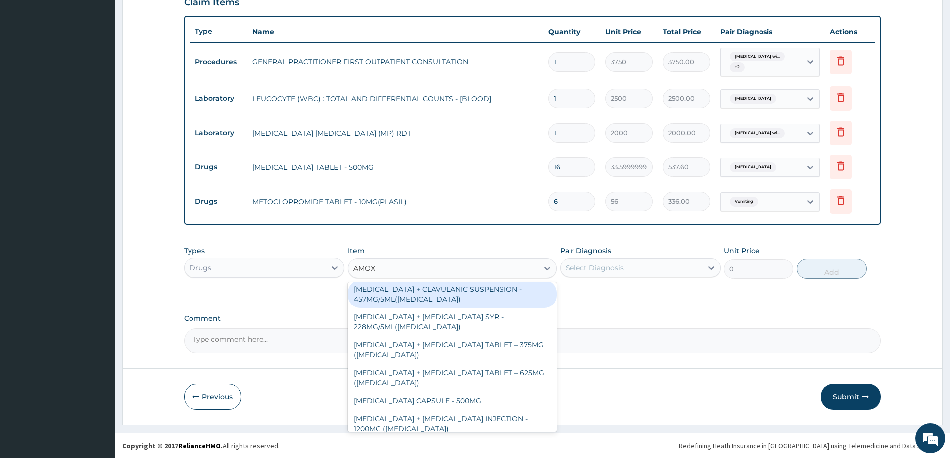
scroll to position [249, 0]
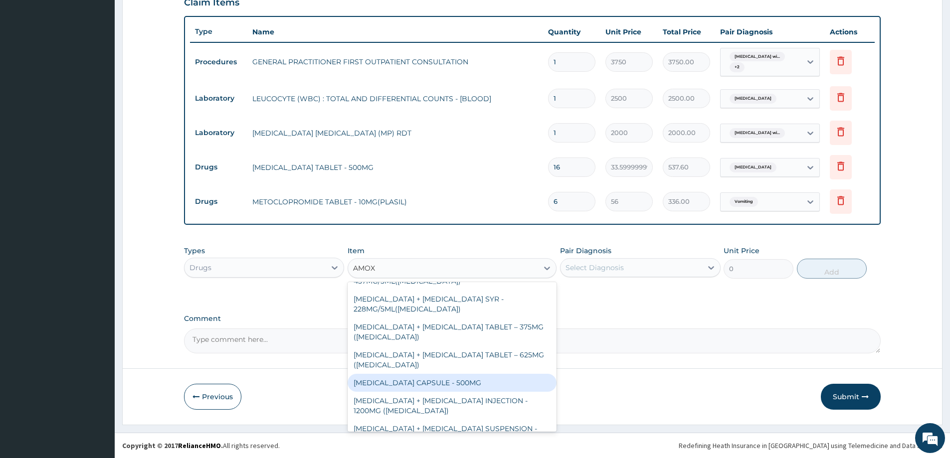
click at [431, 380] on div "AMOXICILLIN CAPSULE - 500MG" at bounding box center [451, 383] width 209 height 18
type input "112"
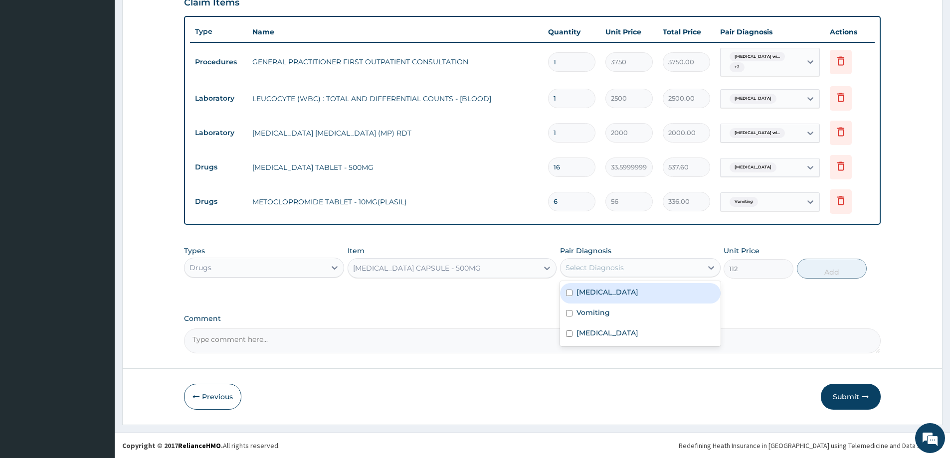
click at [611, 273] on div "Select Diagnosis" at bounding box center [630, 268] width 141 height 16
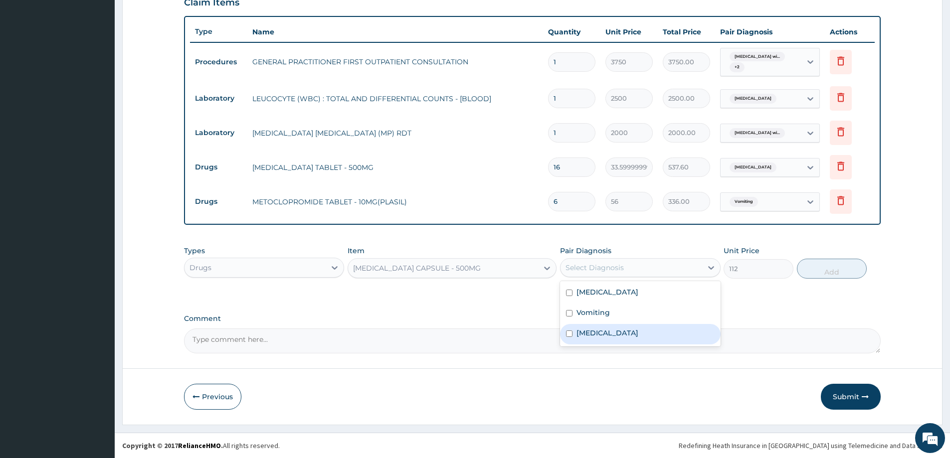
click at [591, 338] on label "Puerperal sepsis" at bounding box center [607, 333] width 62 height 10
checkbox input "true"
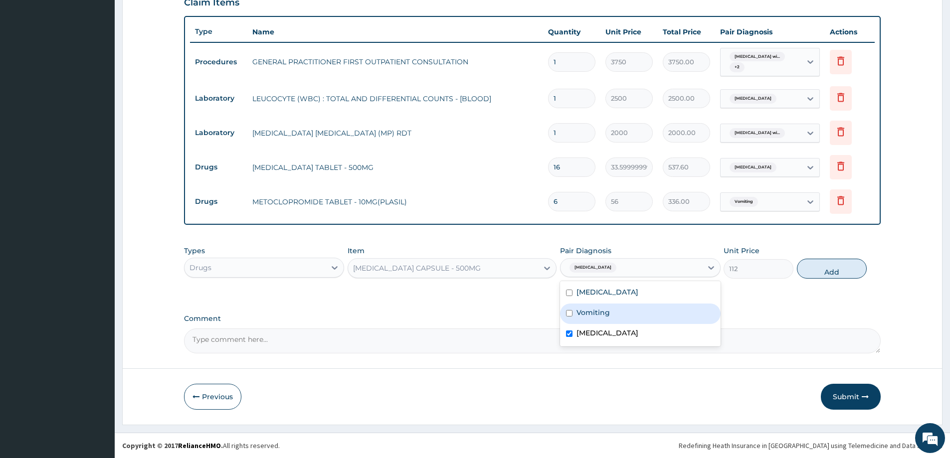
click at [594, 318] on label "Vomiting" at bounding box center [592, 313] width 33 height 10
checkbox input "true"
click at [850, 268] on button "Add" at bounding box center [832, 269] width 70 height 20
type input "0"
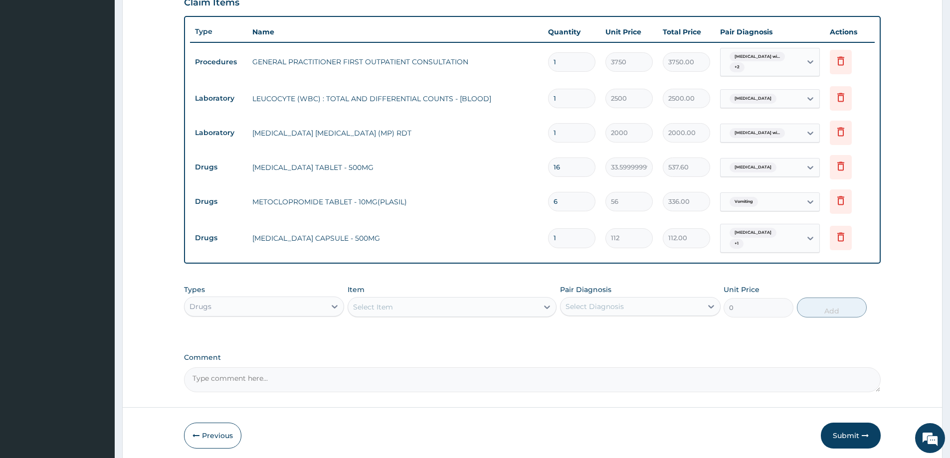
type input "15"
type input "1680.00"
type input "15"
click at [363, 307] on div "Select Item" at bounding box center [373, 307] width 40 height 10
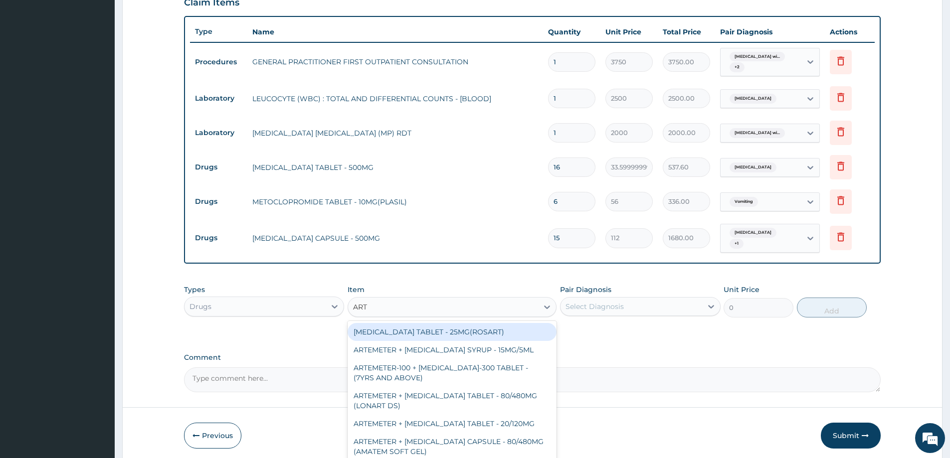
type input "ARTE"
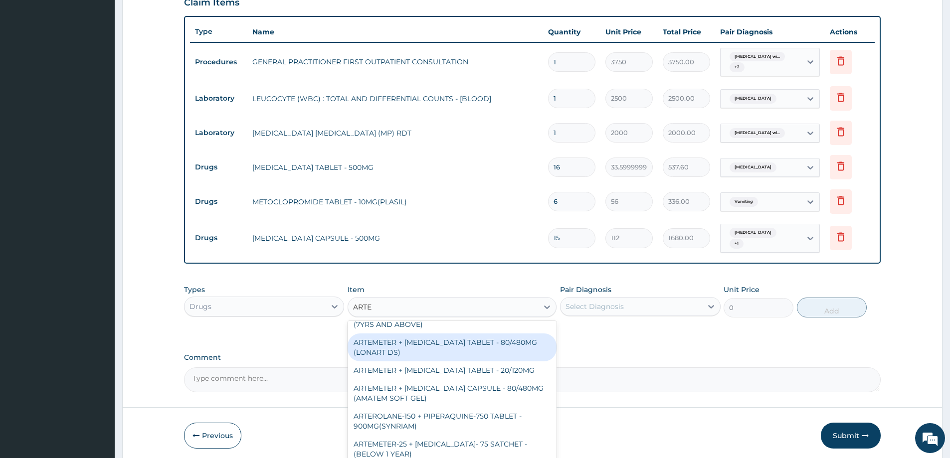
scroll to position [50, 0]
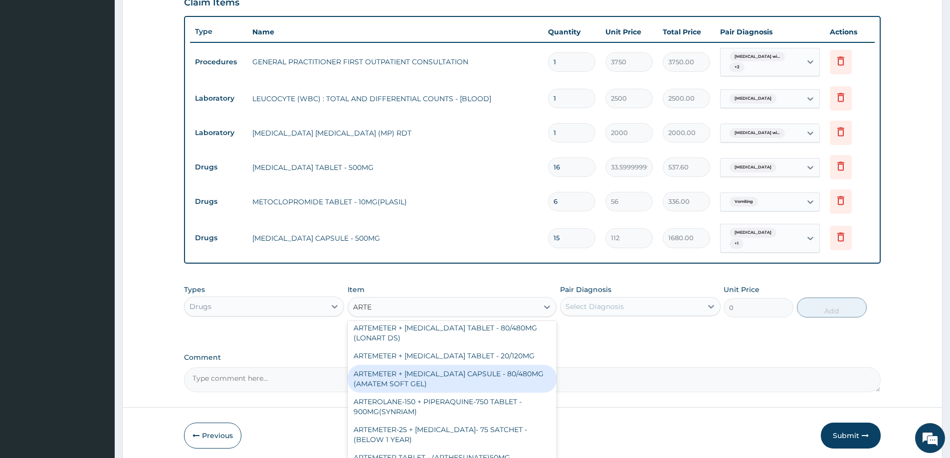
click at [486, 370] on div "ARTEMETER + LUMEFANTRINE CAPSULE - 80/480MG (AMATEM SOFT GEL)" at bounding box center [451, 379] width 209 height 28
type input "420"
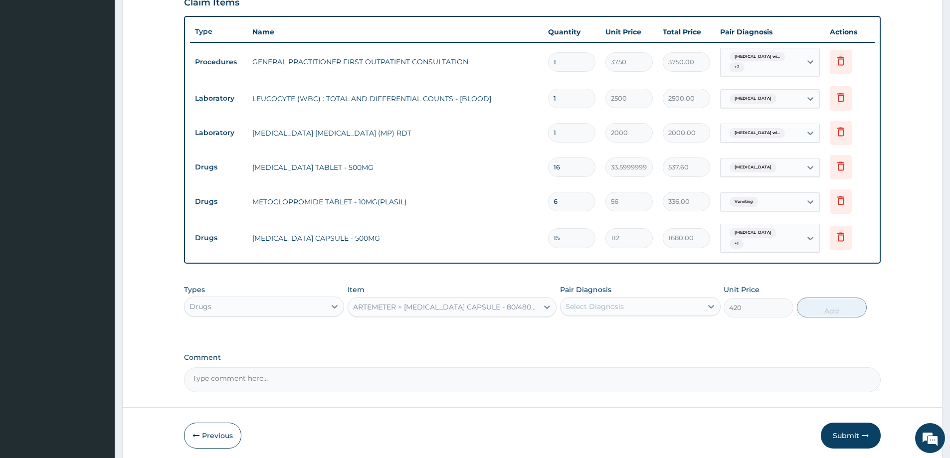
click at [626, 308] on div "Select Diagnosis" at bounding box center [630, 307] width 141 height 16
click at [592, 336] on label "Plasmodium malariae malaria without complication" at bounding box center [607, 331] width 62 height 10
checkbox input "true"
click at [827, 302] on button "Add" at bounding box center [832, 308] width 70 height 20
type input "0"
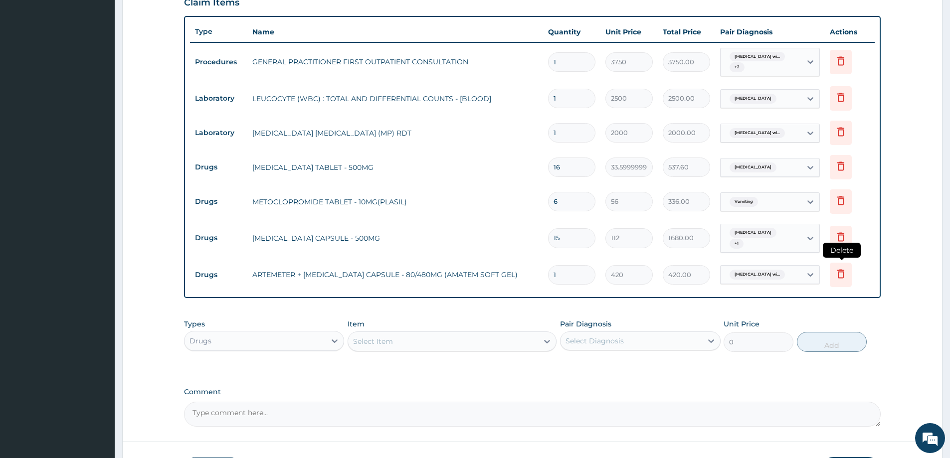
click at [841, 268] on icon at bounding box center [841, 274] width 12 height 12
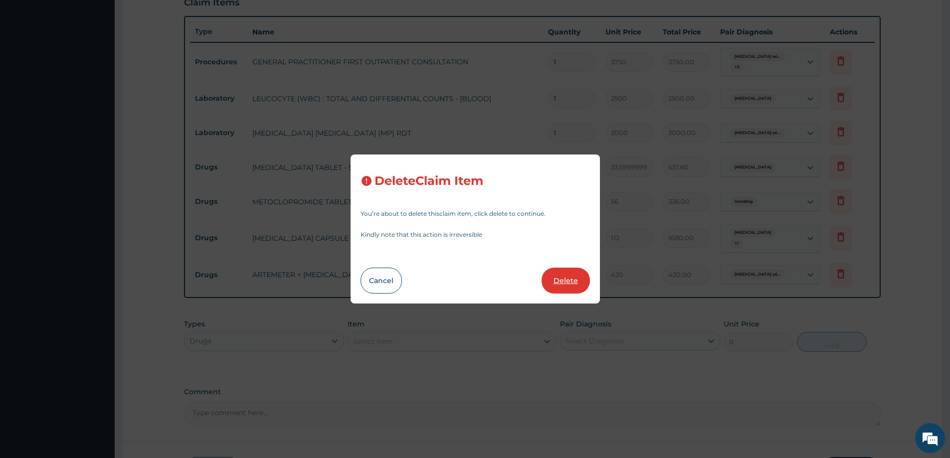
click at [568, 283] on button "Delete" at bounding box center [565, 281] width 48 height 26
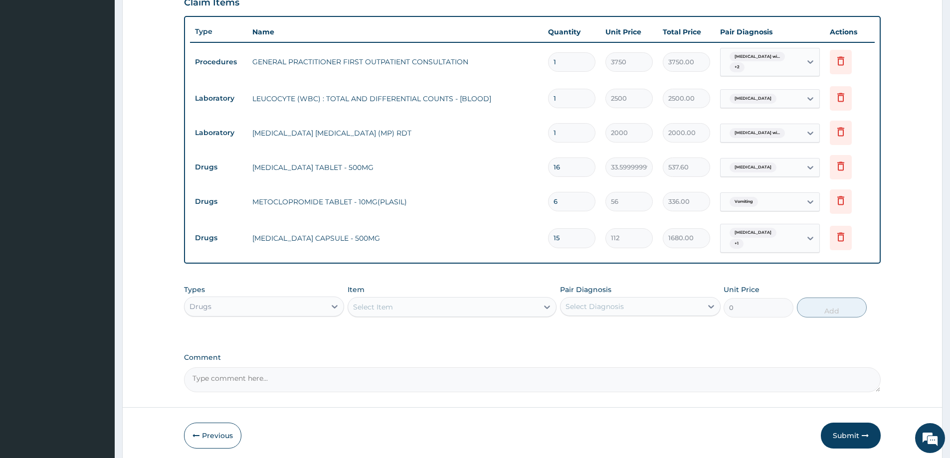
click at [452, 313] on div "Select Item" at bounding box center [451, 307] width 209 height 20
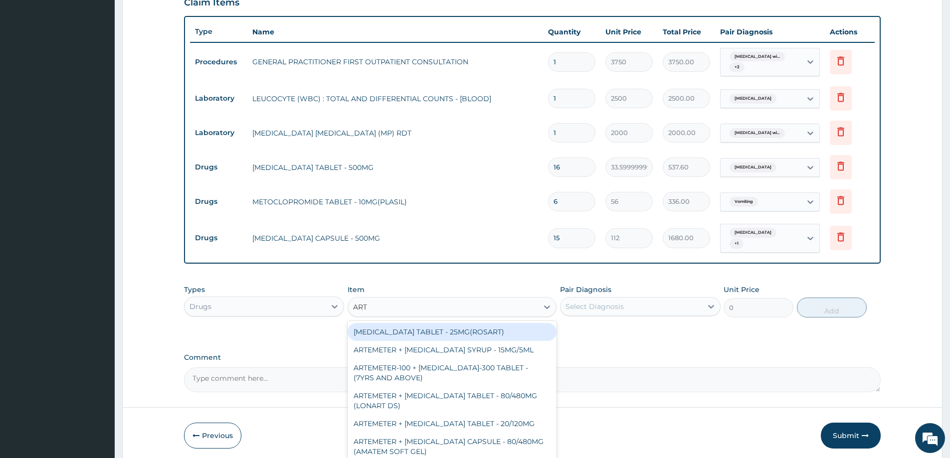
type input "ARTE"
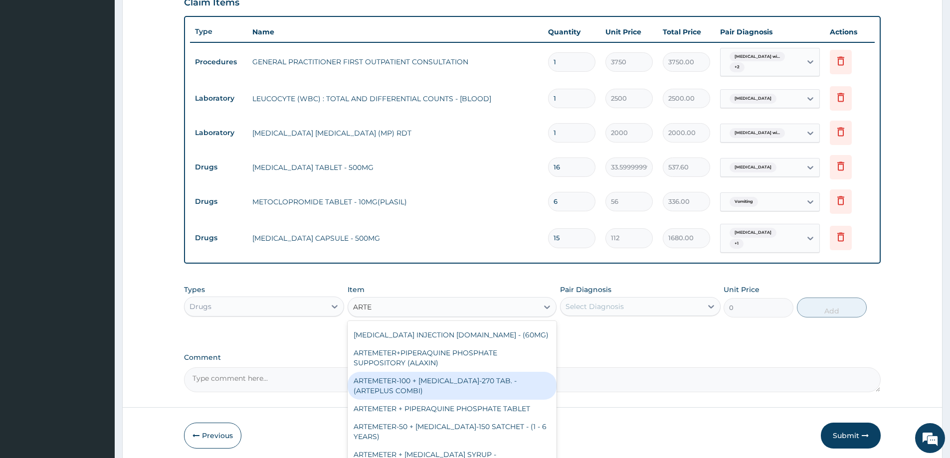
scroll to position [152, 0]
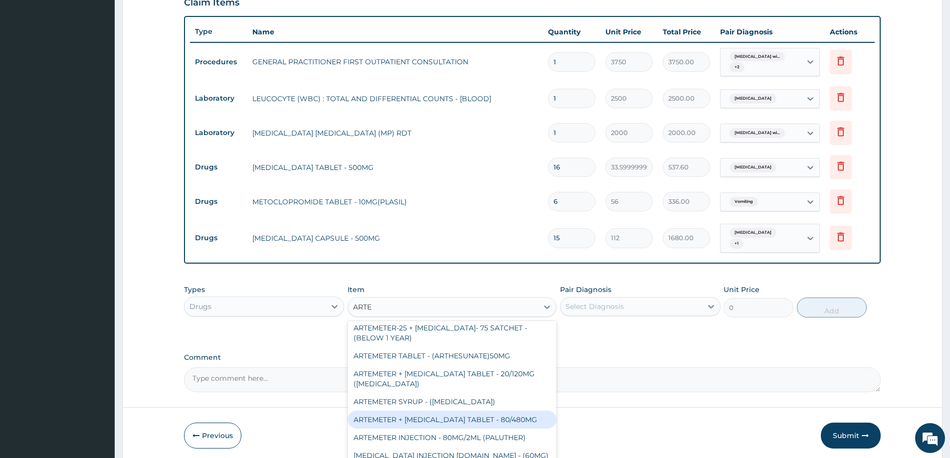
click at [463, 412] on div "ARTEMETER + LUMEFANTRINE TABLET - 80/480MG" at bounding box center [451, 420] width 209 height 18
type input "364"
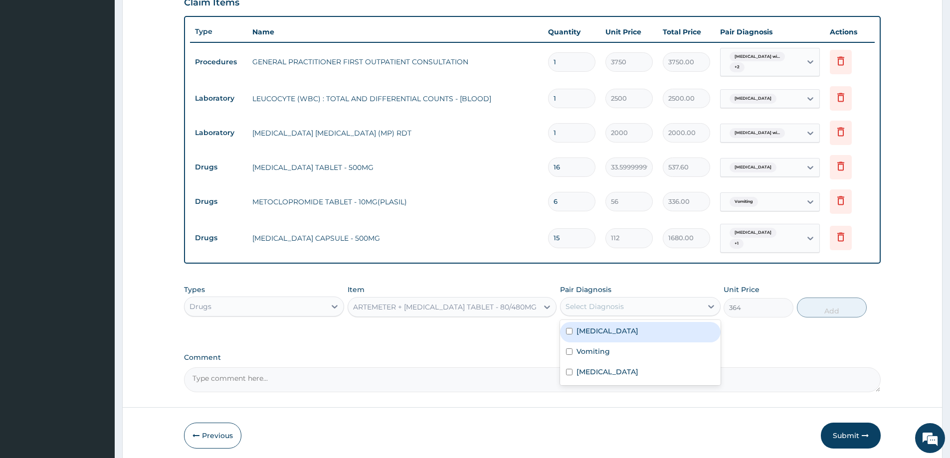
click at [647, 303] on div "Select Diagnosis" at bounding box center [630, 307] width 141 height 16
click at [618, 336] on label "Plasmodium malariae malaria without complication" at bounding box center [607, 331] width 62 height 10
checkbox input "true"
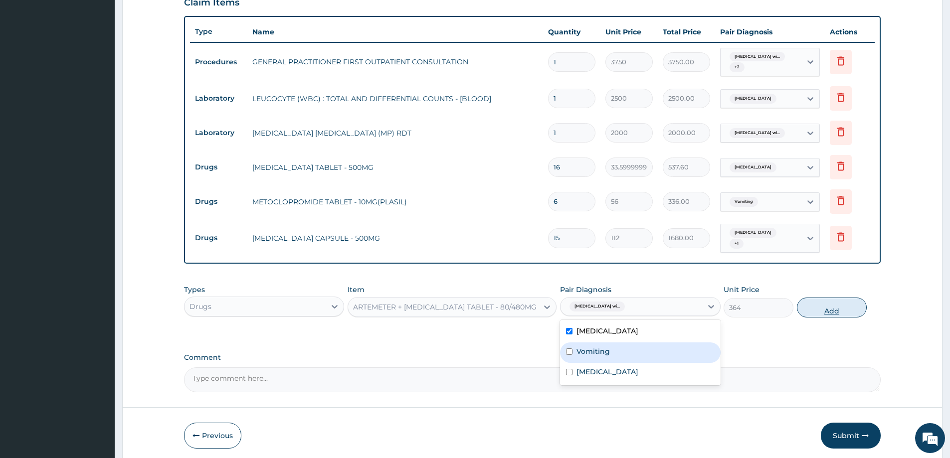
click at [861, 300] on button "Add" at bounding box center [832, 308] width 70 height 20
type input "0"
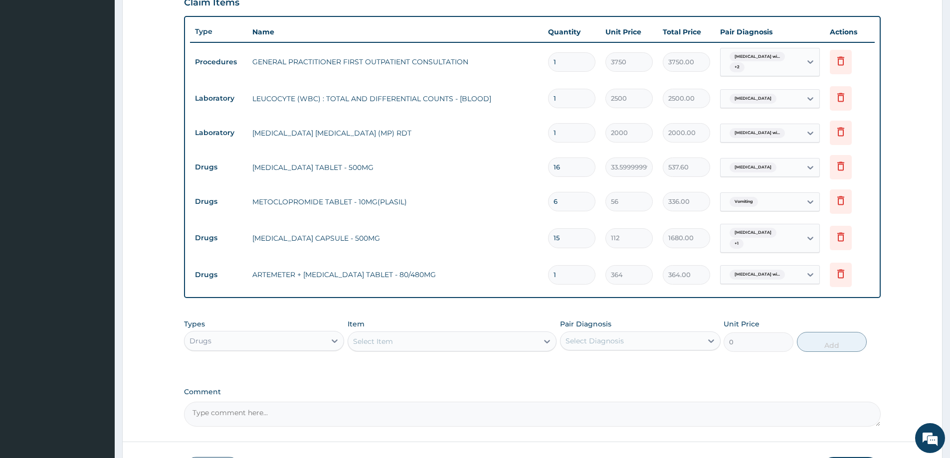
type input "0.00"
type input "6"
type input "2184.00"
type input "6"
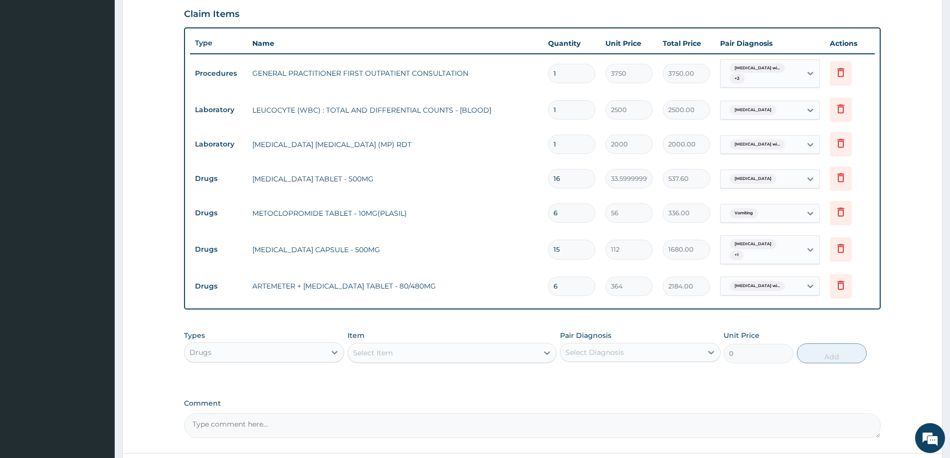
scroll to position [354, 0]
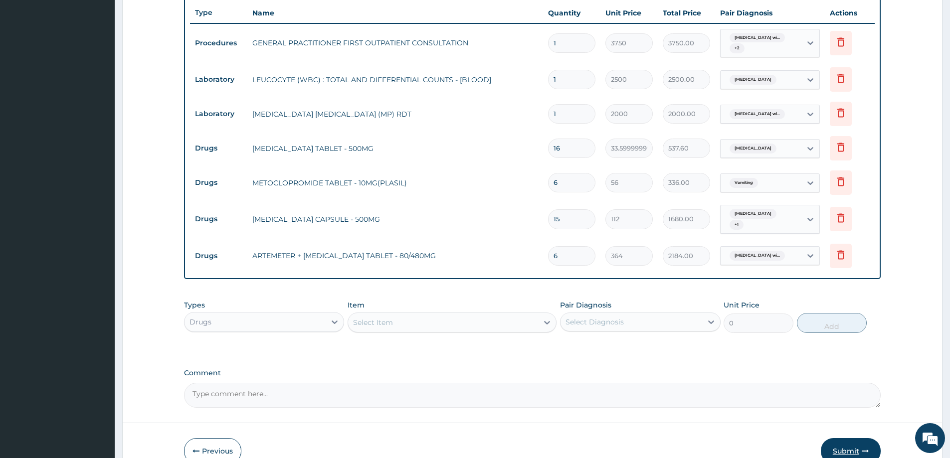
click at [849, 448] on button "Submit" at bounding box center [851, 451] width 60 height 26
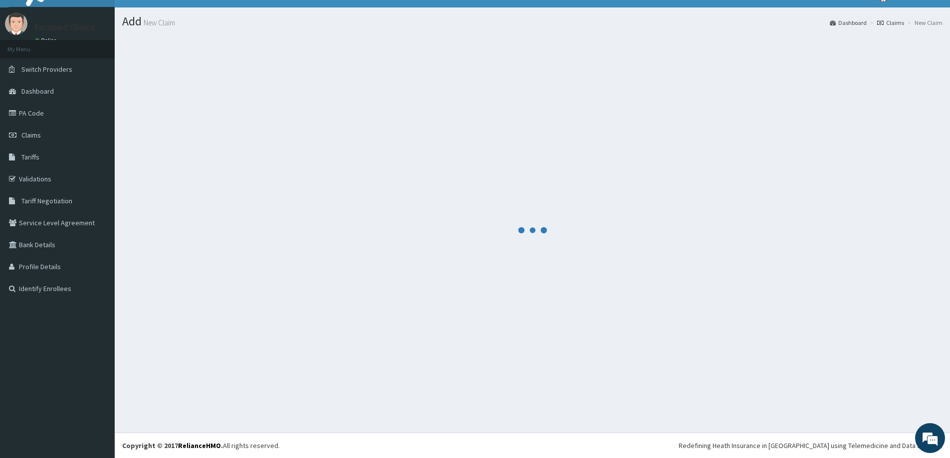
scroll to position [17, 0]
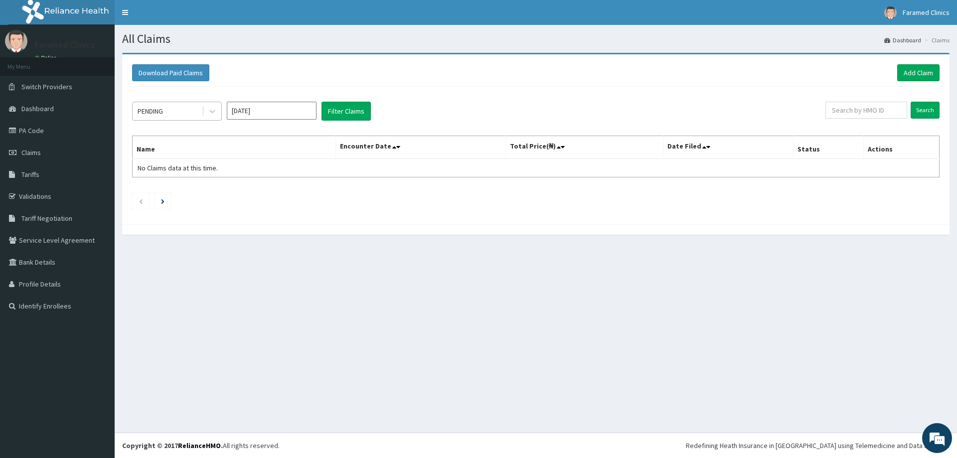
click at [184, 109] on div "PENDING" at bounding box center [167, 111] width 69 height 16
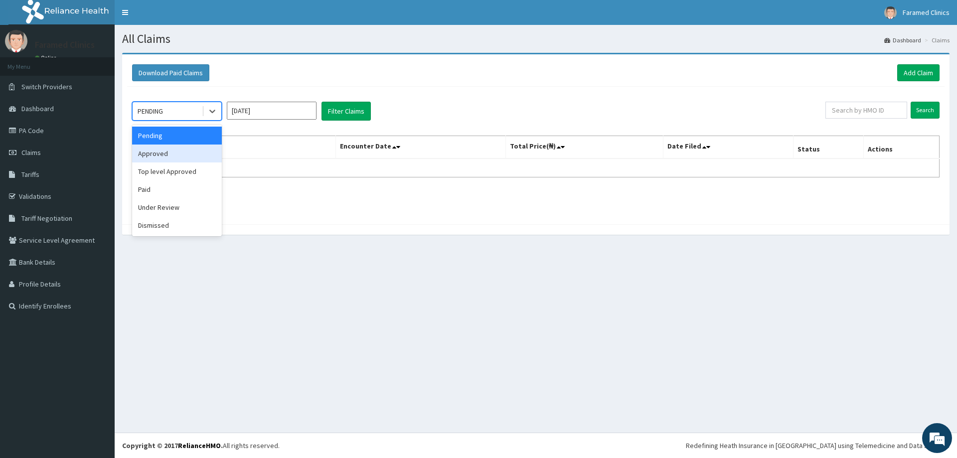
drag, startPoint x: 182, startPoint y: 149, endPoint x: 198, endPoint y: 143, distance: 16.6
click at [181, 149] on div "Approved" at bounding box center [177, 154] width 90 height 18
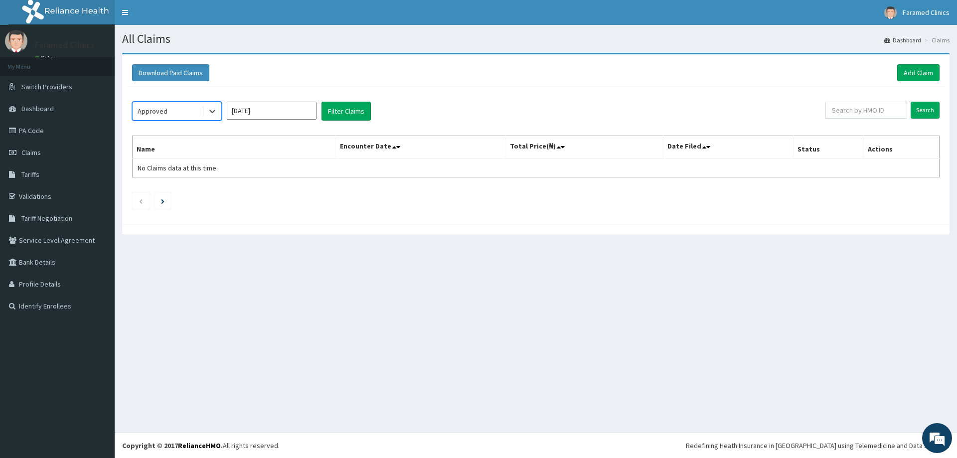
click at [264, 104] on input "[DATE]" at bounding box center [272, 111] width 90 height 18
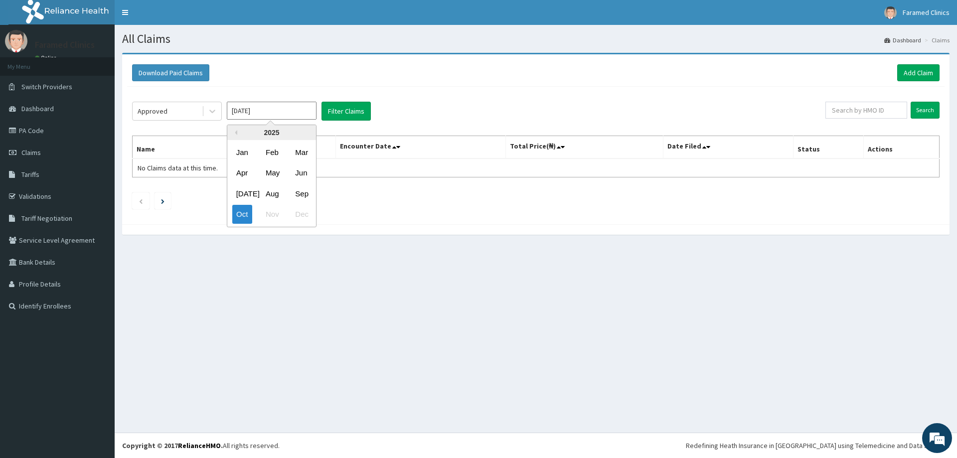
click at [308, 197] on div "Sep" at bounding box center [301, 193] width 20 height 18
type input "[DATE]"
click at [323, 106] on button "Filter Claims" at bounding box center [346, 111] width 49 height 19
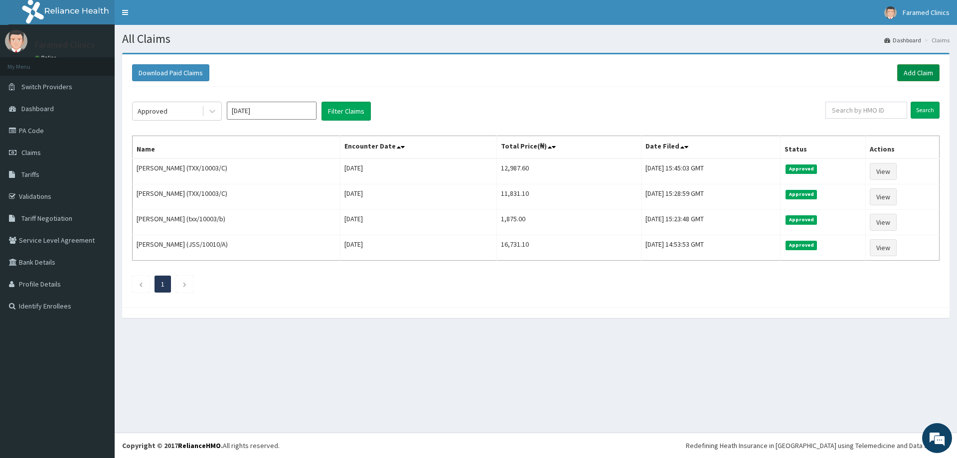
click at [919, 64] on link "Add Claim" at bounding box center [918, 72] width 42 height 17
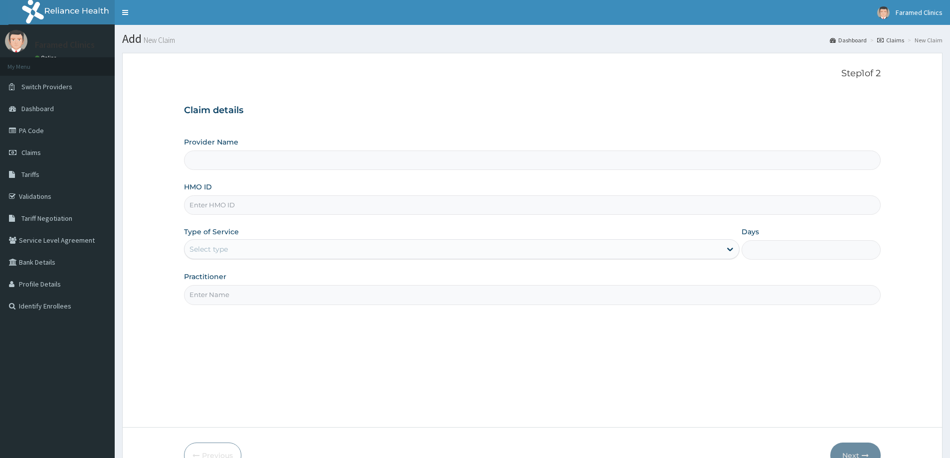
click at [248, 200] on input "HMO ID" at bounding box center [532, 204] width 696 height 19
paste input "AQC/10051/A"
type input "AQC/10051/A"
type input "Faramed clinics - Tollgate"
type input "AQC/10051/A"
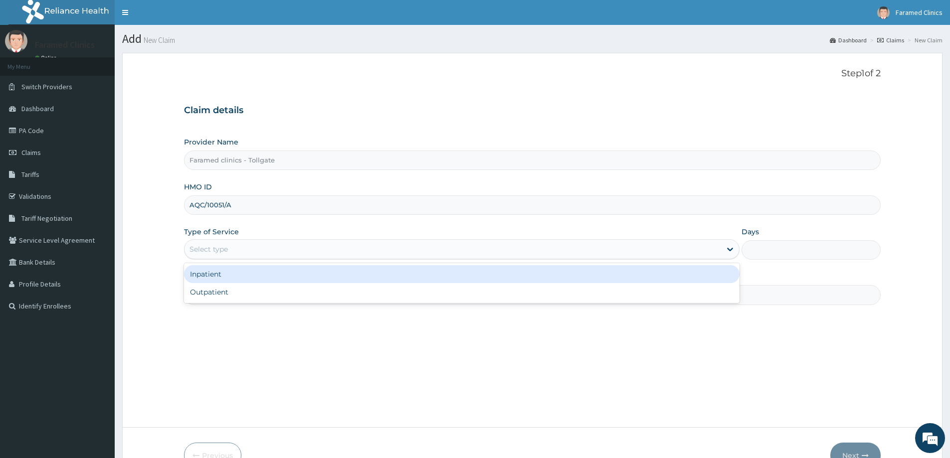
click at [344, 248] on div "Select type" at bounding box center [452, 249] width 536 height 16
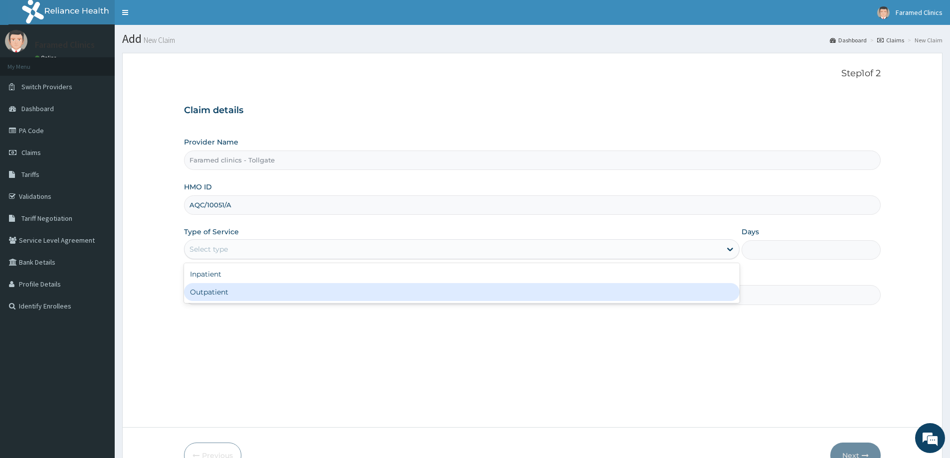
click at [306, 292] on div "Outpatient" at bounding box center [461, 292] width 555 height 18
type input "1"
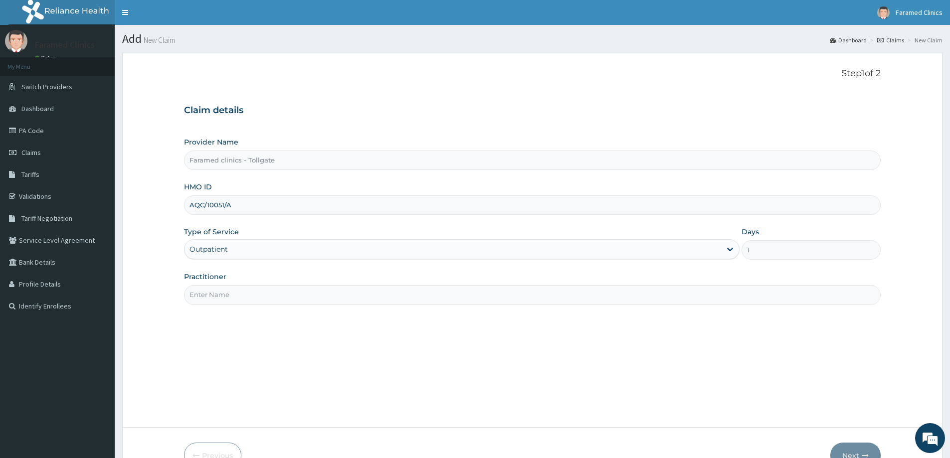
click at [306, 292] on input "Practitioner" at bounding box center [532, 294] width 696 height 19
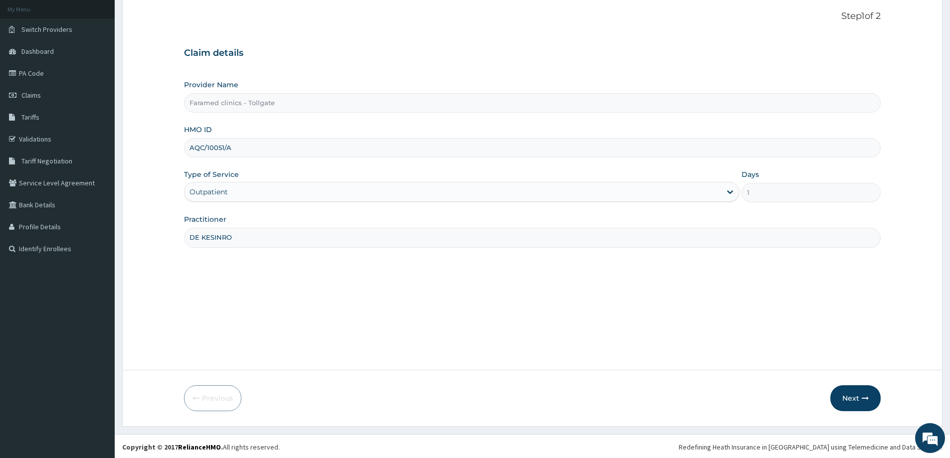
scroll to position [59, 0]
type input "DE KESINRO"
click at [862, 397] on icon "button" at bounding box center [864, 396] width 7 height 7
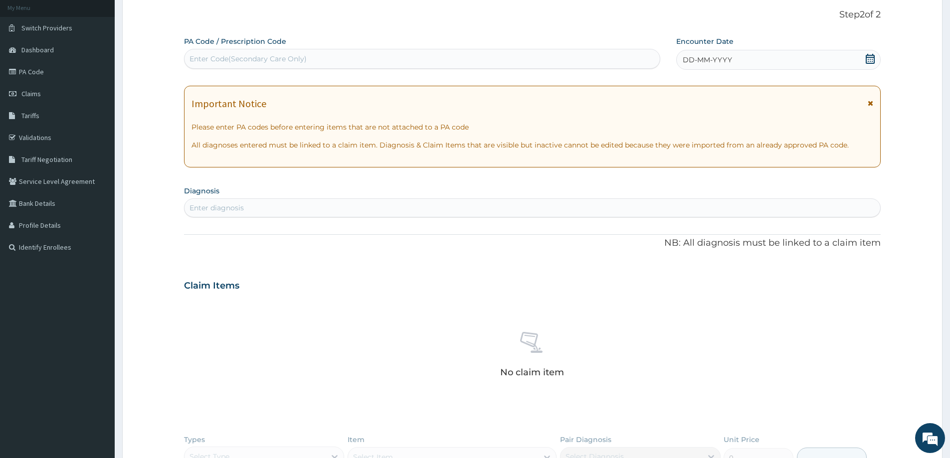
click at [255, 46] on label "PA Code / Prescription Code" at bounding box center [235, 41] width 102 height 10
click at [241, 55] on div "Enter Code(Secondary Care Only)" at bounding box center [247, 59] width 117 height 10
paste input "PA/1C189A"
type input "PA/1C189A"
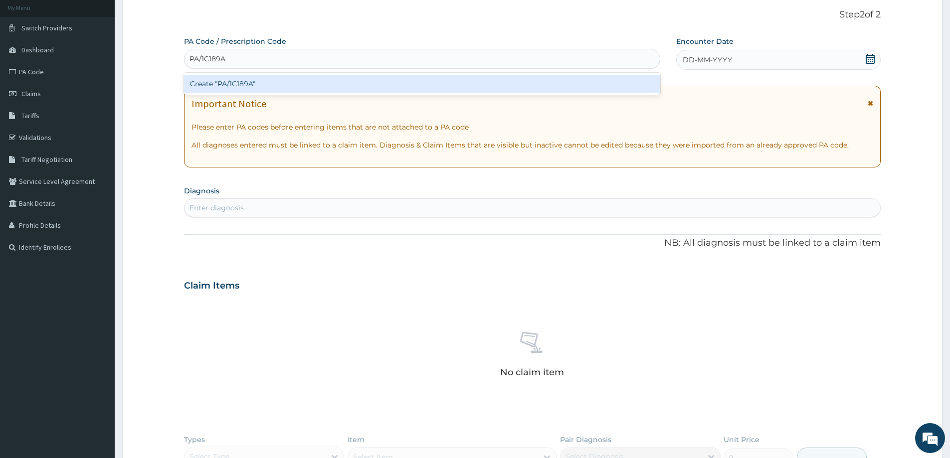
click at [229, 83] on div "Create "PA/1C189A"" at bounding box center [422, 84] width 476 height 18
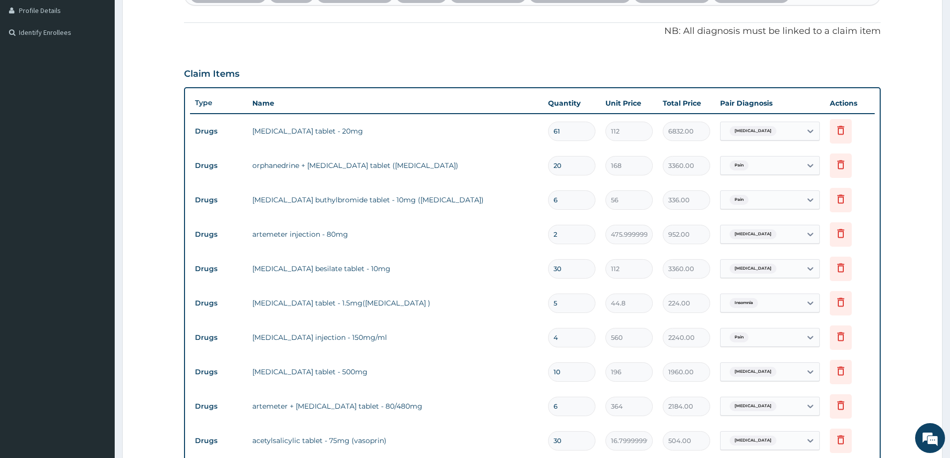
scroll to position [274, 0]
click at [569, 168] on input "20" at bounding box center [571, 165] width 47 height 19
type input "2"
type input "336.00"
type input "0.00"
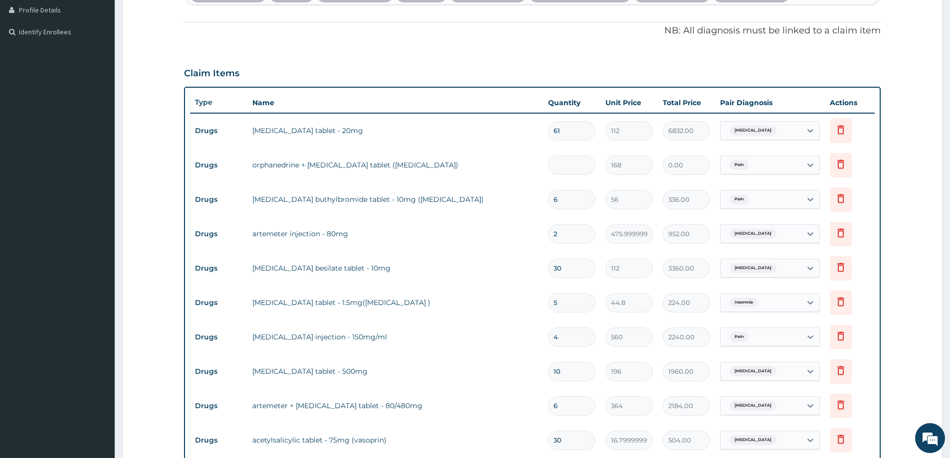
type input "1"
type input "168.00"
type input "10"
type input "1680.00"
type input "10"
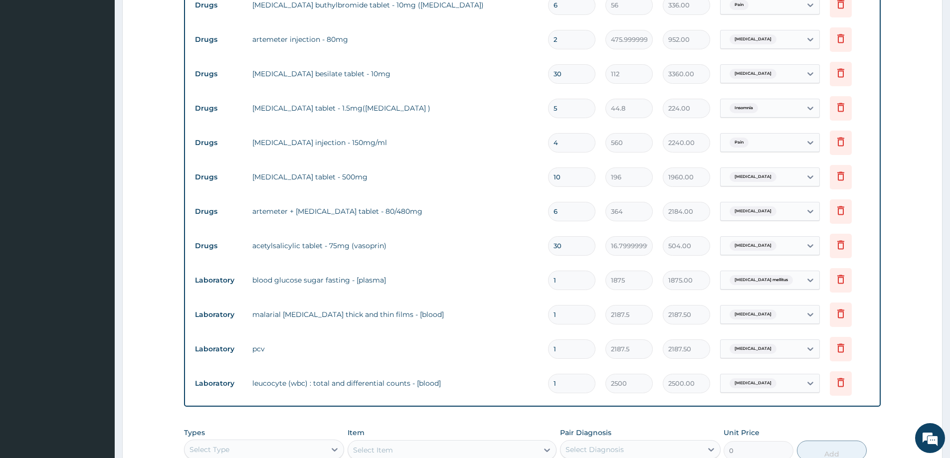
scroll to position [451, 0]
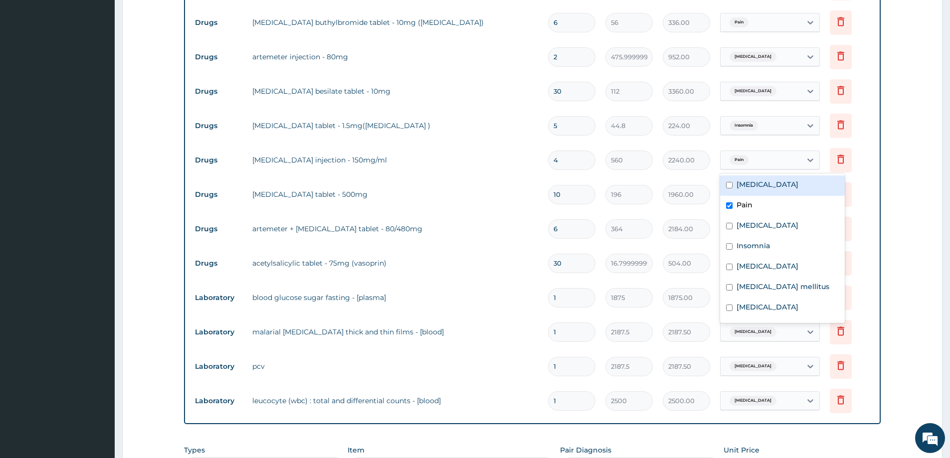
click at [748, 156] on div "Pain" at bounding box center [737, 160] width 24 height 13
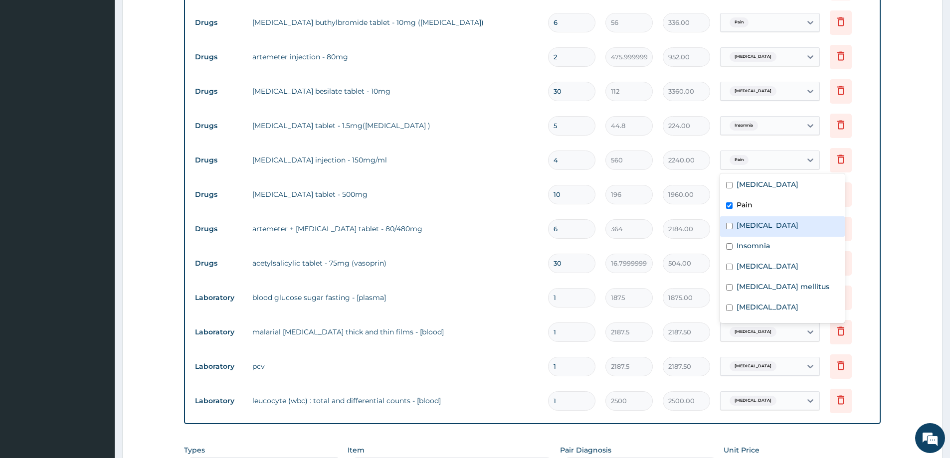
click at [753, 230] on label "Malaria" at bounding box center [767, 225] width 62 height 10
checkbox input "true"
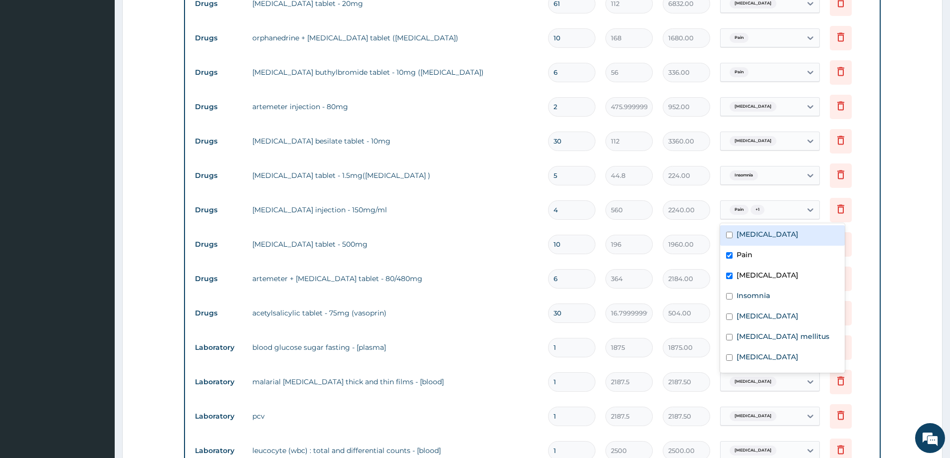
scroll to position [351, 0]
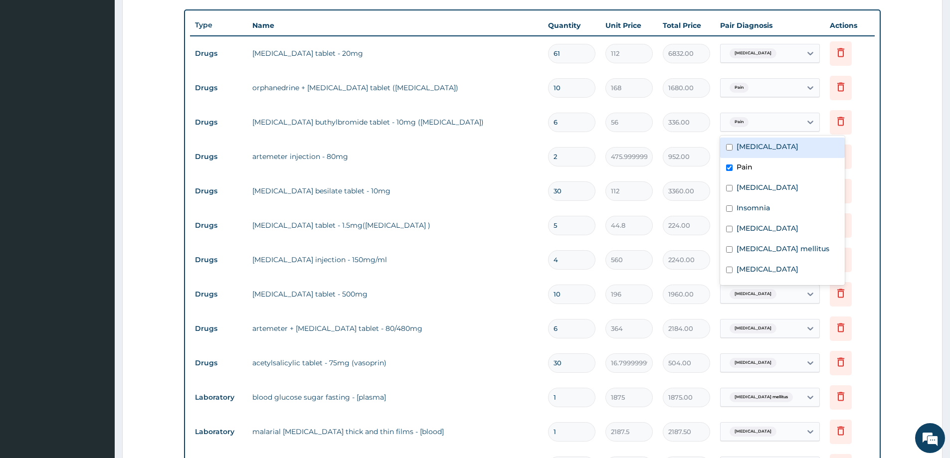
click at [750, 127] on div "Pain" at bounding box center [760, 122] width 81 height 17
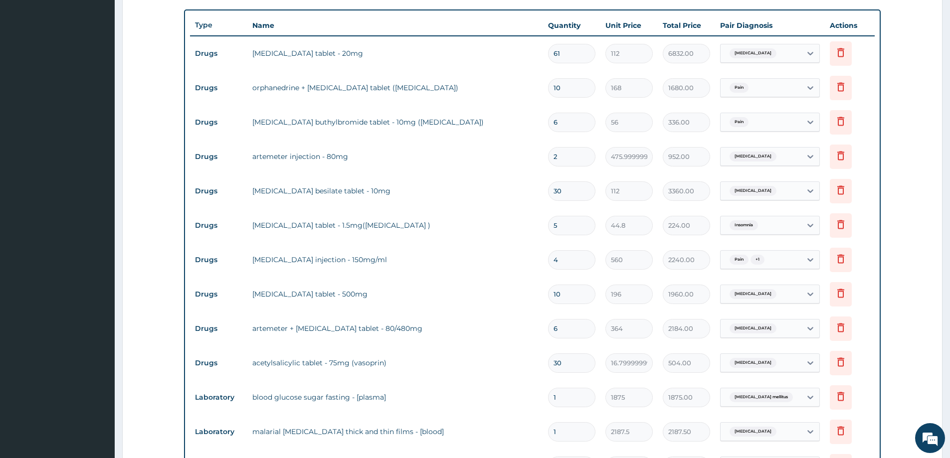
click at [750, 128] on div "Pain" at bounding box center [760, 122] width 81 height 17
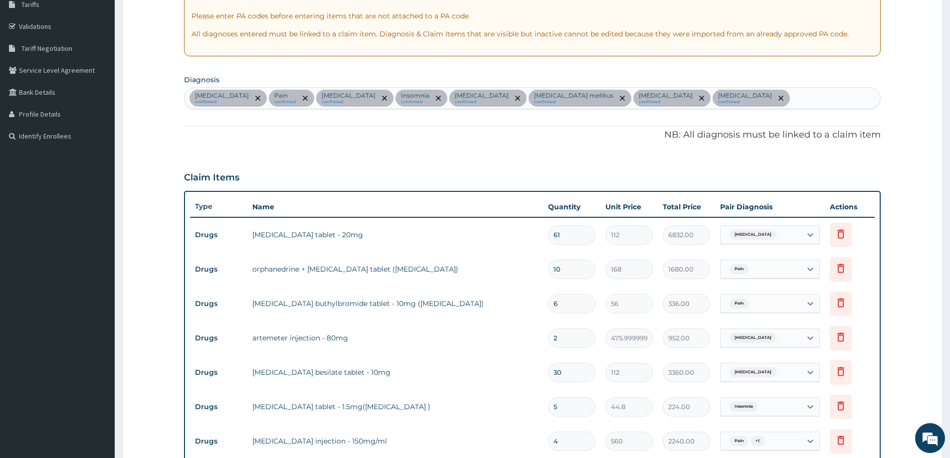
scroll to position [152, 0]
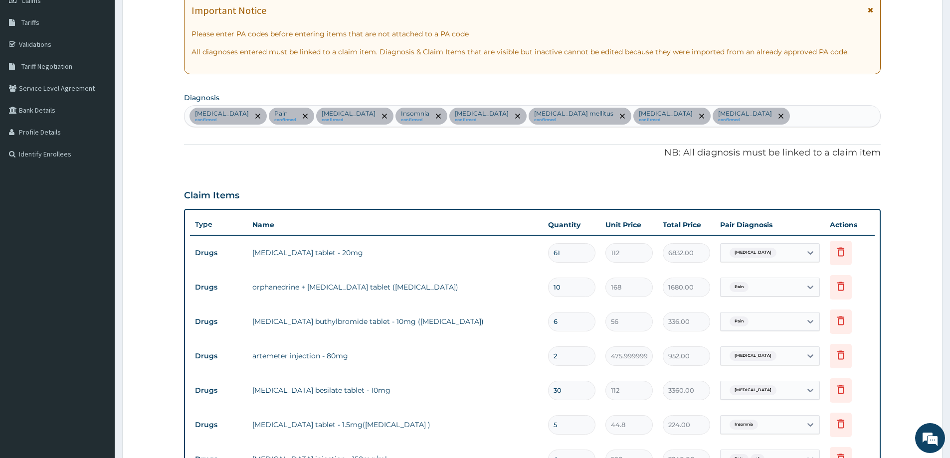
click at [727, 110] on div "Hypertensive heart disease confirmed Pain confirmed Malaria confirmed Insomnia …" at bounding box center [531, 116] width 695 height 21
type input "ABDOMINAL"
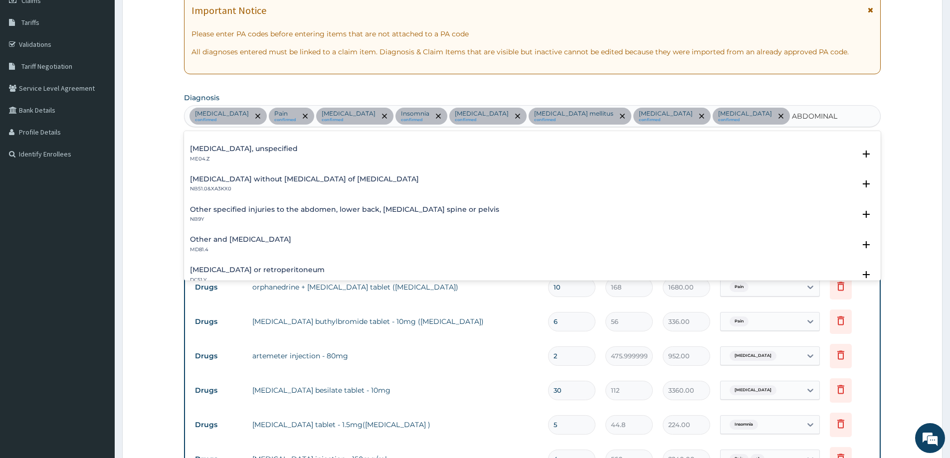
scroll to position [0, 0]
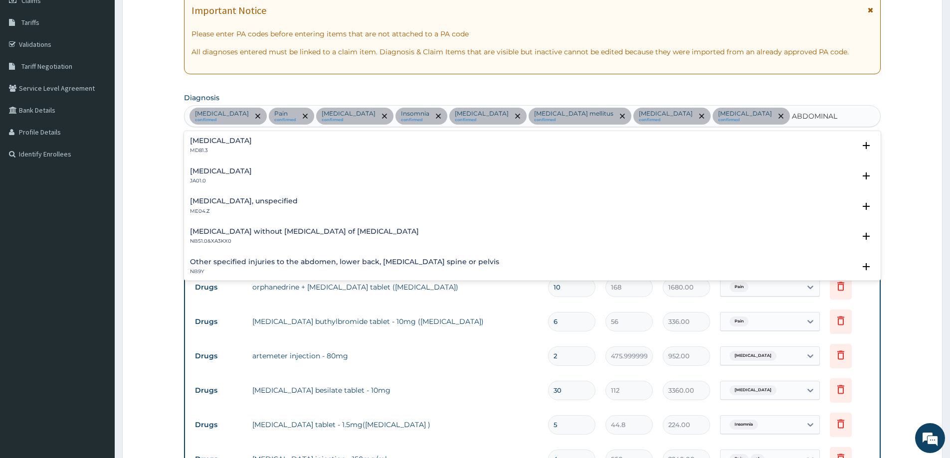
click at [232, 143] on h4 "Acute abdomen" at bounding box center [221, 140] width 62 height 7
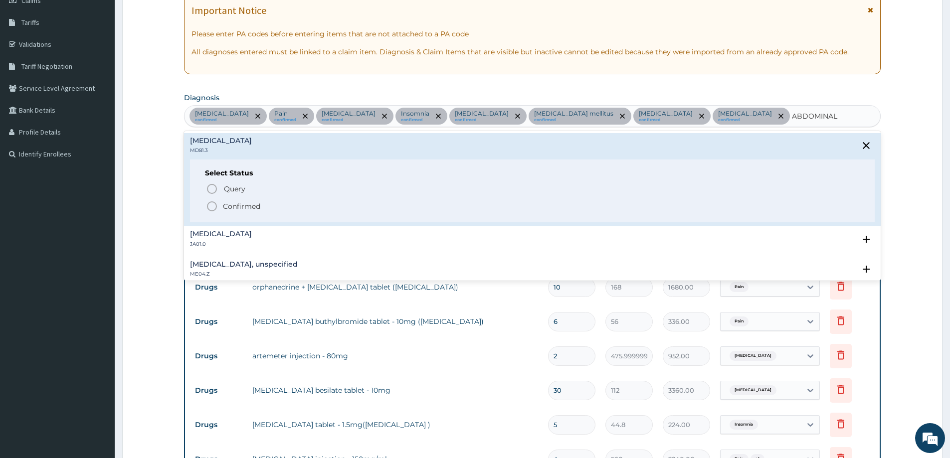
click at [235, 202] on p "Confirmed" at bounding box center [241, 206] width 37 height 10
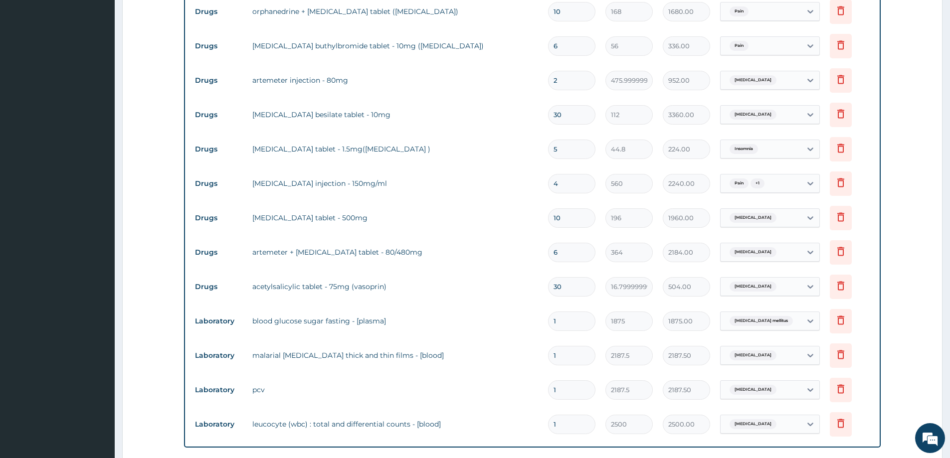
scroll to position [451, 0]
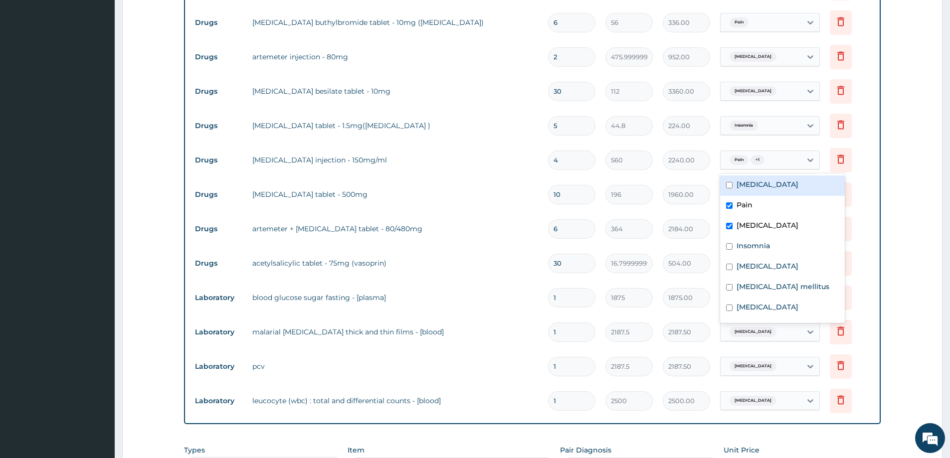
click at [775, 162] on div "Pain + 1" at bounding box center [760, 160] width 81 height 17
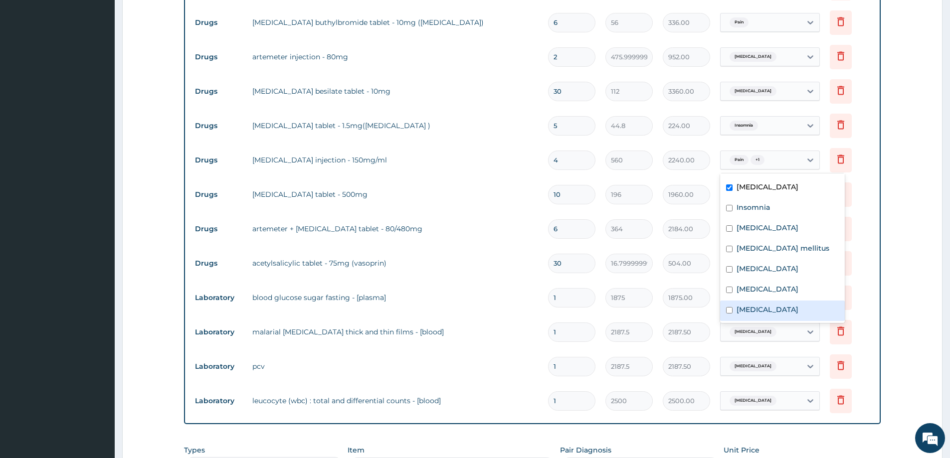
click at [757, 309] on label "Acute abdomen" at bounding box center [767, 310] width 62 height 10
checkbox input "true"
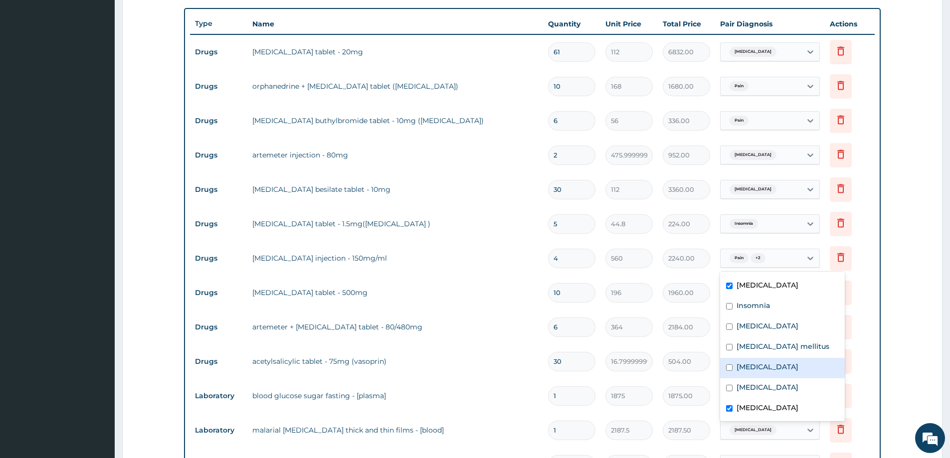
scroll to position [651, 0]
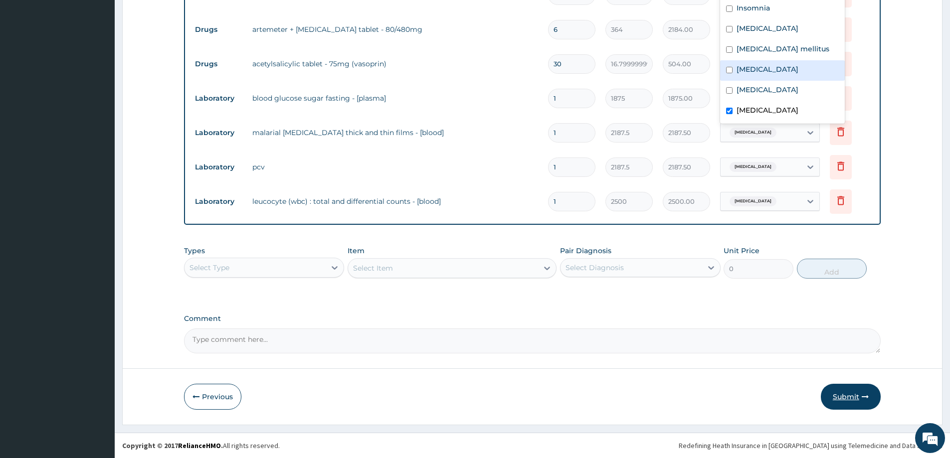
click at [859, 397] on button "Submit" at bounding box center [851, 397] width 60 height 26
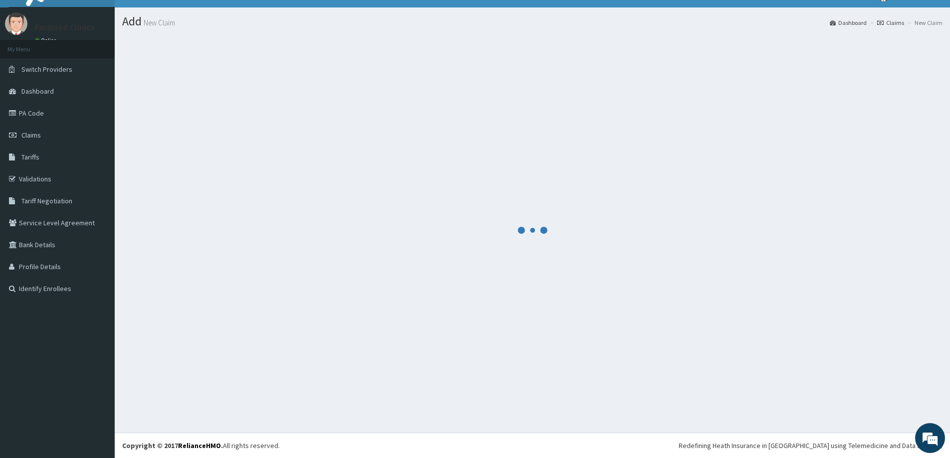
scroll to position [17, 0]
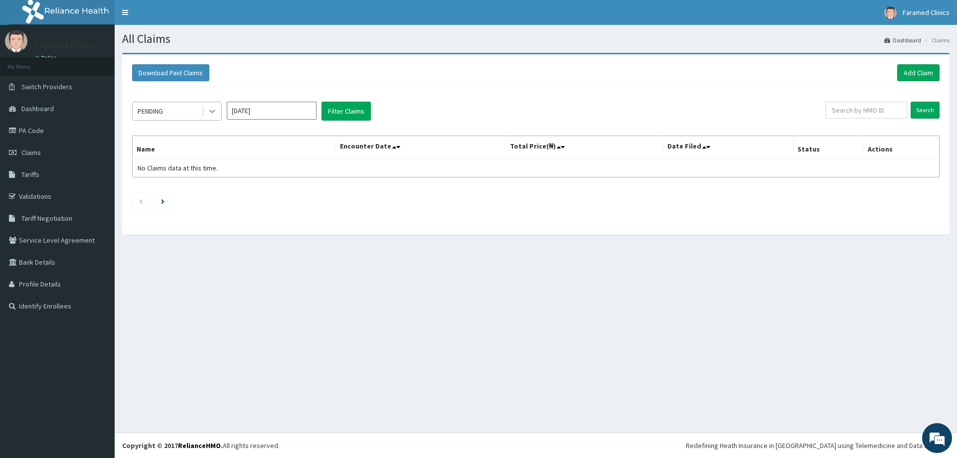
click at [208, 113] on icon at bounding box center [212, 111] width 10 height 10
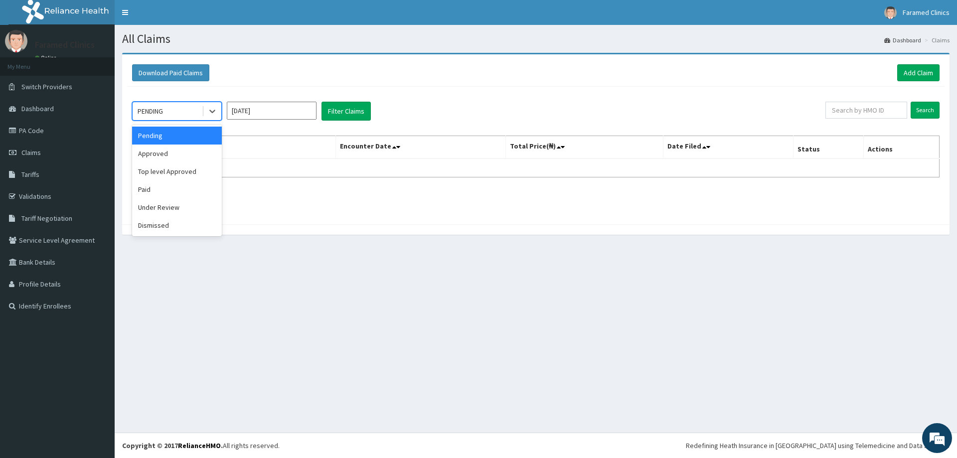
click at [276, 112] on input "[DATE]" at bounding box center [272, 111] width 90 height 18
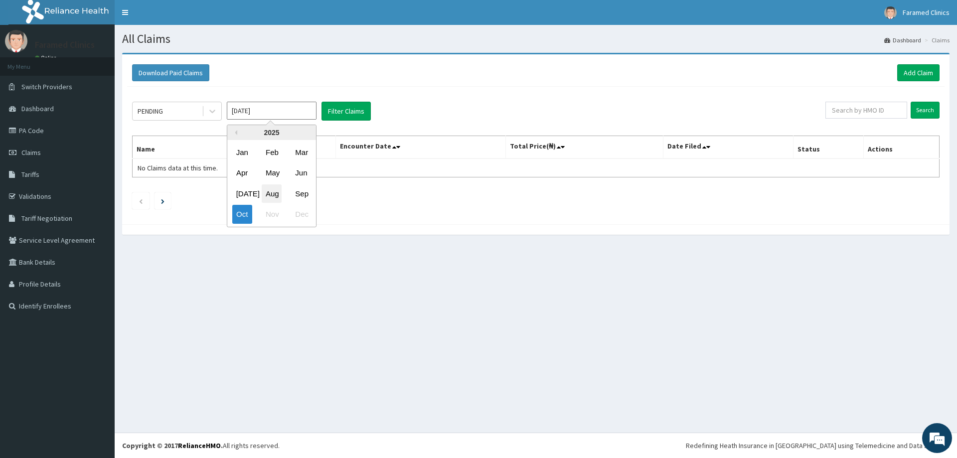
click at [271, 191] on div "Aug" at bounding box center [272, 193] width 20 height 18
click at [155, 117] on div "PENDING" at bounding box center [167, 111] width 69 height 16
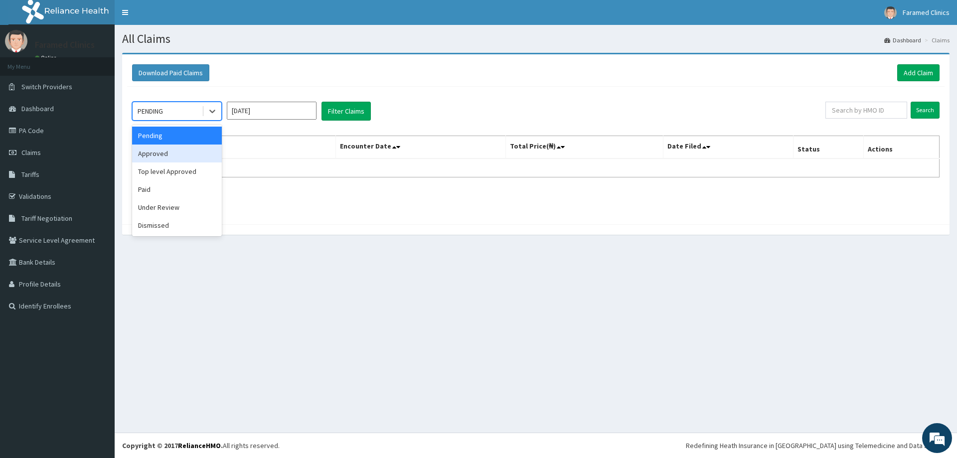
click at [180, 159] on div "Approved" at bounding box center [177, 154] width 90 height 18
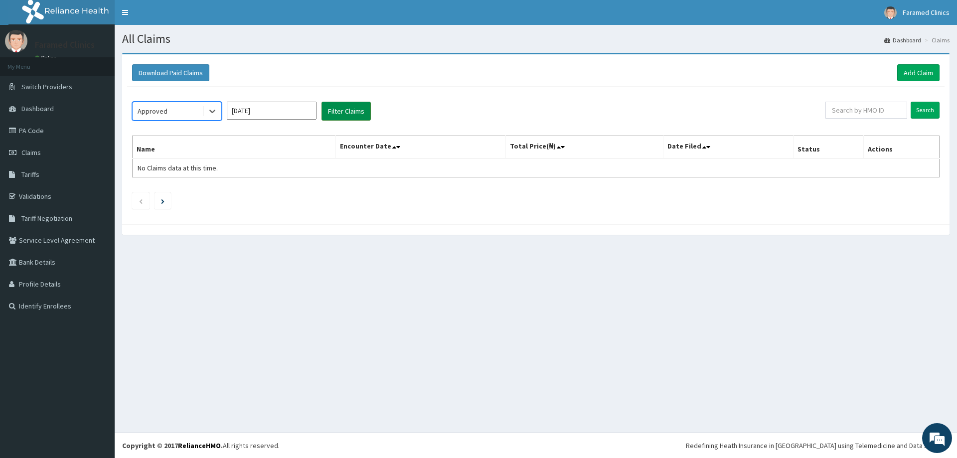
click at [338, 102] on button "Filter Claims" at bounding box center [346, 111] width 49 height 19
click at [322, 123] on div "Approved [DATE] Filter Claims Search Name Encounter Date Total Price(₦) Date Fi…" at bounding box center [536, 153] width 818 height 133
click at [344, 112] on button "Filter Claims" at bounding box center [346, 111] width 49 height 19
click at [251, 116] on input "[DATE]" at bounding box center [272, 111] width 90 height 18
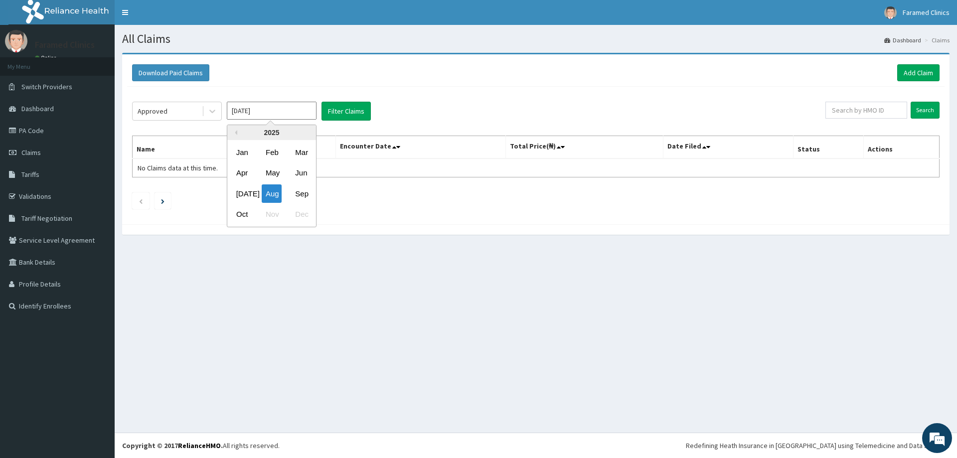
click at [302, 185] on div "Sep" at bounding box center [301, 193] width 20 height 18
type input "[DATE]"
click at [338, 114] on button "Filter Claims" at bounding box center [346, 111] width 49 height 19
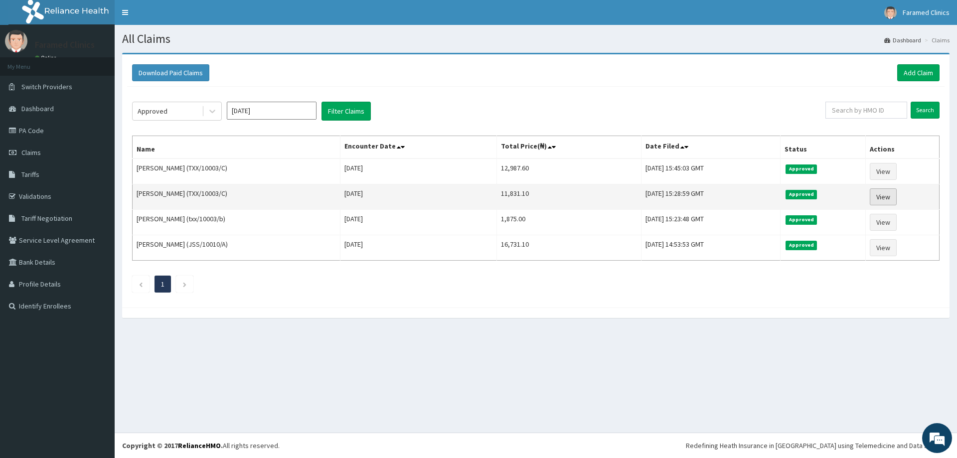
click at [892, 192] on link "View" at bounding box center [883, 196] width 27 height 17
